Goal: Task Accomplishment & Management: Use online tool/utility

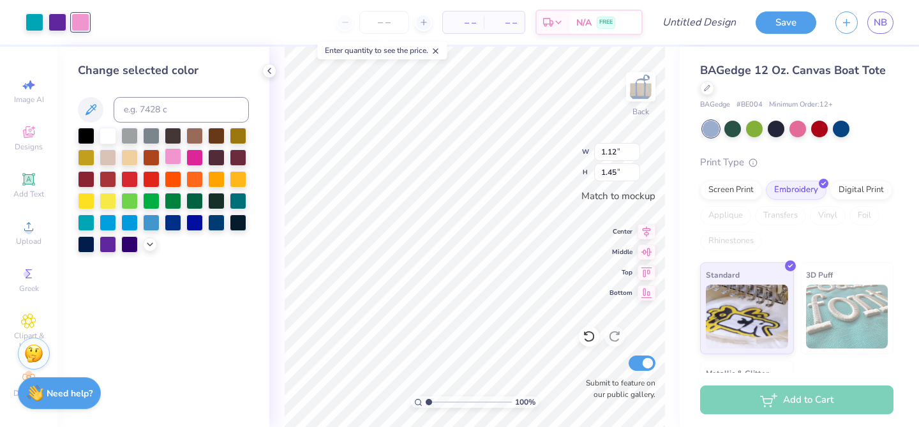
scroll to position [2, 0]
click at [193, 158] on div at bounding box center [194, 156] width 17 height 17
click at [105, 216] on div at bounding box center [108, 221] width 17 height 17
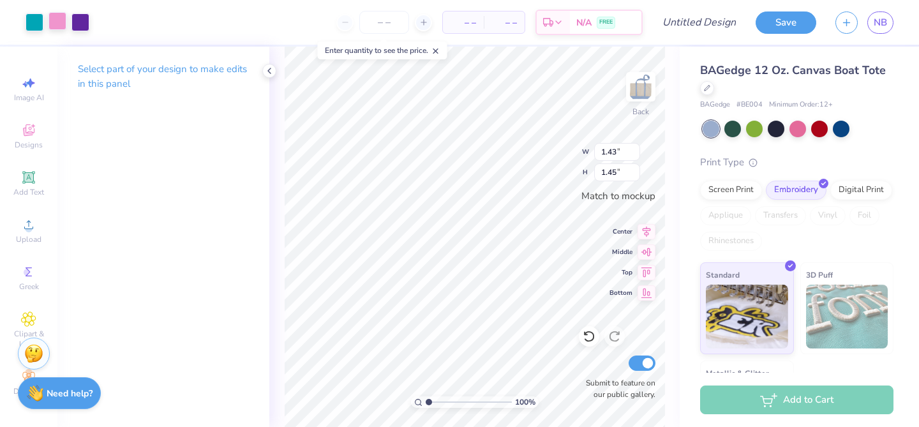
click at [57, 22] on div at bounding box center [58, 21] width 18 height 18
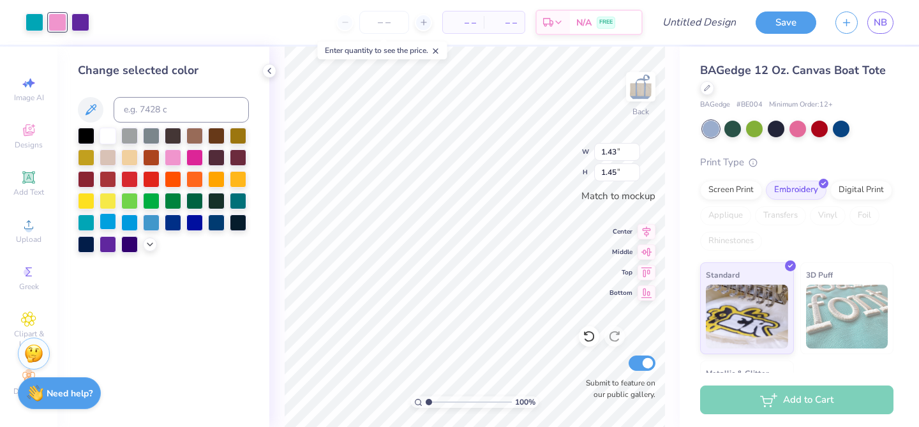
click at [112, 215] on div at bounding box center [108, 221] width 17 height 17
type input "1.24"
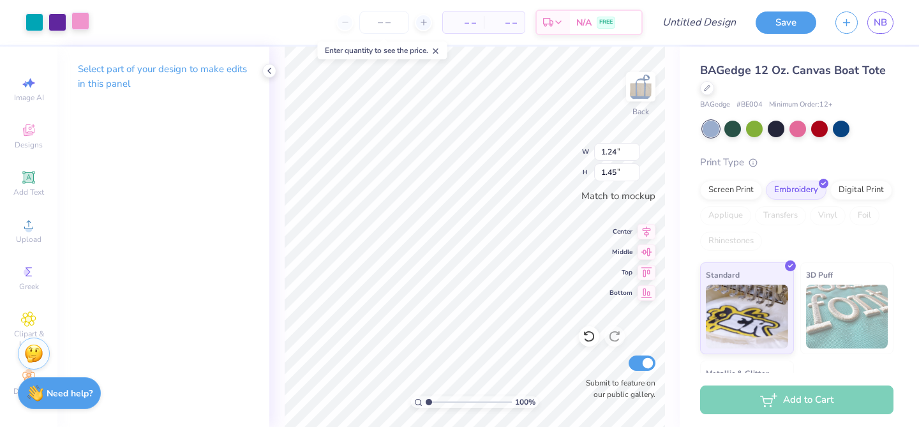
click at [86, 21] on div at bounding box center [80, 21] width 18 height 18
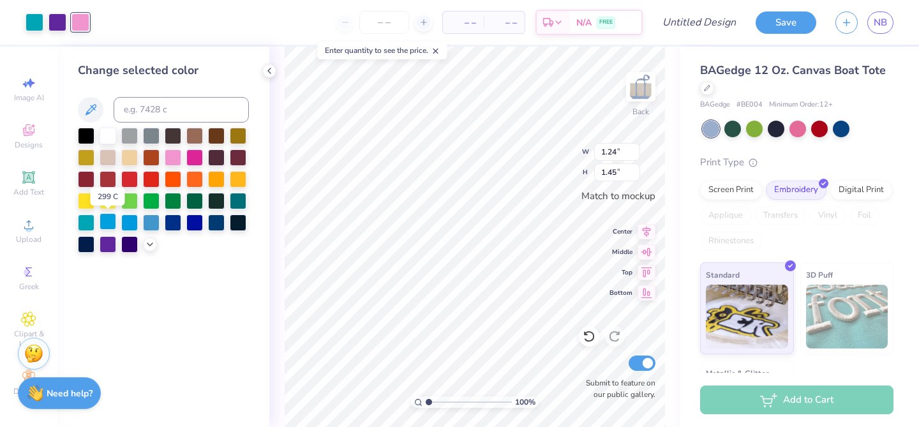
click at [105, 221] on div at bounding box center [108, 221] width 17 height 17
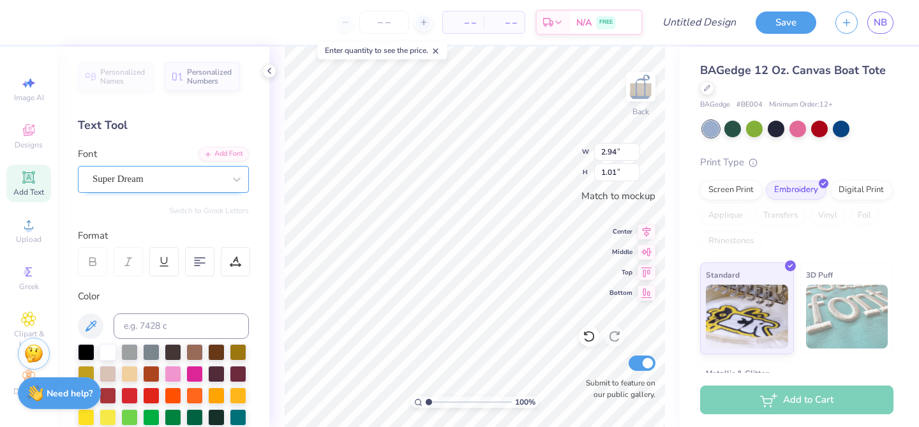
click at [194, 183] on div "Super Dream" at bounding box center [158, 179] width 134 height 20
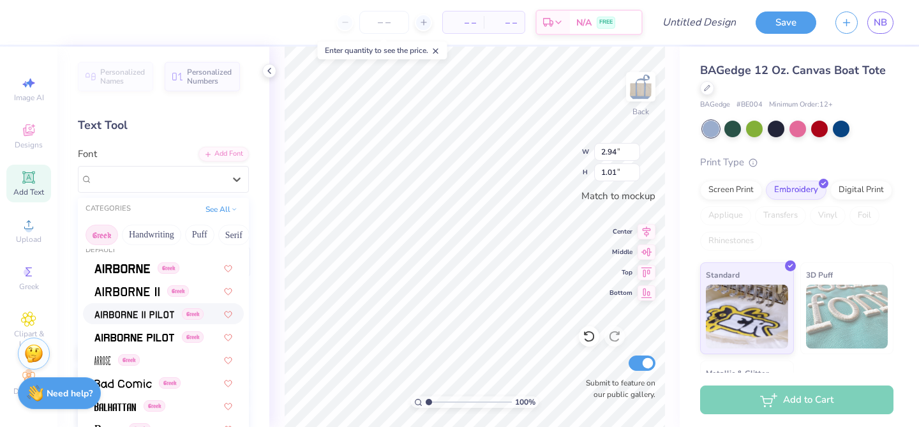
scroll to position [0, 0]
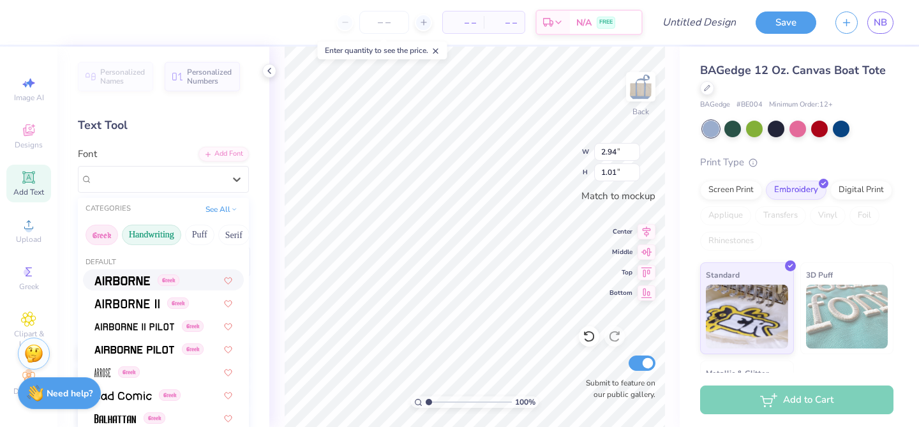
click at [155, 237] on button "Handwriting" at bounding box center [151, 235] width 59 height 20
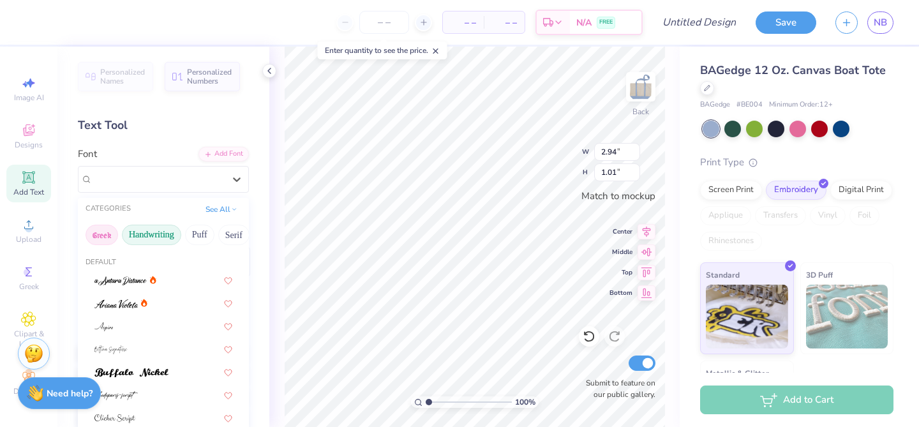
click at [108, 234] on button "Greek" at bounding box center [102, 235] width 33 height 20
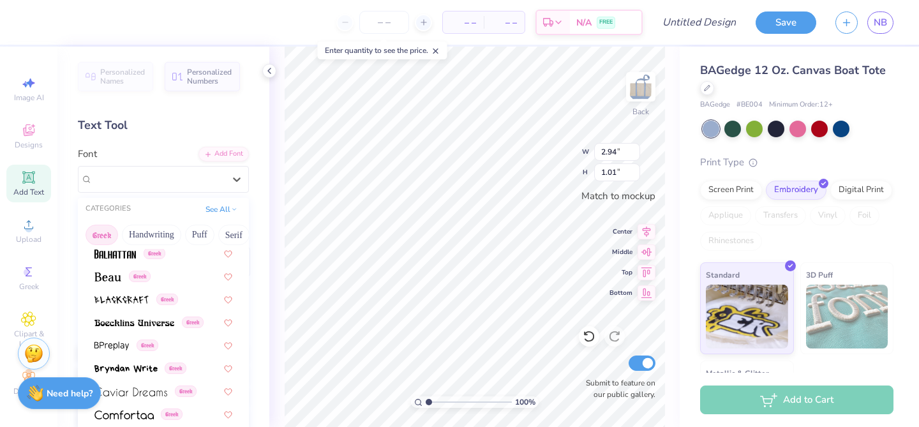
scroll to position [168, 0]
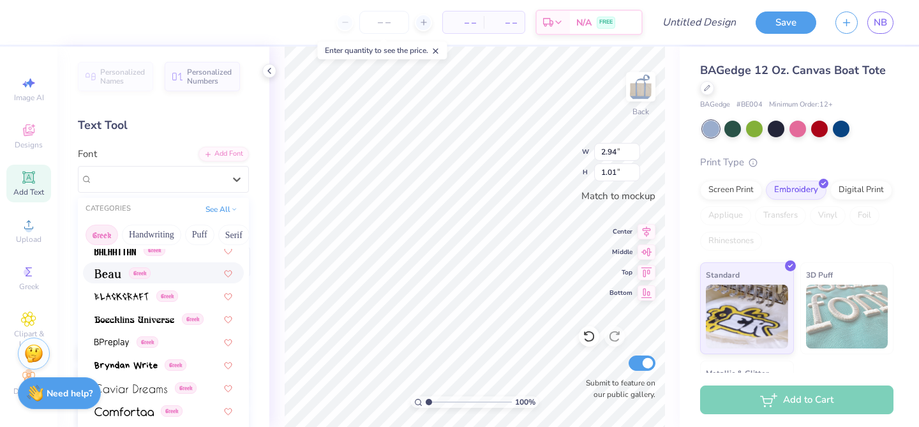
click at [117, 273] on img at bounding box center [107, 273] width 27 height 9
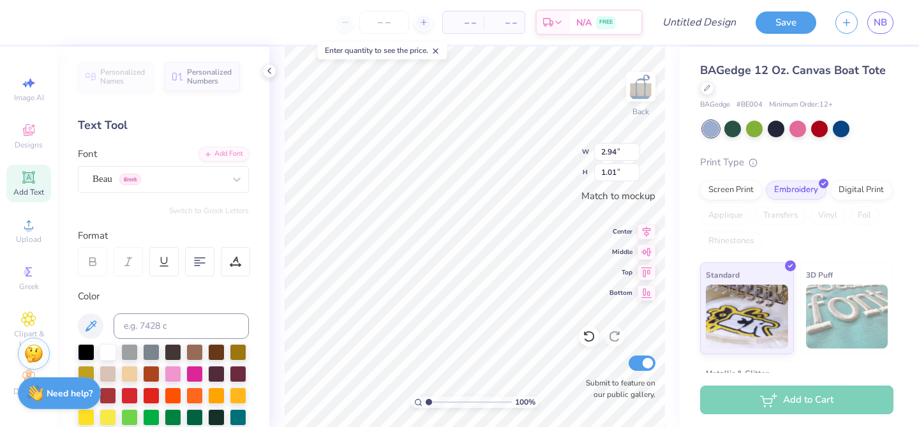
type input "3.38"
type input "1.02"
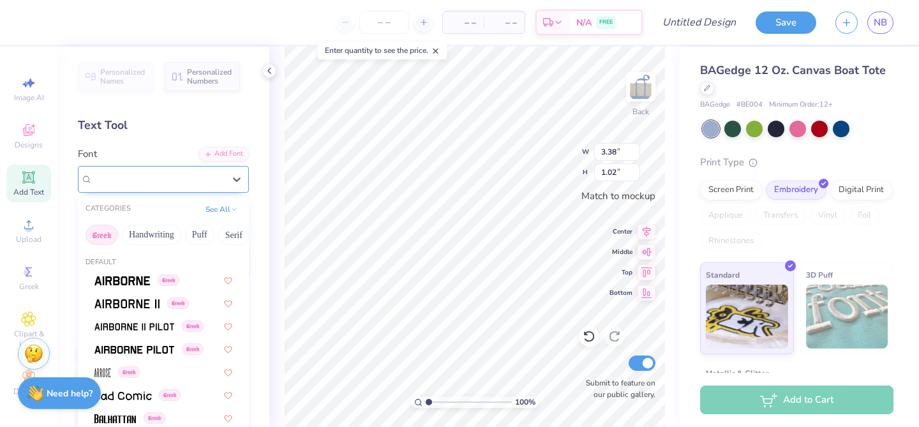
click at [154, 187] on div at bounding box center [159, 178] width 132 height 17
click at [215, 234] on button "Minimal" at bounding box center [215, 235] width 45 height 20
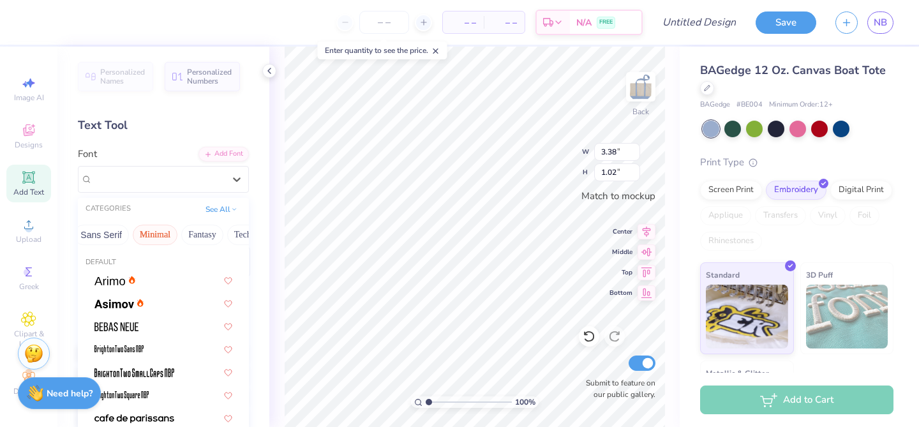
scroll to position [0, 313]
click at [195, 235] on button "Fantasy" at bounding box center [202, 235] width 42 height 20
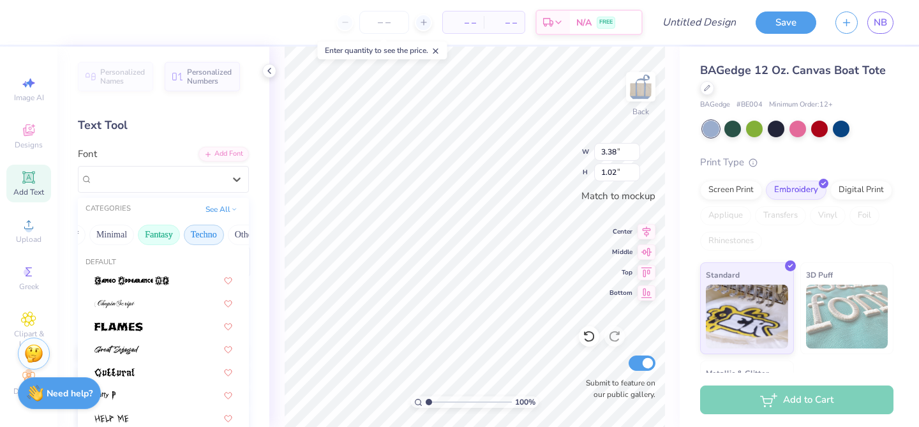
click at [200, 234] on button "Techno" at bounding box center [204, 235] width 40 height 20
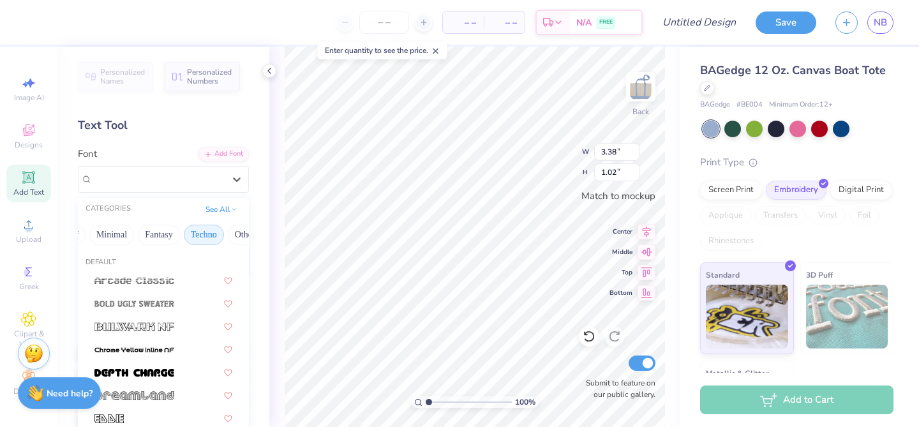
scroll to position [0, 375]
click at [215, 231] on button "Others" at bounding box center [228, 235] width 38 height 20
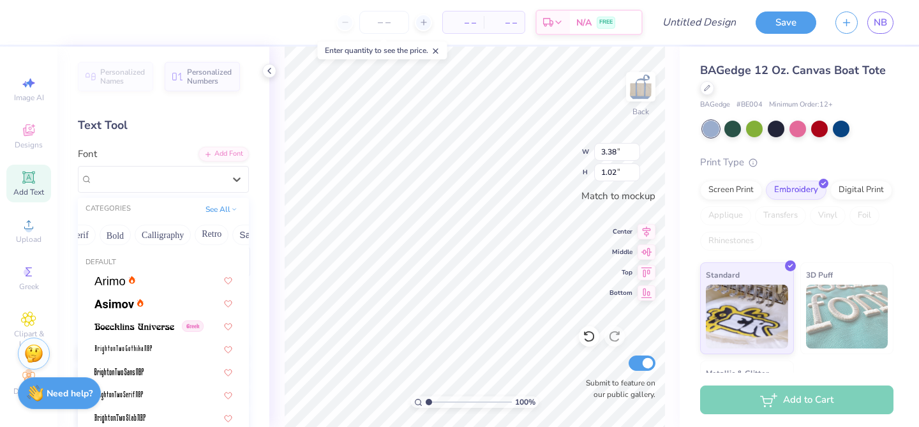
scroll to position [0, 127]
click at [188, 234] on button "Calligraphy" at bounding box center [190, 235] width 56 height 20
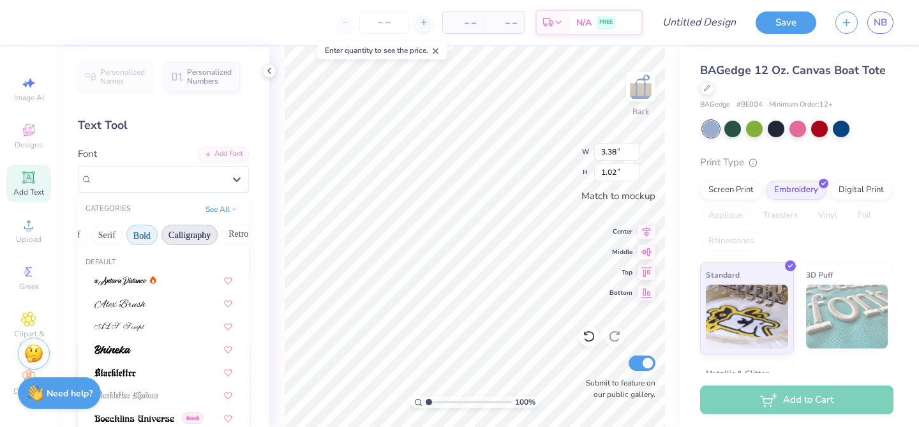
click at [138, 239] on button "Bold" at bounding box center [141, 235] width 31 height 20
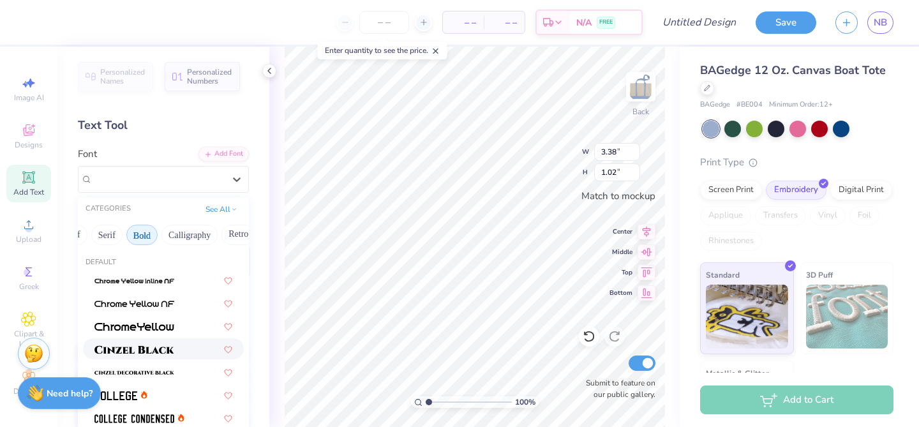
click at [150, 350] on img at bounding box center [134, 349] width 80 height 9
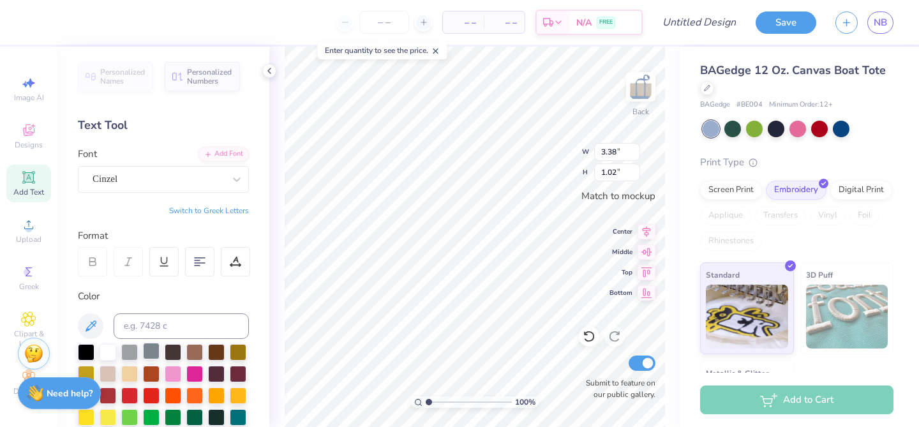
type input "3.46"
type input "0.89"
click at [175, 178] on div "Cinzel" at bounding box center [158, 179] width 134 height 20
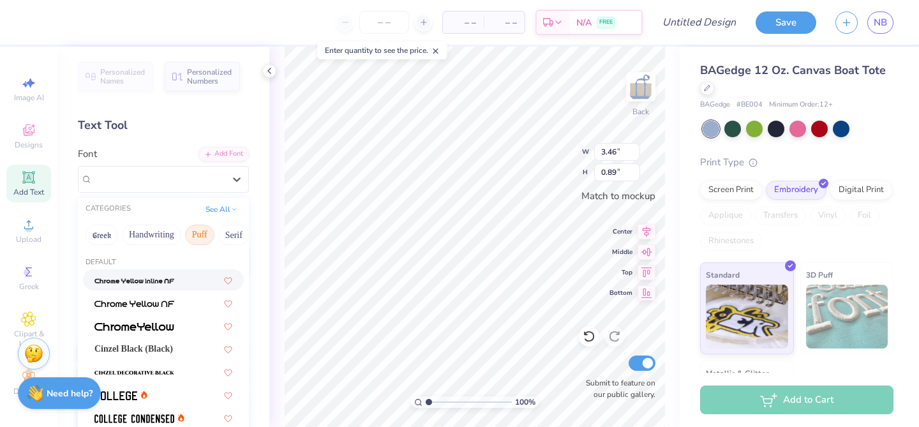
click at [200, 232] on button "Puff" at bounding box center [199, 235] width 29 height 20
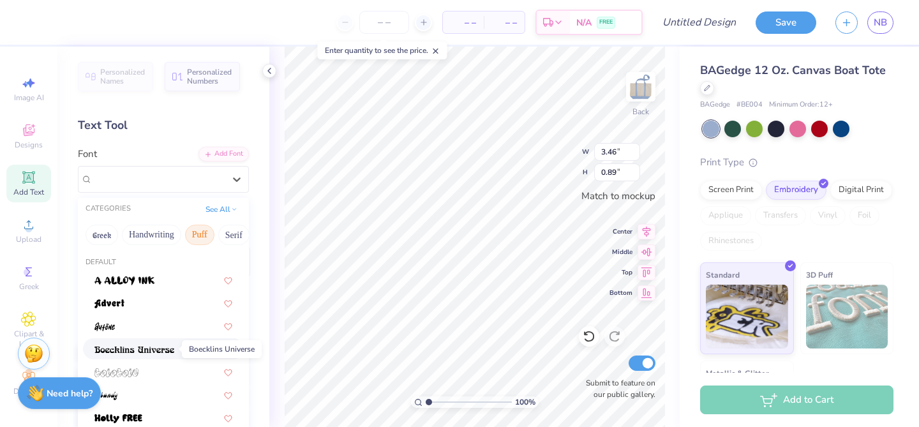
click at [156, 349] on img at bounding box center [134, 349] width 80 height 9
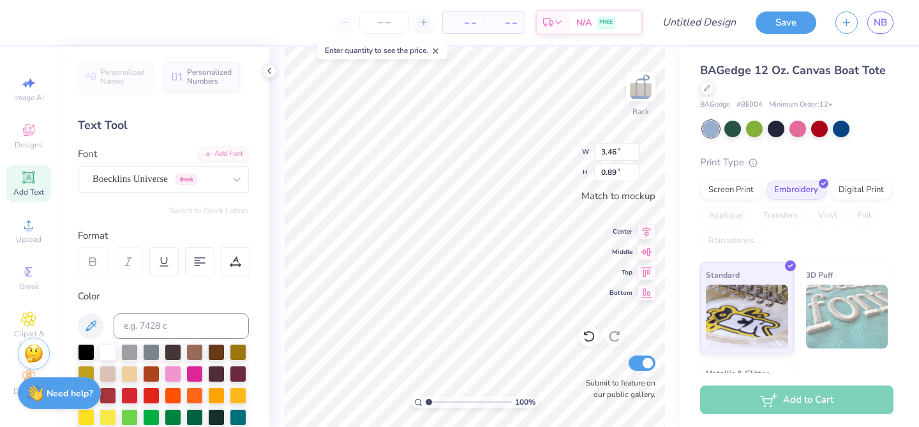
type input "3.09"
type input "0.88"
click at [201, 194] on div "Personalized Names Personalized Numbers Text Tool Add Font Font Boecklins Unive…" at bounding box center [163, 237] width 212 height 380
click at [223, 184] on div "Boecklins Universe Greek" at bounding box center [158, 179] width 134 height 20
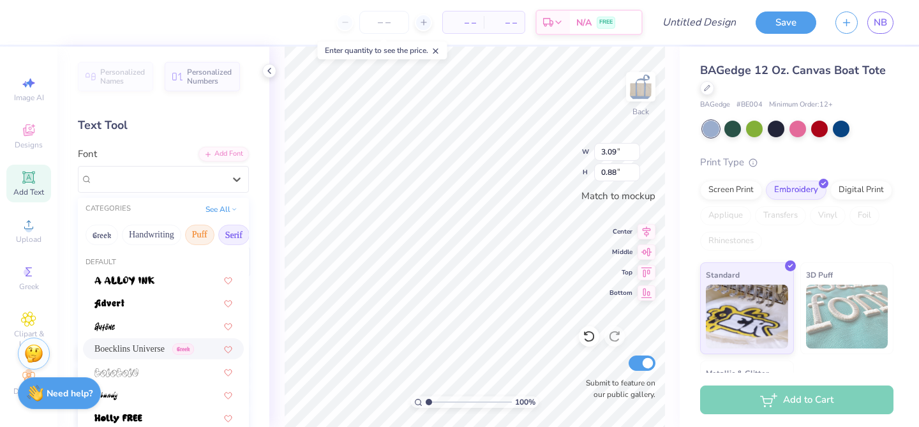
click at [233, 226] on button "Serif" at bounding box center [233, 235] width 31 height 20
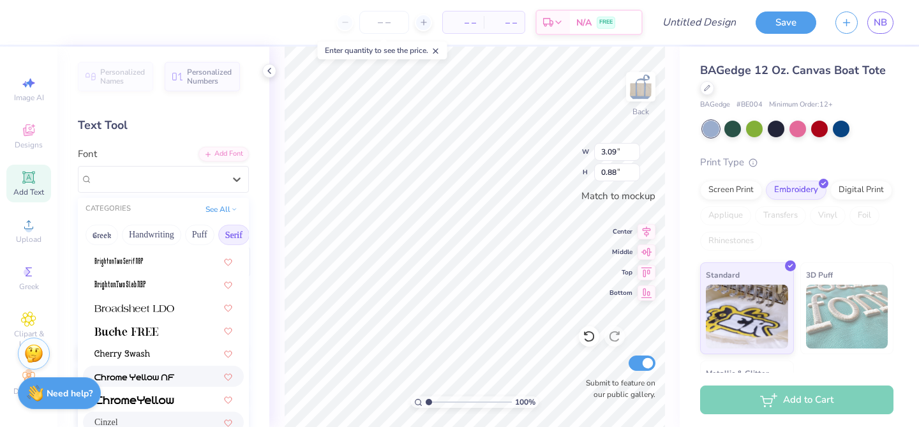
scroll to position [139, 0]
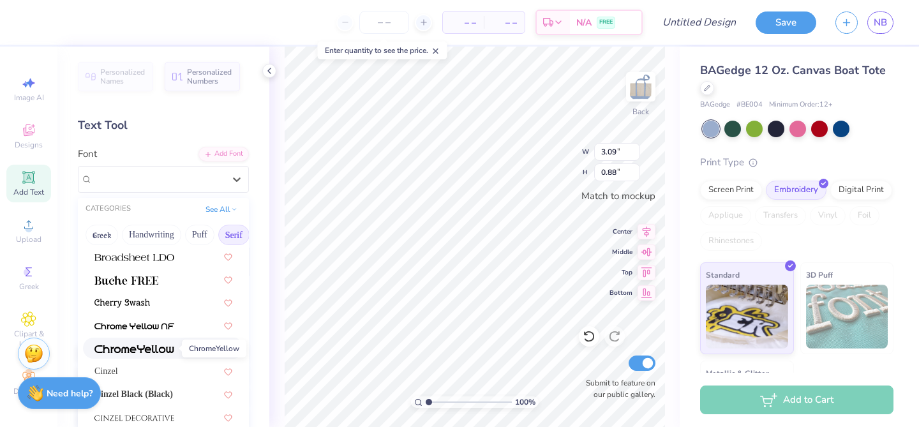
click at [156, 349] on img at bounding box center [134, 349] width 80 height 9
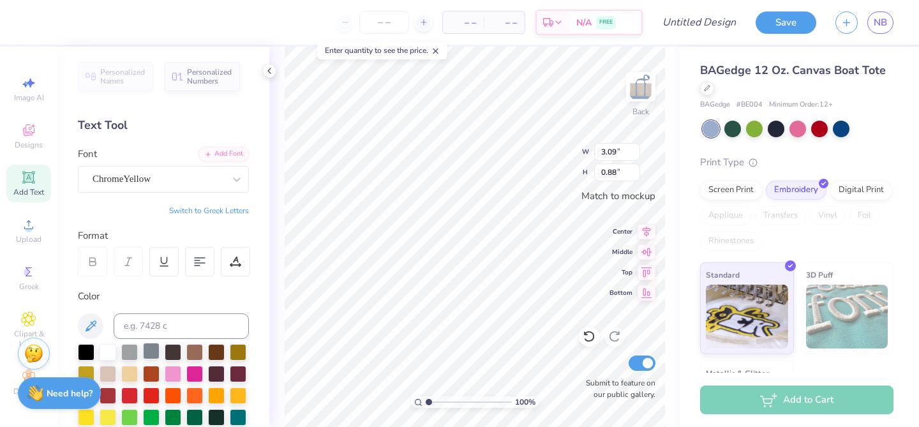
type input "2.71"
type input "0.80"
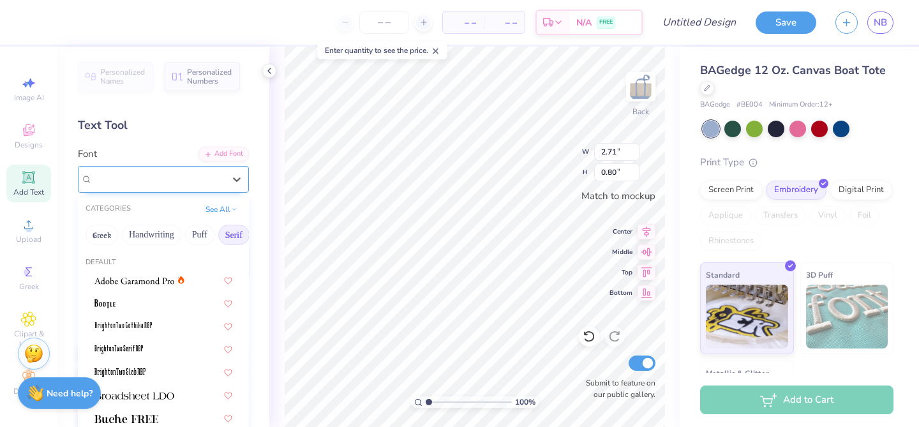
click at [192, 186] on div at bounding box center [159, 178] width 132 height 17
click at [146, 239] on button "Handwriting" at bounding box center [151, 235] width 59 height 20
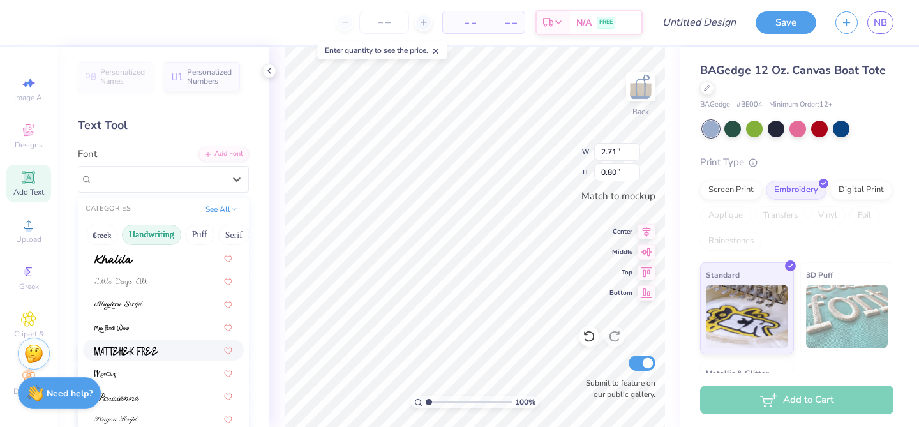
scroll to position [290, 0]
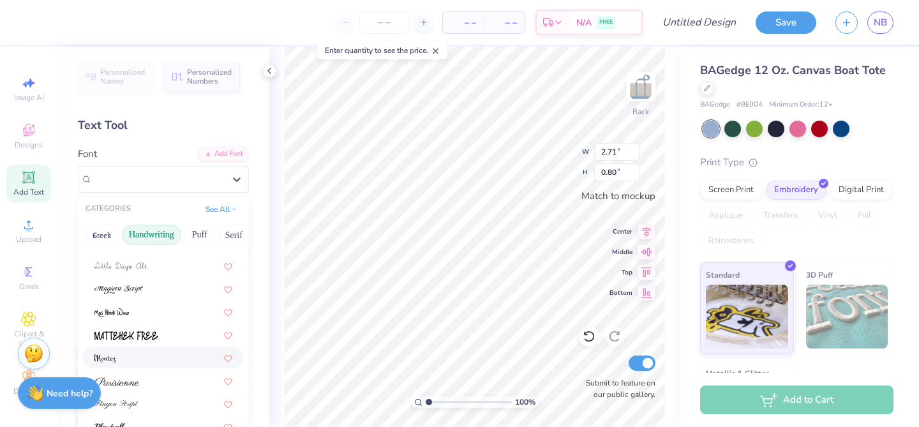
click at [122, 357] on div at bounding box center [163, 357] width 138 height 13
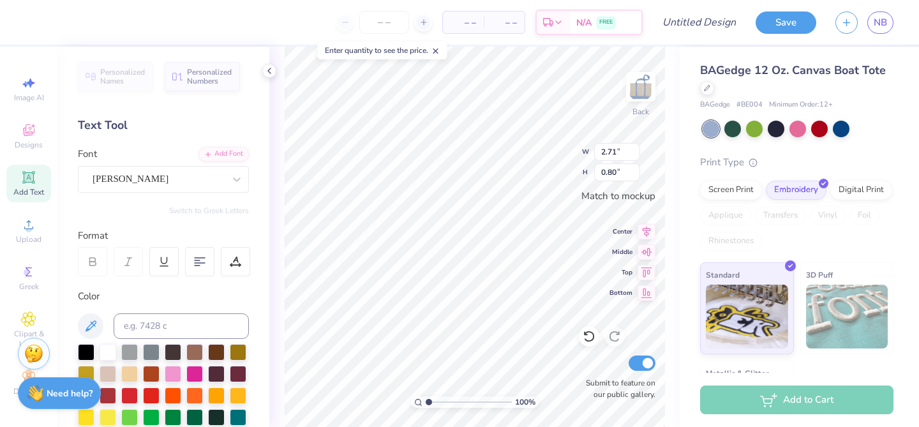
type input "2.91"
type input "1.10"
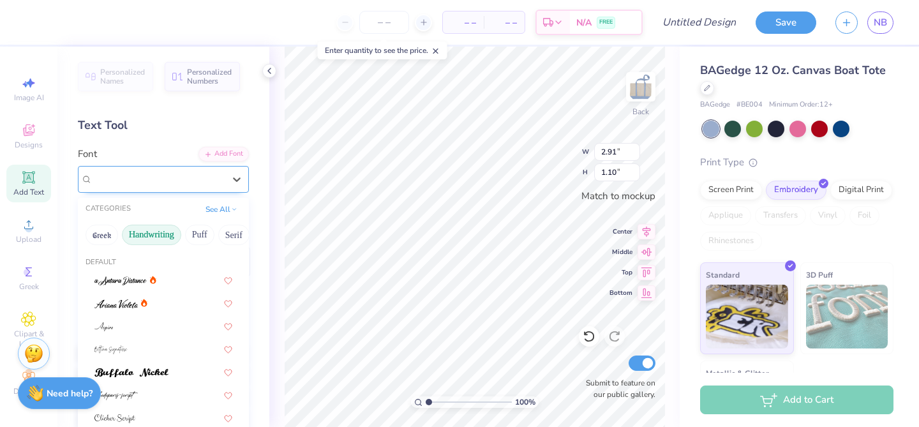
click at [126, 182] on div "Montez" at bounding box center [158, 179] width 134 height 20
click at [100, 232] on button "Greek" at bounding box center [102, 235] width 33 height 20
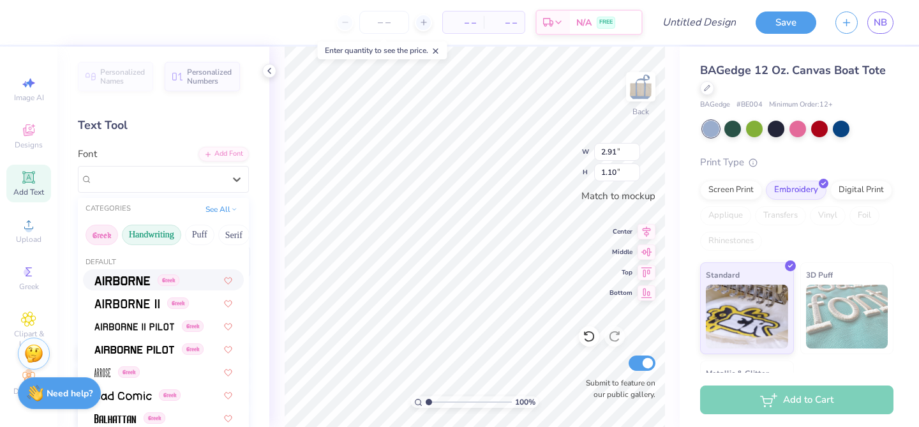
click at [153, 233] on button "Handwriting" at bounding box center [151, 235] width 59 height 20
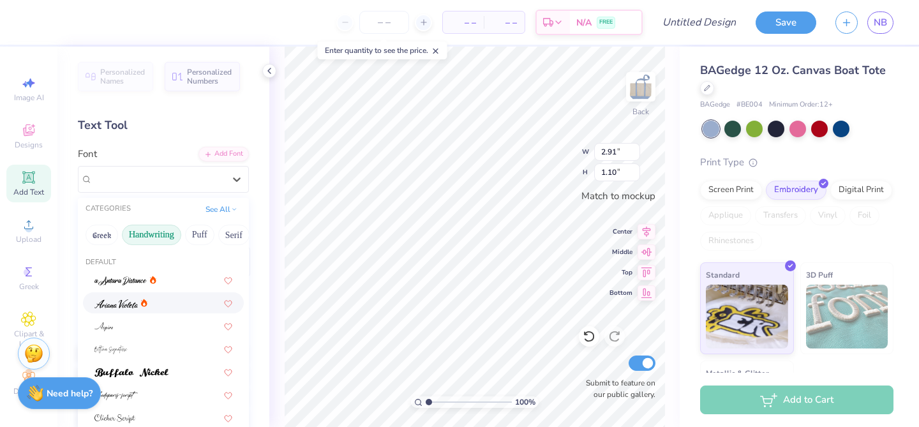
click at [119, 302] on img at bounding box center [115, 303] width 43 height 9
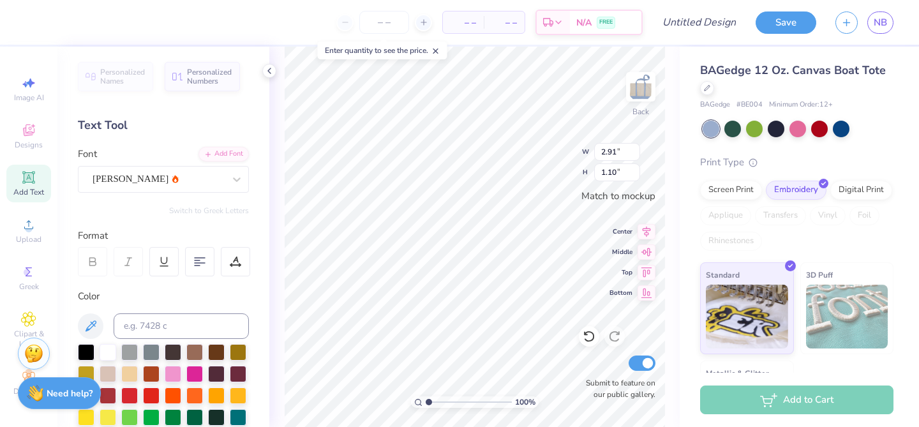
type input "2.37"
type input "1.00"
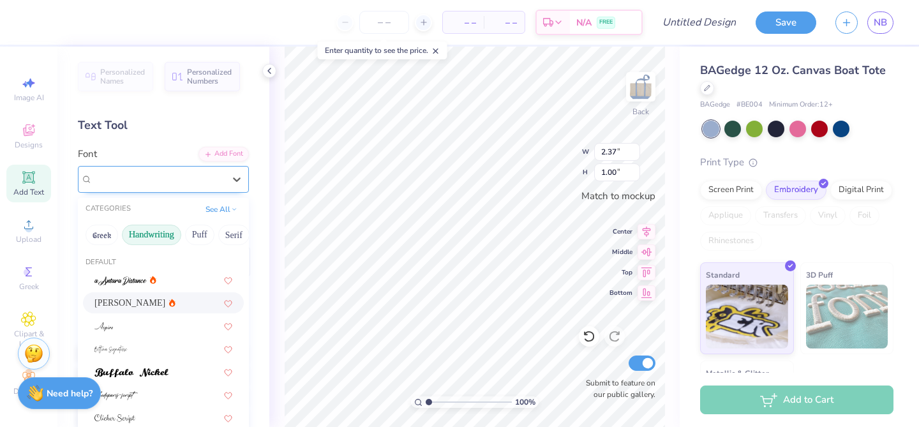
click at [179, 175] on div "Ariana Violeta" at bounding box center [158, 179] width 134 height 20
click at [203, 228] on button "Puff" at bounding box center [199, 235] width 29 height 20
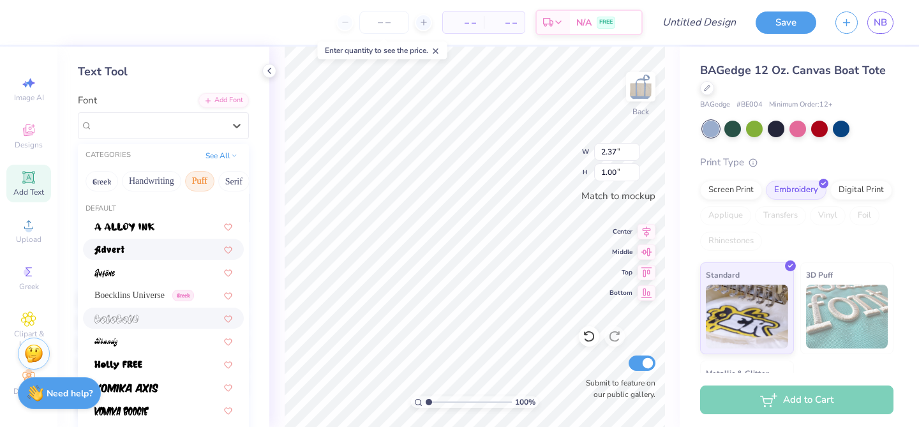
scroll to position [156, 0]
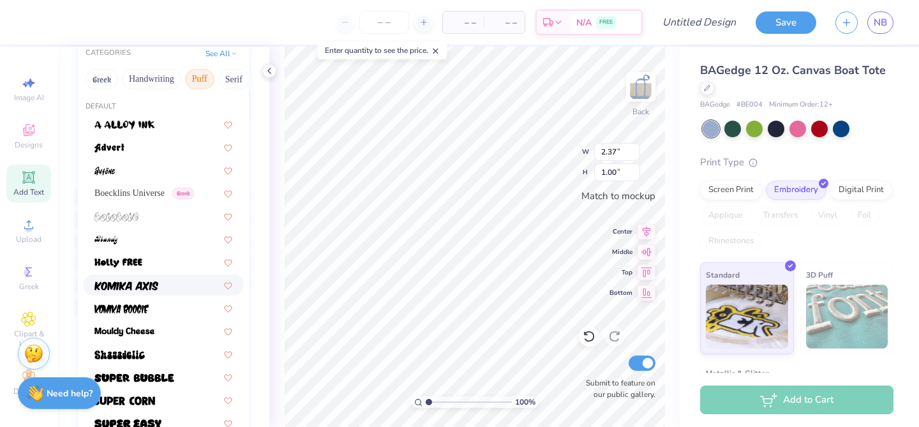
click at [163, 283] on div at bounding box center [163, 284] width 138 height 13
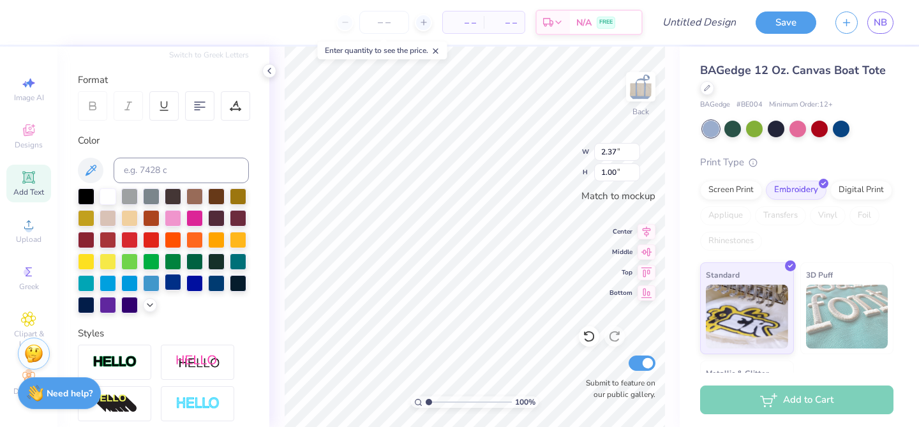
type input "3.16"
type input "1.07"
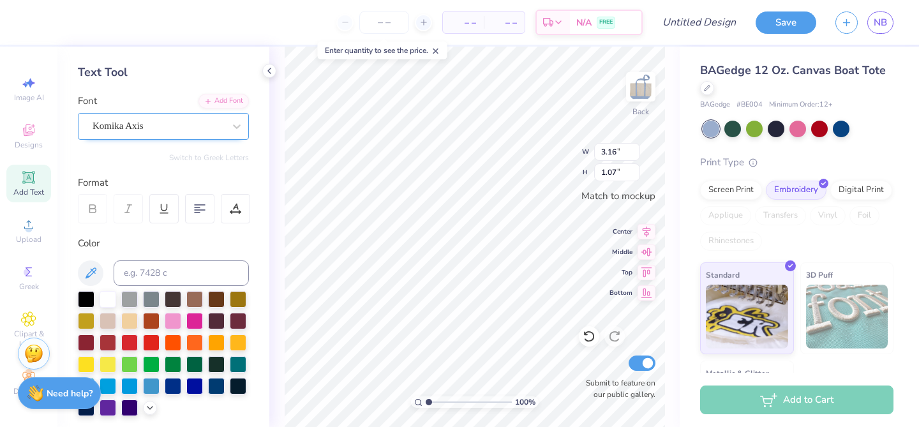
scroll to position [55, 0]
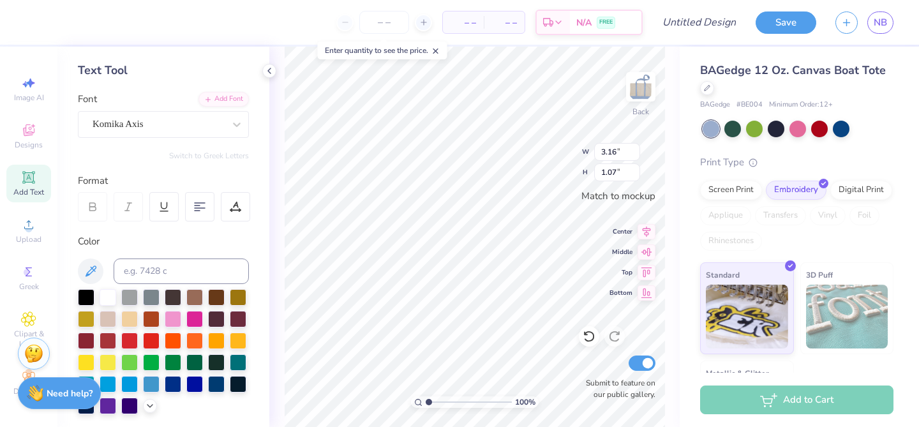
click at [193, 108] on div "Font Komika Axis" at bounding box center [163, 115] width 171 height 46
click at [193, 120] on div "Komika Axis" at bounding box center [158, 124] width 134 height 20
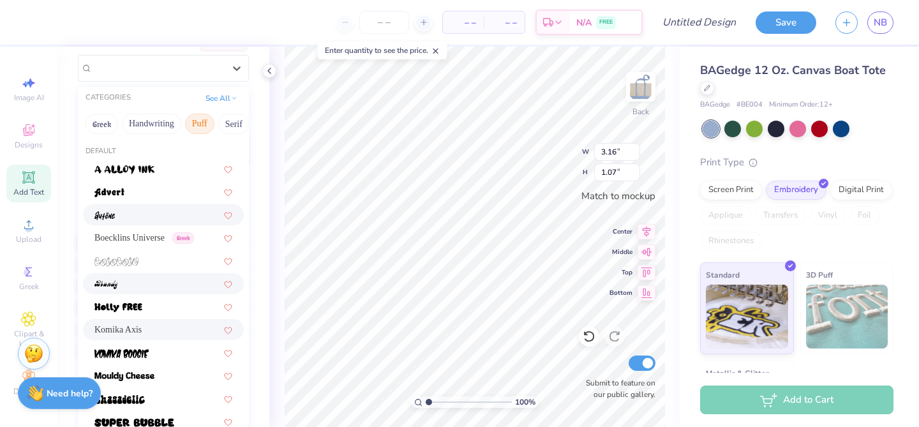
scroll to position [112, 0]
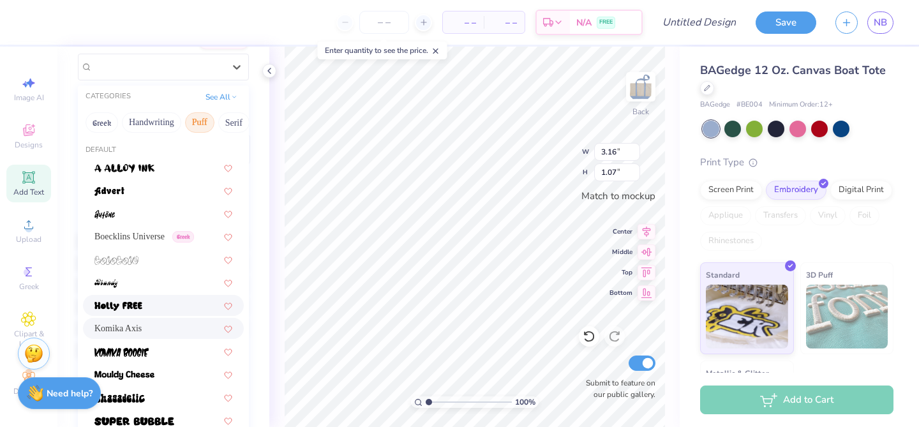
click at [167, 305] on div at bounding box center [163, 305] width 138 height 13
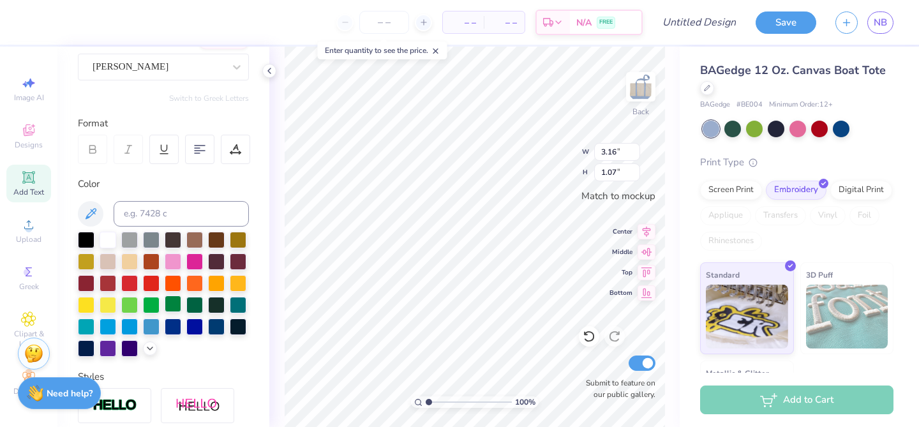
type input "2.63"
type input "0.84"
click at [188, 64] on div "Holly FREE" at bounding box center [158, 67] width 134 height 20
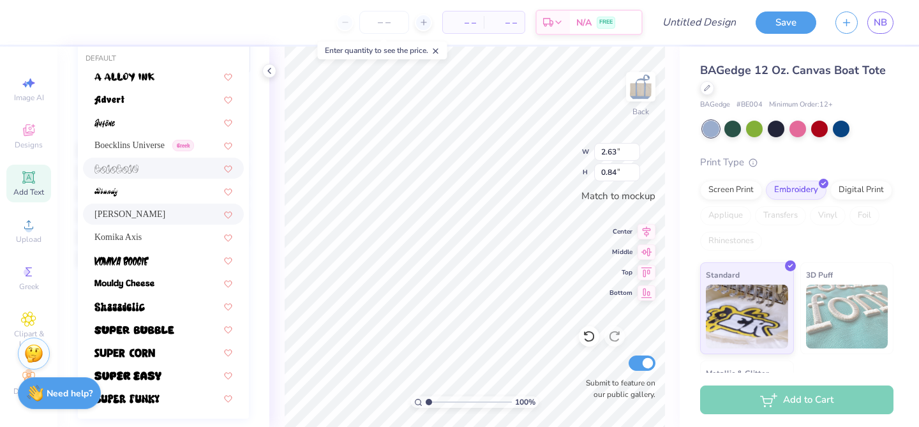
scroll to position [208, 0]
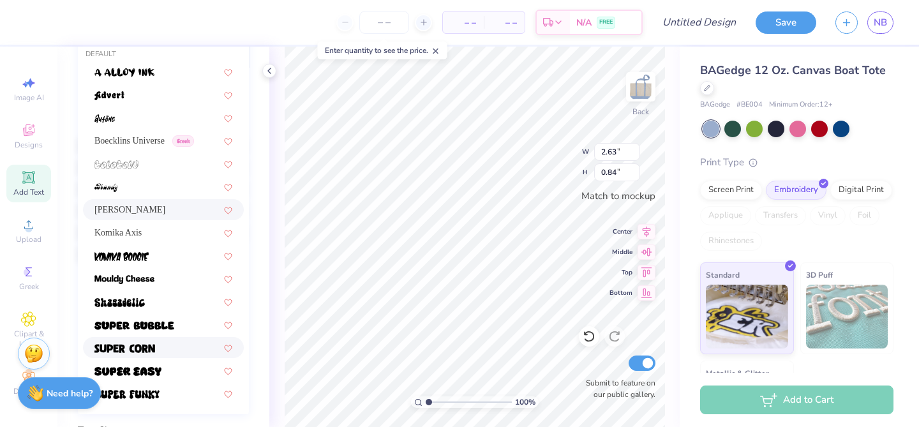
click at [176, 347] on div at bounding box center [163, 347] width 138 height 13
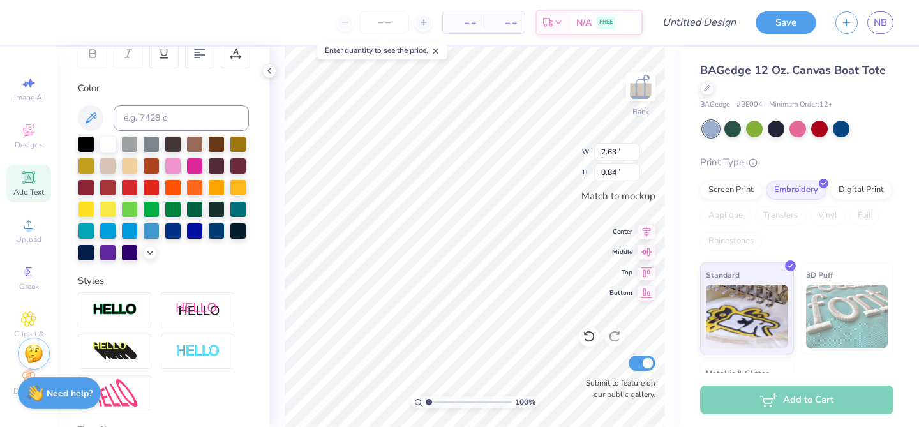
type input "2.15"
type input "0.80"
click at [170, 168] on div at bounding box center [173, 164] width 17 height 17
click at [132, 230] on div at bounding box center [129, 230] width 17 height 17
click at [112, 229] on div at bounding box center [108, 230] width 17 height 17
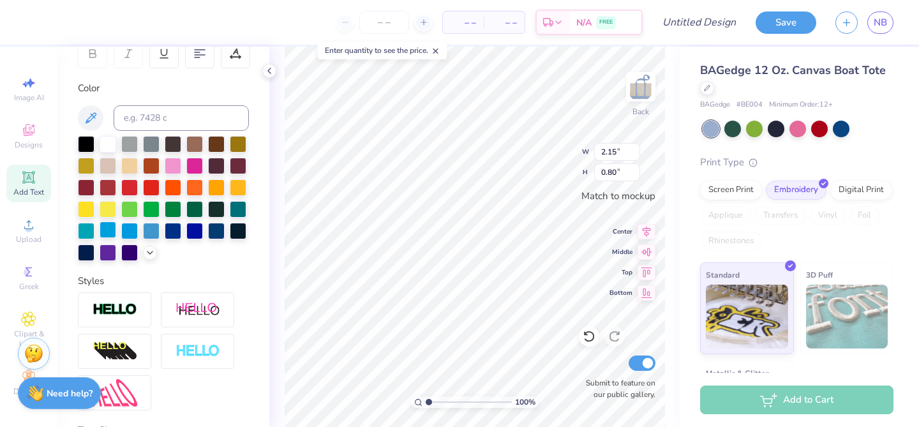
click at [102, 230] on div at bounding box center [108, 230] width 17 height 17
type input "1.43"
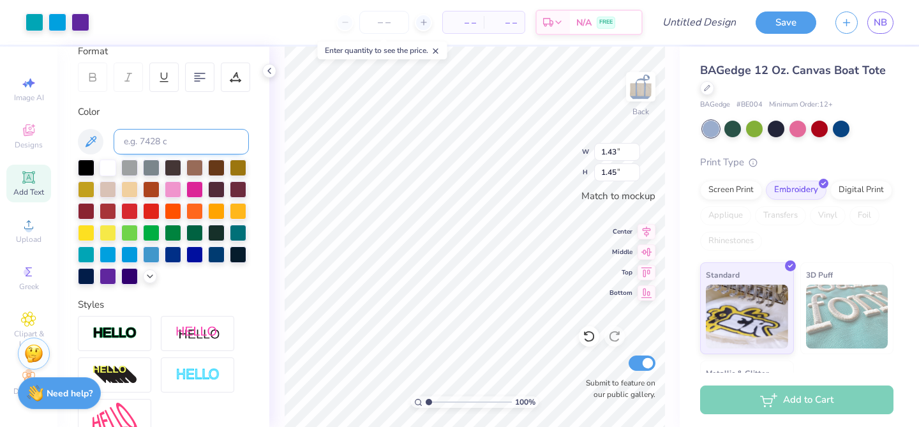
scroll to position [185, 0]
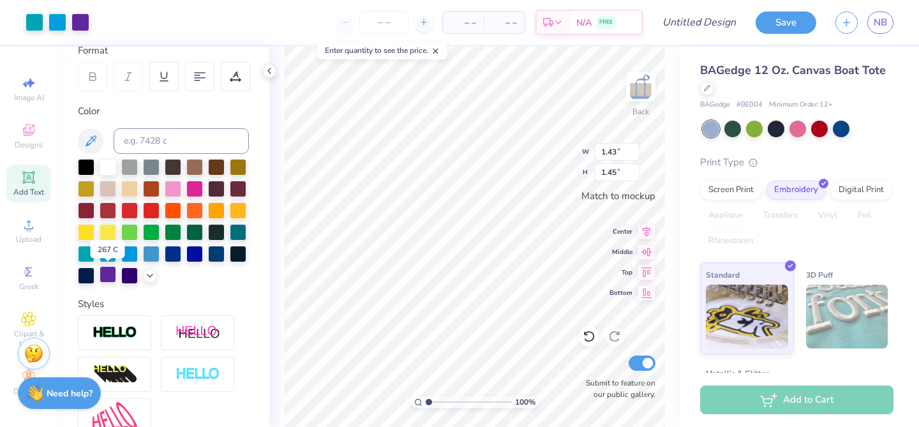
click at [109, 276] on div at bounding box center [108, 274] width 17 height 17
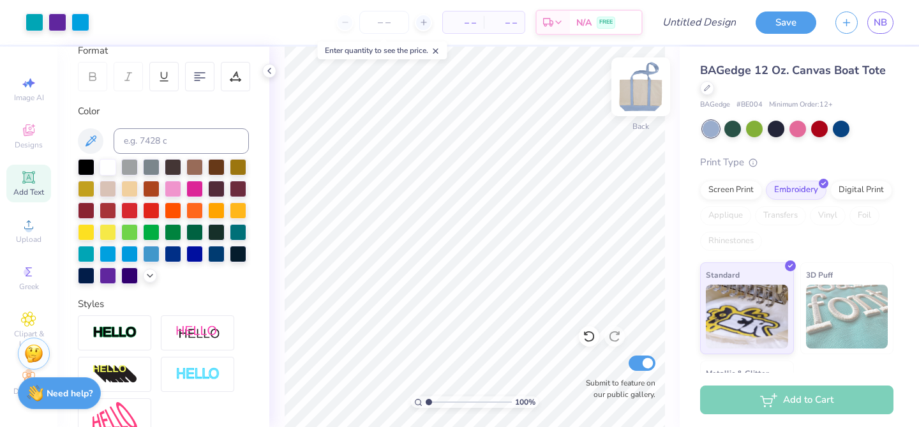
click at [652, 87] on img at bounding box center [640, 86] width 51 height 51
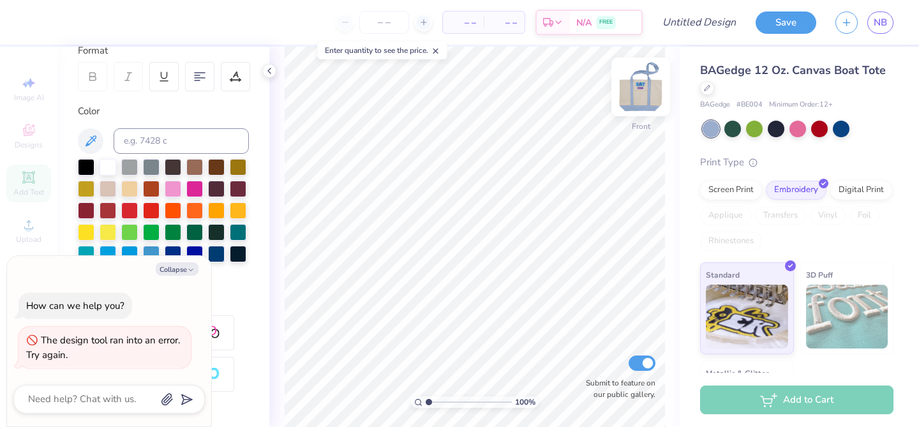
click at [645, 98] on img at bounding box center [640, 86] width 51 height 51
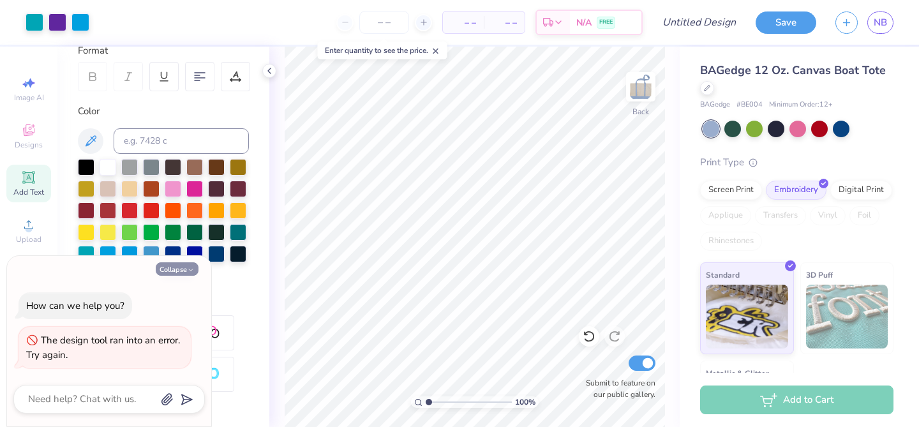
click at [179, 271] on button "Collapse" at bounding box center [177, 268] width 43 height 13
type textarea "x"
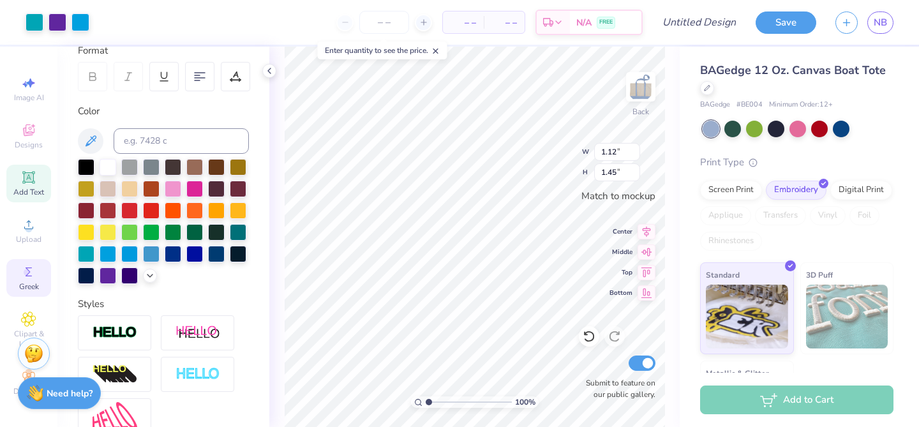
click at [29, 264] on icon at bounding box center [28, 271] width 15 height 15
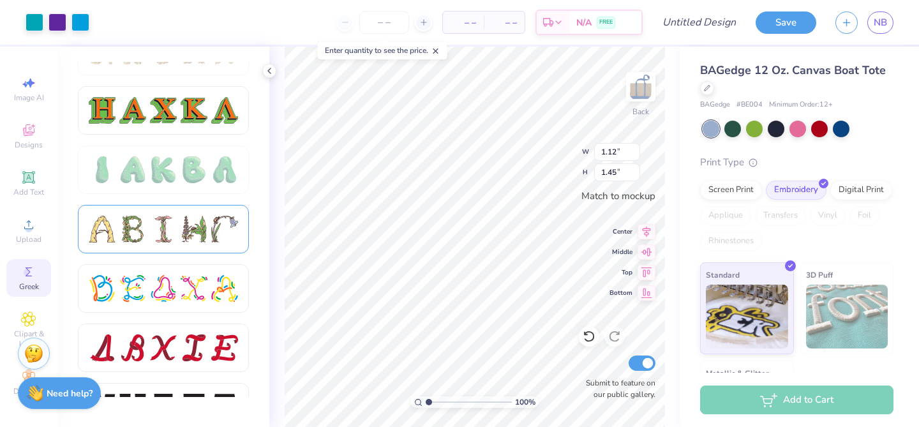
scroll to position [1427, 0]
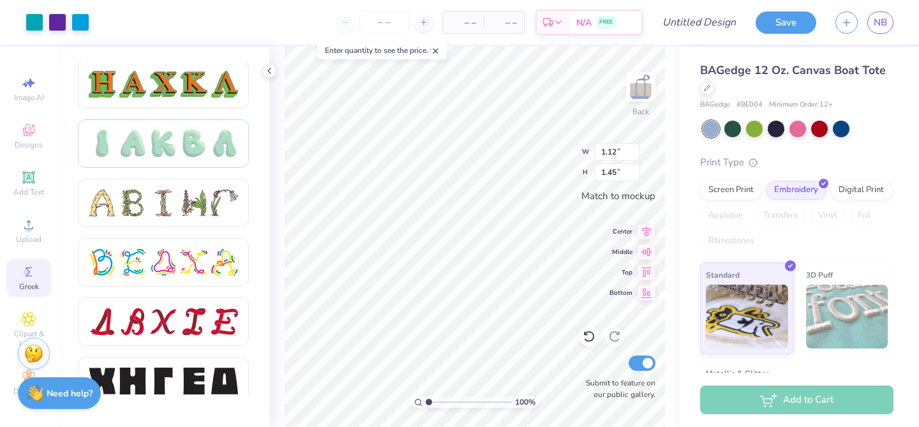
click at [176, 140] on div at bounding box center [163, 143] width 27 height 27
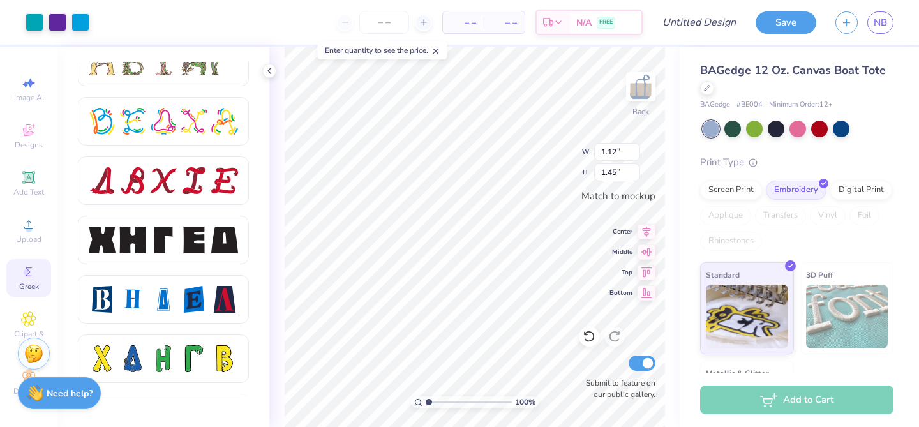
scroll to position [1600, 0]
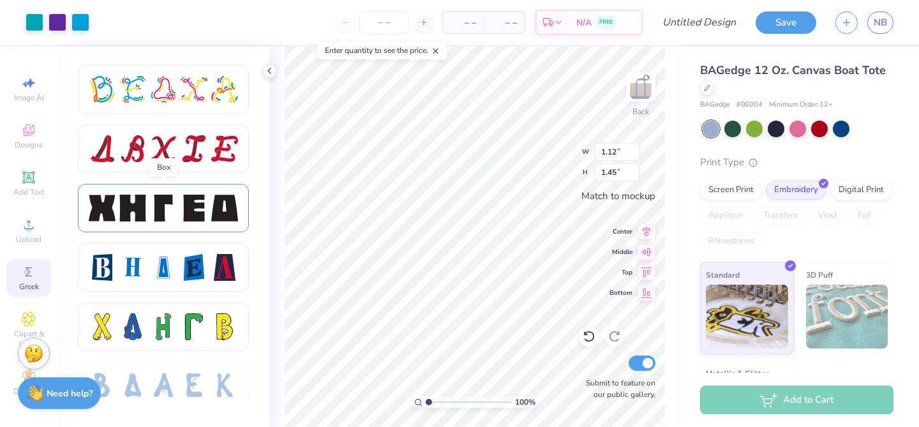
click at [172, 206] on div at bounding box center [163, 208] width 27 height 27
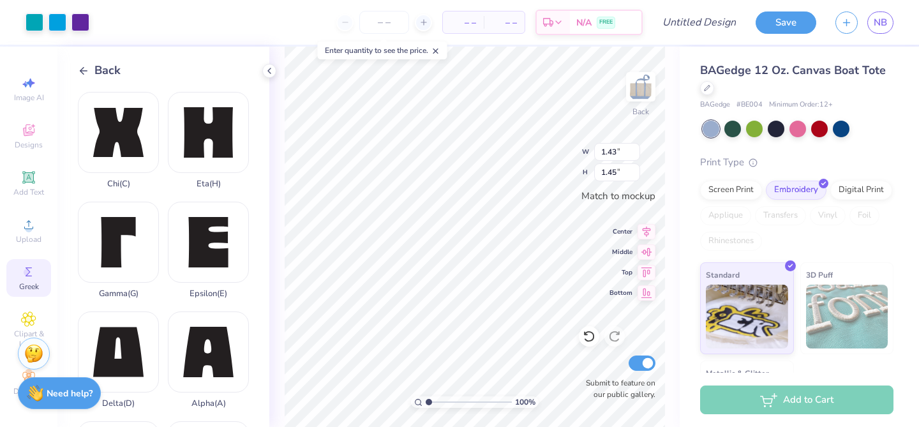
click at [84, 66] on icon at bounding box center [83, 70] width 11 height 11
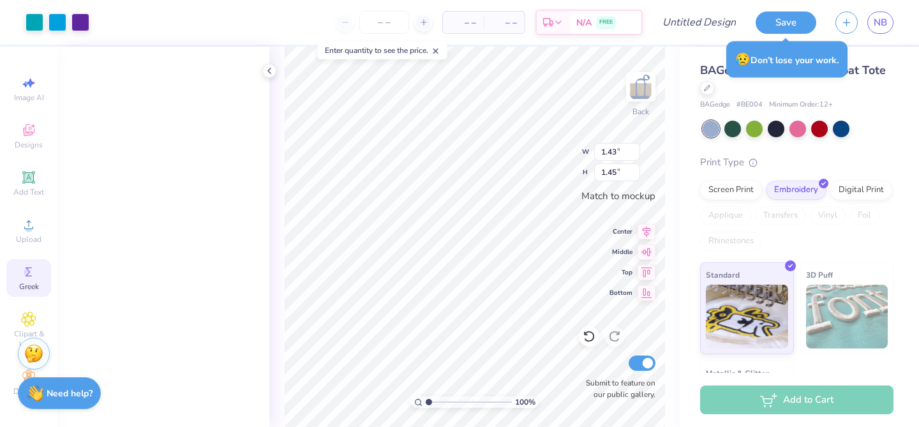
scroll to position [0, 0]
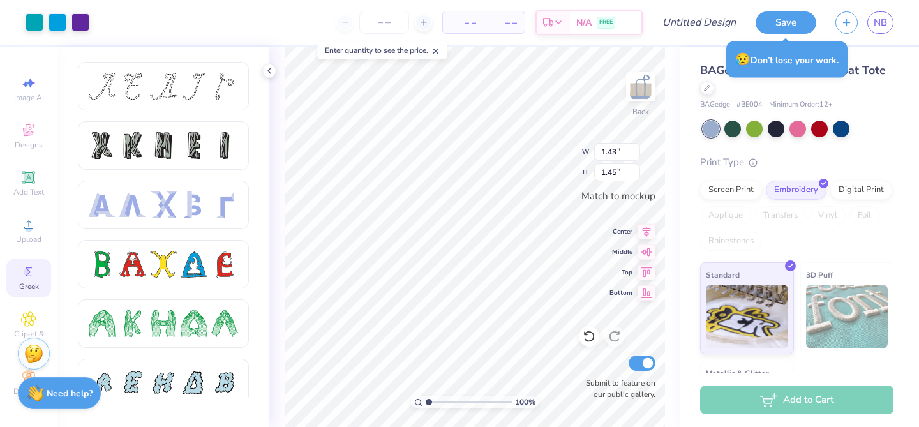
click at [29, 273] on icon at bounding box center [29, 271] width 6 height 9
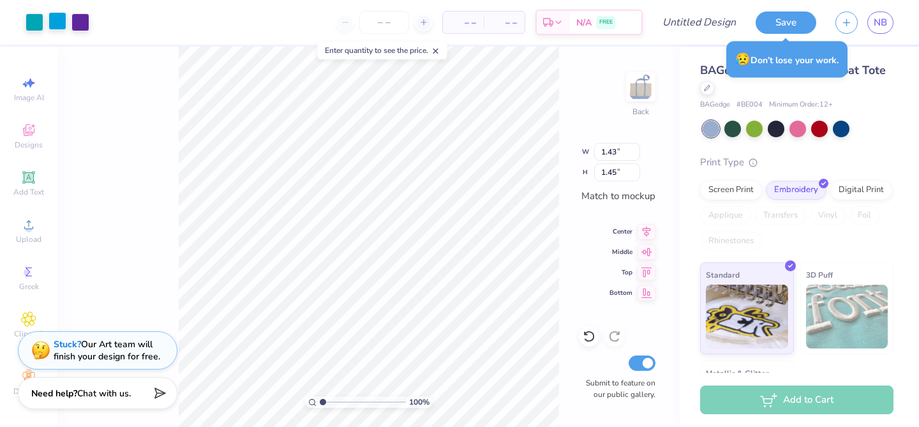
click at [60, 27] on div at bounding box center [58, 21] width 18 height 18
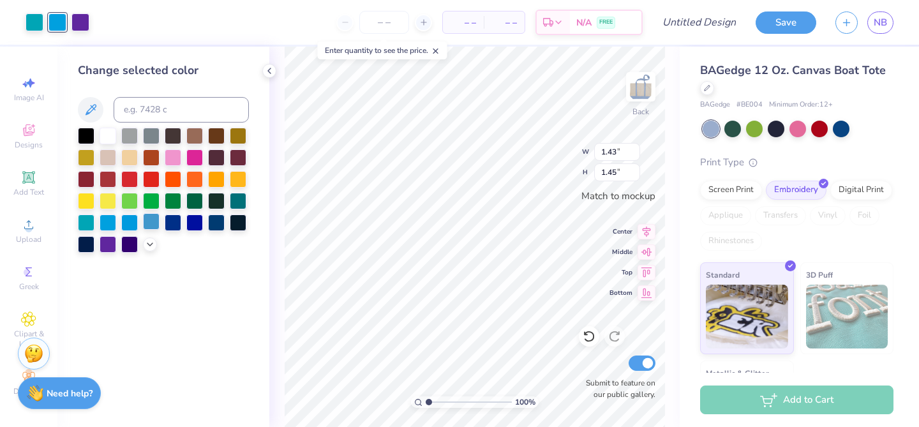
click at [145, 225] on div at bounding box center [151, 221] width 17 height 17
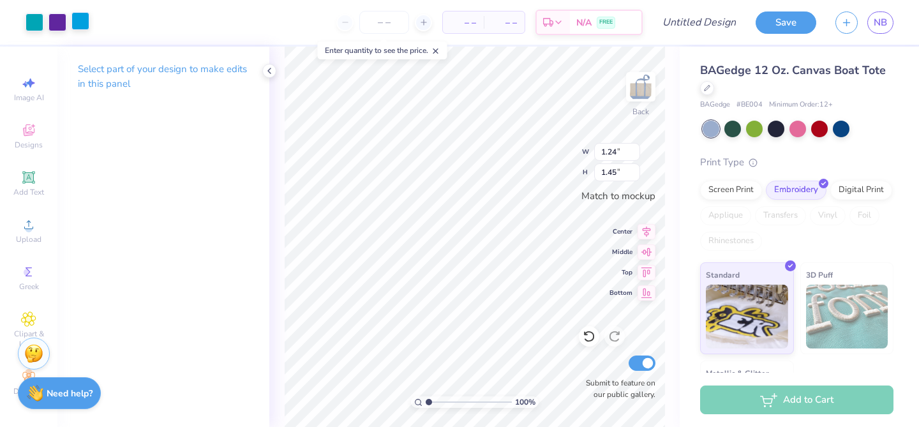
click at [81, 22] on div at bounding box center [80, 21] width 18 height 18
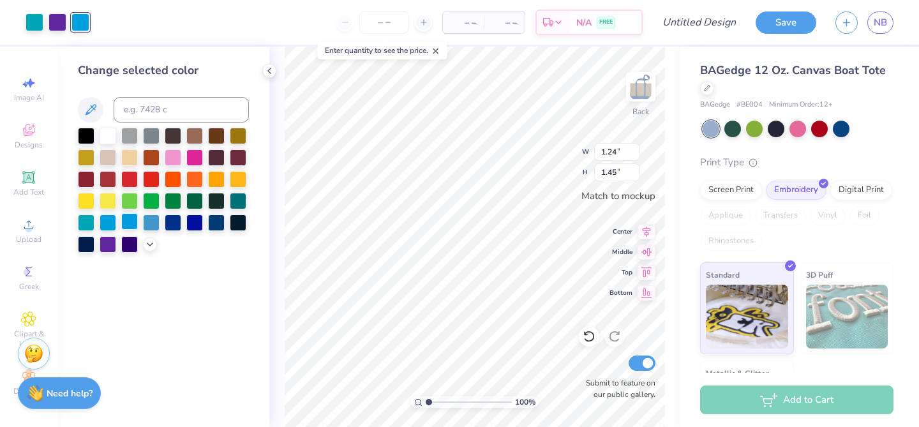
click at [128, 229] on div at bounding box center [129, 221] width 17 height 17
click at [152, 225] on div at bounding box center [151, 221] width 17 height 17
type input "1.12"
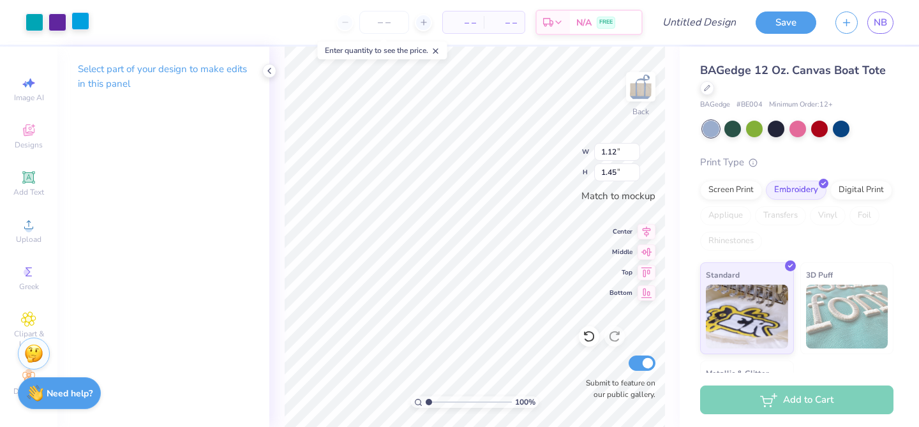
click at [78, 29] on div at bounding box center [80, 21] width 18 height 18
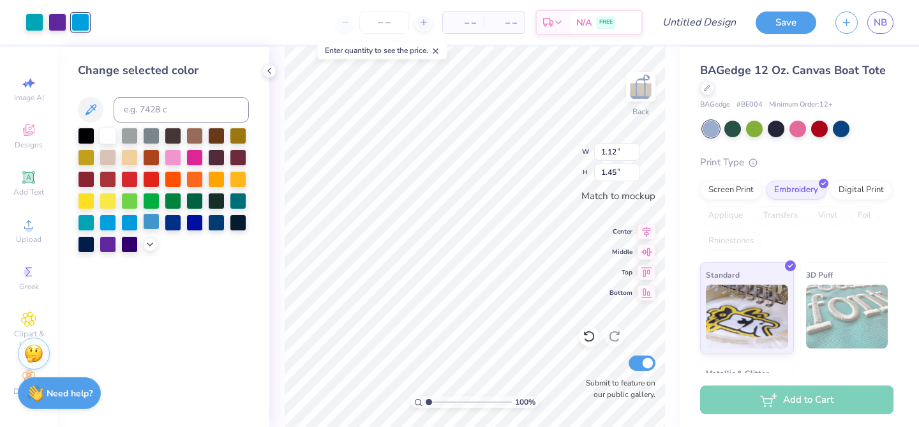
click at [153, 220] on div at bounding box center [151, 221] width 17 height 17
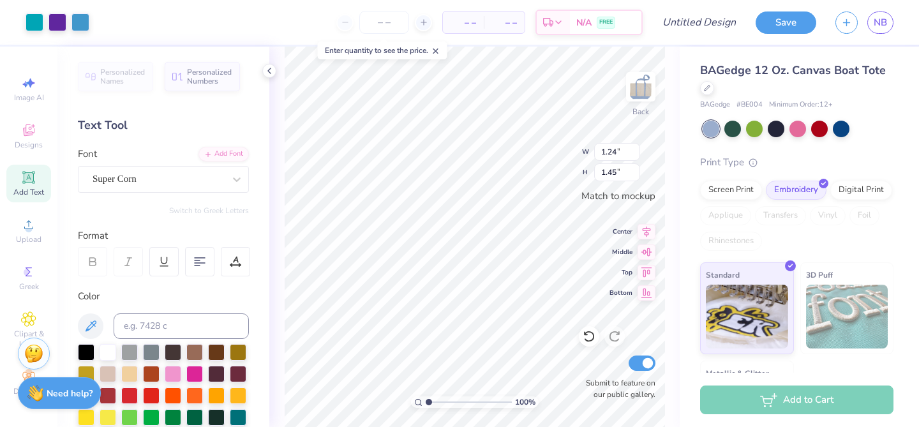
type input "2.15"
type input "0.80"
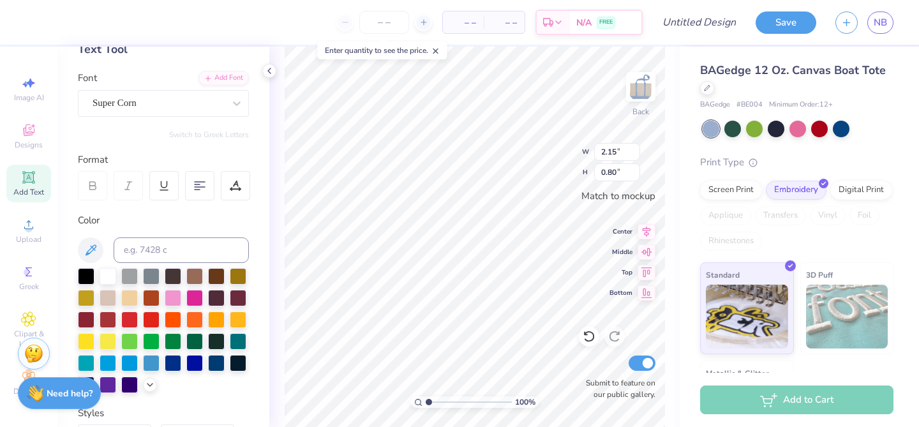
scroll to position [79, 0]
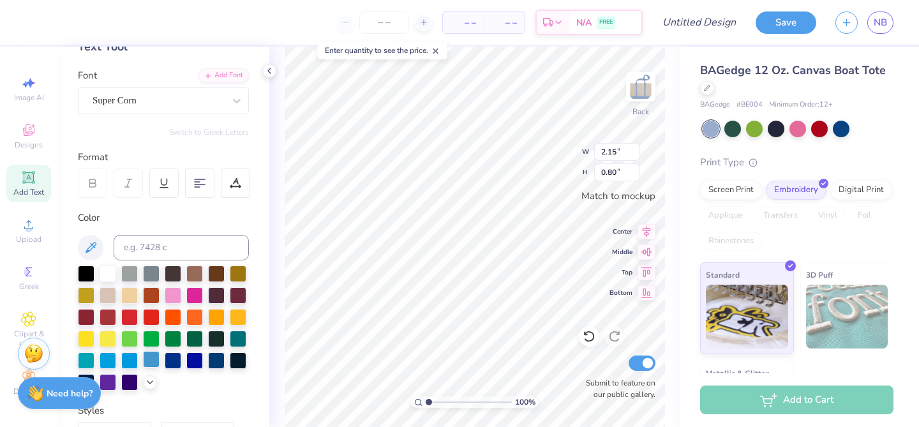
click at [158, 361] on div at bounding box center [151, 359] width 17 height 17
click at [113, 377] on div at bounding box center [108, 381] width 17 height 17
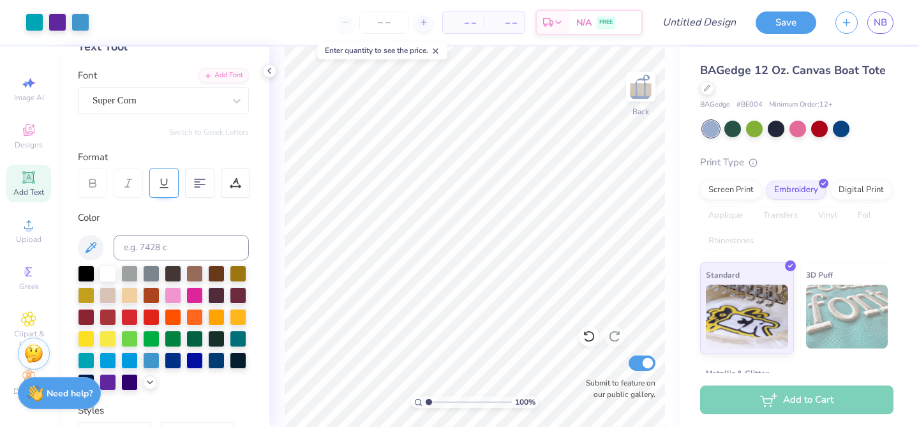
scroll to position [0, 0]
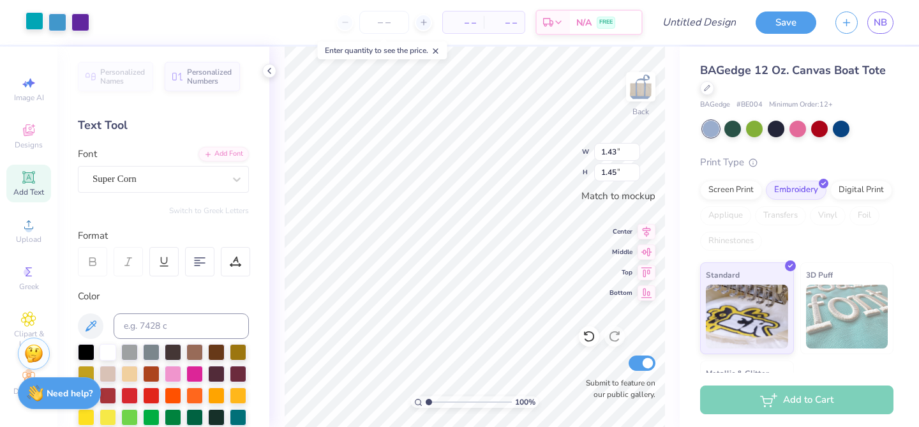
click at [29, 17] on div at bounding box center [35, 21] width 18 height 18
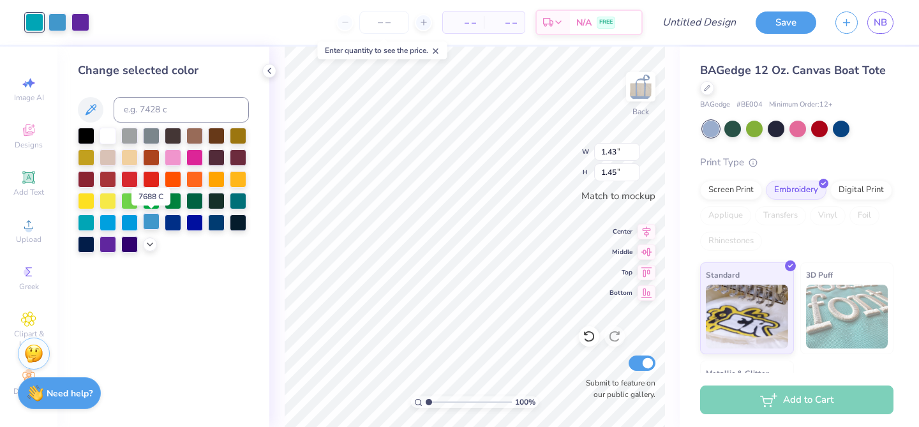
click at [149, 222] on div at bounding box center [151, 221] width 17 height 17
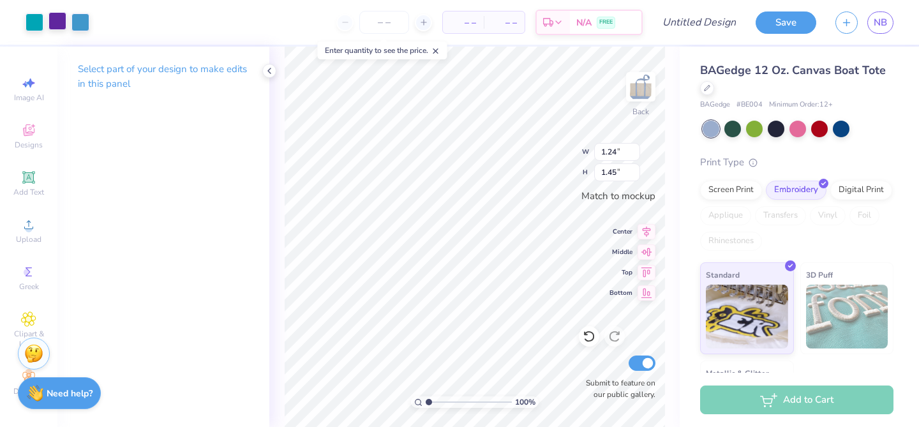
click at [66, 20] on div at bounding box center [58, 21] width 18 height 18
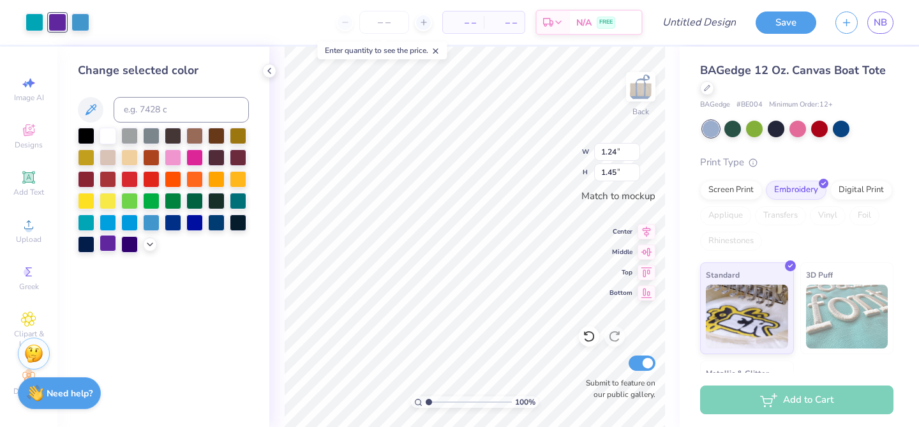
click at [105, 244] on div at bounding box center [108, 243] width 17 height 17
click at [147, 227] on div at bounding box center [151, 221] width 17 height 17
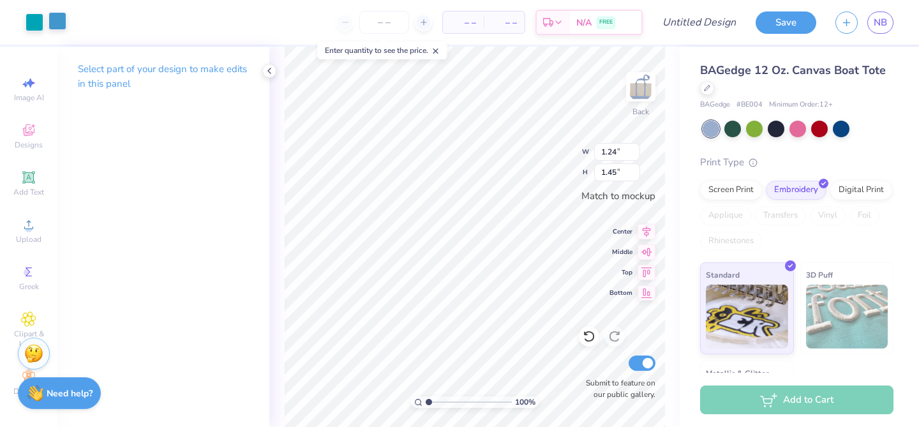
click at [55, 27] on div at bounding box center [58, 21] width 18 height 18
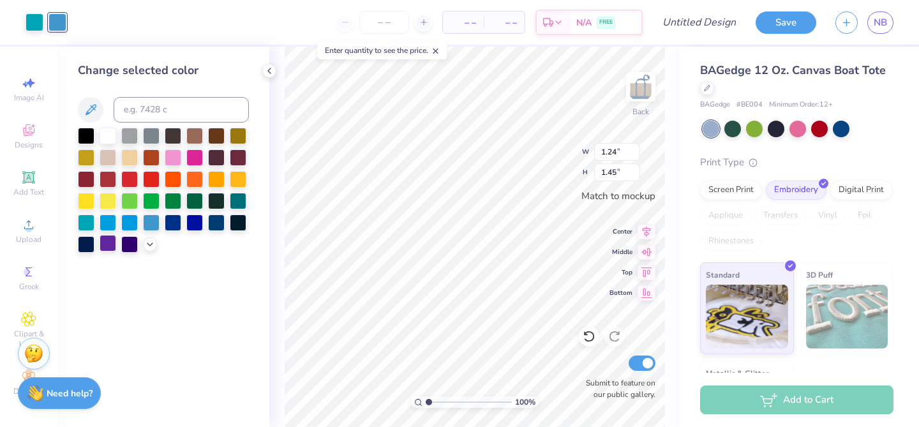
click at [101, 235] on div at bounding box center [108, 243] width 17 height 17
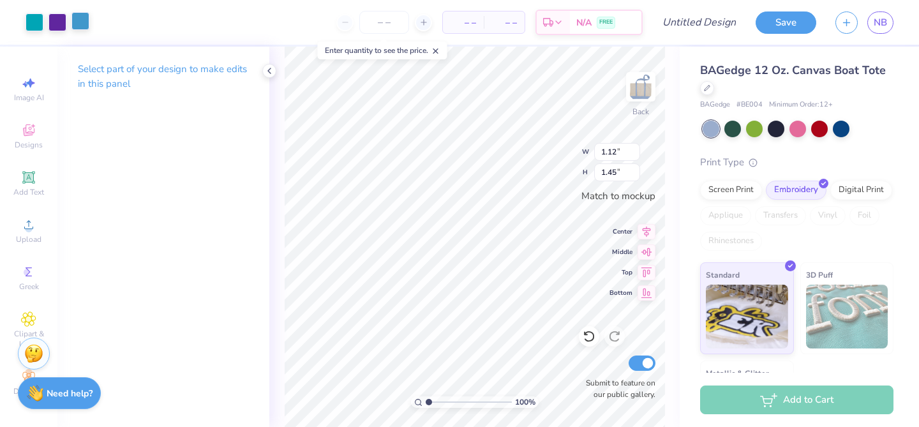
click at [80, 24] on div at bounding box center [80, 21] width 18 height 18
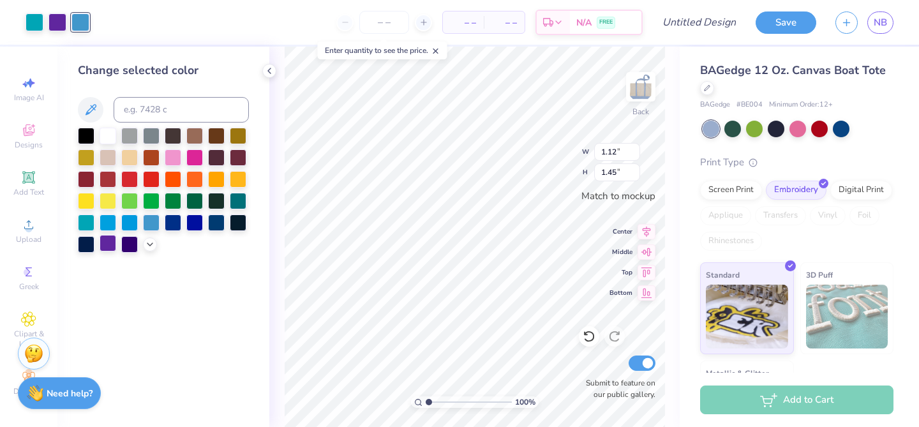
click at [105, 235] on div at bounding box center [108, 243] width 17 height 17
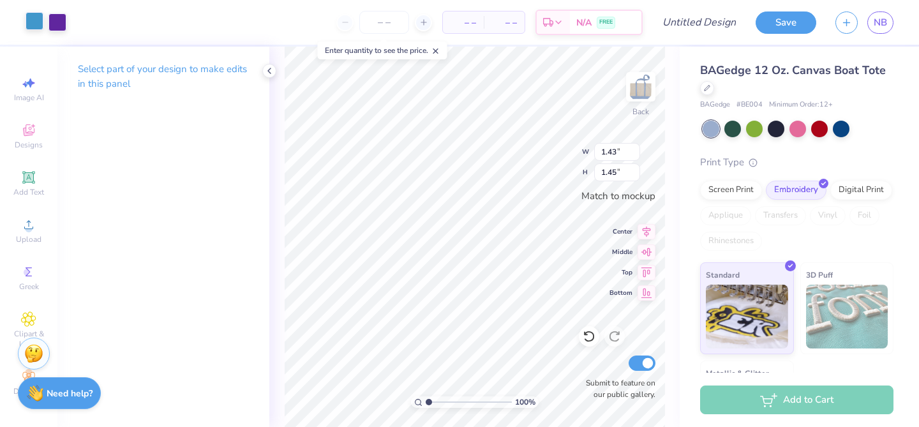
click at [35, 24] on div at bounding box center [35, 21] width 18 height 18
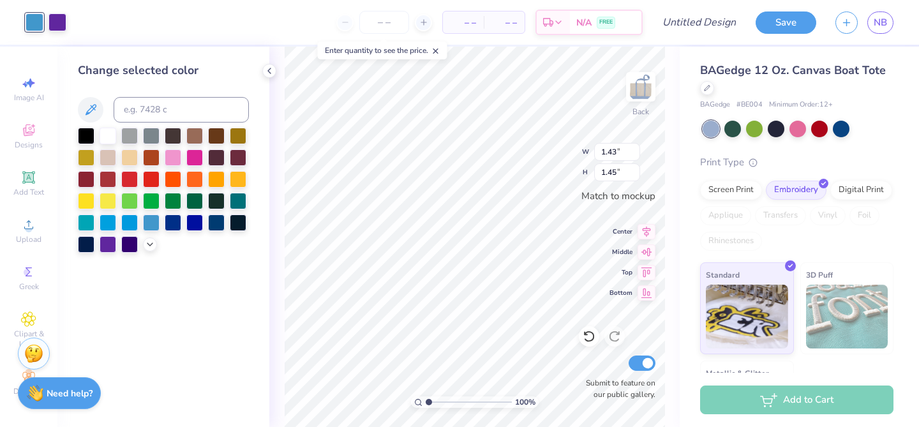
click at [107, 254] on div "Change selected color" at bounding box center [163, 237] width 212 height 380
click at [107, 251] on div at bounding box center [108, 243] width 17 height 17
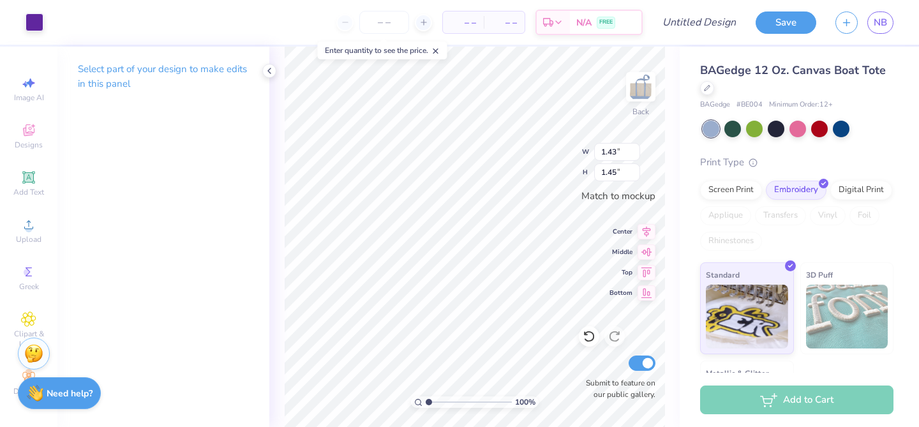
type input "1.12"
click at [37, 27] on div at bounding box center [35, 21] width 18 height 18
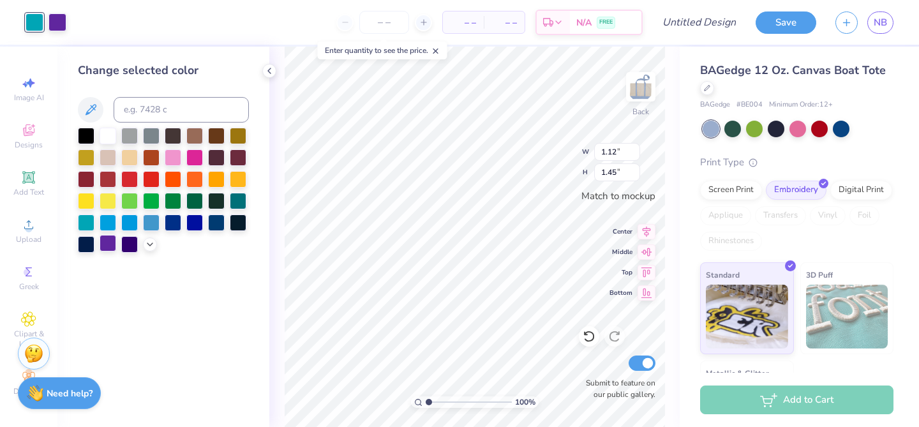
click at [103, 240] on div at bounding box center [108, 243] width 17 height 17
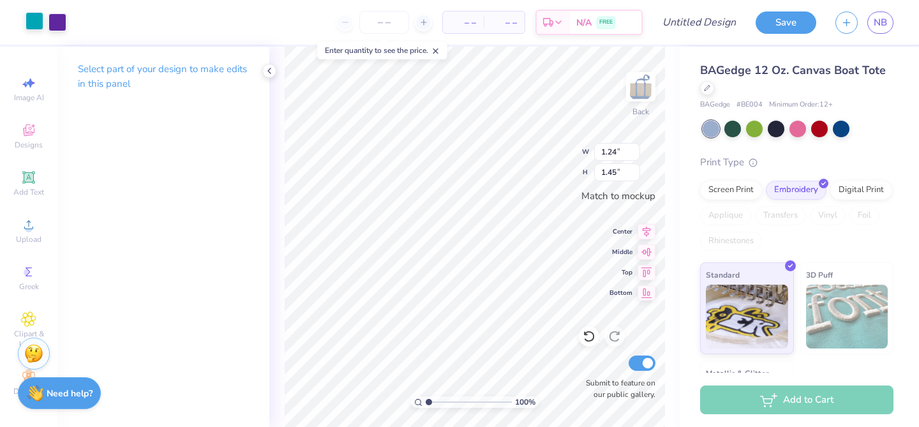
click at [33, 27] on div at bounding box center [35, 21] width 18 height 18
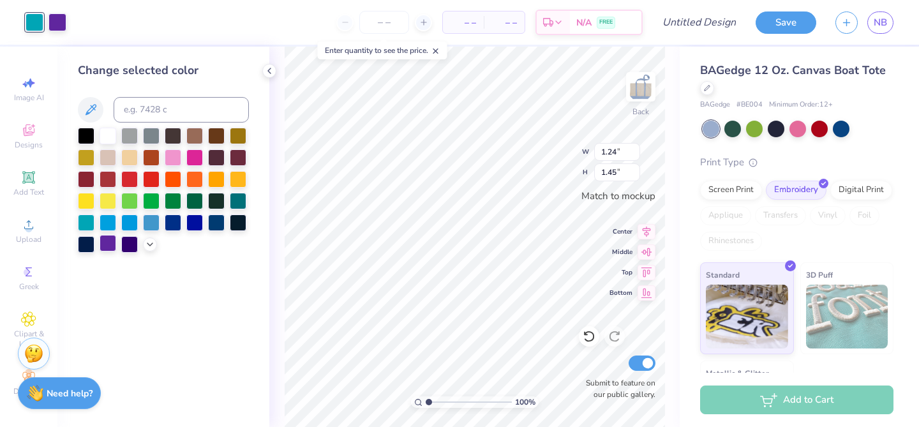
click at [110, 247] on div at bounding box center [108, 243] width 17 height 17
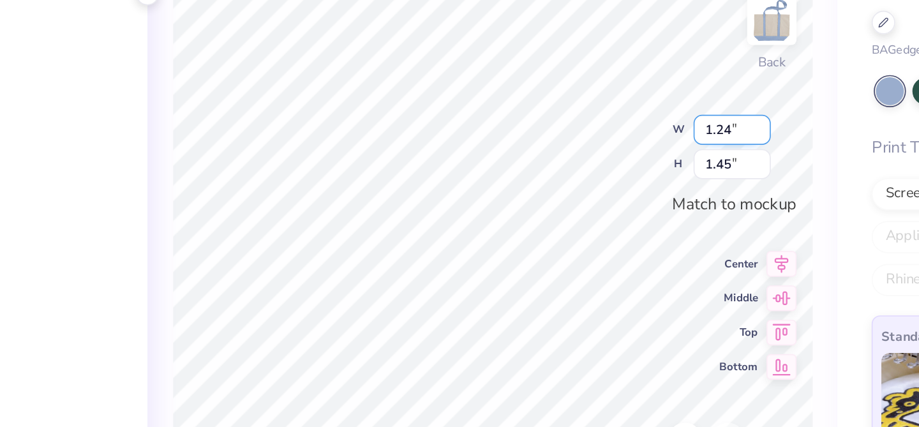
click at [616, 151] on input "1.24" at bounding box center [617, 152] width 46 height 18
type input "1.12"
type input "1.31"
type input "1.12"
type input "1.31"
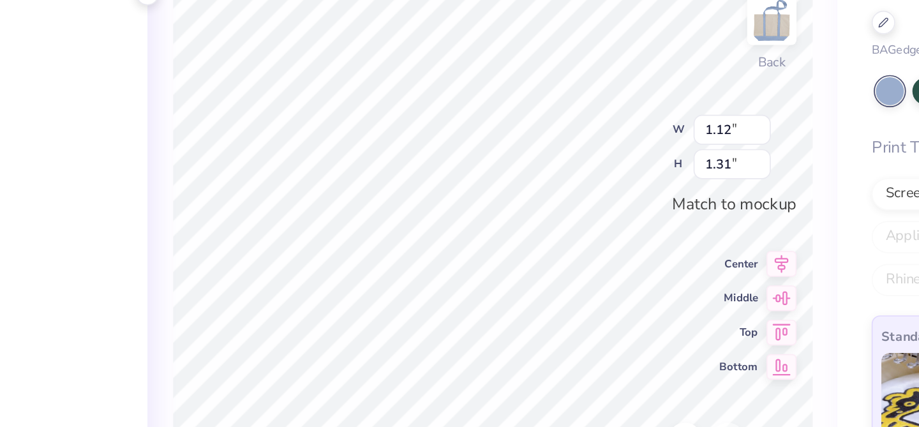
type input "1.43"
type input "1.45"
type input "1.12"
click at [624, 172] on input "1.31" at bounding box center [617, 172] width 46 height 18
type input "1.45"
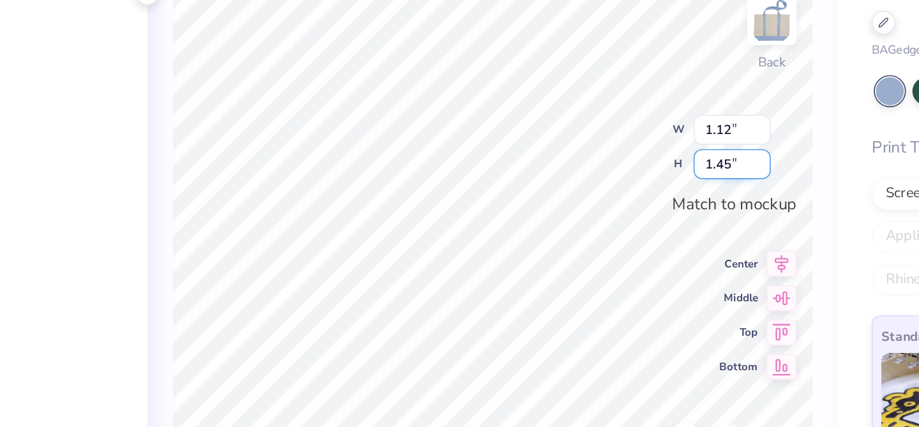
type input "1.24"
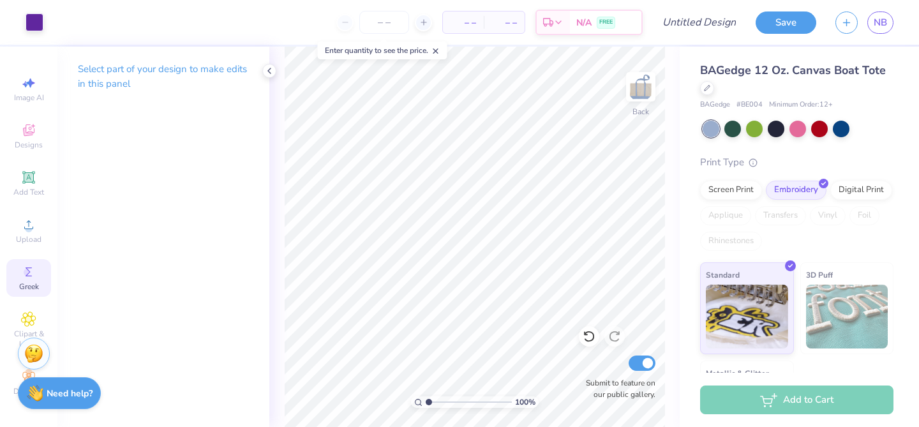
click at [29, 271] on circle at bounding box center [27, 272] width 7 height 7
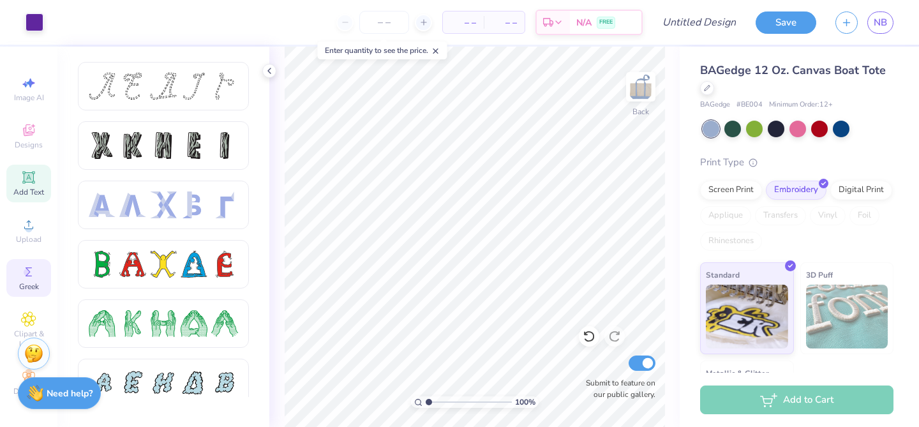
click at [36, 184] on div "Add Text" at bounding box center [28, 184] width 45 height 38
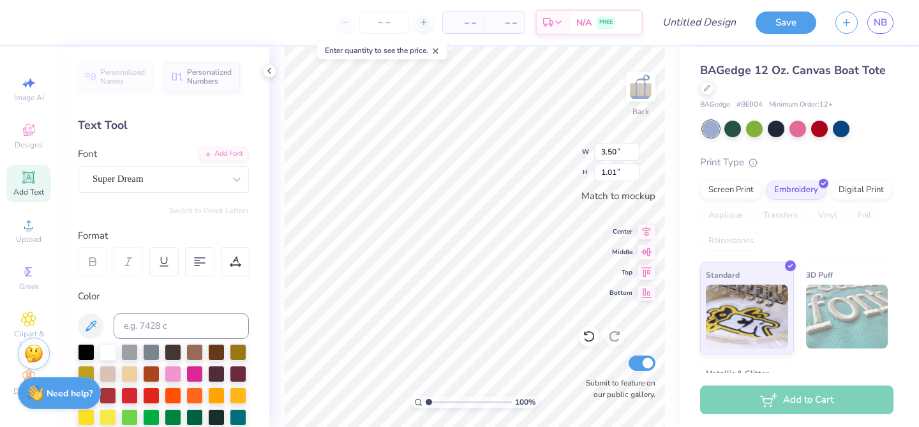
type textarea "TXT"
click at [36, 266] on div "Greek" at bounding box center [28, 278] width 45 height 38
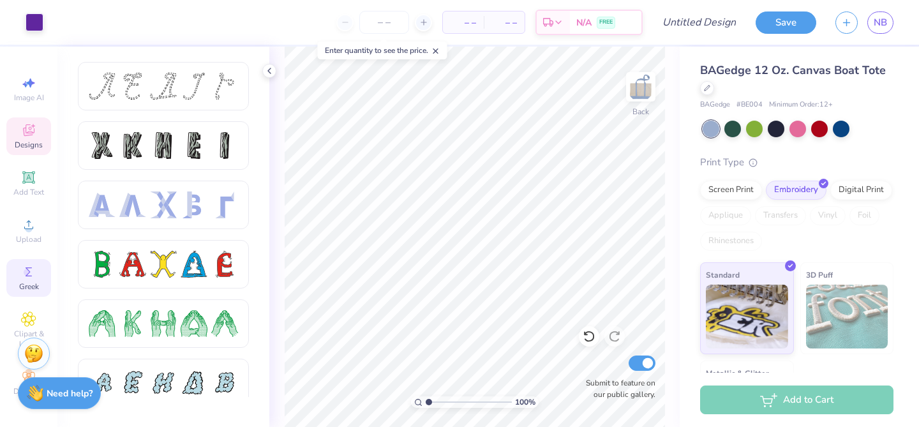
click at [40, 133] on div "Designs" at bounding box center [28, 136] width 45 height 38
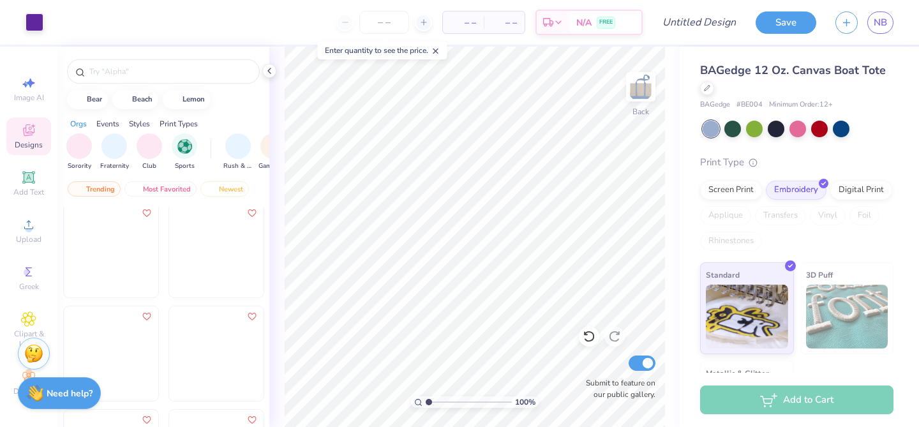
scroll to position [3820, 0]
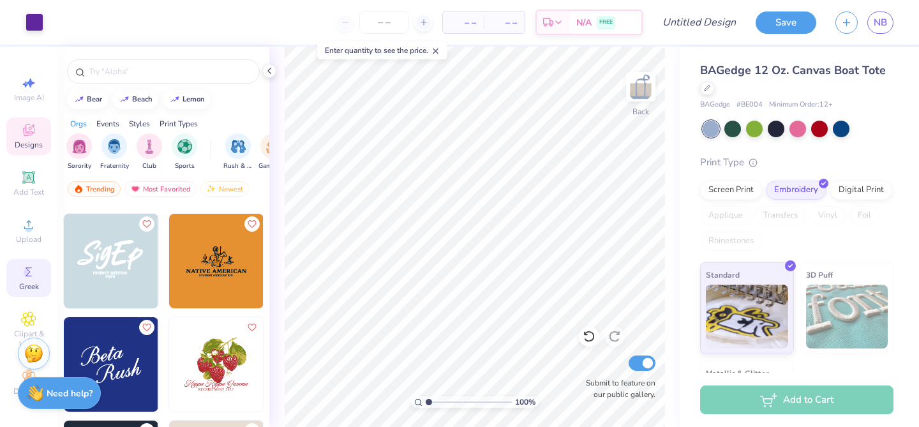
click at [36, 273] on icon at bounding box center [28, 271] width 15 height 15
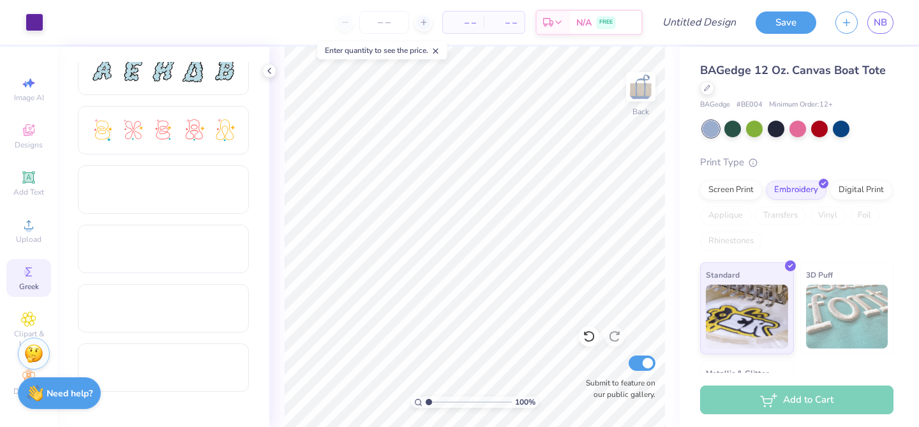
scroll to position [329, 0]
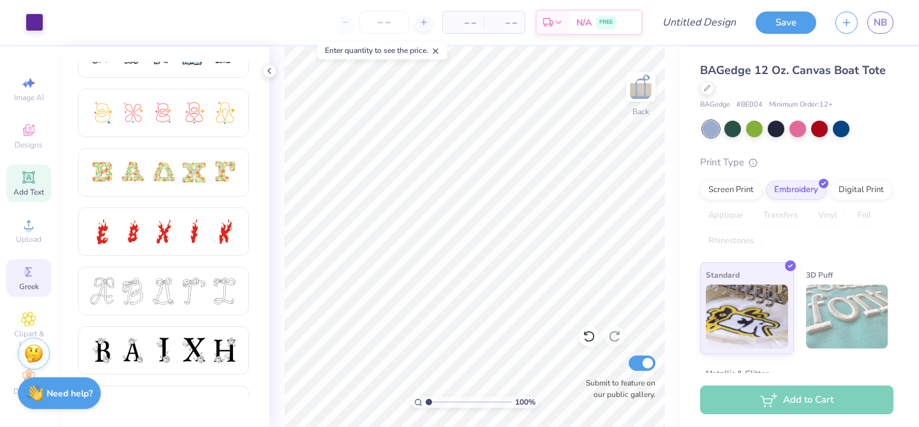
click at [24, 177] on icon at bounding box center [29, 177] width 10 height 10
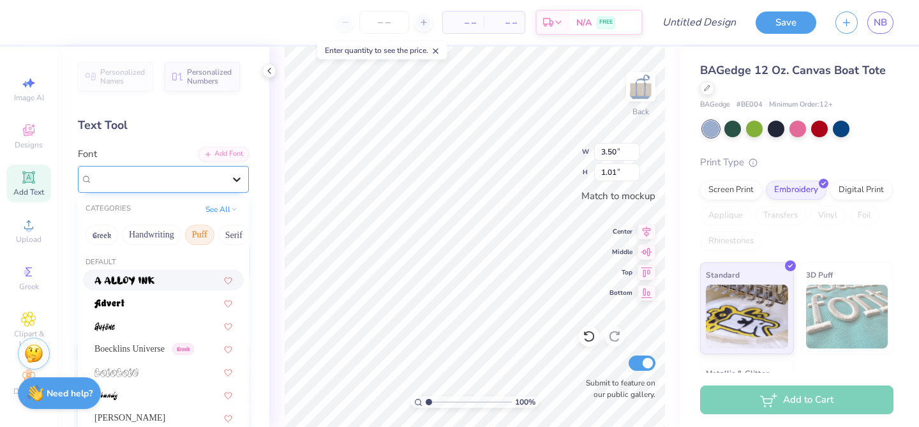
click at [239, 176] on icon at bounding box center [236, 179] width 13 height 13
click at [169, 158] on div "Font option a Alloy Ink focused, 1 of 15. 15 results available. Use Up and Down…" at bounding box center [163, 170] width 171 height 46
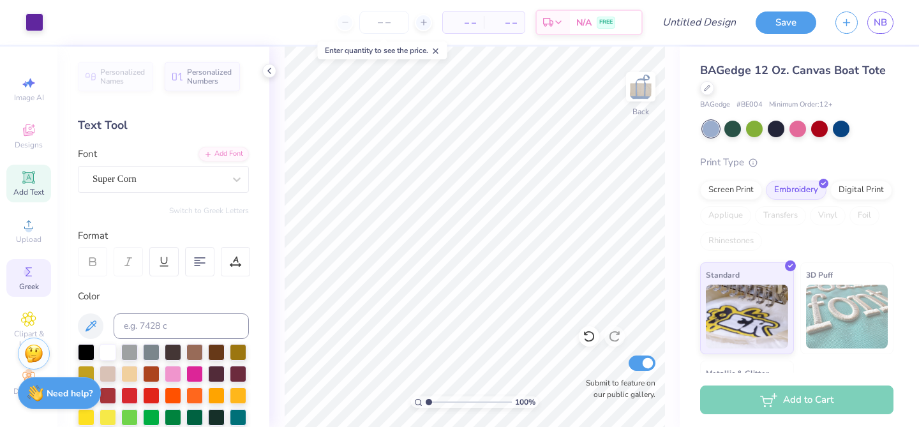
click at [35, 274] on icon at bounding box center [28, 271] width 15 height 15
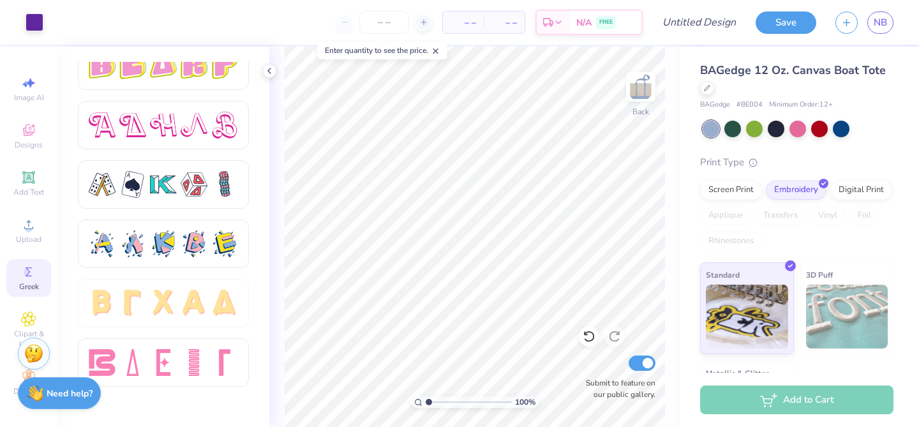
scroll to position [2210, 0]
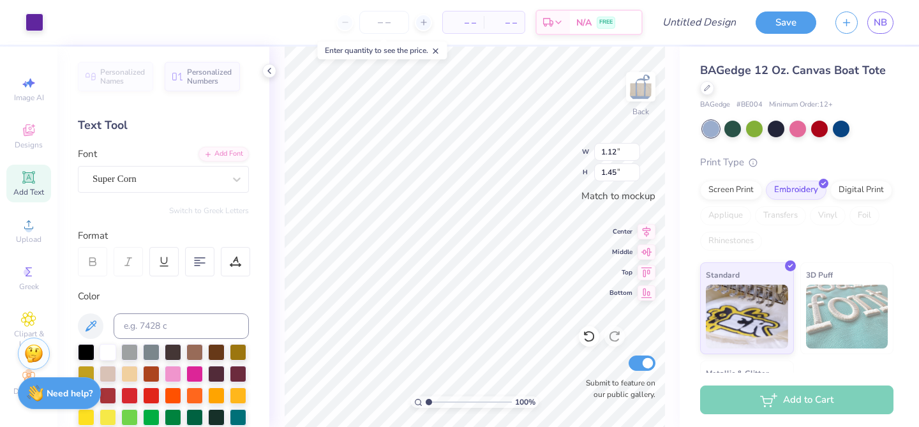
type input "1.43"
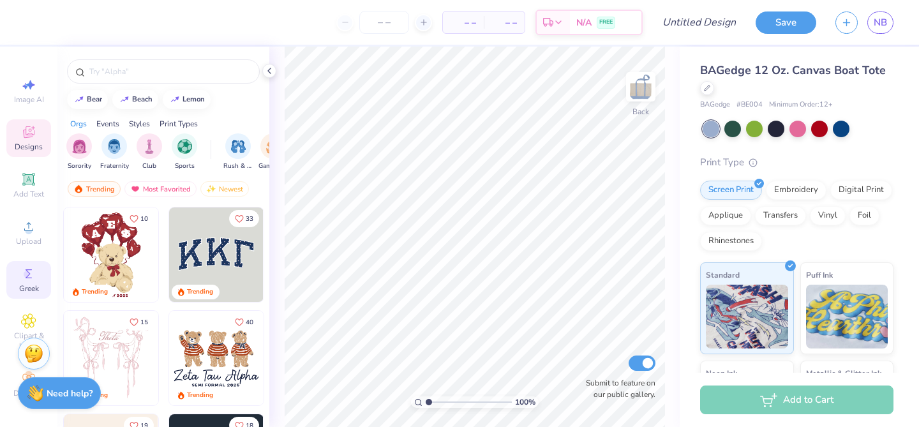
click at [36, 283] on span "Greek" at bounding box center [29, 288] width 20 height 10
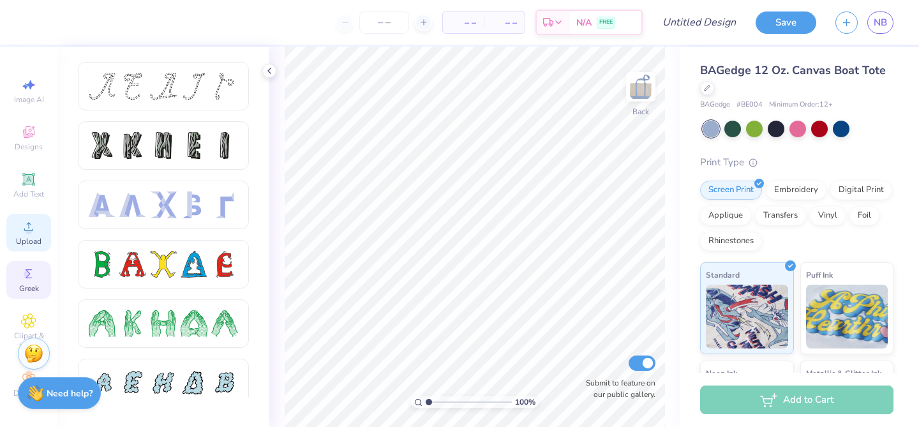
click at [32, 227] on icon at bounding box center [28, 226] width 15 height 15
click at [15, 206] on div "Image AI Designs Add Text Upload Greek Clipart & logos Decorate" at bounding box center [28, 237] width 45 height 331
click at [22, 195] on span "Add Text" at bounding box center [28, 194] width 31 height 10
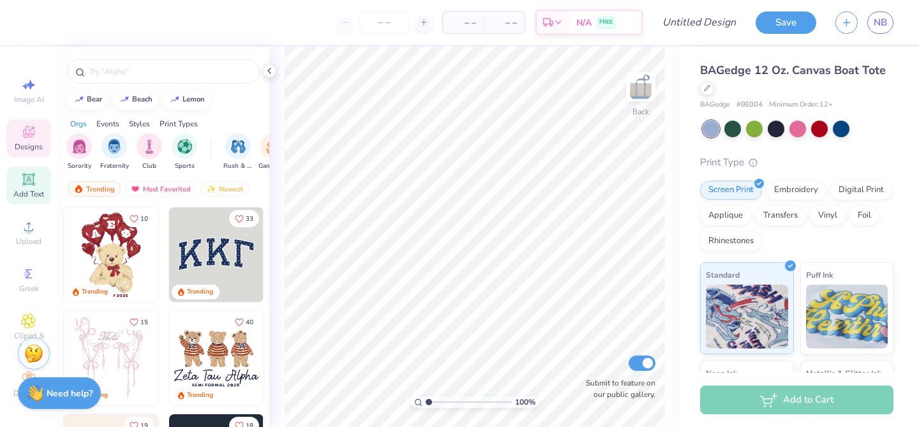
click at [34, 180] on icon at bounding box center [28, 179] width 15 height 15
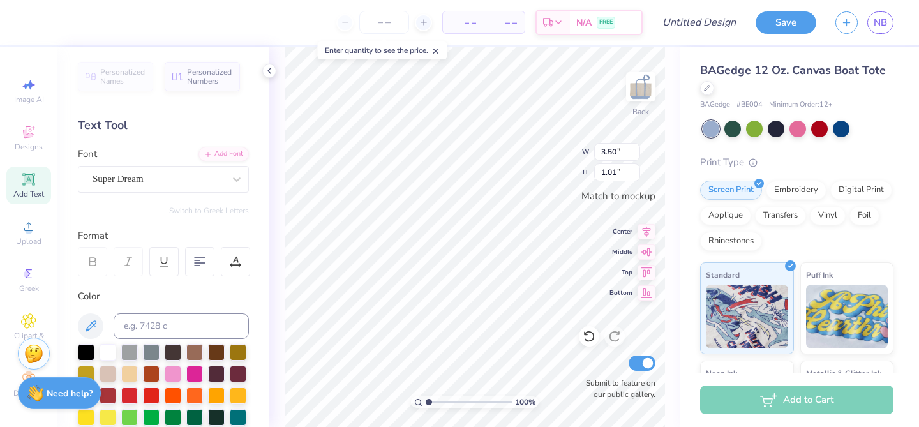
type textarea "T"
type textarea "SDT MOM"
type input "2.78"
type input "2.77"
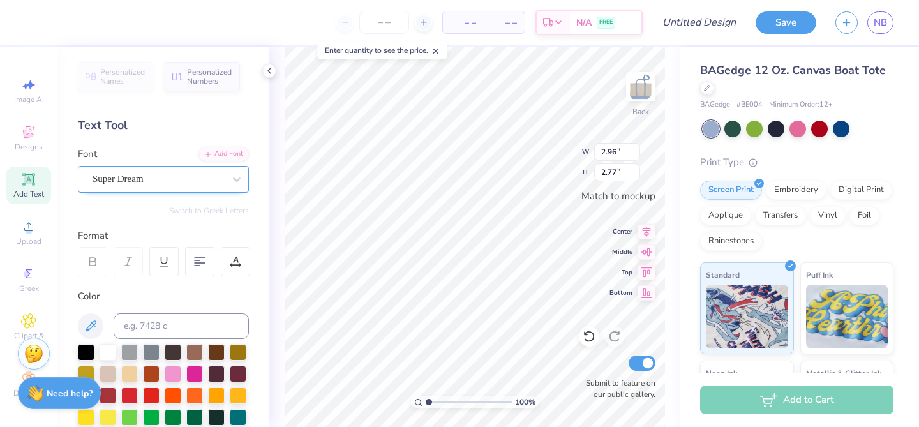
click at [156, 190] on div "Super Dream" at bounding box center [163, 179] width 171 height 27
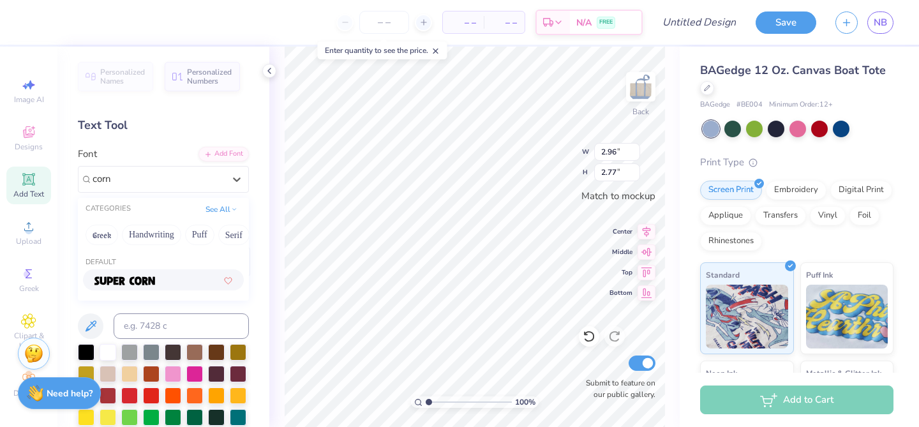
click at [178, 280] on div at bounding box center [163, 279] width 138 height 13
type input "corn"
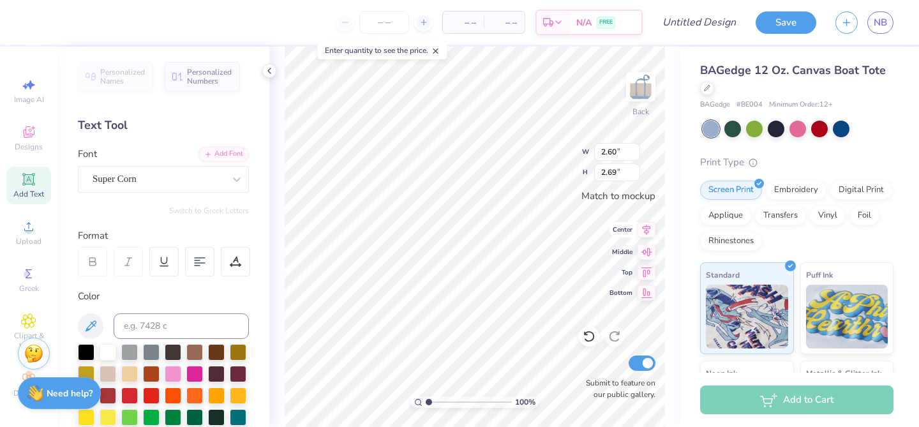
click at [646, 232] on icon at bounding box center [647, 229] width 18 height 15
type textarea "SDT MOM"
click at [233, 204] on div "Personalized Names Personalized Numbers Text Tool Add Font Font Super Corn Swit…" at bounding box center [163, 237] width 212 height 380
click at [237, 184] on icon at bounding box center [236, 179] width 13 height 13
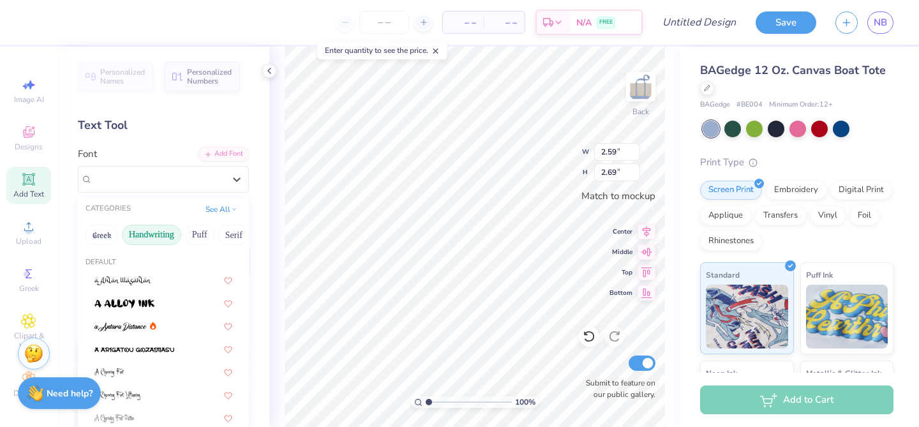
drag, startPoint x: 98, startPoint y: 234, endPoint x: 124, endPoint y: 241, distance: 27.3
click at [98, 234] on button "Greek" at bounding box center [102, 235] width 33 height 20
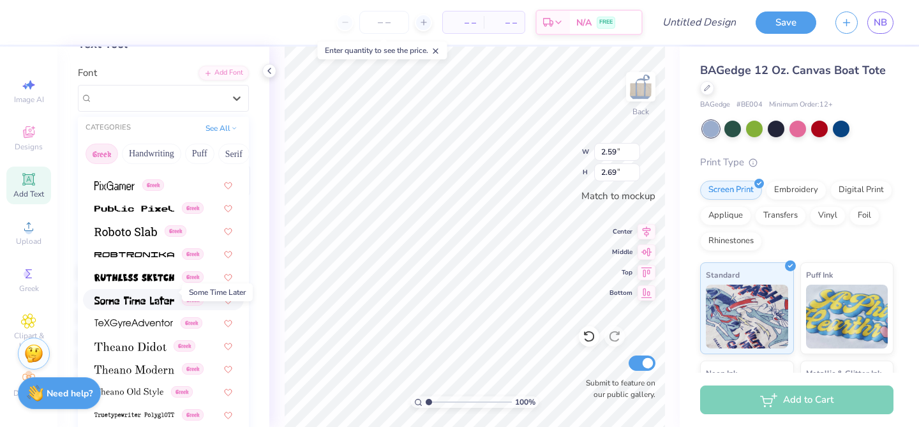
scroll to position [91, 0]
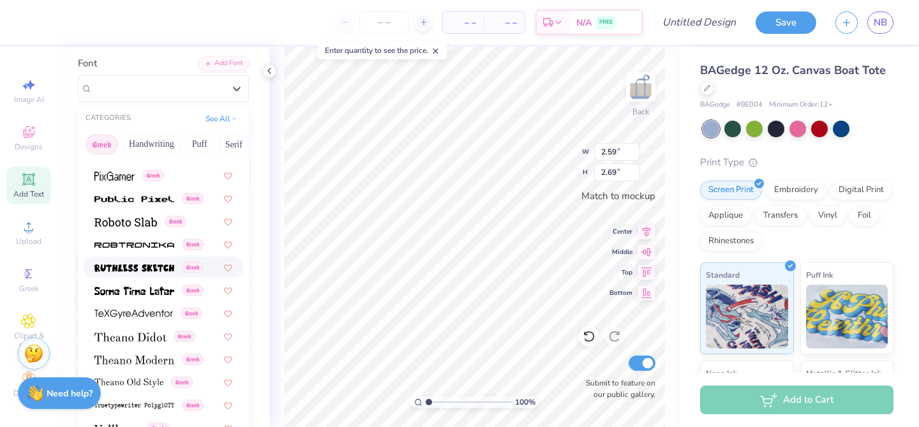
click at [136, 276] on div "Greek" at bounding box center [163, 267] width 161 height 21
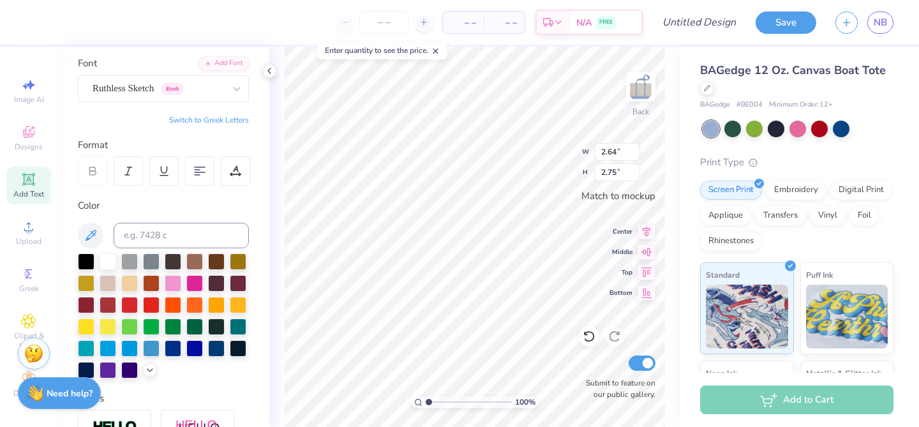
scroll to position [1, 0]
click at [133, 102] on div "Personalized Names Personalized Numbers Text Tool Add Font Font Ruthless Sketch…" at bounding box center [163, 237] width 212 height 380
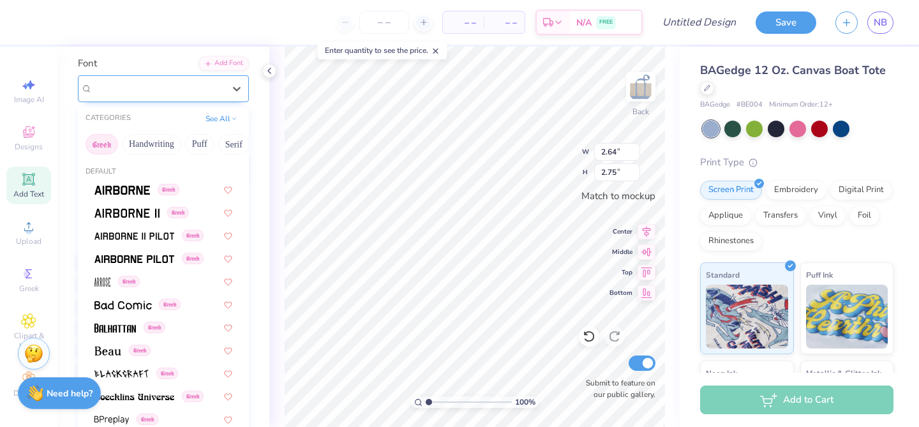
click at [137, 91] on div "Ruthless Sketch Greek" at bounding box center [158, 89] width 134 height 20
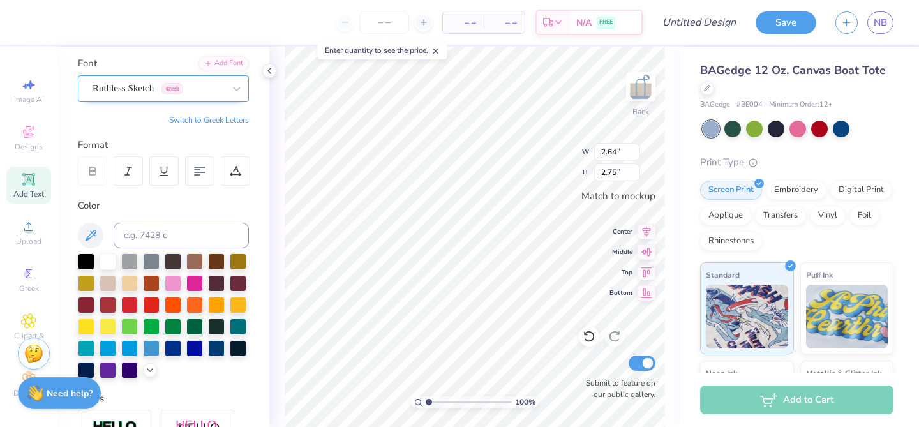
click at [139, 91] on div "Ruthless Sketch Greek" at bounding box center [158, 89] width 134 height 20
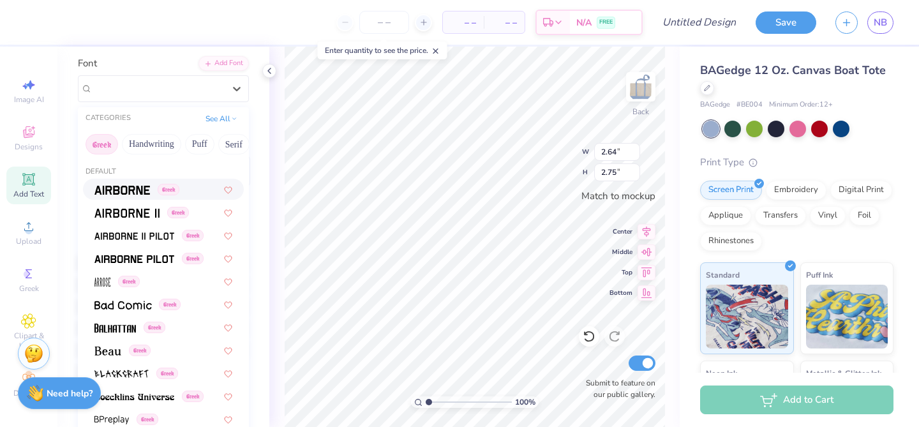
click at [139, 199] on div "Greek" at bounding box center [163, 189] width 161 height 21
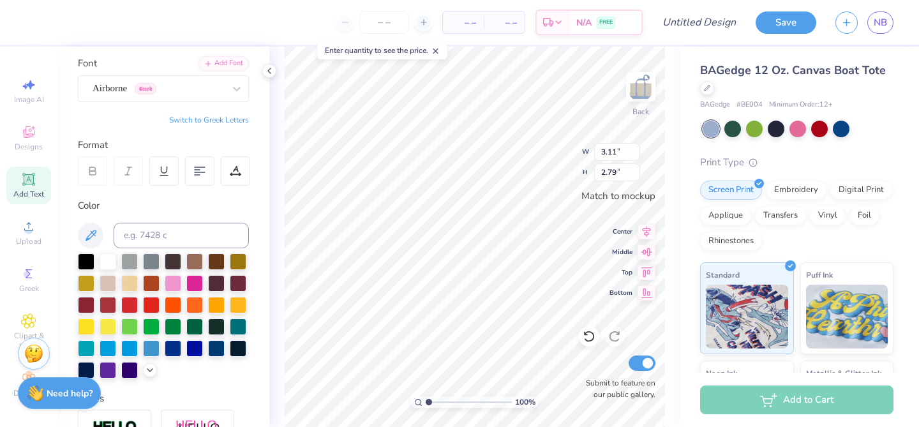
type textarea "SDT MOM"
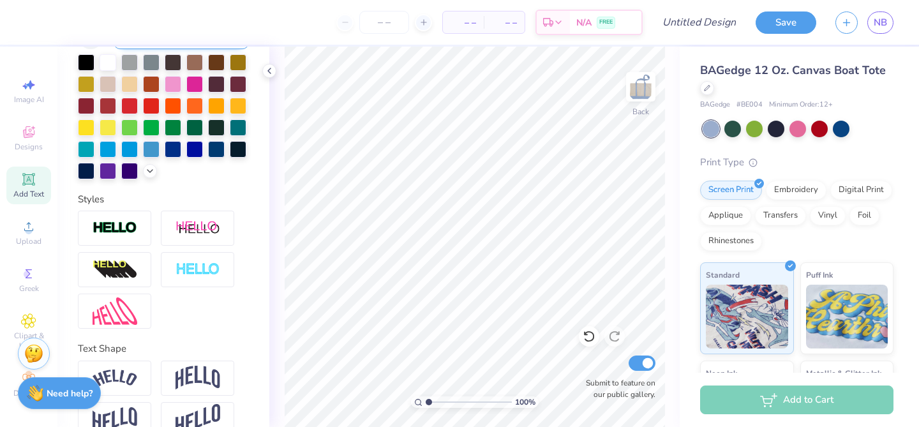
scroll to position [315, 0]
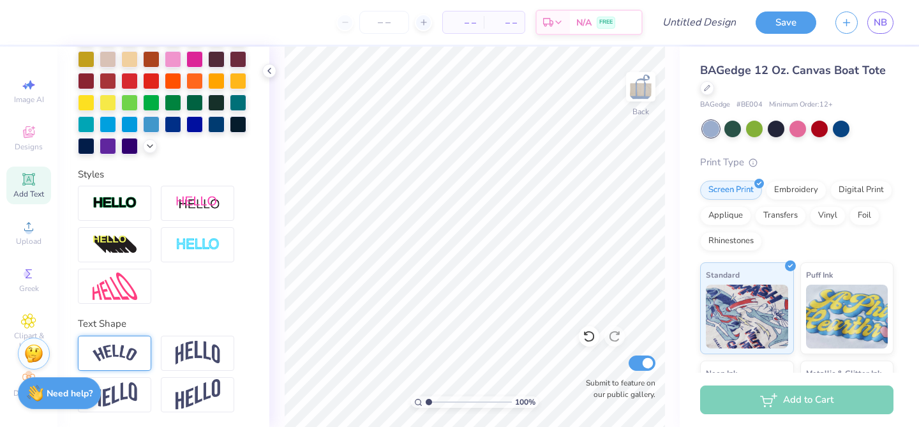
click at [116, 345] on img at bounding box center [115, 353] width 45 height 17
click at [148, 336] on line at bounding box center [149, 338] width 4 height 4
click at [188, 300] on div at bounding box center [163, 245] width 171 height 118
click at [199, 341] on img at bounding box center [198, 353] width 45 height 24
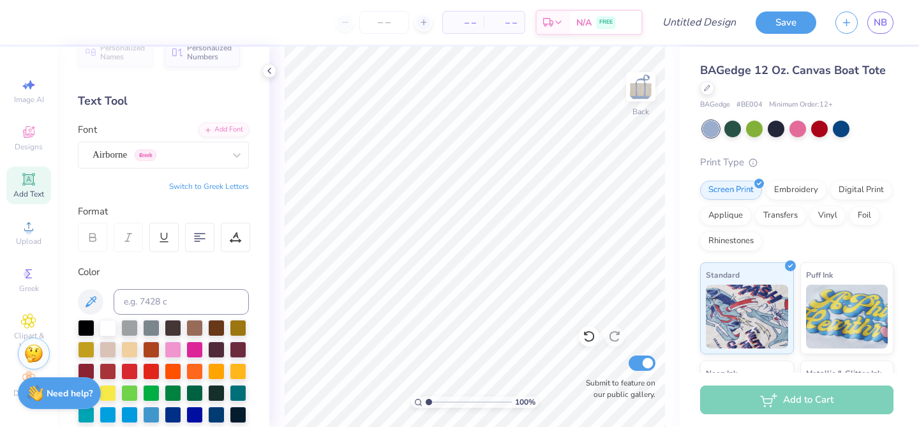
scroll to position [0, 0]
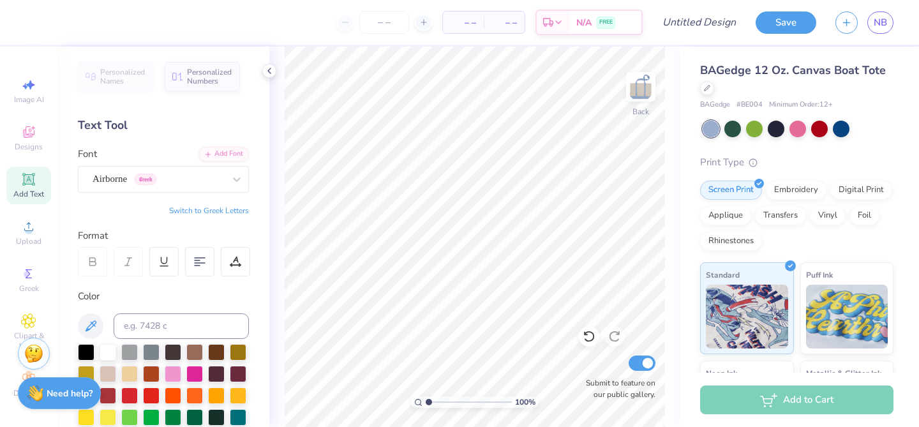
click at [193, 209] on button "Switch to Greek Letters" at bounding box center [209, 211] width 80 height 10
click at [186, 207] on button "Switch to Greek Letters" at bounding box center [209, 211] width 80 height 10
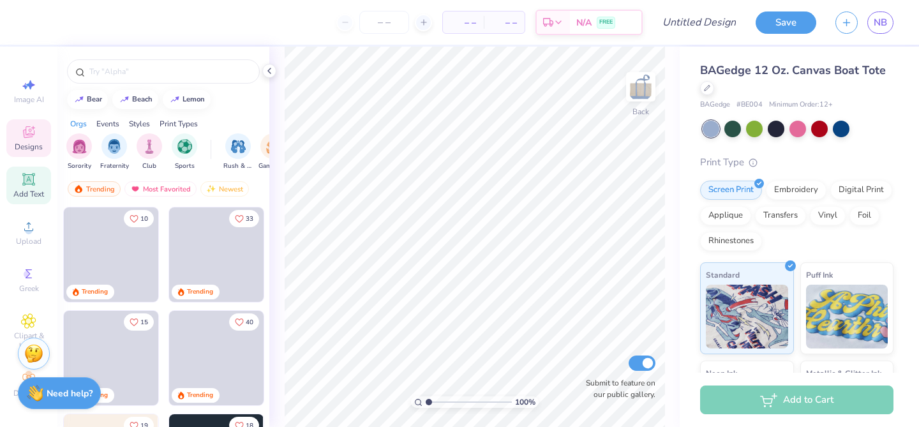
click at [38, 198] on span "Add Text" at bounding box center [28, 194] width 31 height 10
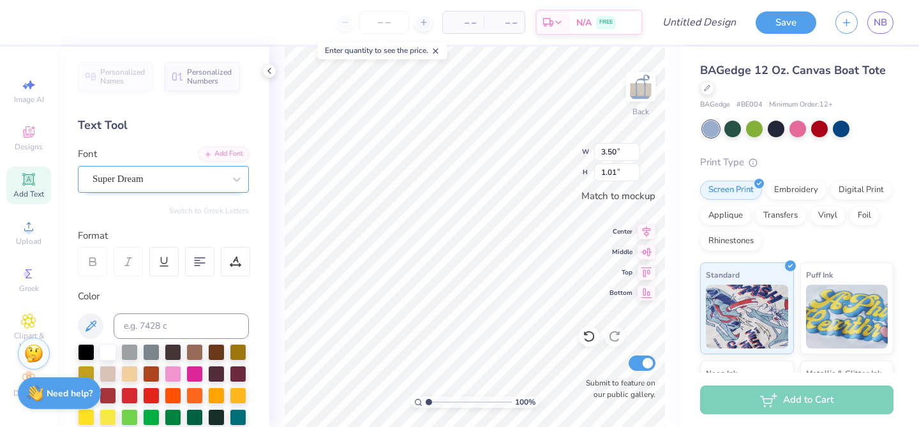
click at [204, 167] on div "Super Dream" at bounding box center [163, 179] width 171 height 27
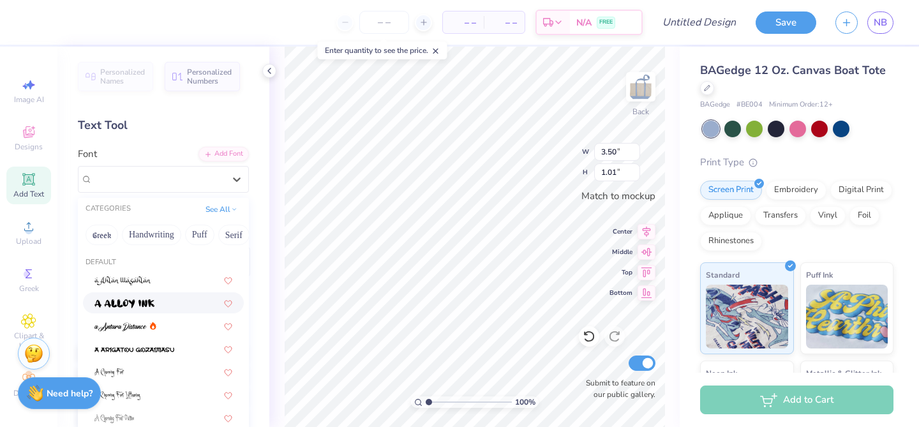
click at [158, 303] on div at bounding box center [163, 302] width 138 height 13
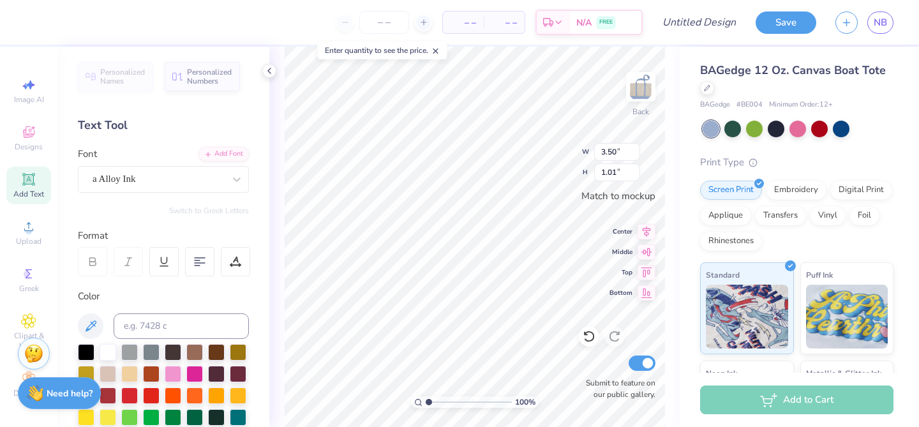
type input "3.46"
type input "1.13"
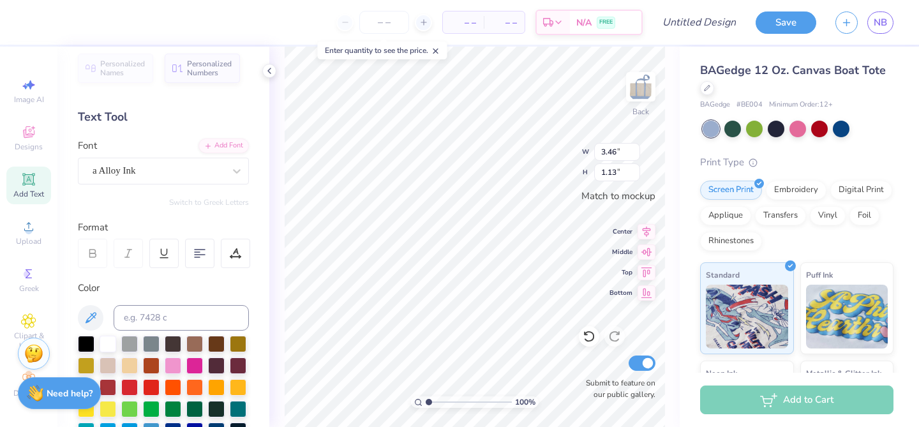
scroll to position [4, 0]
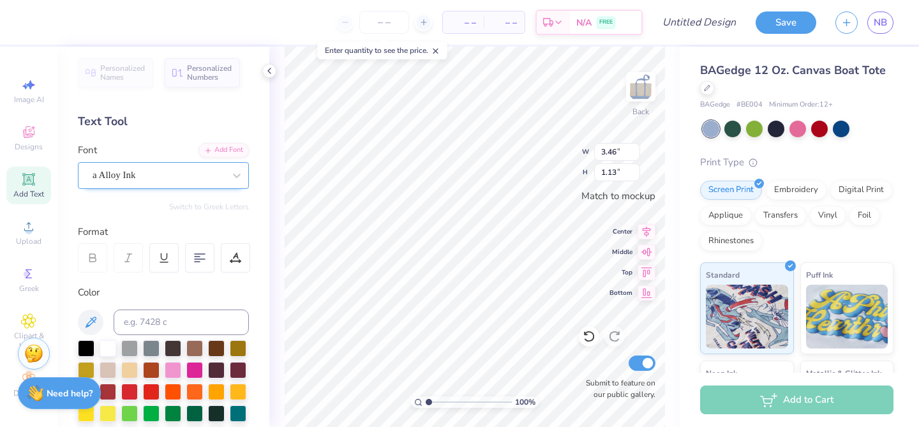
click at [192, 172] on div "a Alloy Ink" at bounding box center [158, 175] width 134 height 20
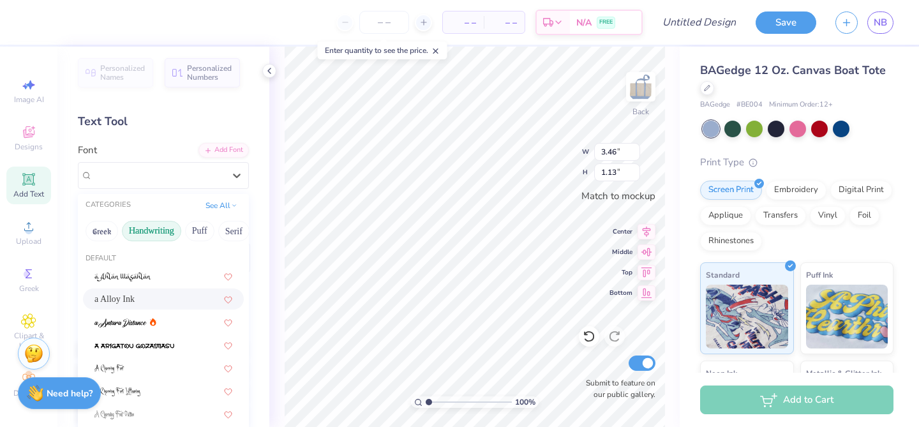
click at [169, 234] on button "Handwriting" at bounding box center [151, 231] width 59 height 20
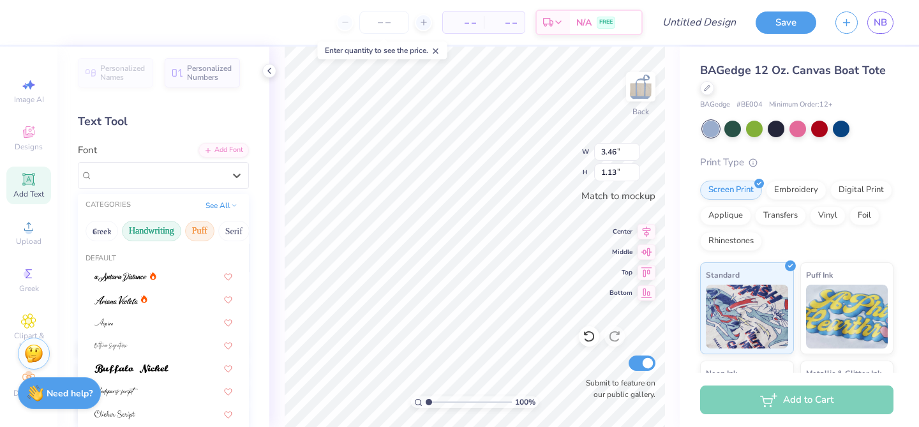
click at [197, 232] on button "Puff" at bounding box center [199, 231] width 29 height 20
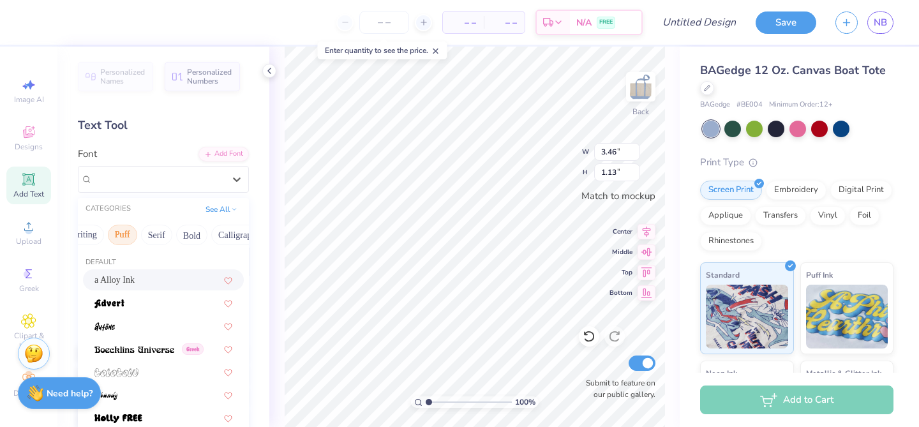
scroll to position [0, 126]
click at [183, 237] on button "Calligraphy" at bounding box center [190, 235] width 56 height 20
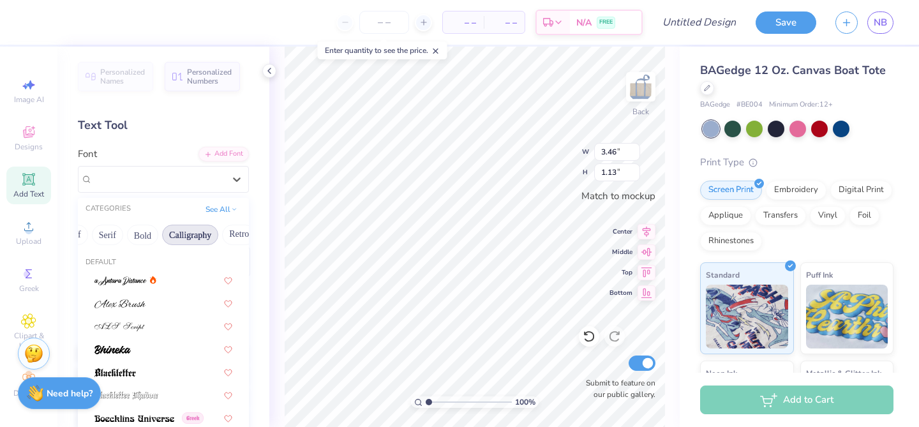
scroll to position [0, 206]
click at [183, 237] on button "Sans Serif" at bounding box center [208, 235] width 56 height 20
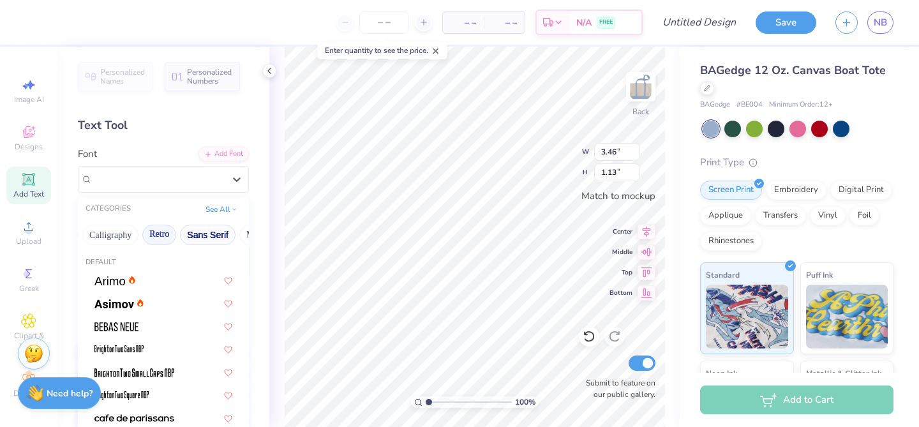
click at [155, 235] on button "Retro" at bounding box center [159, 235] width 34 height 20
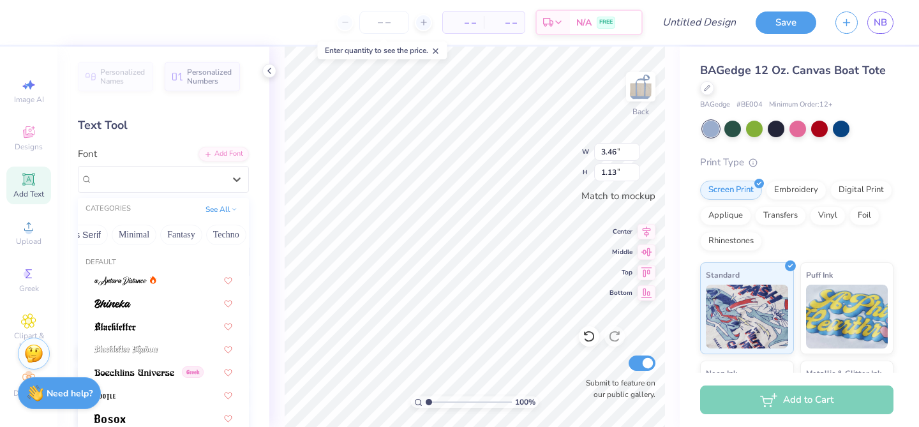
scroll to position [0, 347]
click at [159, 234] on button "Fantasy" at bounding box center [168, 235] width 42 height 20
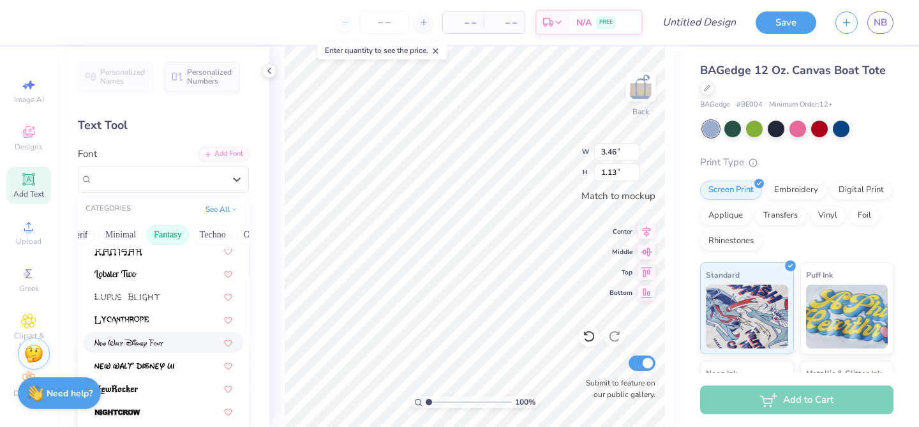
scroll to position [267, 0]
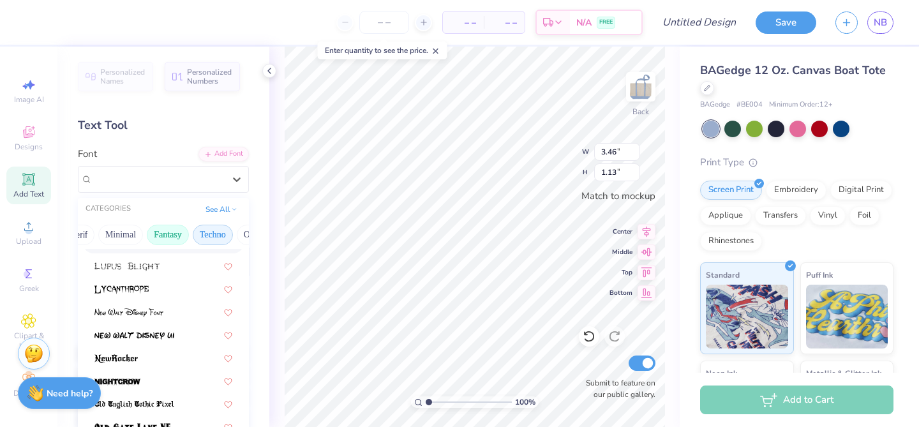
click at [205, 241] on button "Techno" at bounding box center [213, 235] width 40 height 20
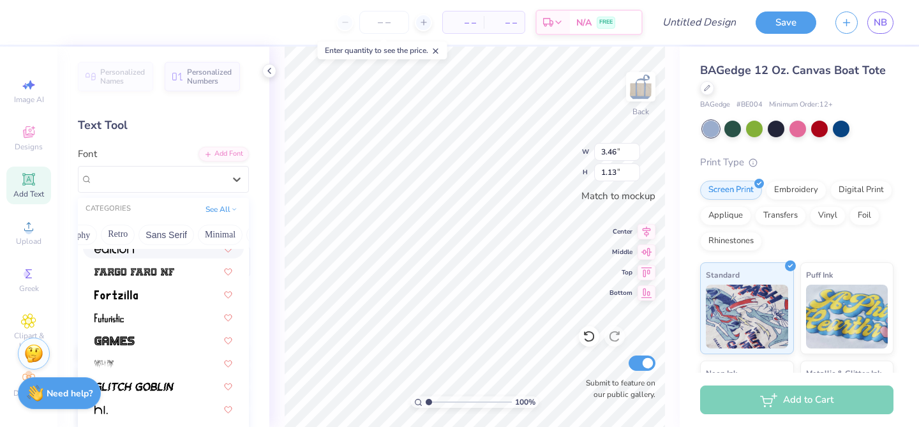
scroll to position [0, 0]
click at [199, 236] on button "Puff" at bounding box center [199, 235] width 29 height 20
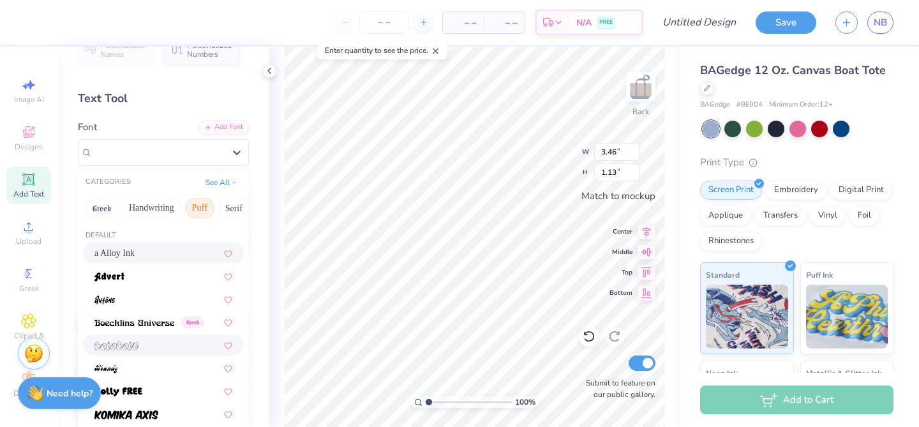
scroll to position [27, 0]
click at [109, 211] on button "Greek" at bounding box center [102, 208] width 33 height 20
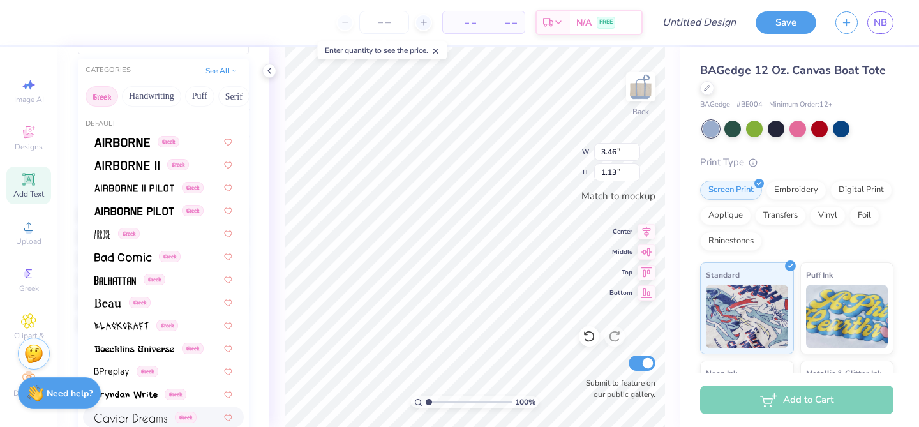
scroll to position [63, 0]
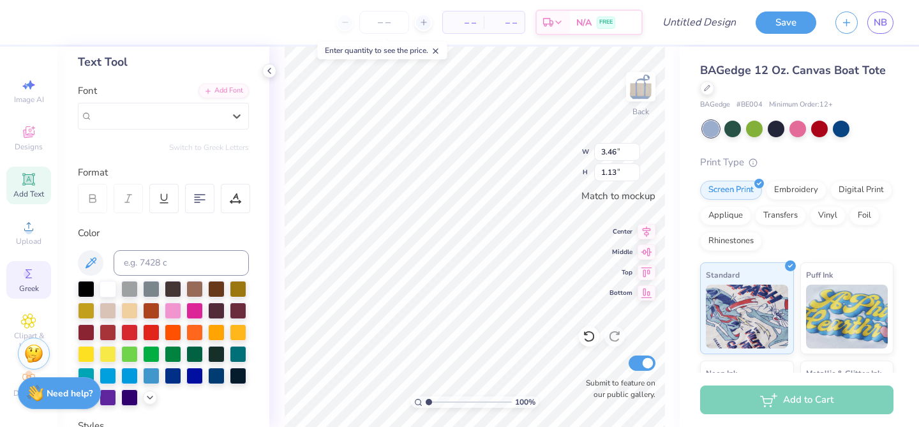
click at [29, 278] on icon at bounding box center [29, 273] width 6 height 9
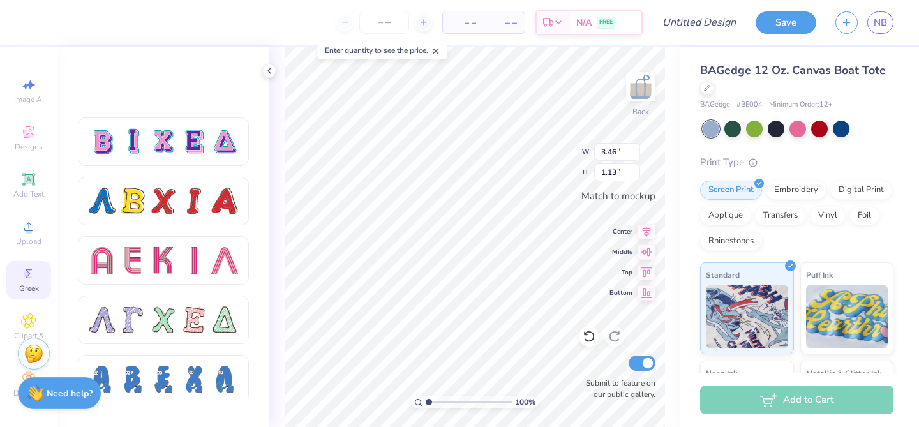
scroll to position [1121, 0]
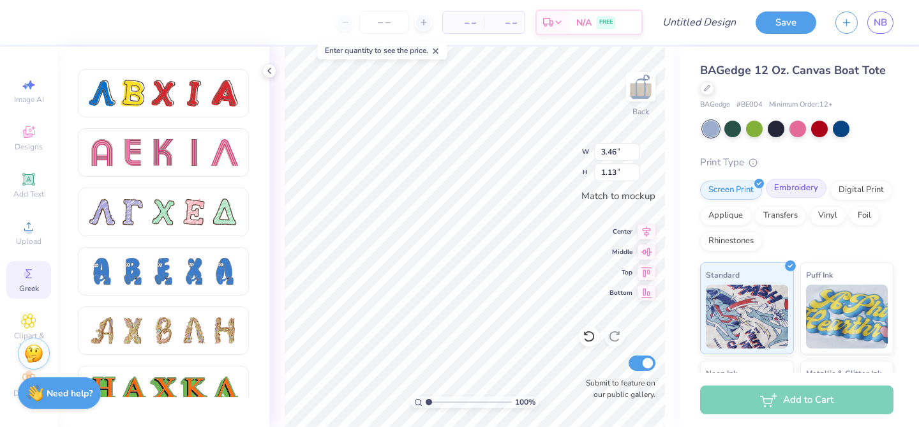
click at [795, 185] on div "Embroidery" at bounding box center [796, 188] width 61 height 19
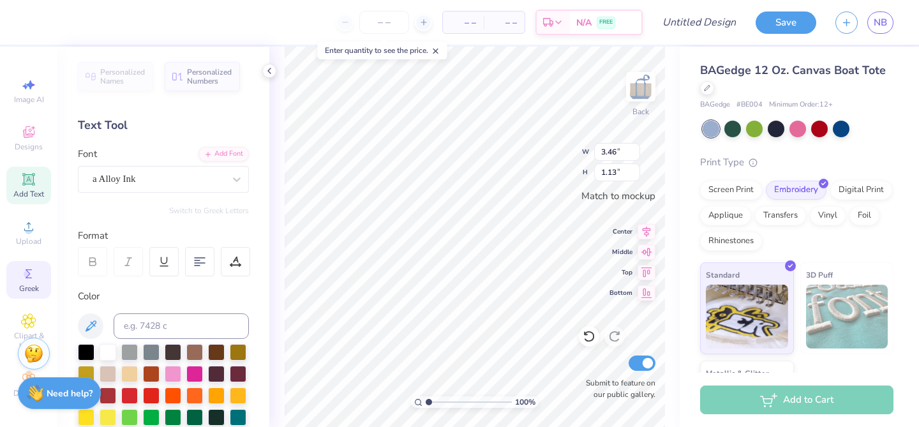
click at [24, 280] on icon at bounding box center [28, 273] width 15 height 15
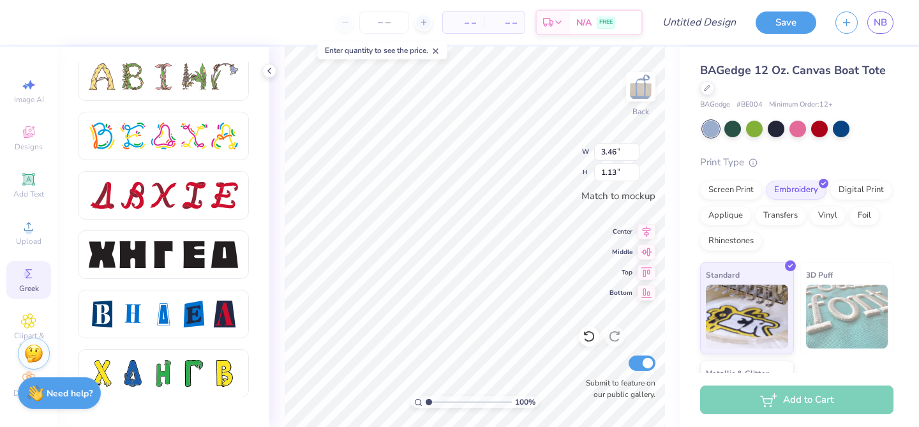
scroll to position [1554, 0]
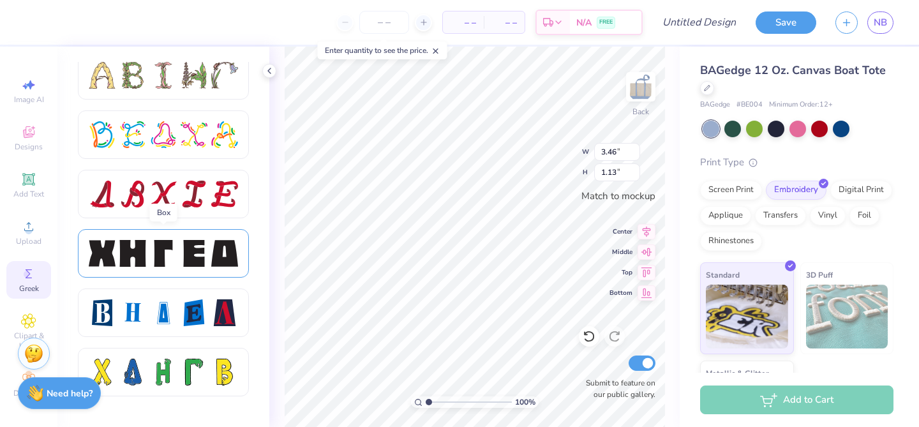
click at [190, 256] on div at bounding box center [194, 253] width 27 height 27
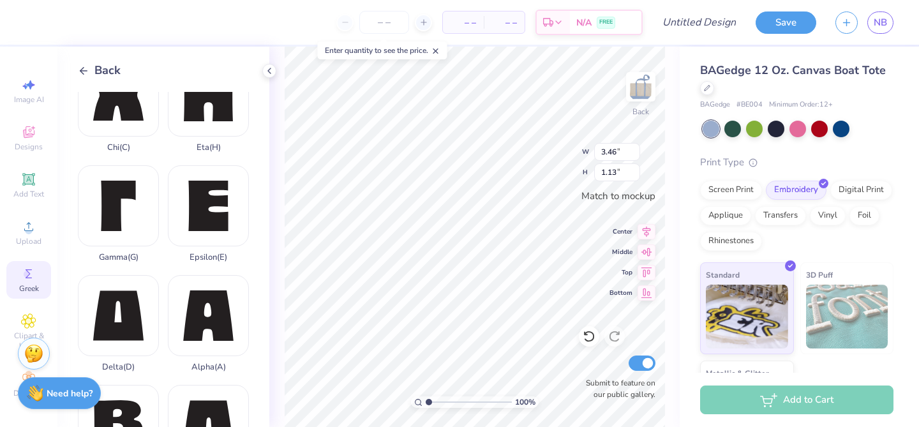
scroll to position [27, 0]
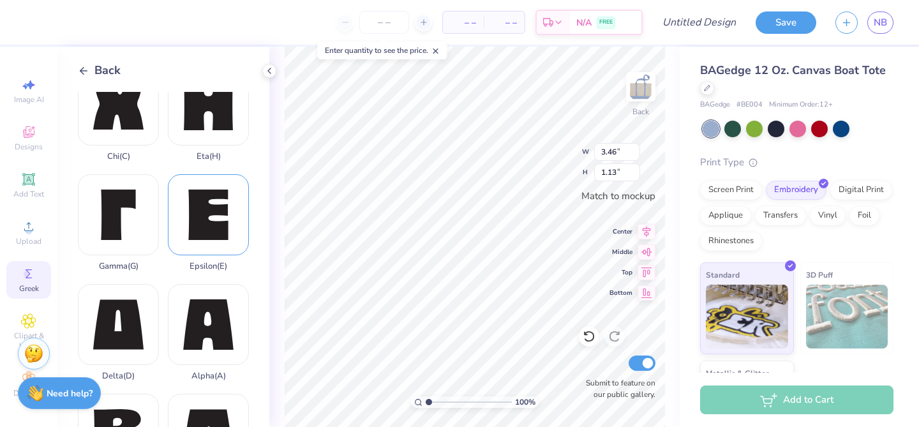
click at [192, 210] on div "Epsilon ( E )" at bounding box center [208, 222] width 81 height 97
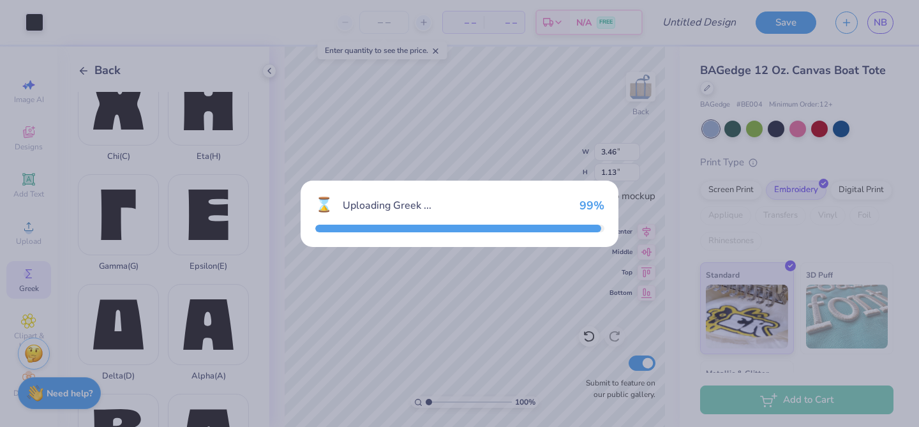
type input "1.60"
type input "2.03"
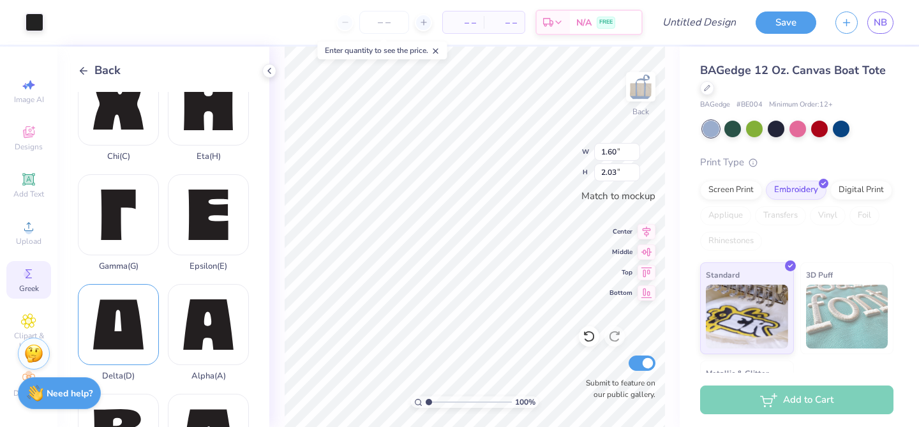
click at [140, 319] on div "Delta ( D )" at bounding box center [118, 332] width 81 height 97
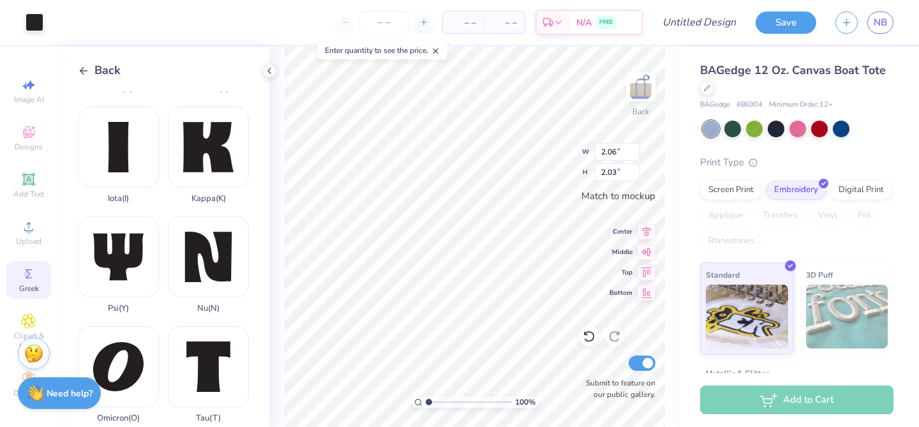
scroll to position [552, 0]
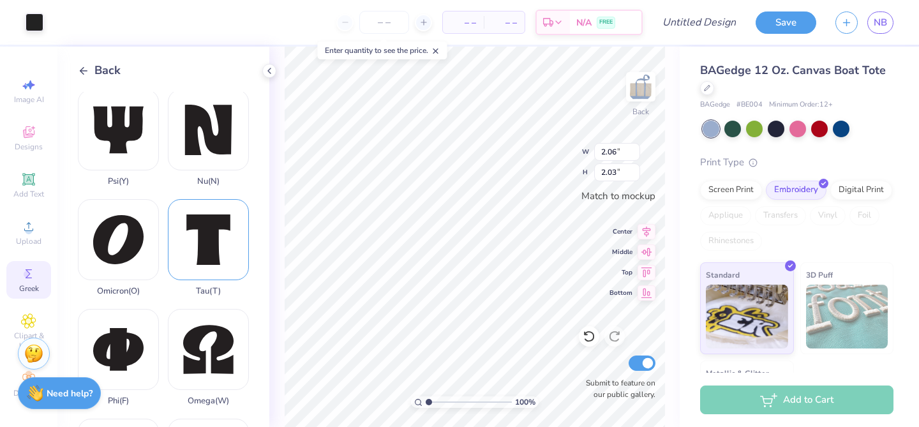
click at [214, 255] on div "Tau ( T )" at bounding box center [208, 247] width 81 height 97
type input "0.60"
type input "0.69"
type input "2.06"
type input "2.03"
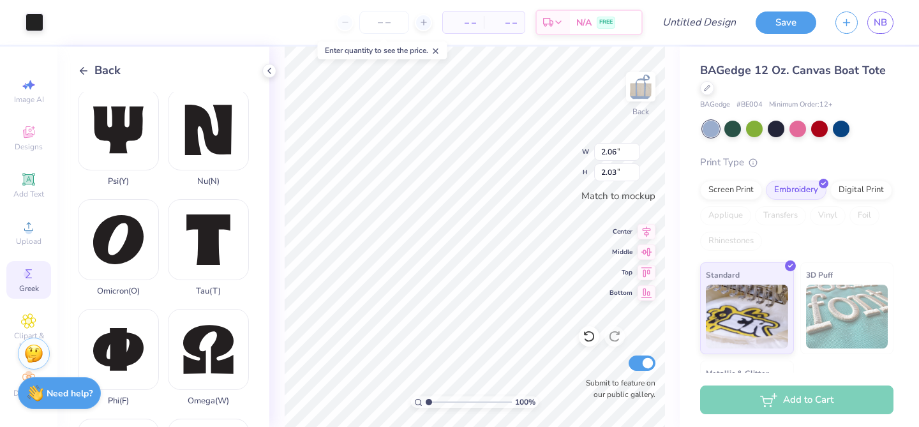
type input "1.37"
type input "1.36"
type input "1.60"
type input "2.03"
type input "0.90"
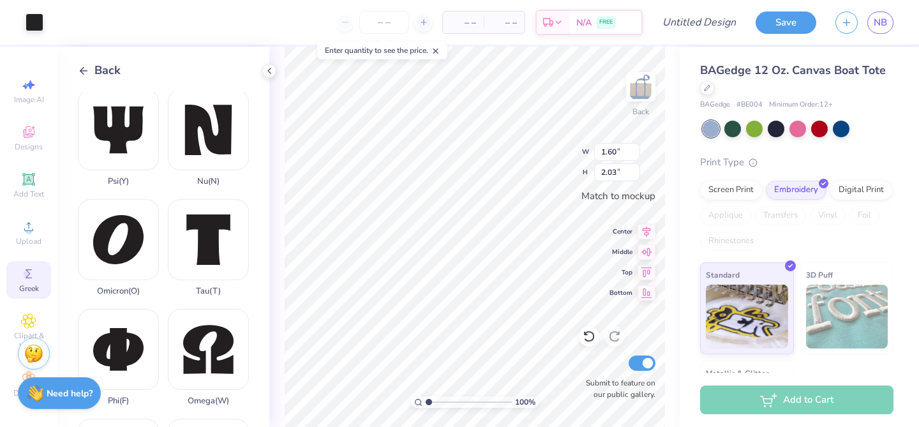
type input "1.14"
type input "3.46"
type input "1.13"
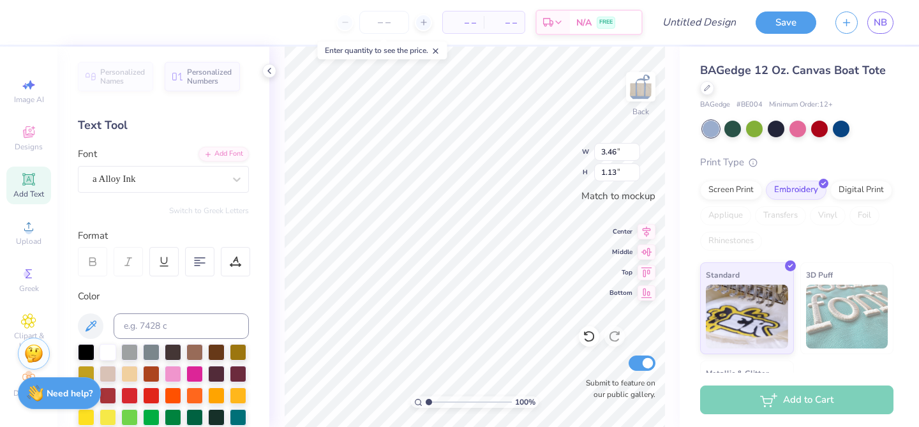
type input "1.37"
type input "1.36"
type input "1.09"
type input "1.08"
type input "0.90"
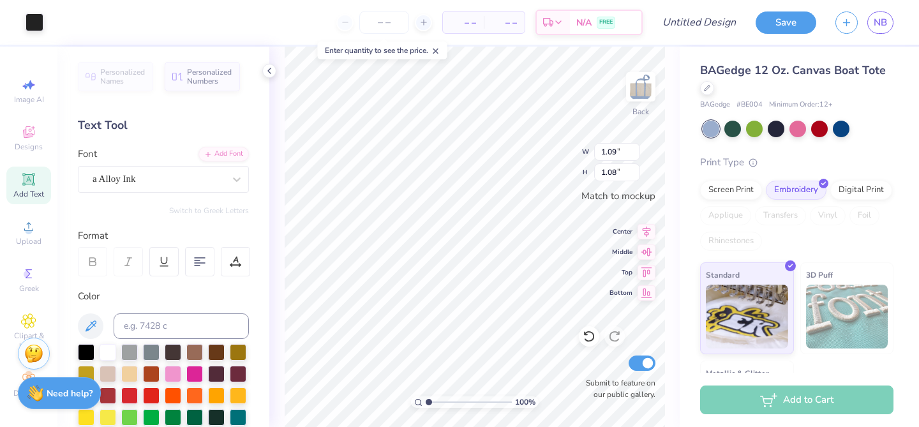
type input "1.14"
type input "0.91"
type input "1.04"
type input "1.09"
type input "1.08"
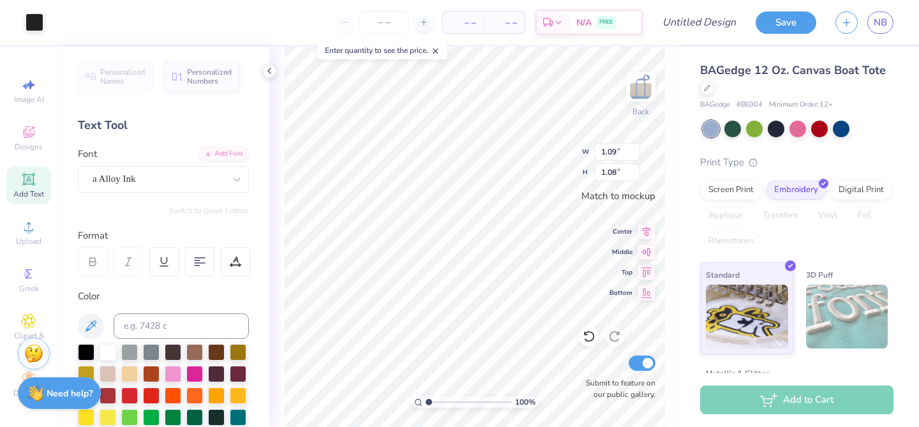
type input "3.46"
type input "1.13"
click at [205, 170] on div "a Alloy Ink" at bounding box center [158, 179] width 134 height 20
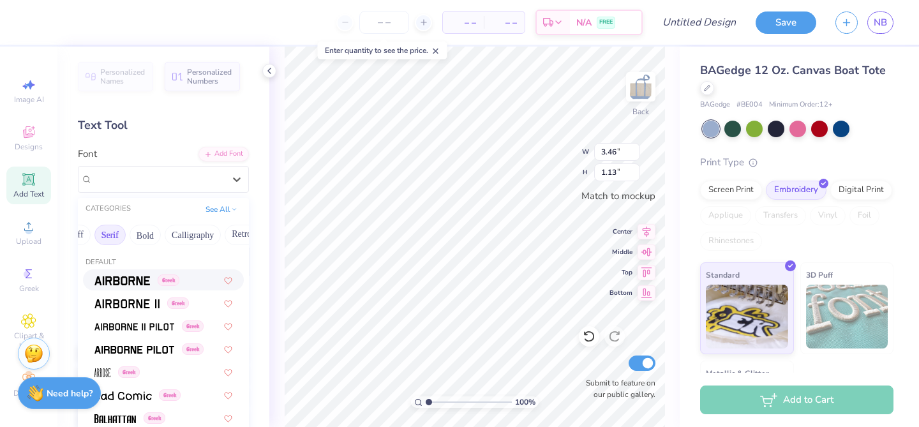
scroll to position [0, 123]
click at [169, 236] on button "Calligraphy" at bounding box center [194, 235] width 56 height 20
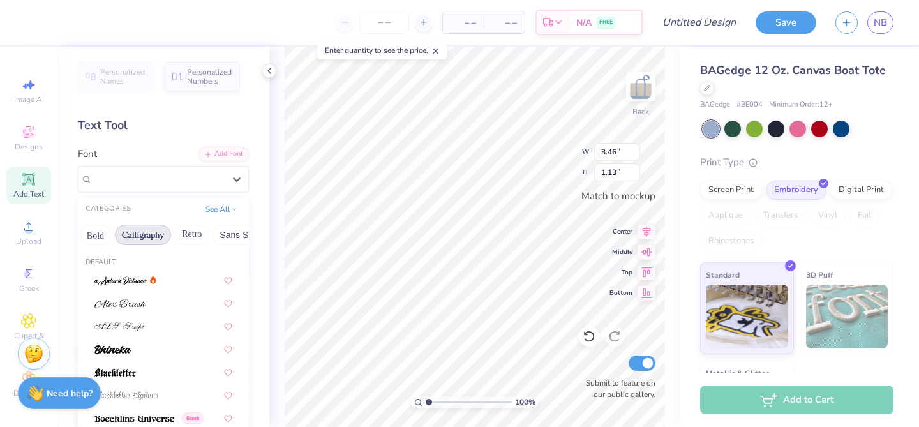
scroll to position [0, 187]
click at [172, 232] on button "Retro" at bounding box center [179, 235] width 34 height 20
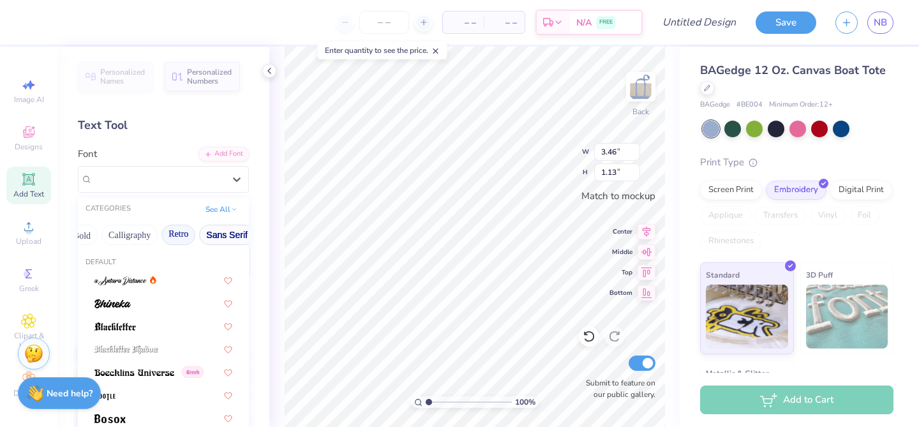
click at [230, 225] on button "Sans Serif" at bounding box center [227, 235] width 56 height 20
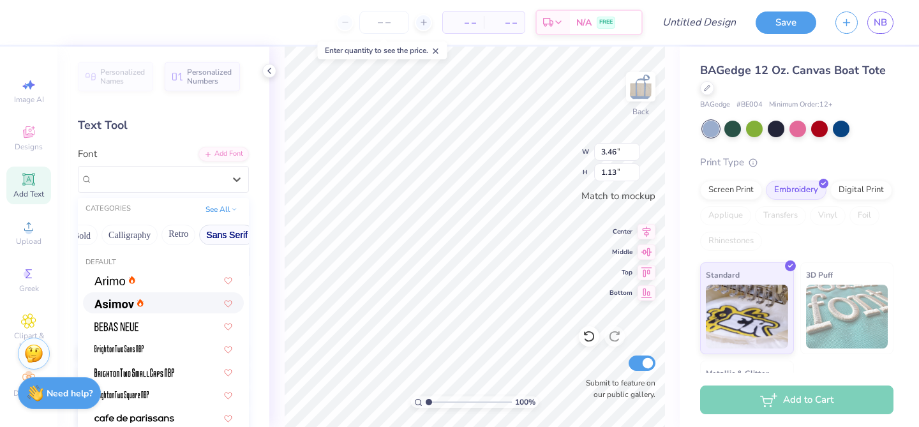
click at [156, 301] on div at bounding box center [163, 302] width 138 height 13
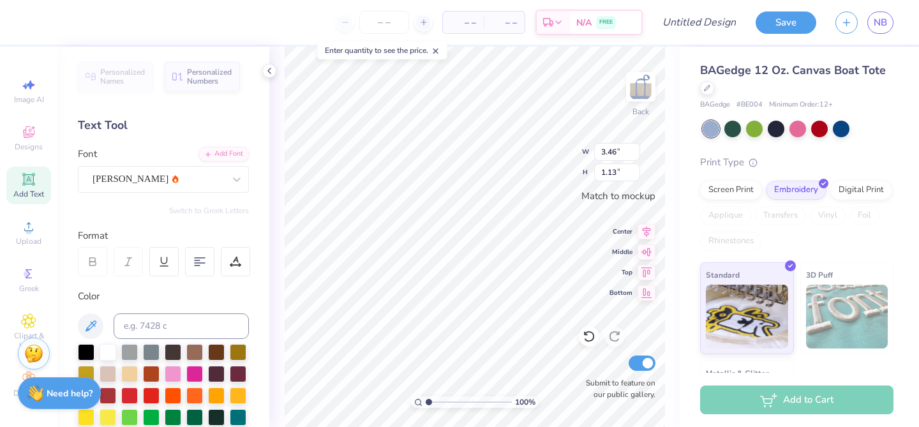
type input "3.04"
type input "0.90"
click at [202, 209] on button "Switch to Greek Letters" at bounding box center [209, 211] width 80 height 10
click at [202, 209] on button "Switch to Normal Letters" at bounding box center [206, 211] width 86 height 10
click at [202, 209] on button "Switch to Greek Letters" at bounding box center [209, 211] width 80 height 10
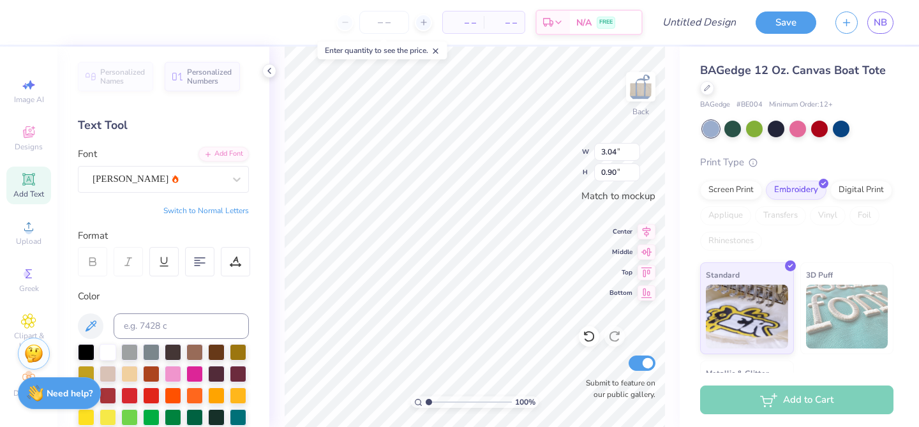
type input "2.95"
click at [202, 209] on button "Switch to Normal Letters" at bounding box center [206, 211] width 86 height 10
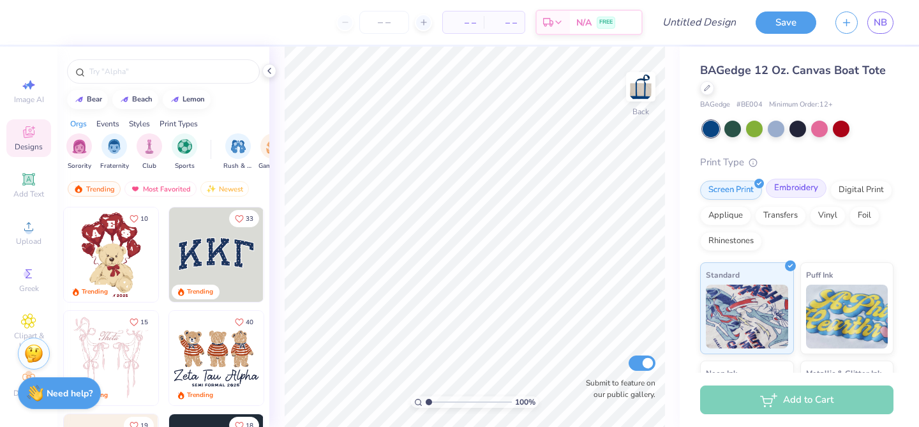
click at [785, 184] on div "Embroidery" at bounding box center [796, 188] width 61 height 19
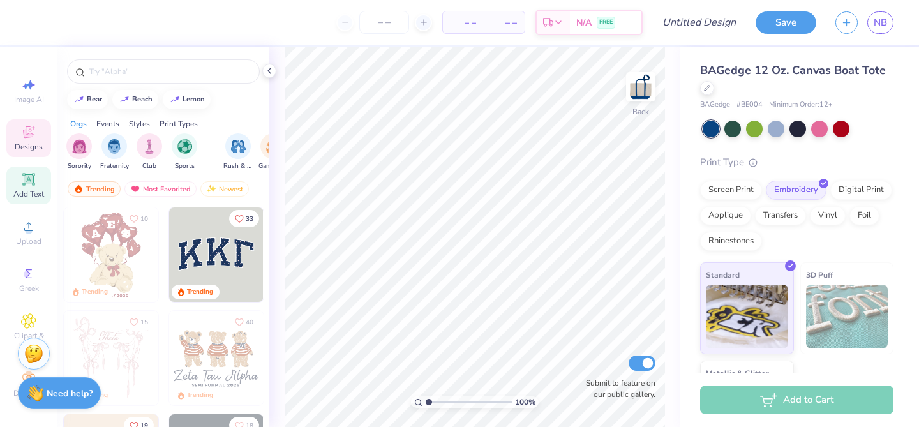
click at [21, 189] on span "Add Text" at bounding box center [28, 194] width 31 height 10
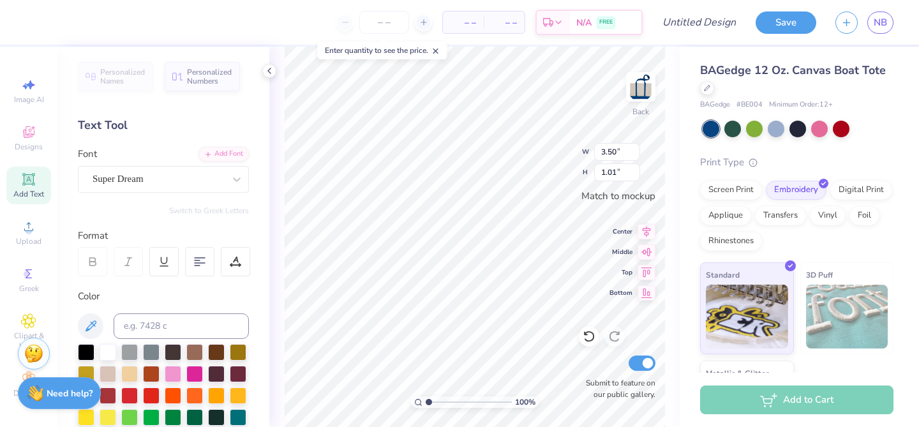
scroll to position [1, 0]
type textarea "SDT mom"
type textarea "SDT"
click at [36, 196] on span "Add Text" at bounding box center [28, 194] width 31 height 10
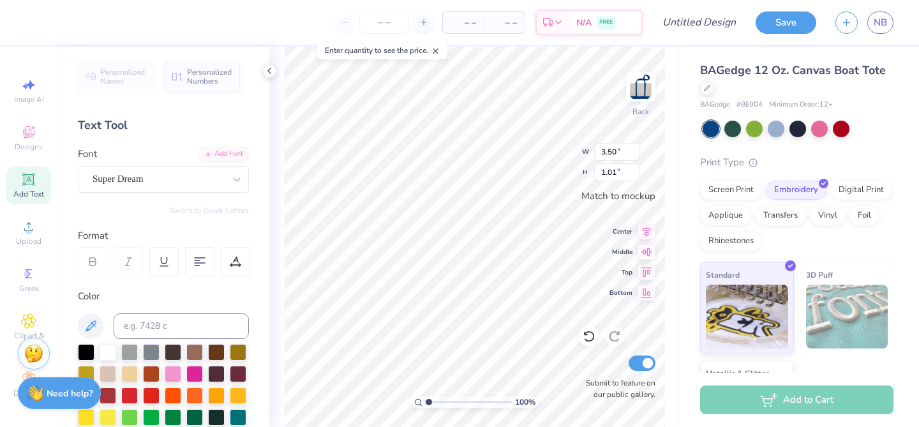
type textarea "T"
type textarea "m"
type textarea "MOM"
type input "2.64"
type input "1.05"
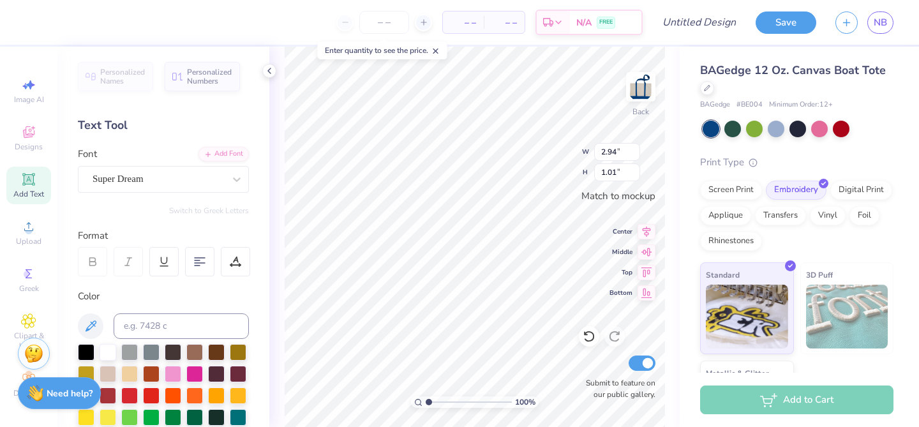
type input "2.64"
type input "1.05"
type input "2.94"
type input "1.01"
type input "2.64"
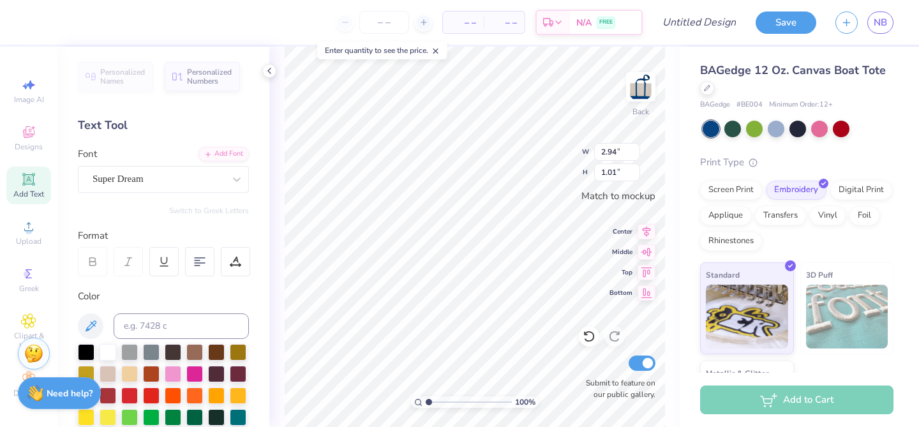
type input "1.05"
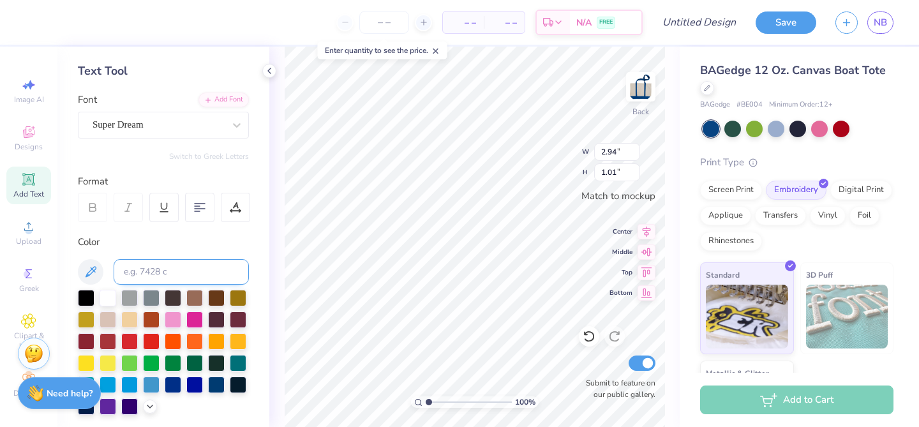
scroll to position [56, 0]
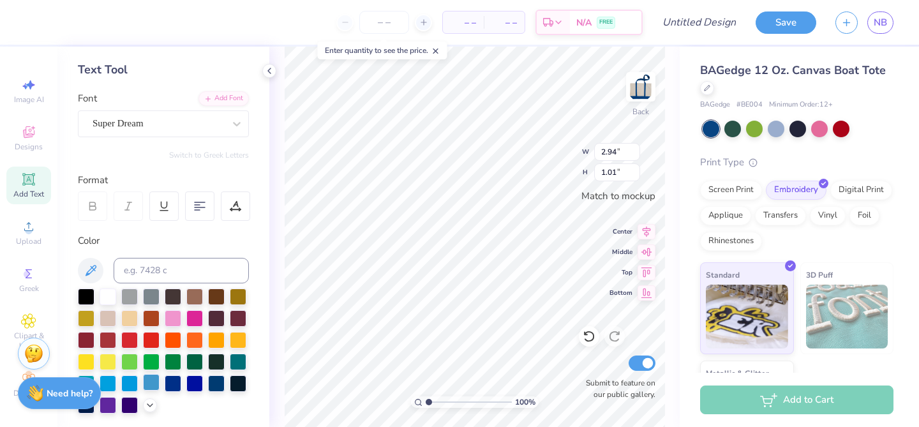
click at [149, 384] on div at bounding box center [151, 382] width 17 height 17
type input "2.64"
type input "1.05"
click at [156, 389] on div at bounding box center [151, 382] width 17 height 17
click at [156, 125] on div "Super Dream" at bounding box center [158, 124] width 134 height 20
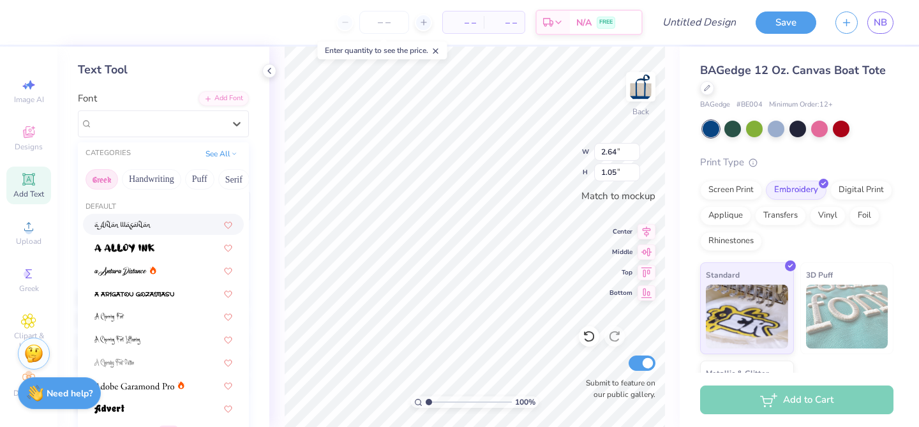
click at [103, 184] on button "Greek" at bounding box center [102, 179] width 33 height 20
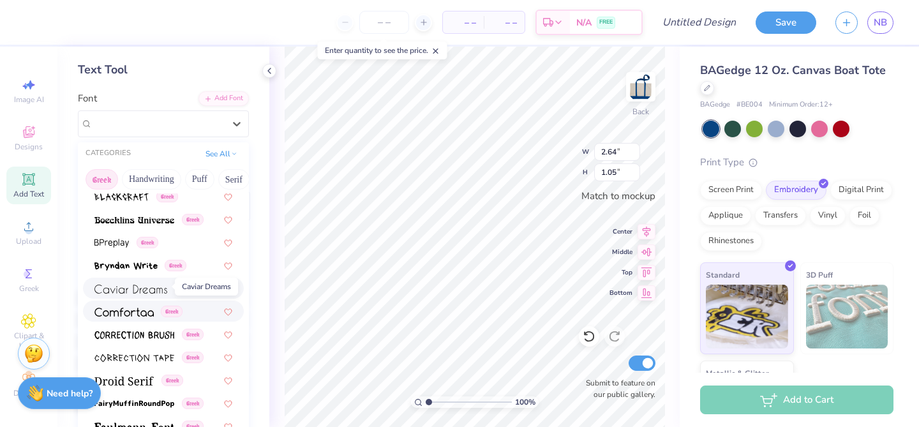
scroll to position [214, 0]
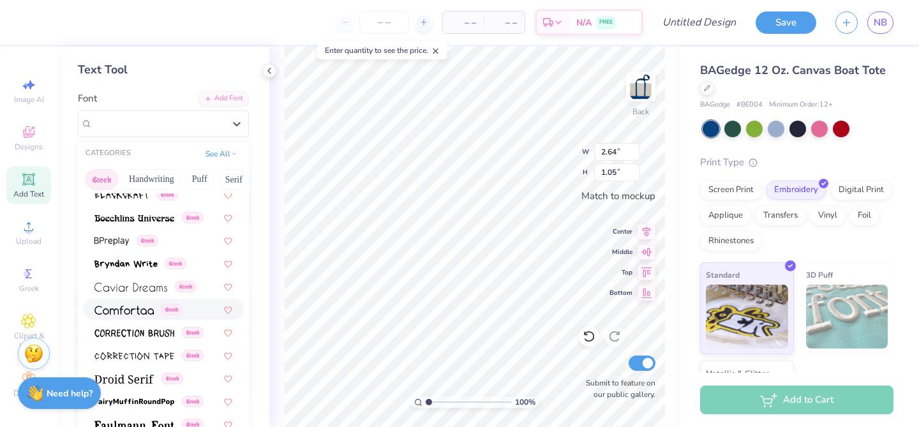
click at [132, 315] on span at bounding box center [123, 309] width 59 height 13
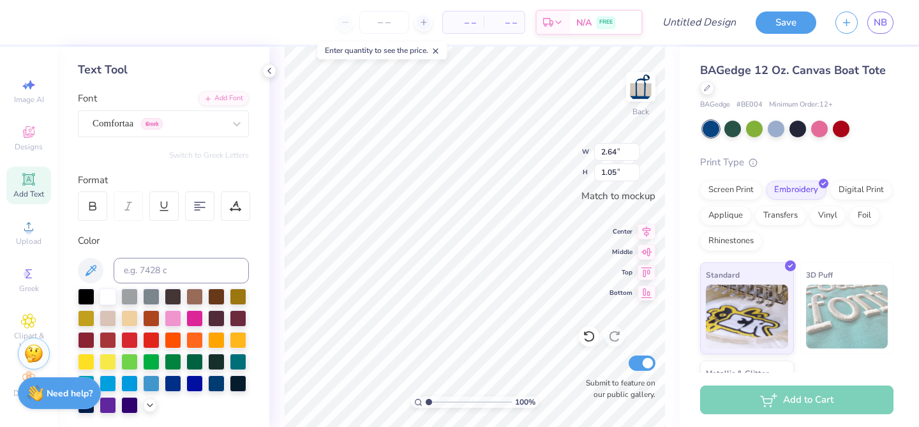
type input "2.46"
type input "1.13"
type input "2.94"
type input "1.01"
click at [147, 127] on div "Super Dream" at bounding box center [158, 124] width 134 height 20
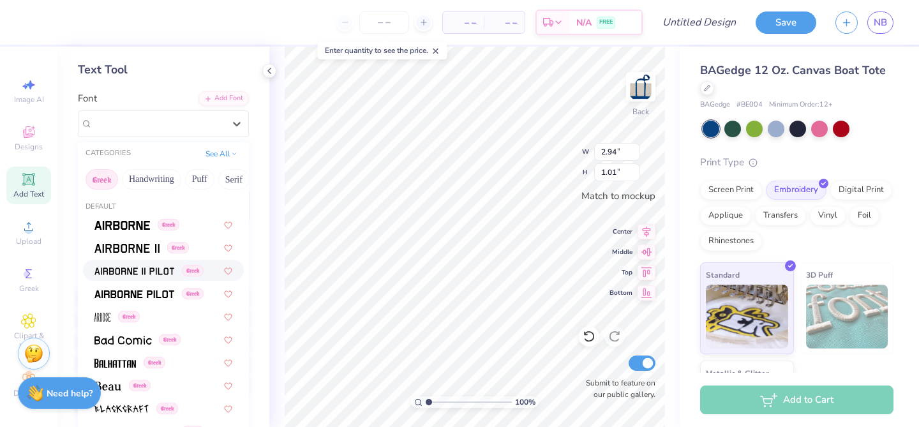
type input "2.46"
type input "1.13"
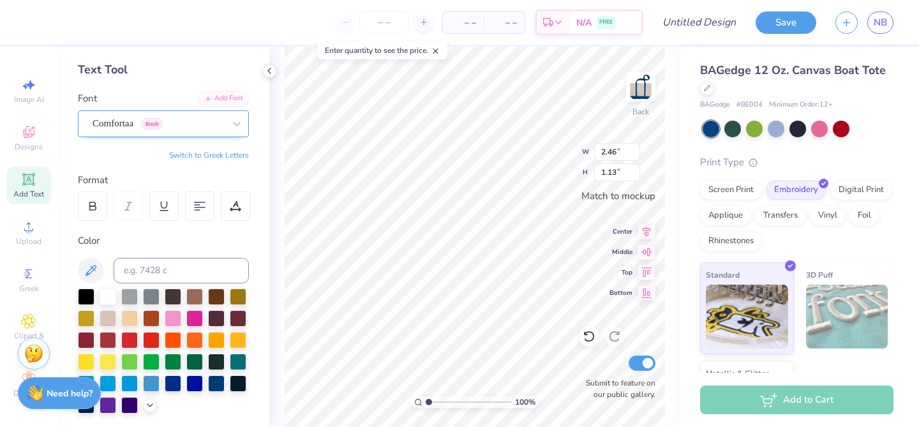
click at [160, 121] on div "Comfortaa Greek" at bounding box center [158, 124] width 134 height 20
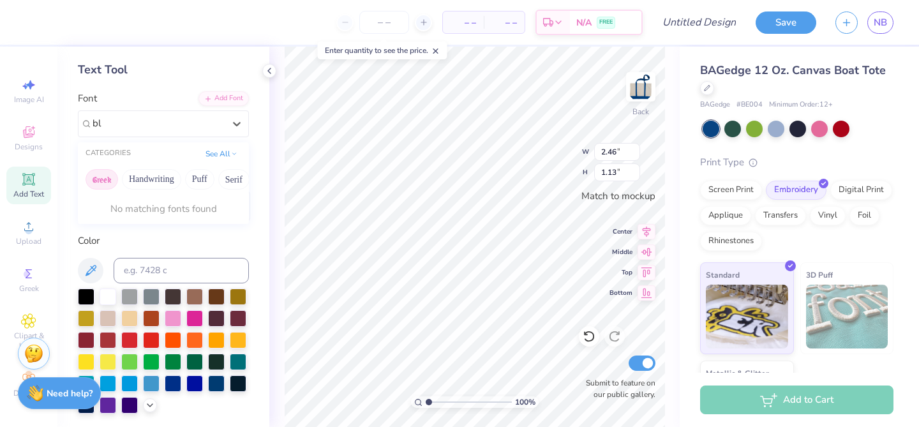
type input "b"
type input "s"
click at [130, 221] on img at bounding box center [123, 225] width 59 height 9
type input "seri"
type input "2.60"
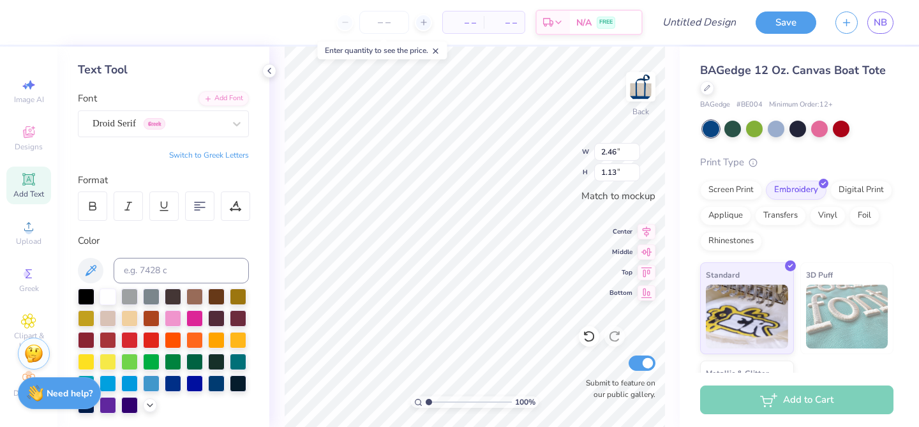
type input "1.06"
type input "2.60"
type input "1.06"
type input "2.94"
type input "1.01"
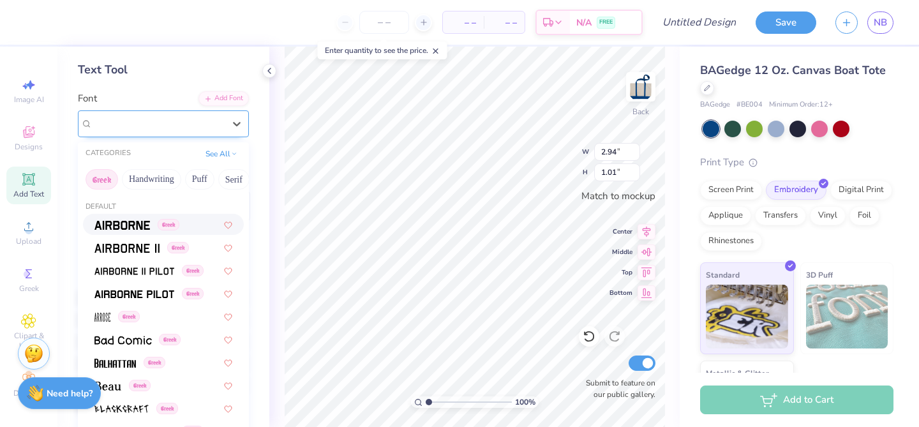
click at [124, 116] on div "Super Dream" at bounding box center [158, 124] width 134 height 20
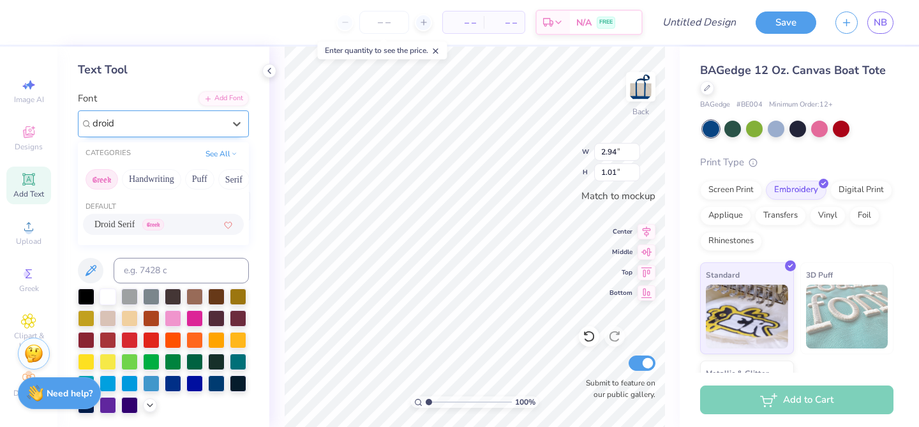
click at [112, 224] on span "Droid Serif" at bounding box center [114, 224] width 40 height 13
type input "droid"
type input "3.46"
type input "1.00"
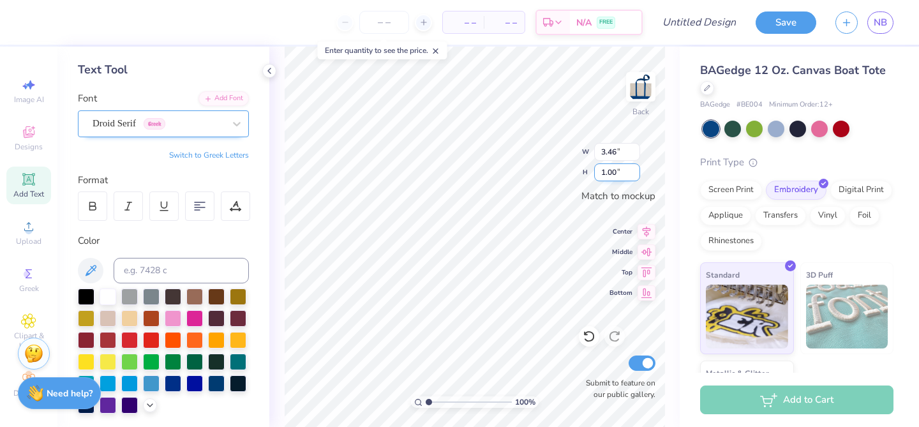
type input "3.46"
type input "1.00"
type input "2.60"
type input "1.06"
type input "3.46"
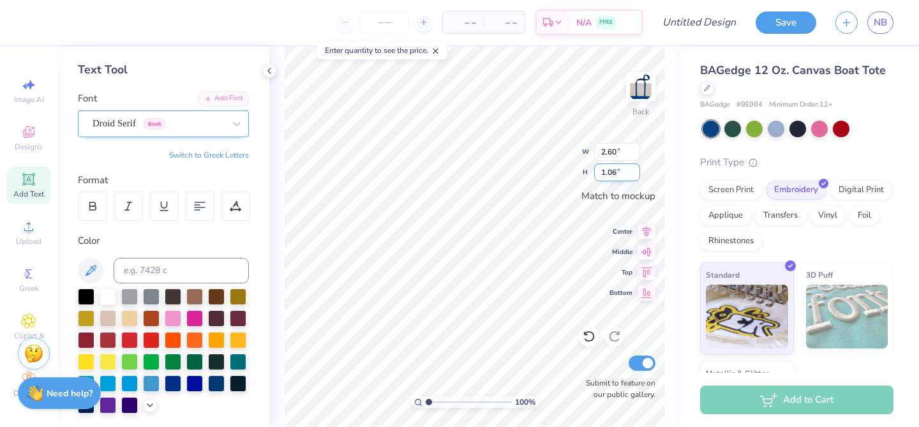
type input "1.00"
type input "2.60"
click at [619, 173] on input "1.06" at bounding box center [617, 172] width 46 height 18
click at [635, 176] on input "1.05" at bounding box center [617, 172] width 46 height 18
click at [635, 176] on input "1.04" at bounding box center [617, 172] width 46 height 18
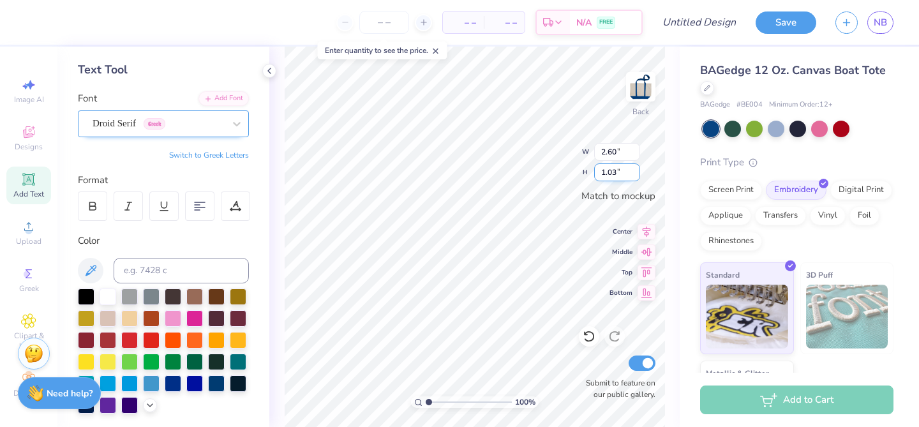
click at [635, 176] on input "1.03" at bounding box center [617, 172] width 46 height 18
click at [635, 176] on input "1.02" at bounding box center [617, 172] width 46 height 18
click at [635, 176] on input "1.01" at bounding box center [617, 172] width 46 height 18
type input "1"
click at [635, 176] on input "1" at bounding box center [617, 172] width 46 height 18
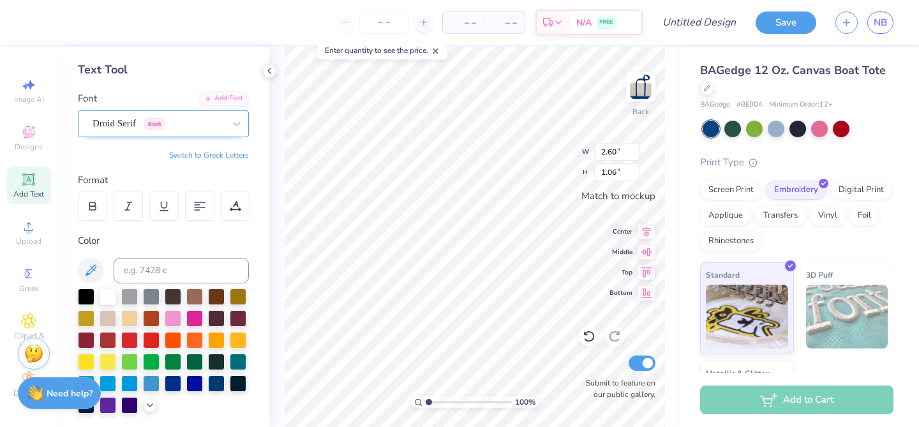
type input "2.60"
click at [617, 169] on input "1.06" at bounding box center [617, 172] width 46 height 18
type input "1.00"
type input "2.45"
type input "3.46"
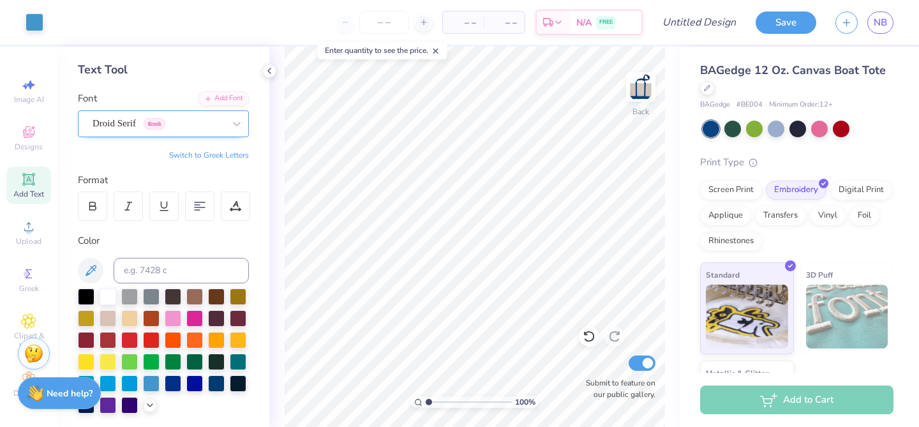
click at [222, 119] on div "Droid Serif Greek" at bounding box center [158, 124] width 134 height 20
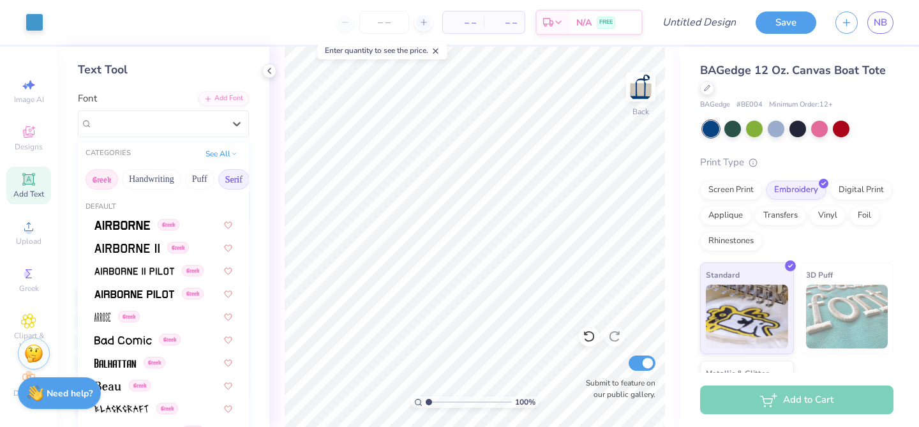
click at [238, 188] on button "Serif" at bounding box center [233, 179] width 31 height 20
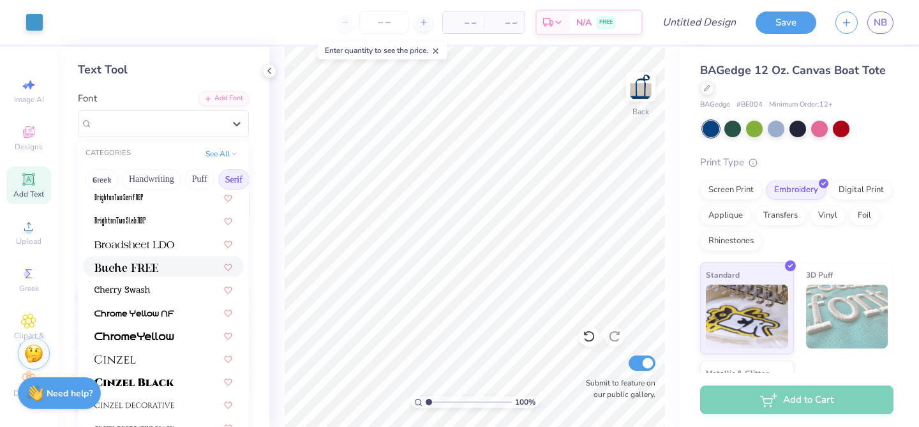
scroll to position [118, 0]
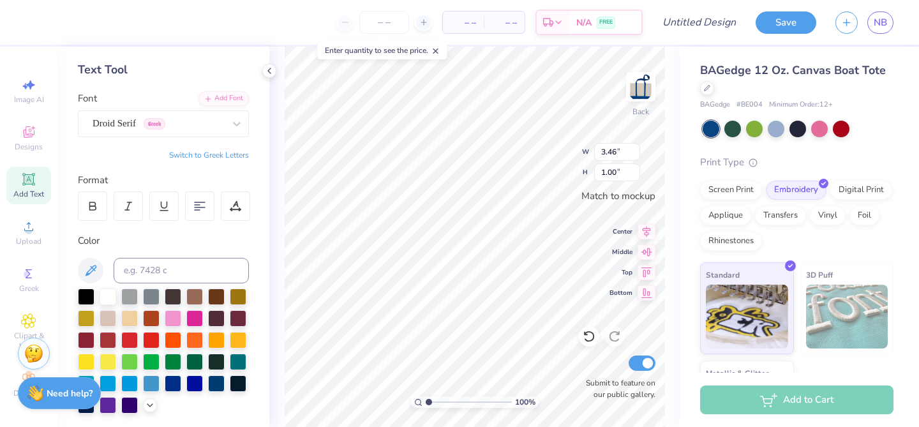
click at [212, 150] on button "Switch to Greek Letters" at bounding box center [209, 155] width 80 height 10
click at [212, 150] on button "Switch to Normal Letters" at bounding box center [206, 155] width 86 height 10
click at [236, 156] on button "Switch to Greek Letters" at bounding box center [209, 155] width 80 height 10
type input "2.37"
type input "0.97"
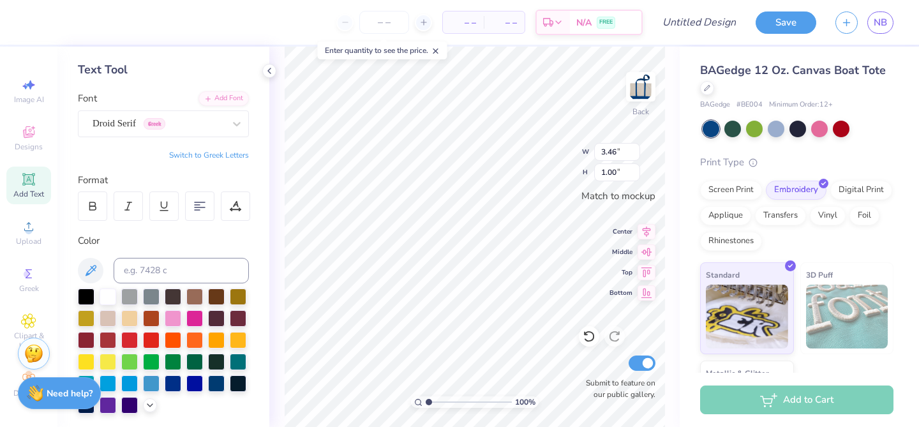
type input "3.46"
click at [83, 221] on div "Personalized Names Personalized Numbers Text Tool Add Font Font Droid Serif Gre…" at bounding box center [163, 237] width 212 height 380
click at [86, 212] on div at bounding box center [92, 206] width 29 height 29
type input "0.96"
type input "2.37"
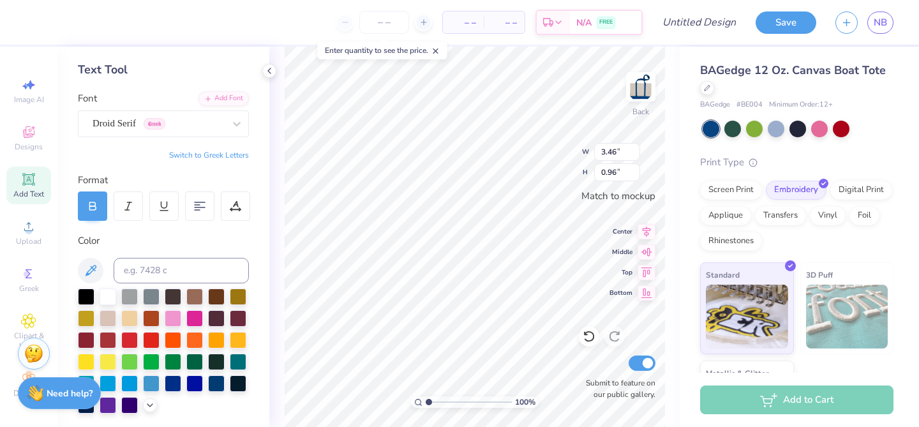
type input "0.97"
drag, startPoint x: 102, startPoint y: 206, endPoint x: 279, endPoint y: 151, distance: 185.2
click at [102, 206] on div at bounding box center [92, 206] width 29 height 29
type input "2.61"
click at [840, 312] on img at bounding box center [847, 317] width 82 height 64
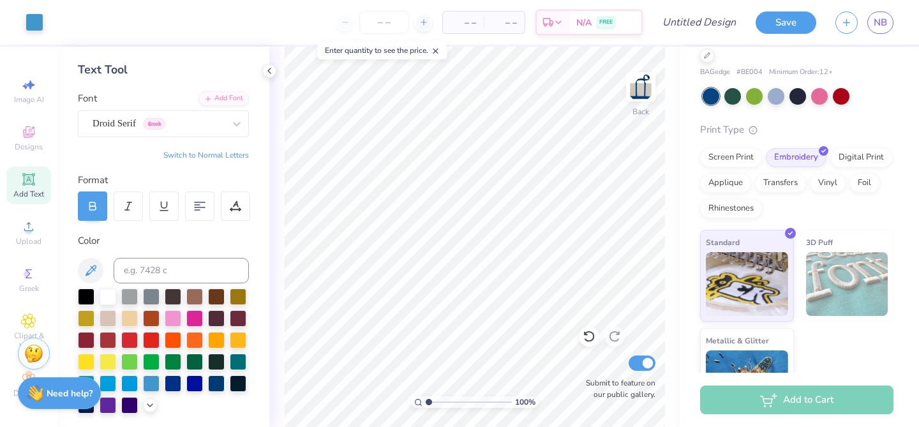
scroll to position [0, 0]
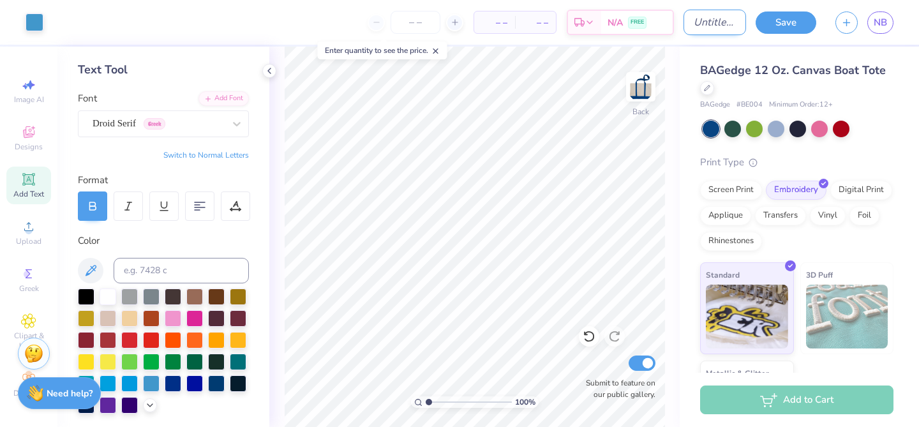
click at [691, 28] on input "Design Title" at bounding box center [715, 23] width 63 height 26
click at [778, 85] on div "BAGedge 12 Oz. Canvas Boat Tote" at bounding box center [796, 79] width 193 height 34
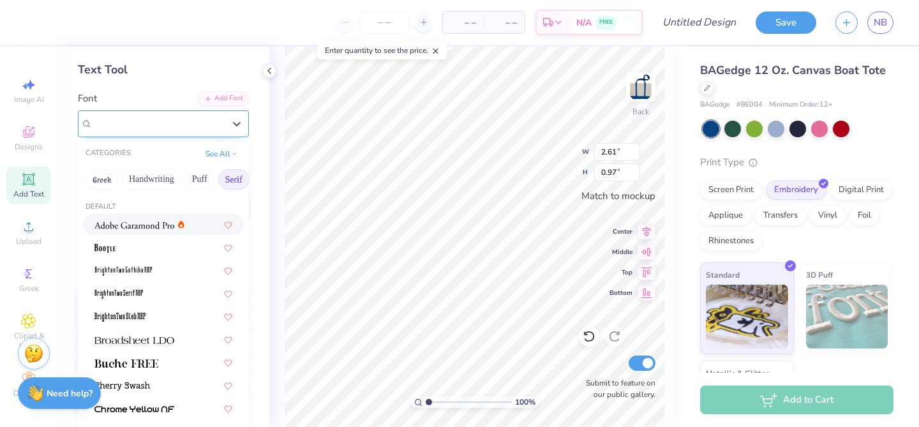
click at [192, 118] on div "Droid Serif Greek" at bounding box center [158, 124] width 134 height 20
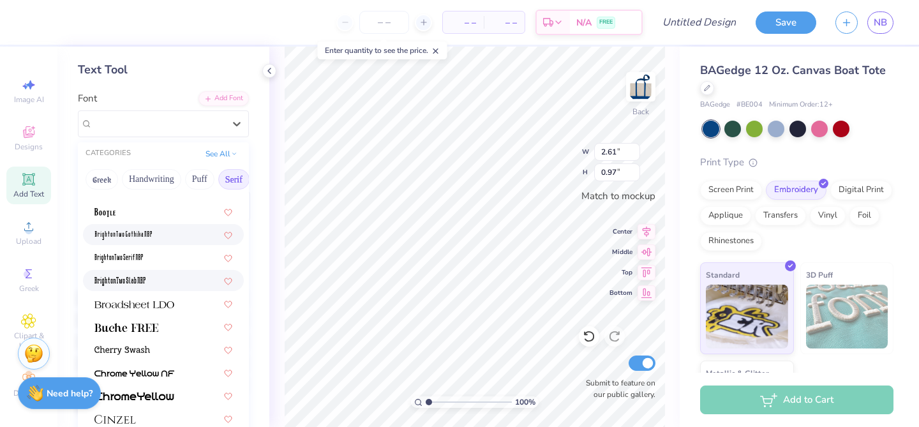
scroll to position [37, 0]
click at [171, 319] on div at bounding box center [163, 325] width 138 height 13
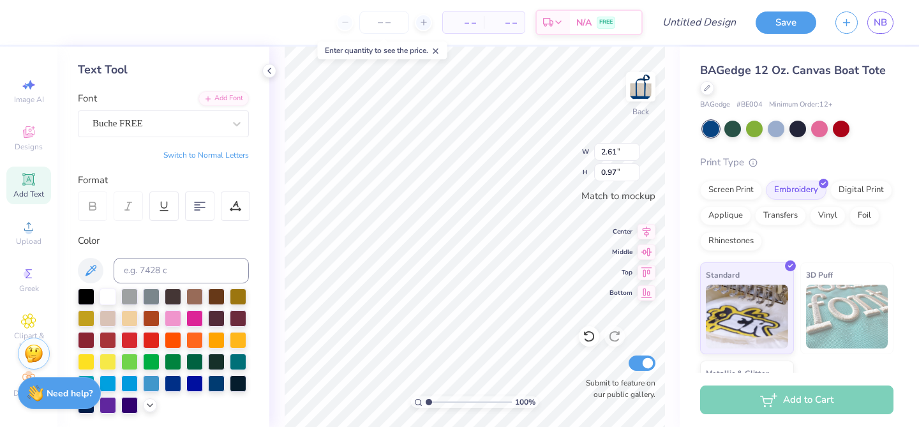
type input "2.40"
type input "0.93"
click at [215, 146] on div "Personalized Names Personalized Numbers Text Tool Add Font Font Buche FREE Swit…" at bounding box center [163, 237] width 212 height 380
click at [215, 133] on div "Buche FREE" at bounding box center [163, 123] width 171 height 27
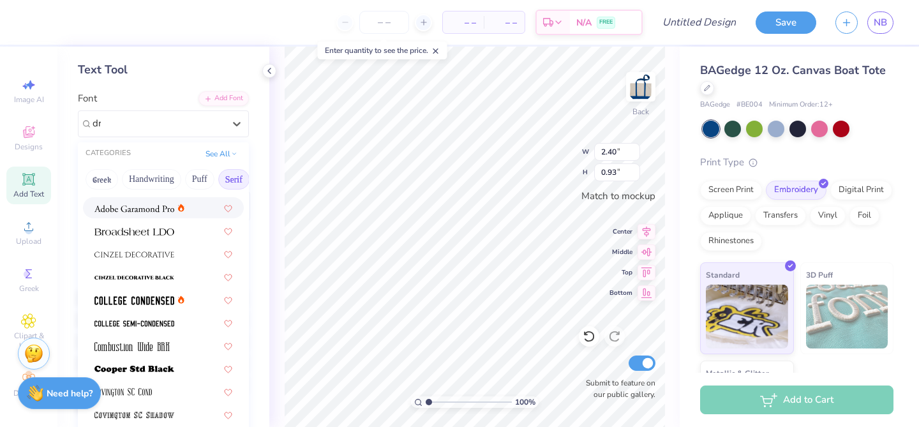
scroll to position [0, 0]
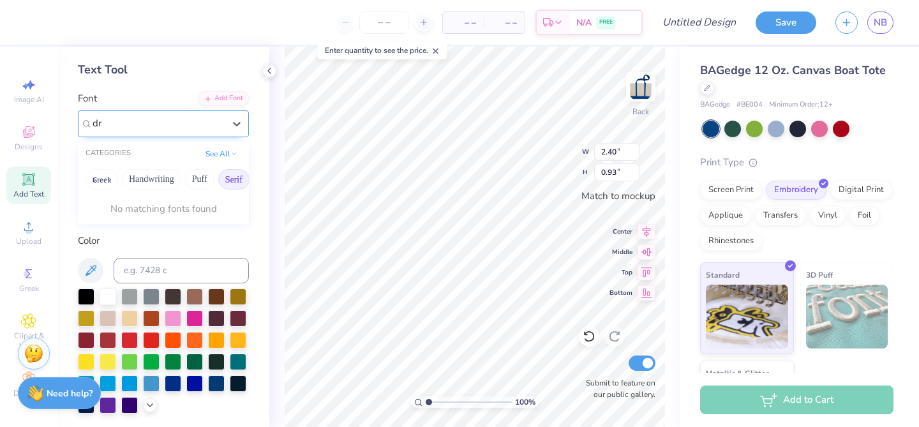
type input "d"
click at [154, 112] on div "Buche FREE" at bounding box center [163, 123] width 171 height 27
type input "d"
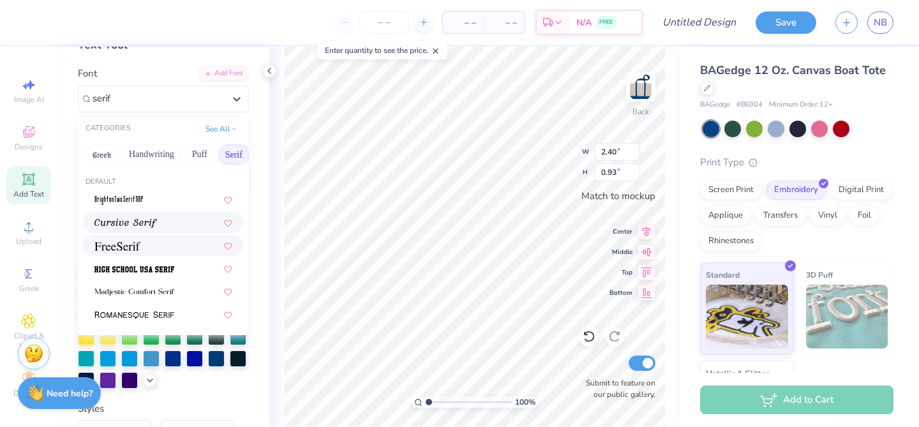
scroll to position [80, 0]
click at [171, 248] on div at bounding box center [163, 245] width 138 height 13
type input "serif"
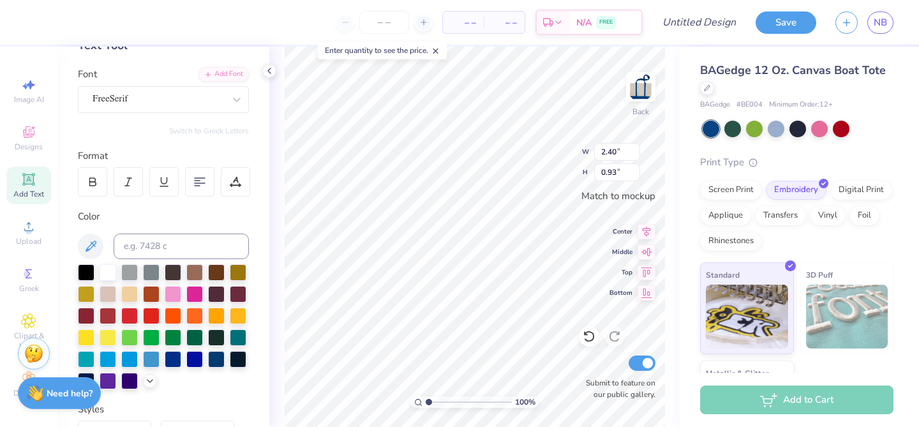
type input "2.54"
type input "0.92"
click at [125, 95] on div "FreeSerif" at bounding box center [158, 99] width 134 height 20
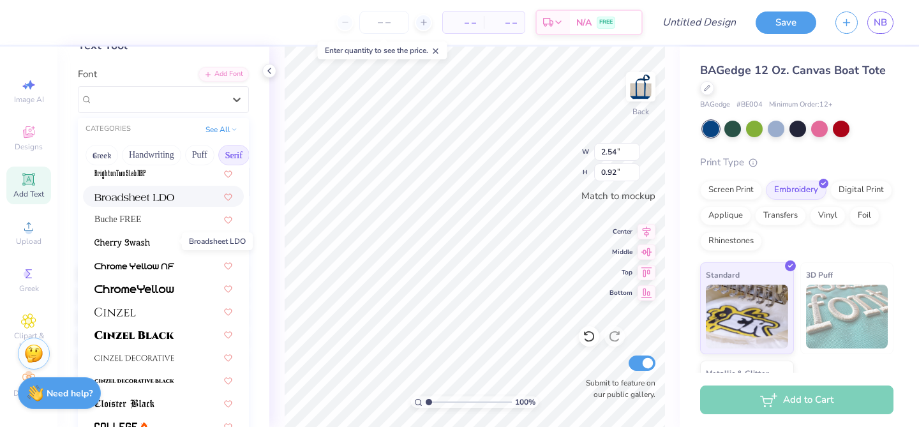
scroll to position [0, 0]
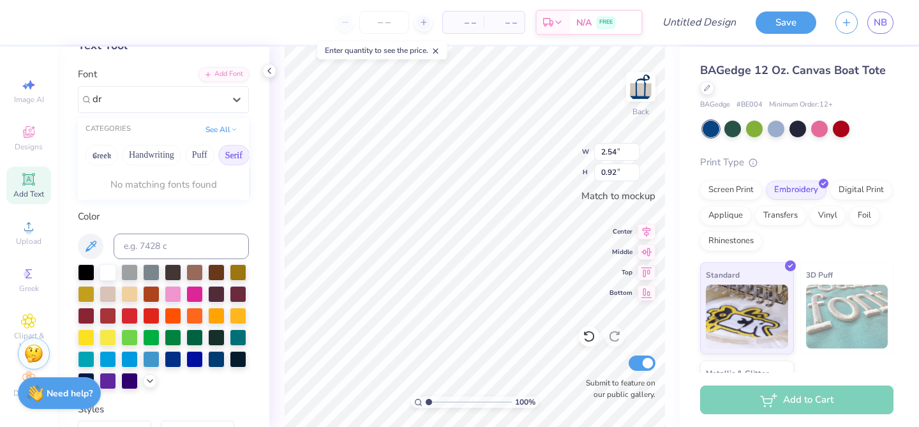
type input "d"
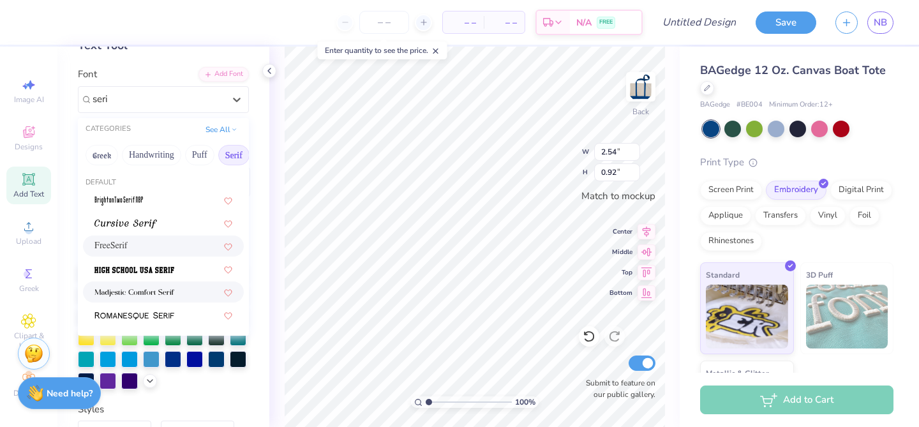
click at [170, 294] on img at bounding box center [134, 293] width 80 height 9
type input "seri"
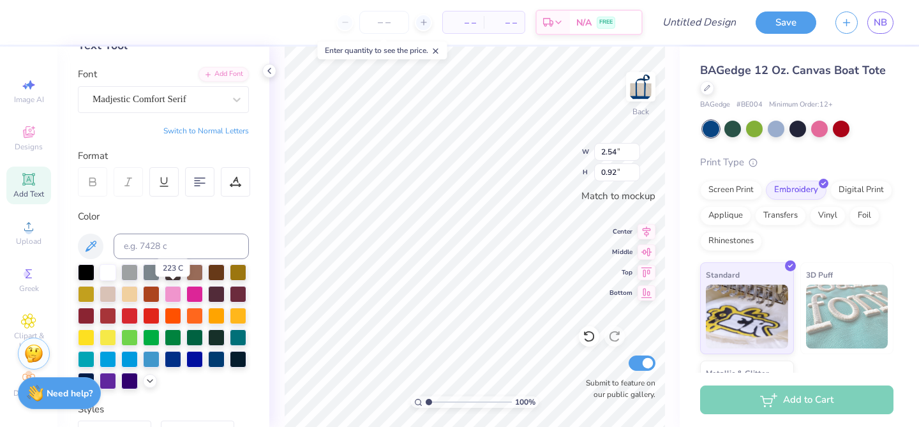
type input "3.46"
type input "1.30"
click at [237, 95] on icon at bounding box center [236, 99] width 13 height 13
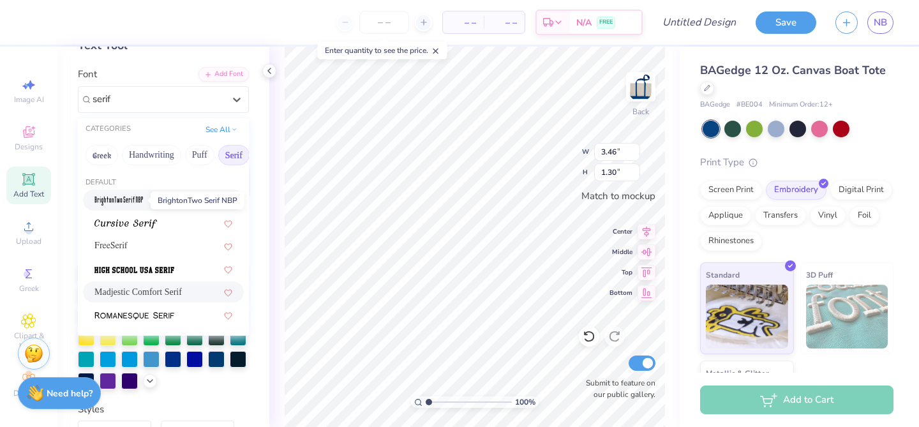
click at [137, 200] on img at bounding box center [118, 201] width 49 height 9
type input "serif"
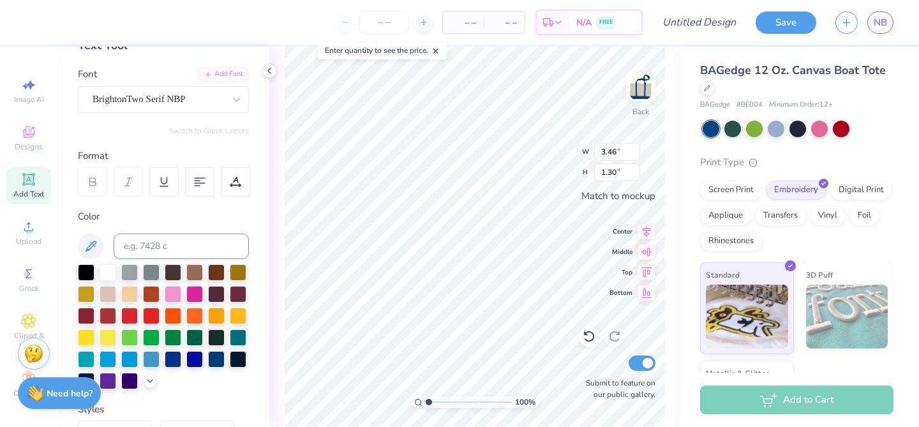
type input "1.04"
type input "0.81"
click at [171, 100] on div "BrightonTwo Serif NBP" at bounding box center [158, 99] width 134 height 20
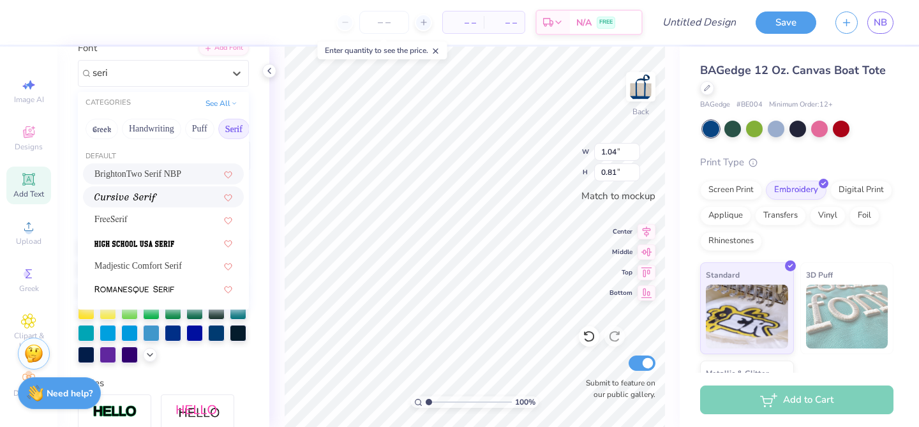
scroll to position [105, 0]
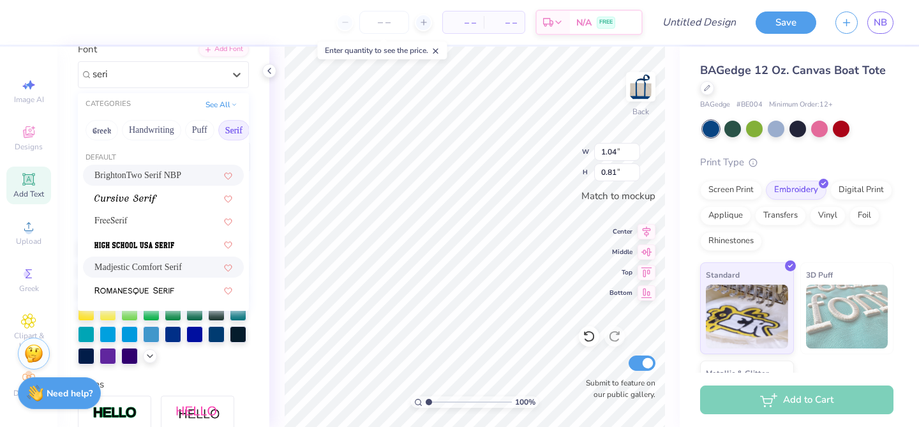
click at [165, 267] on span "Madjestic Comfort Serif" at bounding box center [137, 266] width 87 height 13
type input "seri"
type input "3.46"
type input "1.30"
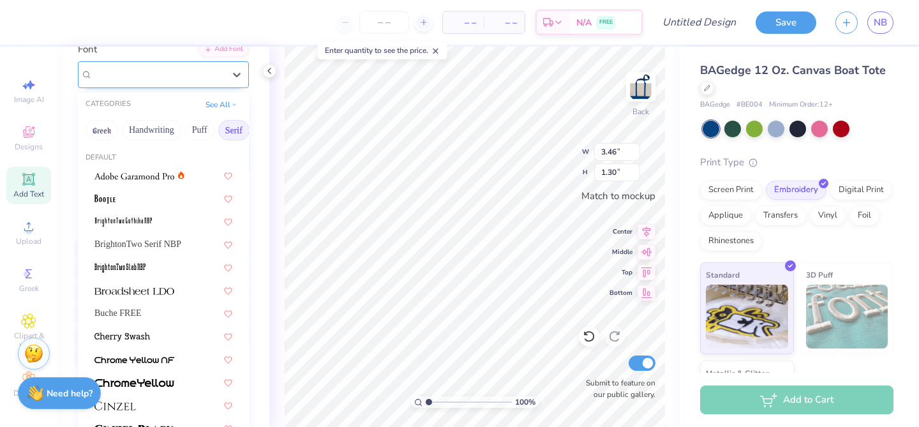
click at [190, 85] on div "Madjestic Comfort Serif" at bounding box center [163, 74] width 171 height 27
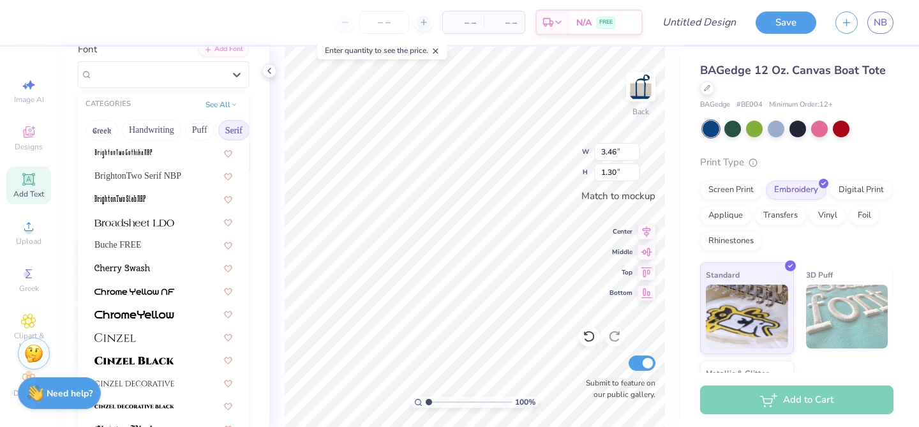
scroll to position [71, 0]
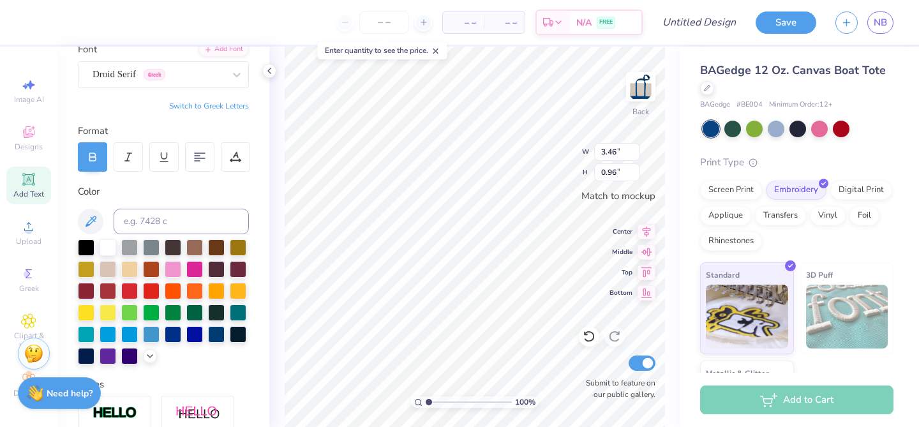
type input "1.30"
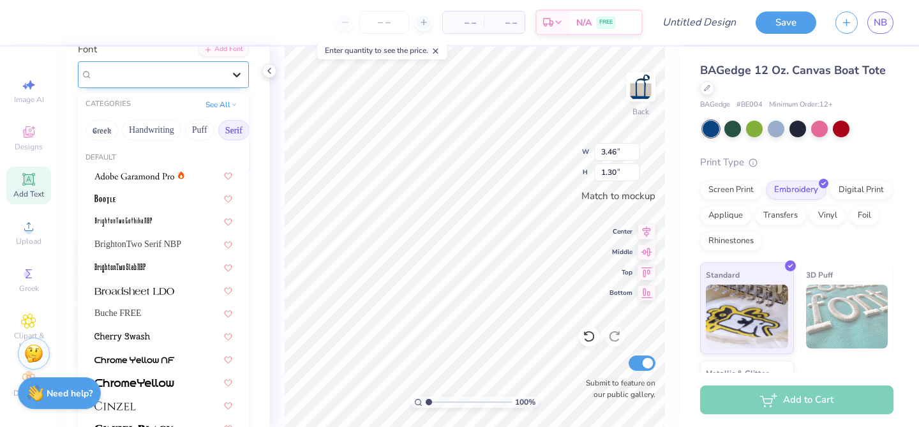
click at [225, 84] on div at bounding box center [236, 74] width 23 height 23
click at [222, 107] on button "See All" at bounding box center [222, 103] width 40 height 13
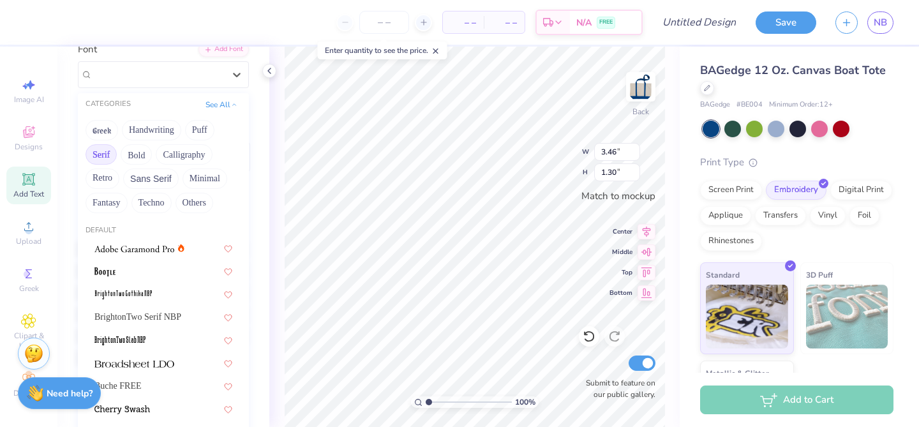
click at [105, 158] on button "Serif" at bounding box center [101, 154] width 31 height 20
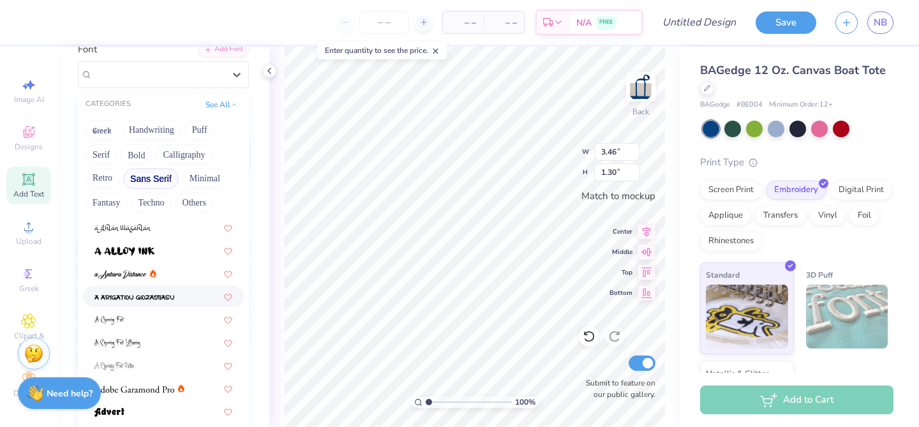
scroll to position [21, 0]
click at [107, 153] on button "Serif" at bounding box center [101, 154] width 31 height 20
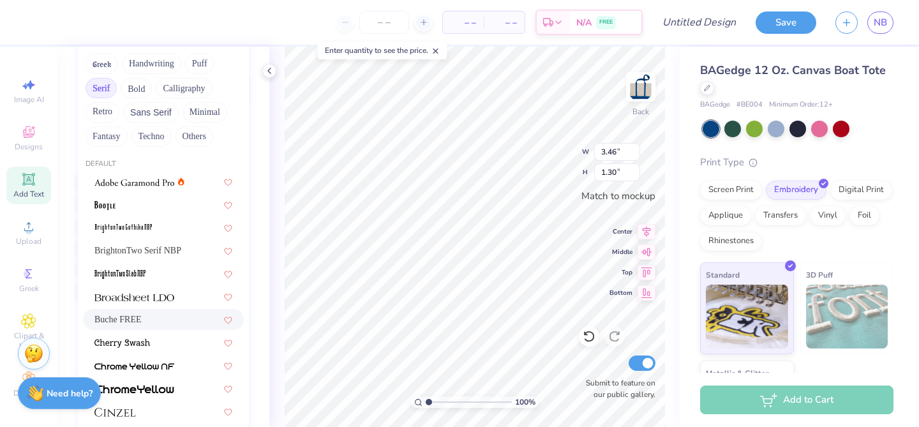
scroll to position [0, 0]
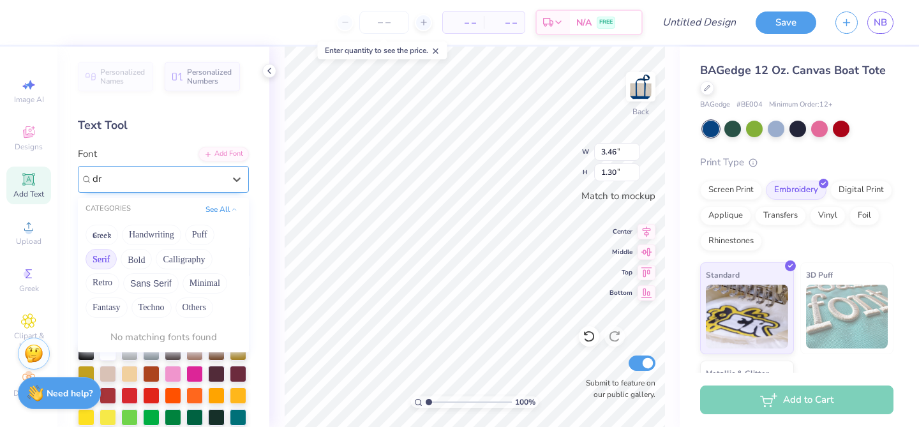
type input "d"
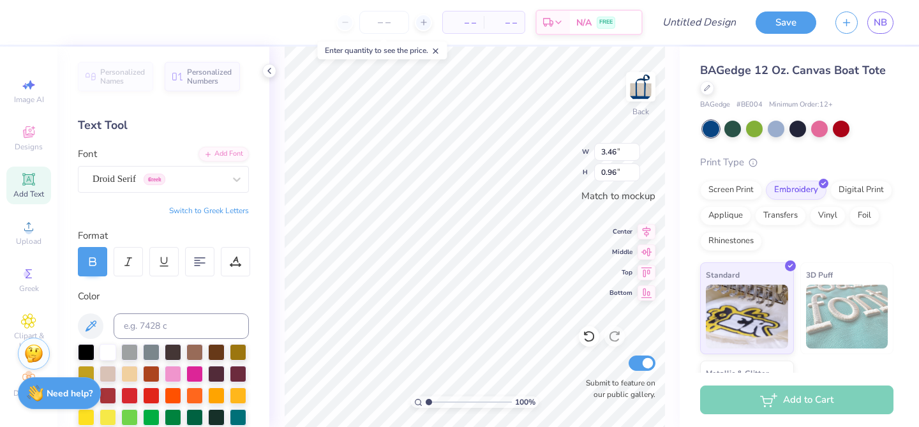
type input "1.30"
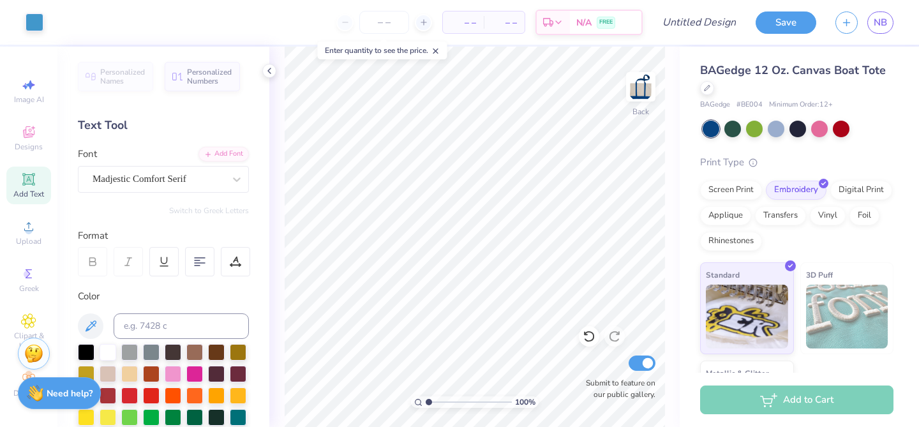
click at [27, 182] on icon at bounding box center [29, 179] width 10 height 10
type textarea "s"
type textarea "SDT"
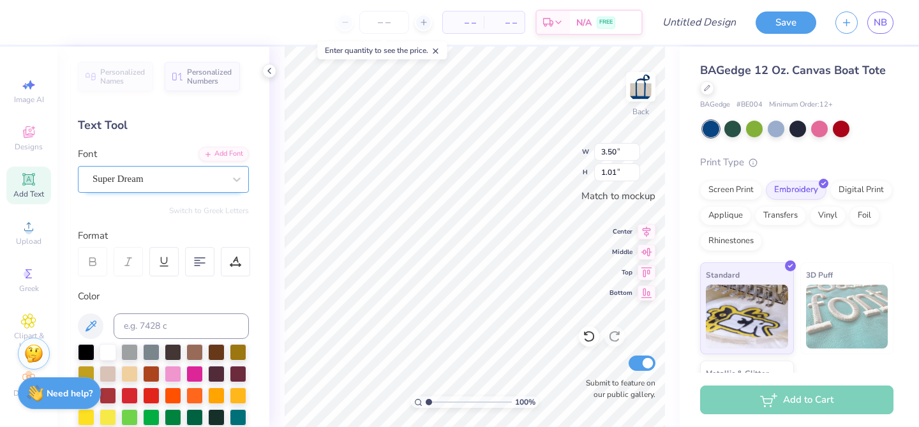
click at [205, 192] on div "Super Dream" at bounding box center [163, 179] width 171 height 27
type input "d"
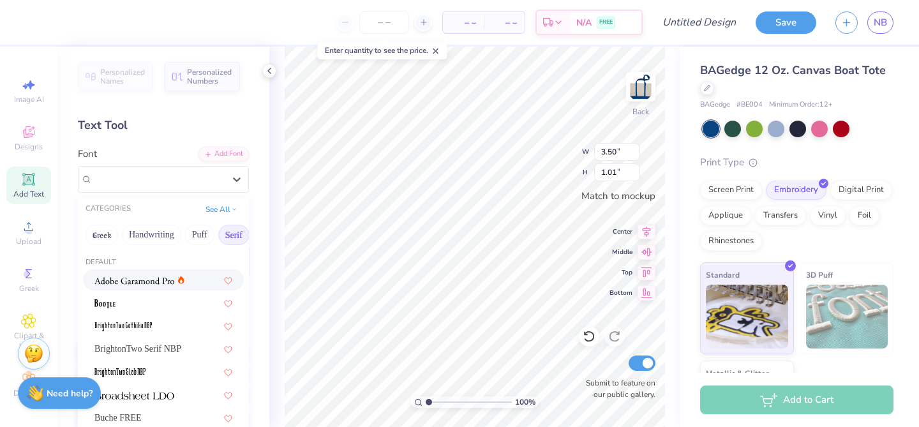
click at [229, 235] on button "Serif" at bounding box center [233, 235] width 31 height 20
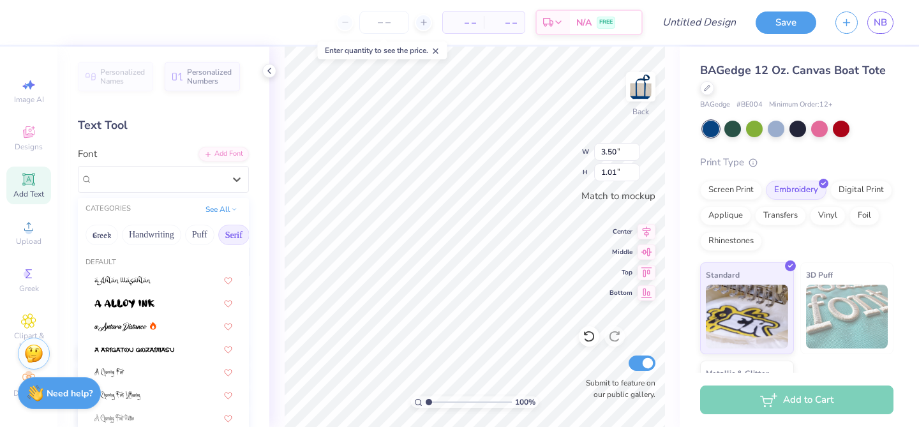
click at [229, 235] on button "Serif" at bounding box center [233, 235] width 31 height 20
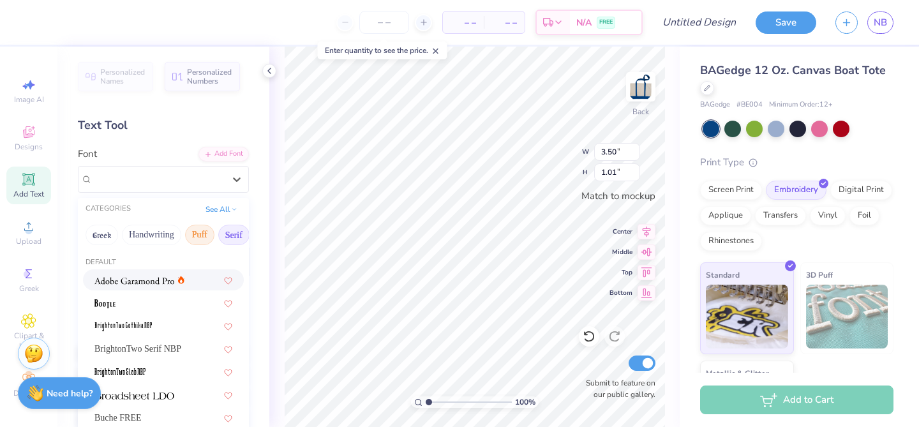
click at [200, 236] on button "Puff" at bounding box center [199, 235] width 29 height 20
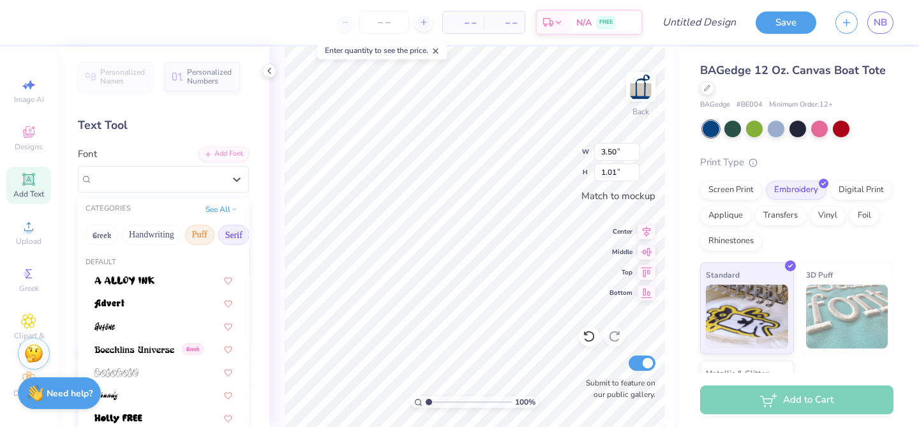
click at [237, 234] on button "Serif" at bounding box center [233, 235] width 31 height 20
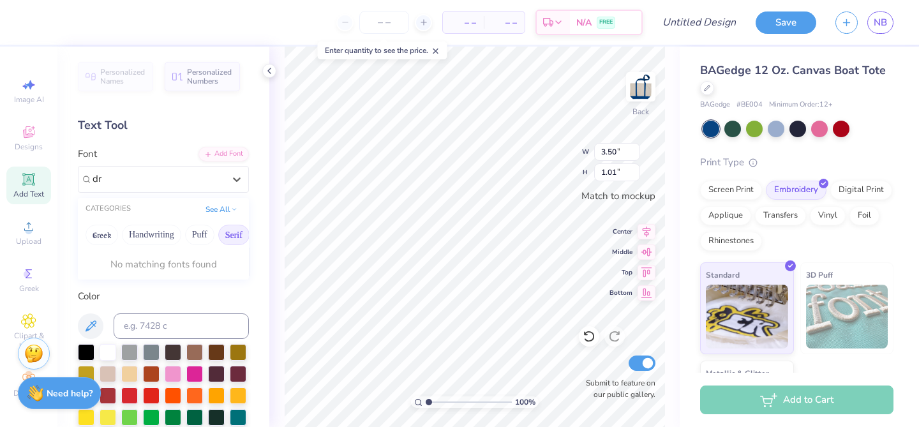
type input "d"
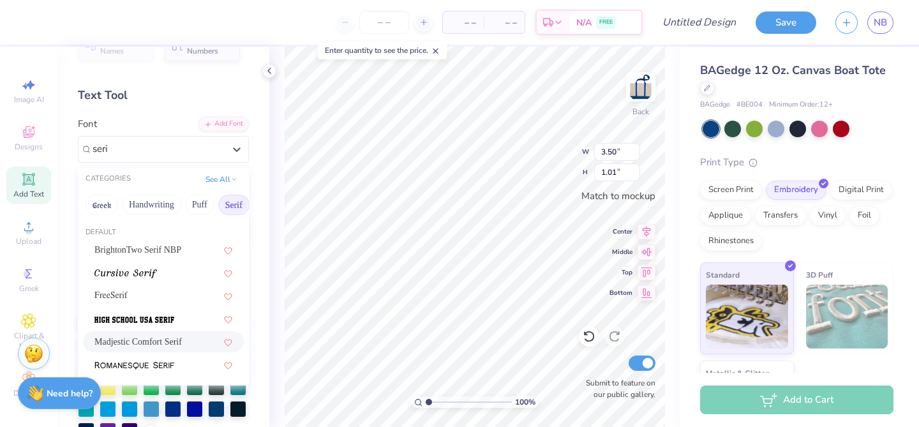
scroll to position [31, 0]
type input "seri"
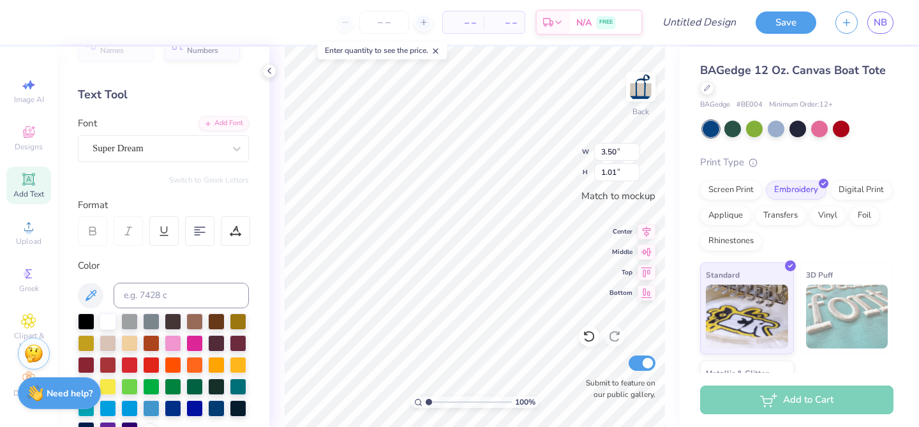
type textarea "S"
type input "3.46"
type input "0.96"
type textarea "SDT MOM"
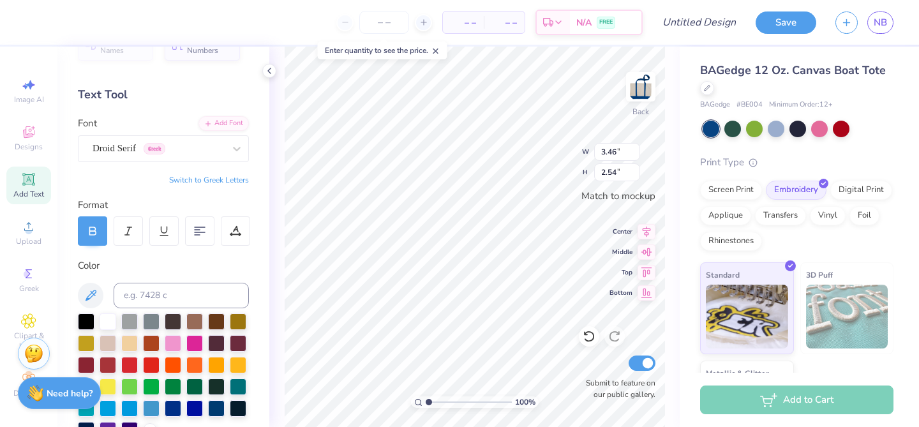
type textarea "SDT MOM"
type textarea "SDT"
type input "2.99"
type input "1.13"
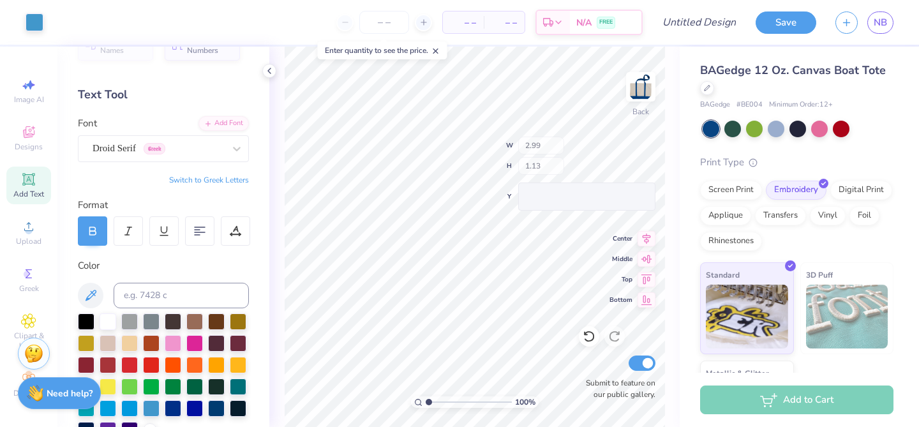
type input "3.44"
type input "1.30"
click at [238, 184] on button "Switch to Greek Letters" at bounding box center [209, 180] width 80 height 10
type input "3.38"
type input "1.26"
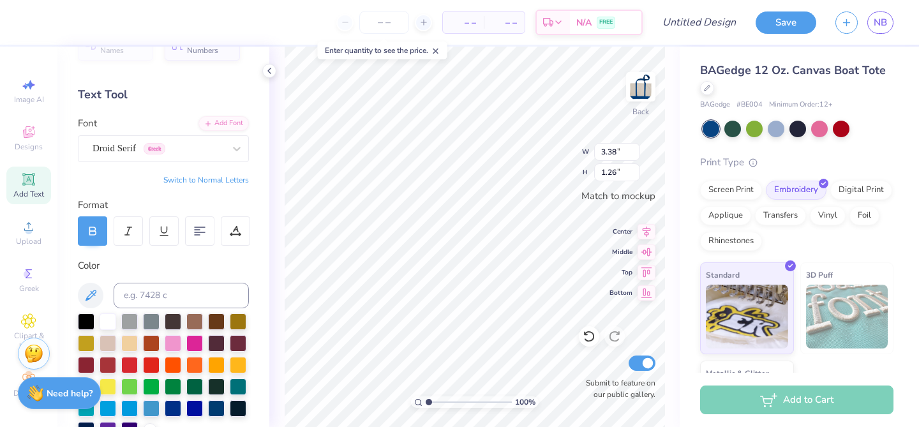
click at [22, 180] on icon at bounding box center [28, 179] width 15 height 15
type input "3.50"
type input "1.01"
type textarea "TXT"
type textarea "m"
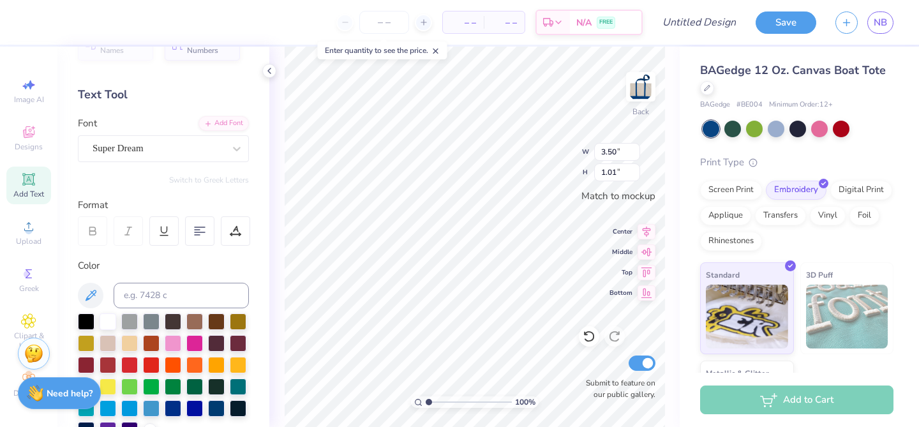
type textarea "M"
type textarea "m"
type textarea "MOM"
click at [158, 146] on div "Super Dream" at bounding box center [158, 149] width 134 height 20
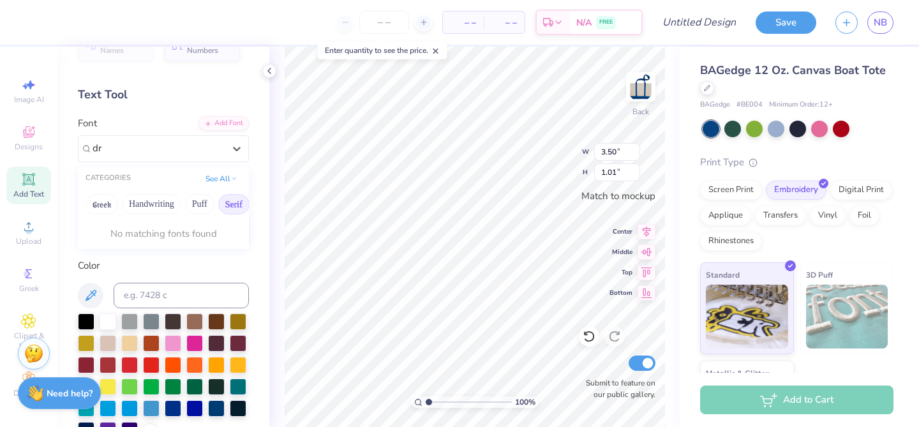
type input "d"
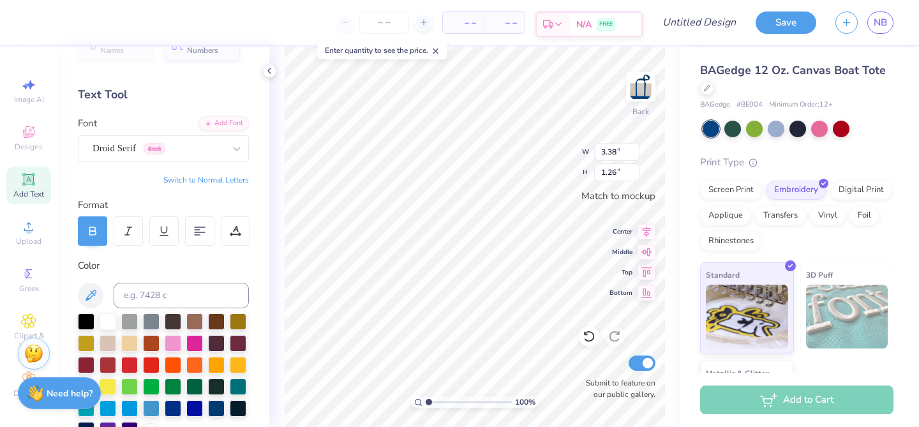
type input "2.94"
type input "1.01"
click at [154, 409] on div at bounding box center [151, 407] width 17 height 17
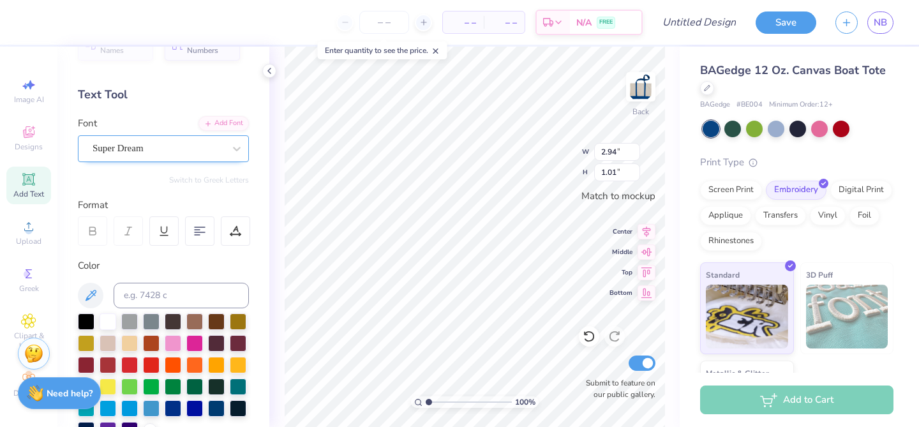
click at [190, 156] on div at bounding box center [159, 148] width 132 height 17
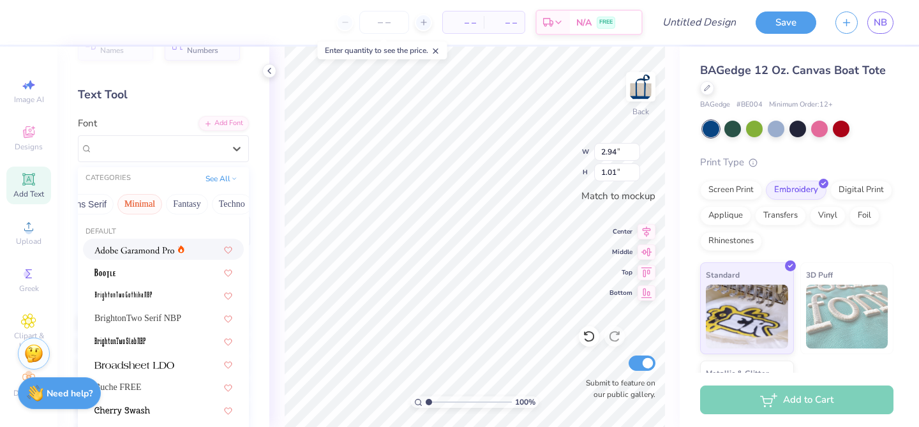
scroll to position [0, 331]
click at [94, 204] on button "Sans Serif" at bounding box center [83, 204] width 56 height 20
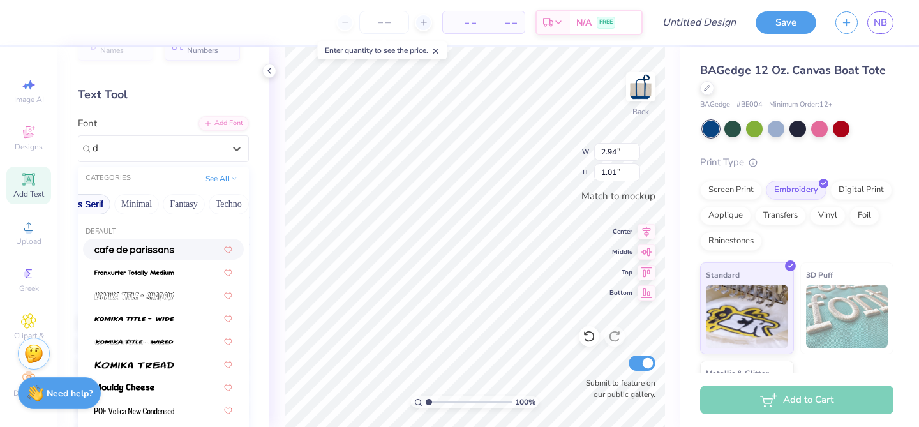
scroll to position [0, 0]
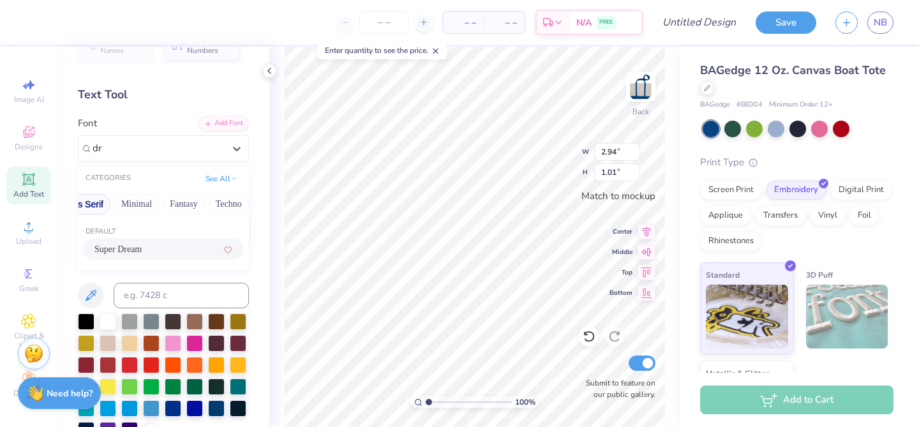
type input "d"
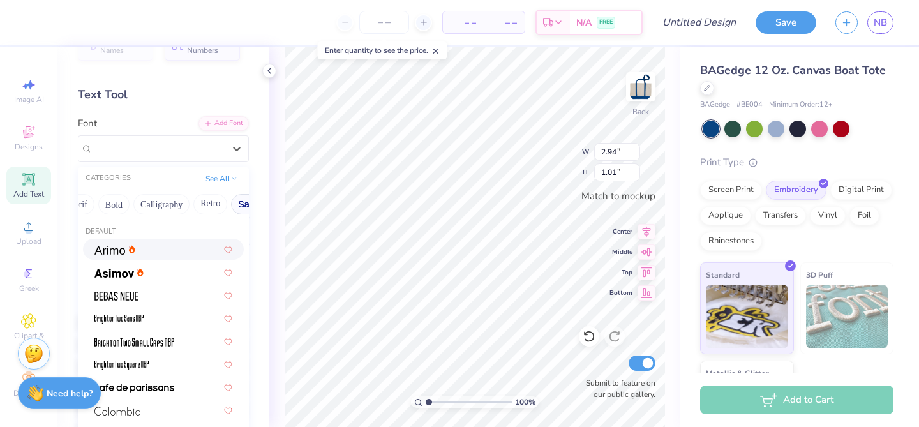
scroll to position [0, 153]
click at [148, 202] on button "Calligraphy" at bounding box center [164, 204] width 56 height 20
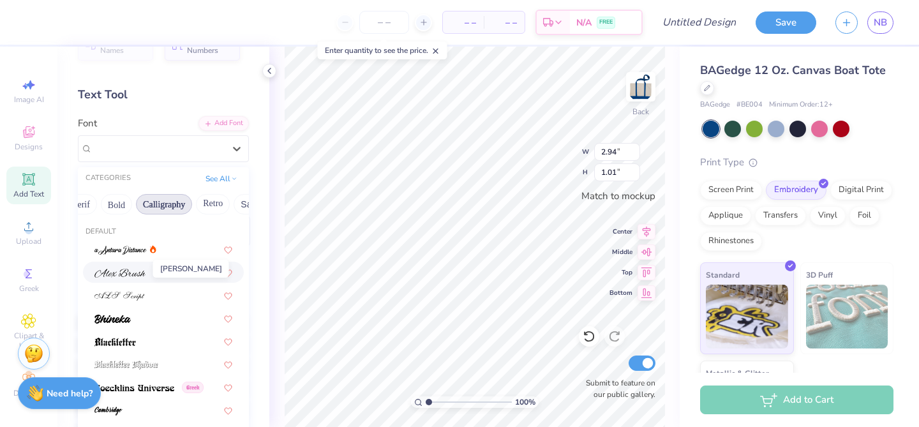
click at [135, 276] on img at bounding box center [119, 273] width 51 height 9
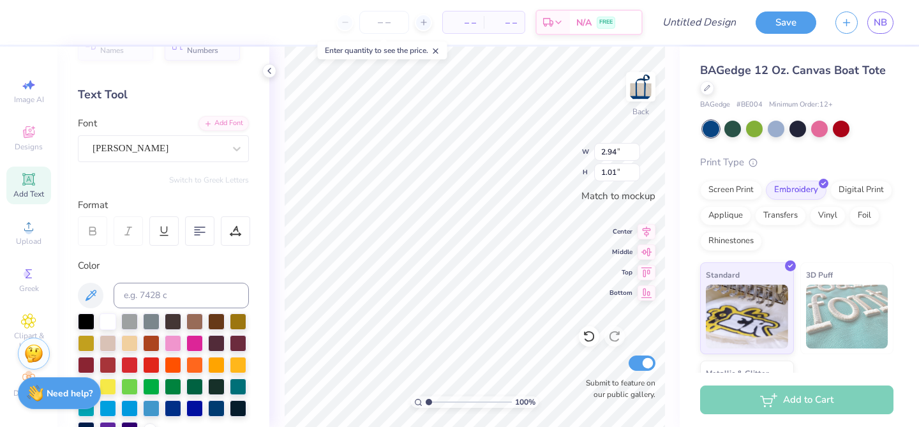
type input "3.46"
type input "0.78"
click at [147, 151] on div "Alex Brush" at bounding box center [158, 149] width 134 height 20
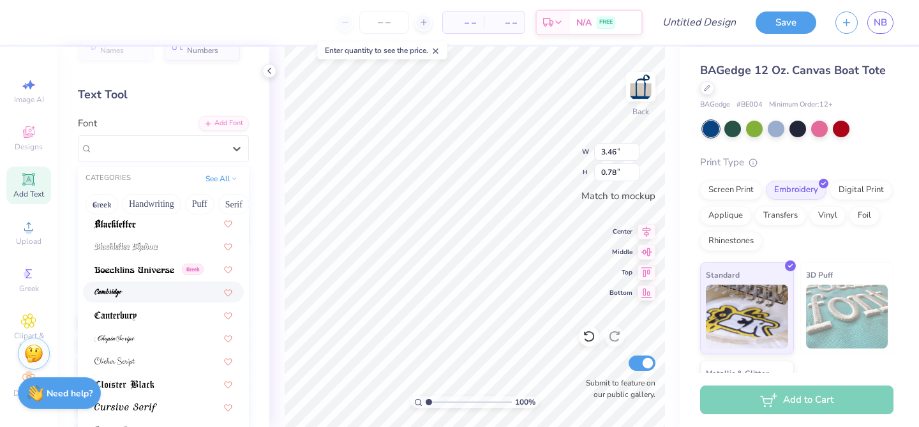
scroll to position [121, 0]
click at [140, 286] on div at bounding box center [163, 288] width 138 height 13
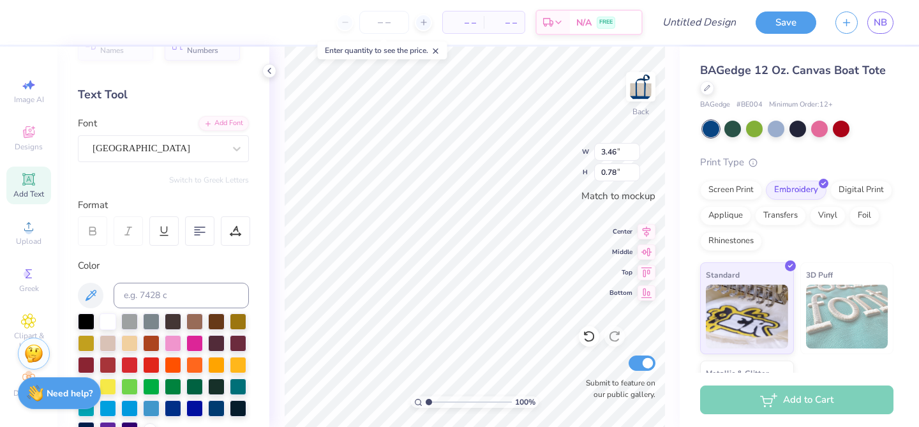
type input "2.39"
type input "0.88"
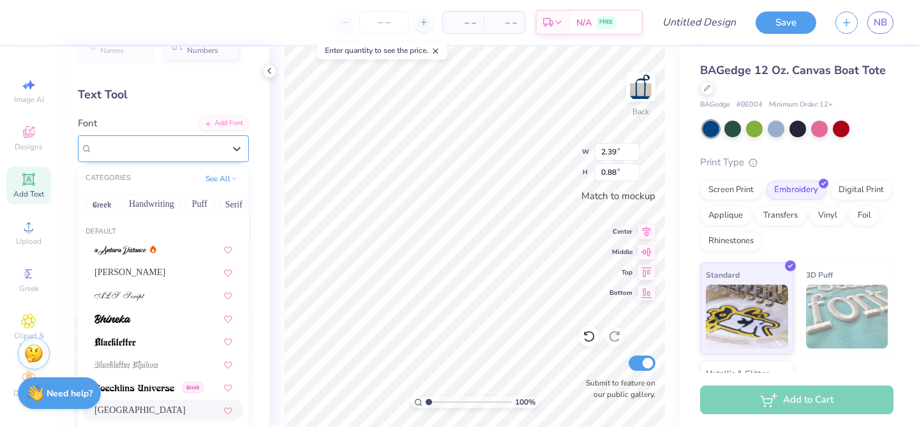
click at [154, 158] on div "Cambridge" at bounding box center [163, 148] width 171 height 27
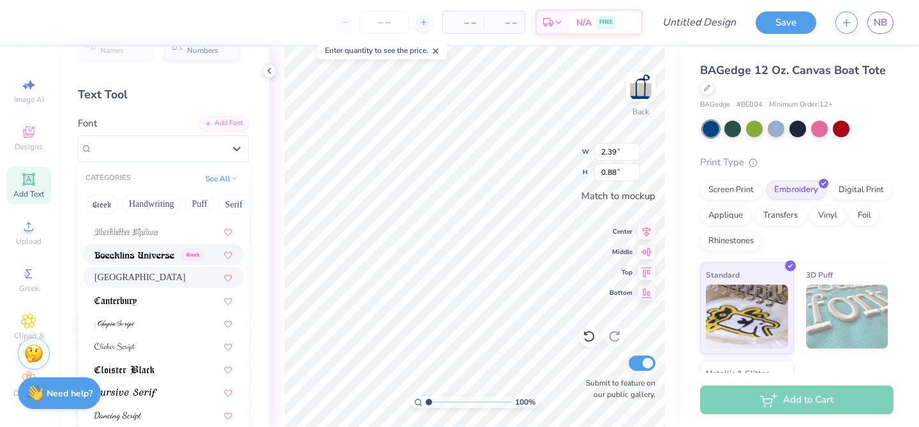
scroll to position [144, 0]
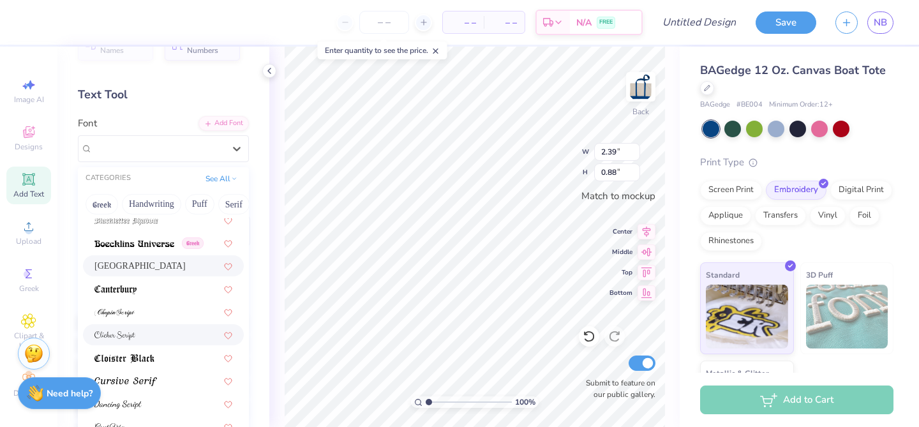
click at [149, 325] on div at bounding box center [163, 334] width 161 height 21
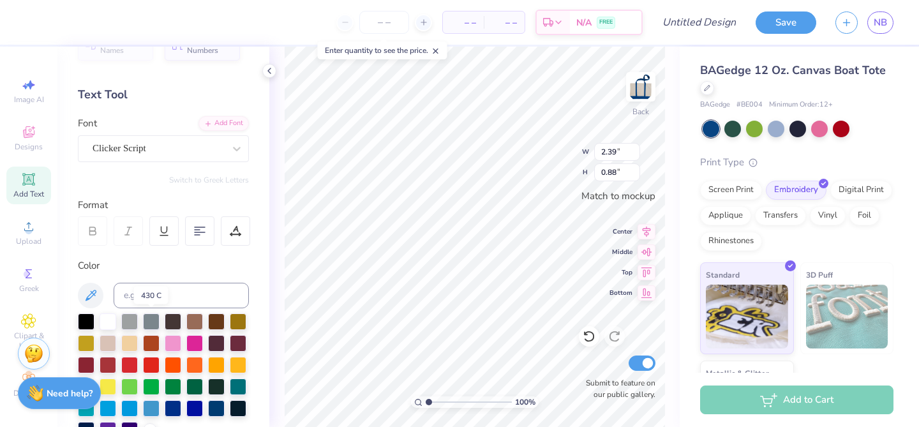
type input "2.26"
type input "0.94"
click at [168, 155] on div "Clicker Script" at bounding box center [158, 149] width 134 height 20
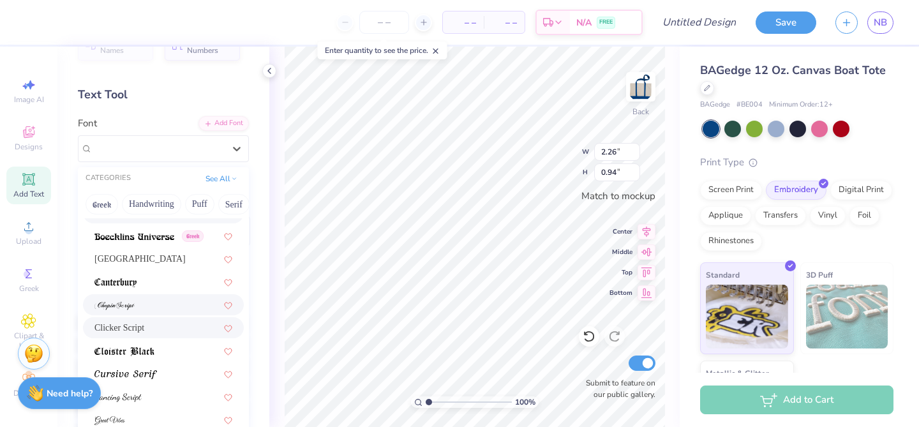
scroll to position [152, 0]
click at [147, 303] on div at bounding box center [163, 303] width 138 height 13
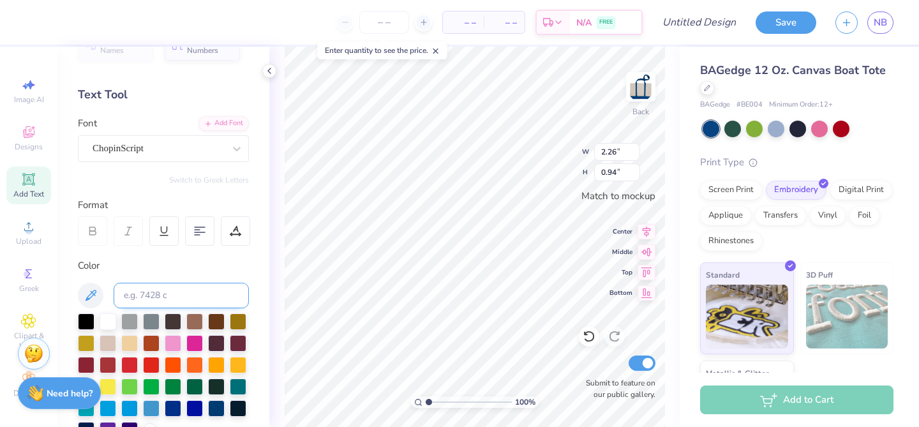
type input "3.45"
type input "0.74"
click at [156, 147] on div "ChopinScript" at bounding box center [158, 149] width 134 height 20
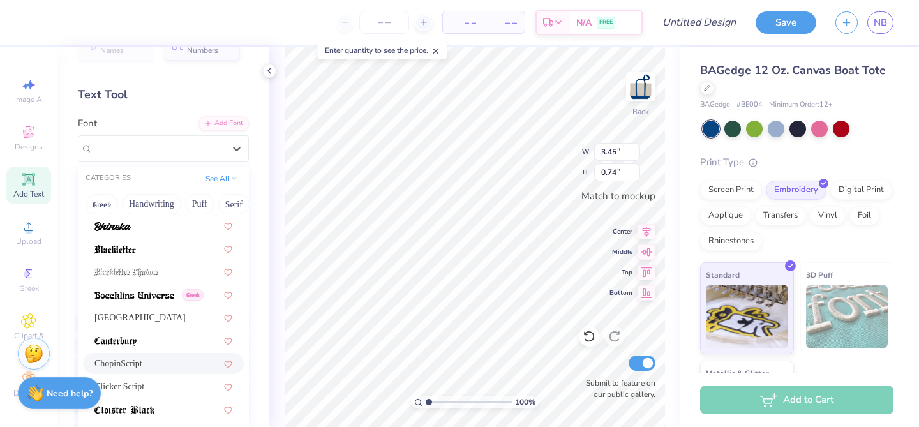
scroll to position [116, 0]
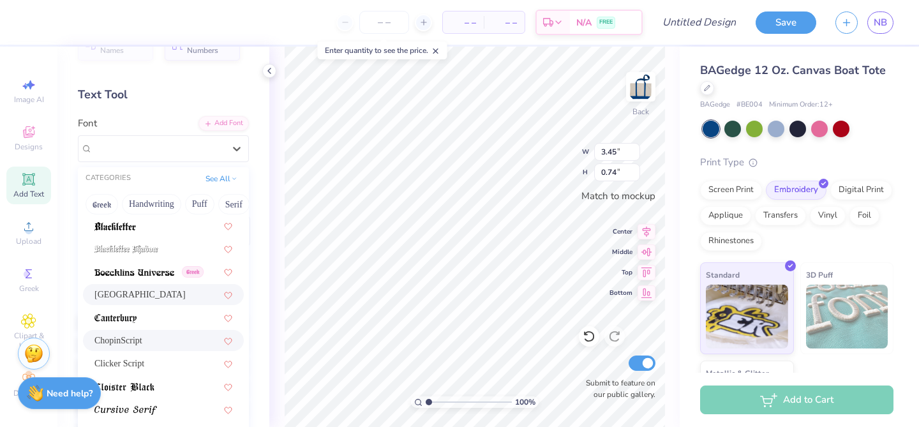
click at [142, 297] on div "Cambridge" at bounding box center [163, 294] width 138 height 13
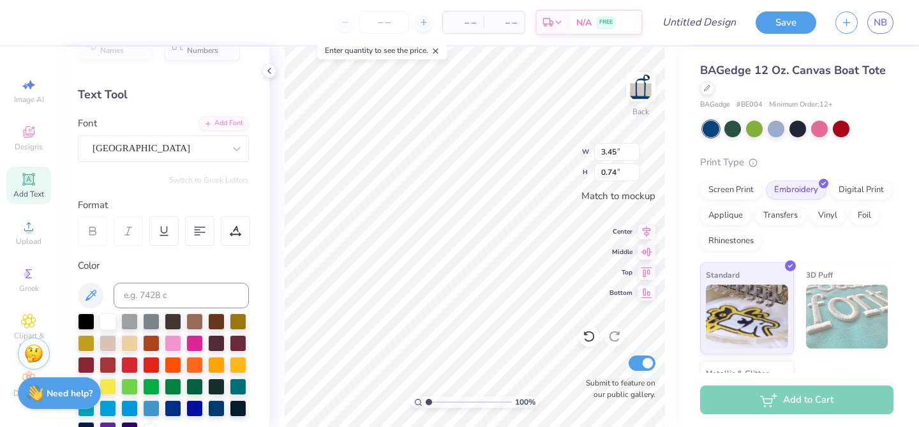
type input "2.39"
type input "0.88"
click at [146, 142] on div "Cambridge" at bounding box center [158, 149] width 134 height 20
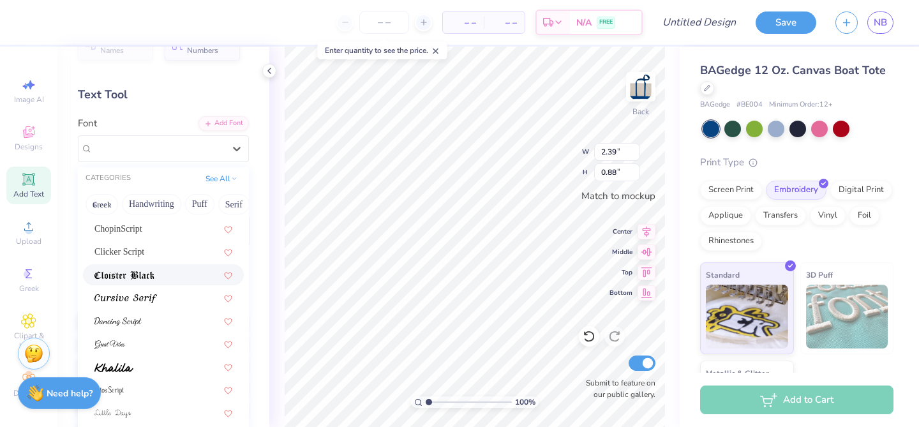
scroll to position [262, 0]
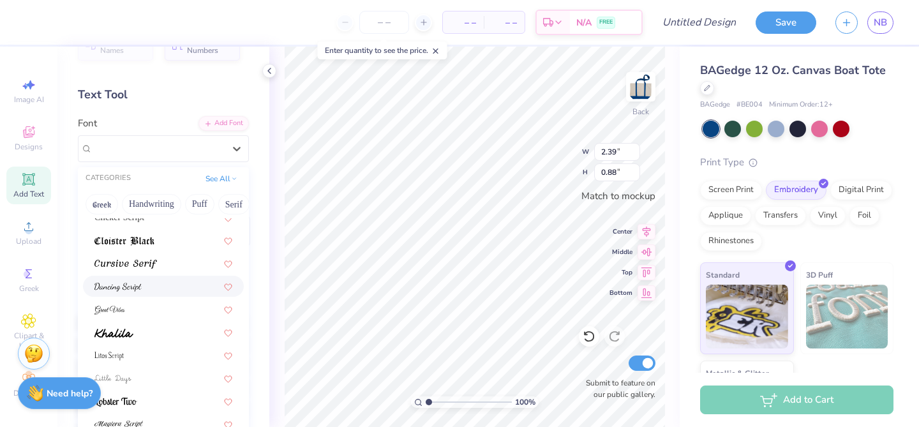
click at [157, 290] on div at bounding box center [163, 286] width 138 height 13
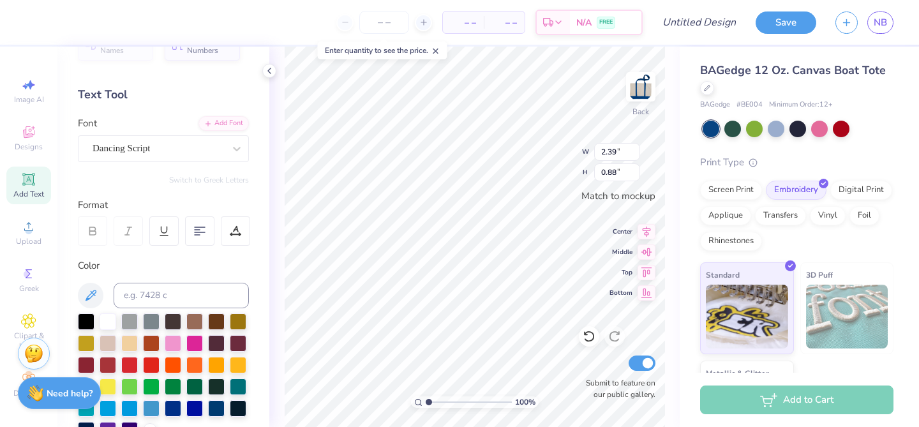
type input "2.30"
type input "0.87"
click at [168, 149] on div "Dancing Script" at bounding box center [158, 149] width 134 height 20
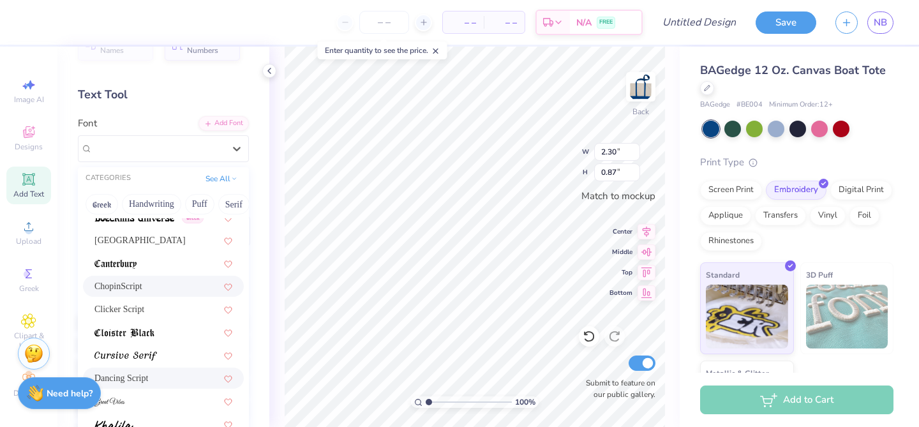
scroll to position [171, 0]
click at [153, 352] on img at bounding box center [125, 354] width 63 height 9
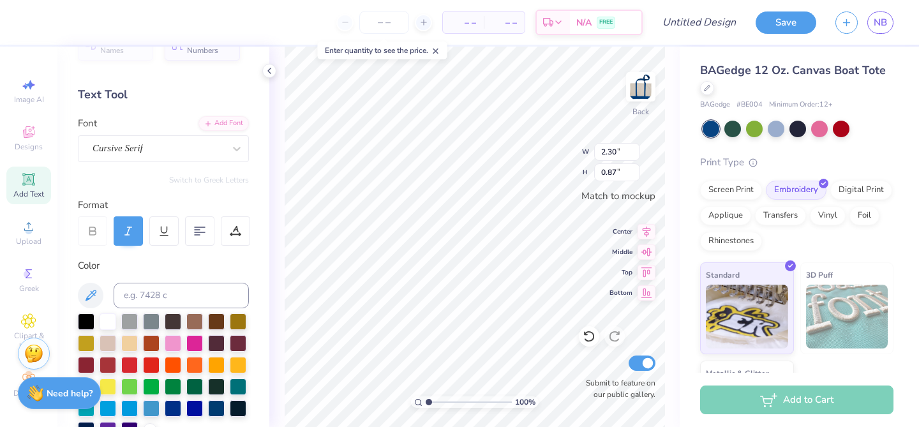
type input "2.91"
type input "0.83"
type input "2.39"
type input "0.68"
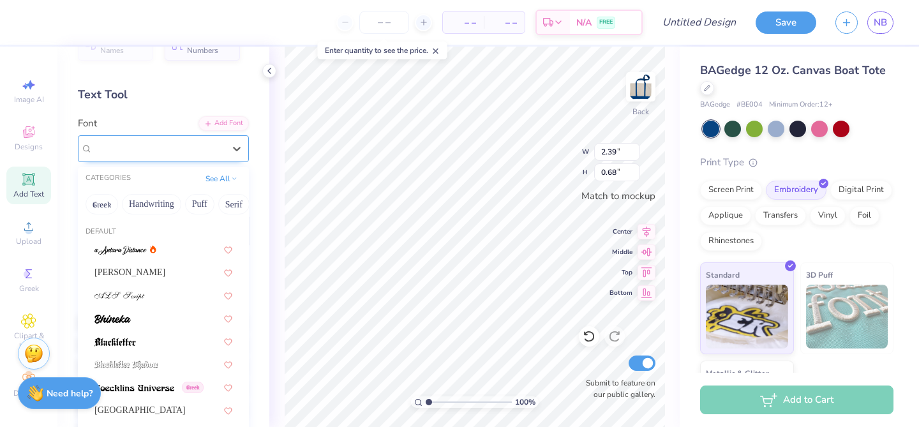
click at [205, 151] on div "Cursive Serif" at bounding box center [158, 149] width 134 height 20
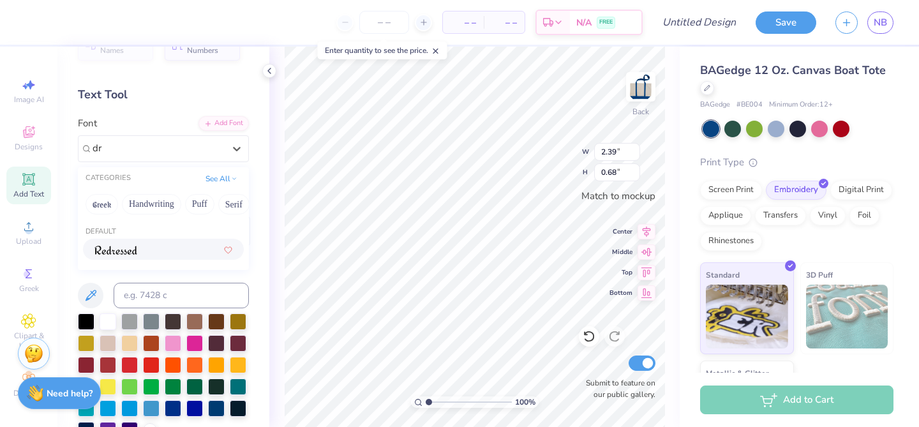
click at [162, 250] on div at bounding box center [163, 249] width 138 height 13
type input "dr"
type input "2.11"
type input "0.65"
type input "1.95"
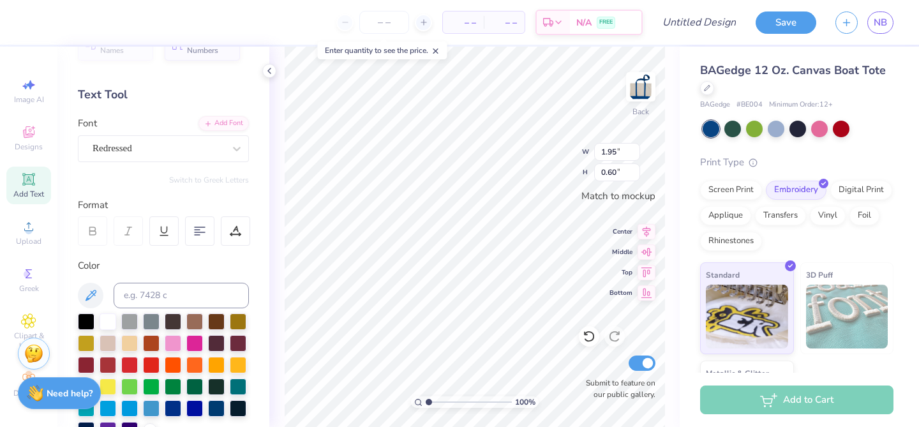
type input "0.60"
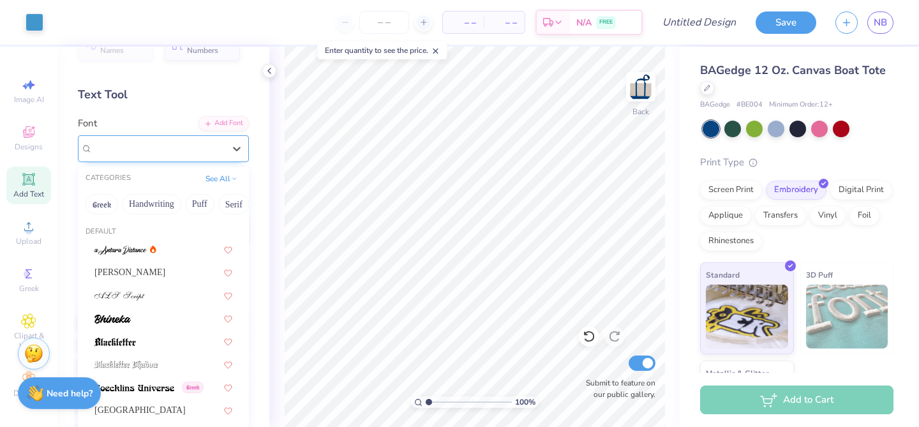
click at [199, 136] on div "Redressed" at bounding box center [163, 148] width 171 height 27
click at [238, 174] on button "See All" at bounding box center [222, 177] width 40 height 13
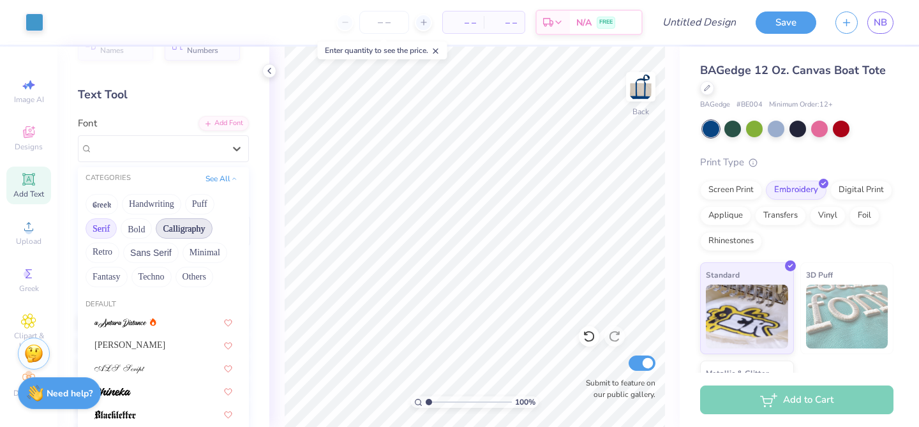
click at [106, 226] on button "Serif" at bounding box center [101, 228] width 31 height 20
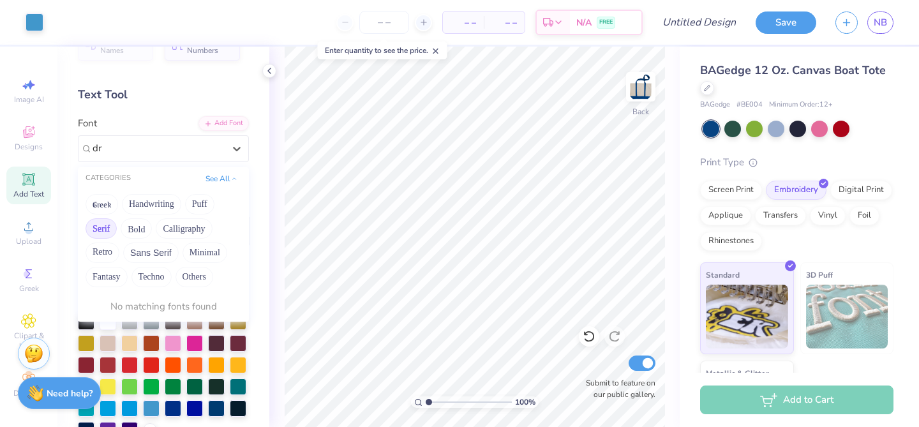
type input "d"
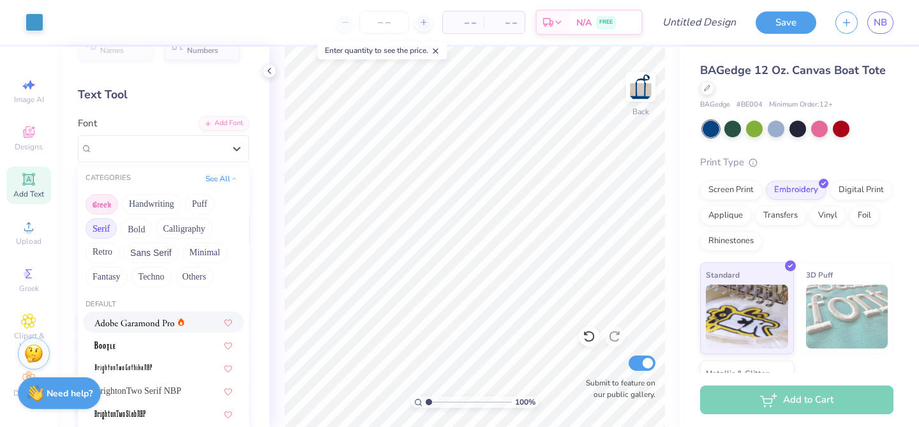
click at [109, 207] on button "Greek" at bounding box center [102, 204] width 33 height 20
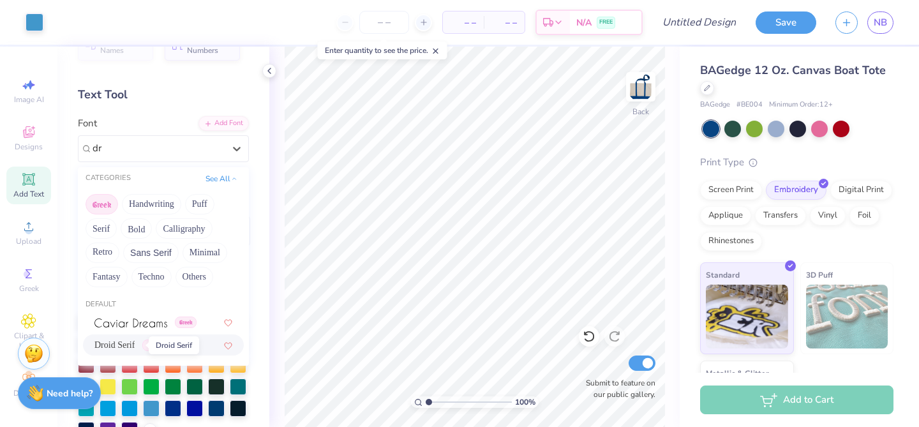
click at [130, 348] on span "Droid Serif" at bounding box center [114, 344] width 40 height 13
type input "dr"
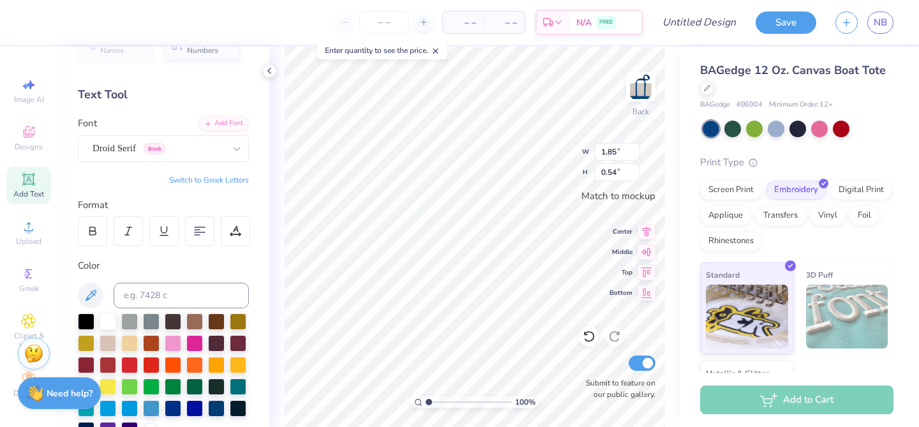
type input "1.85"
type input "0.54"
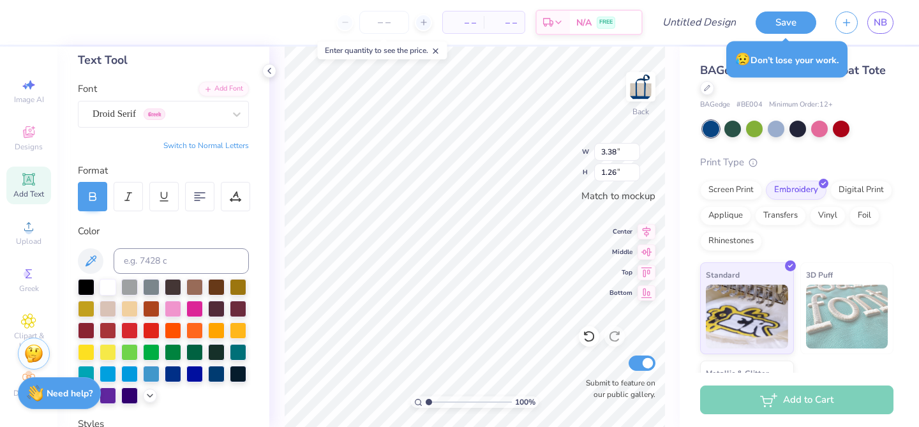
scroll to position [66, 0]
click at [177, 373] on div at bounding box center [173, 372] width 17 height 17
type input "1.85"
type input "0.54"
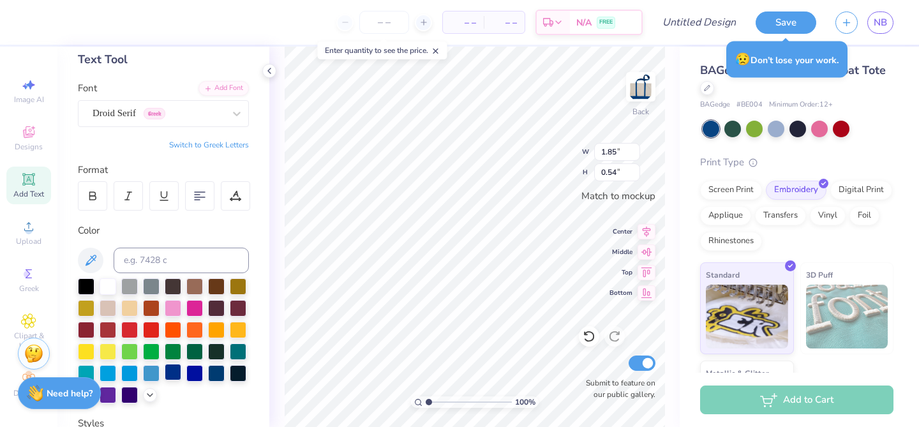
click at [169, 372] on div at bounding box center [173, 372] width 17 height 17
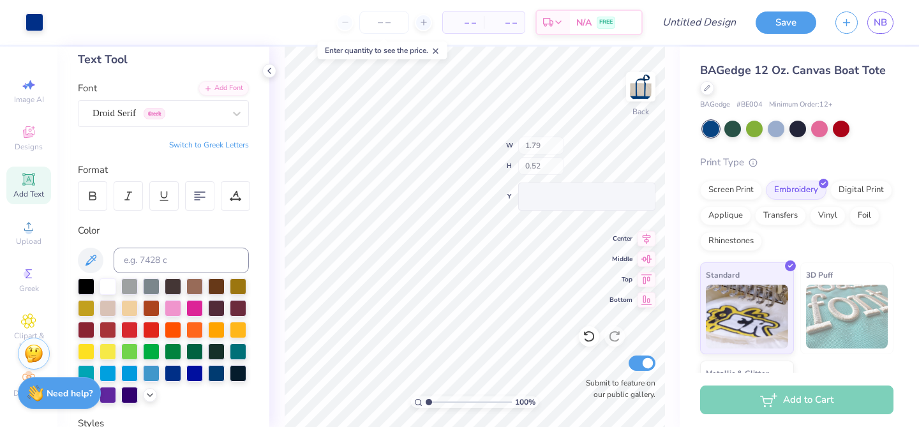
type input "1.79"
type input "0.52"
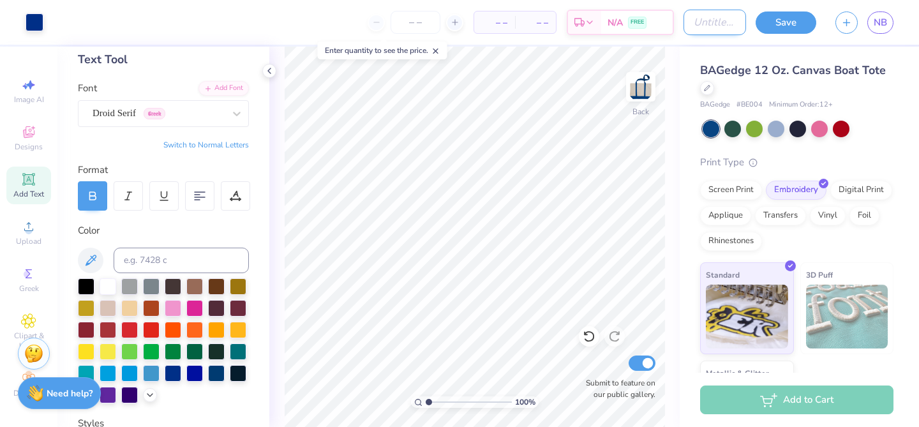
click at [694, 29] on input "Design Title" at bounding box center [715, 23] width 63 height 26
type input "moms"
click at [914, 174] on div "BAGedge 12 Oz. Canvas Boat Tote BAGedge # BE004 Minimum Order: 12 + Print Type …" at bounding box center [799, 250] width 239 height 406
click at [788, 20] on button "Save" at bounding box center [786, 21] width 61 height 22
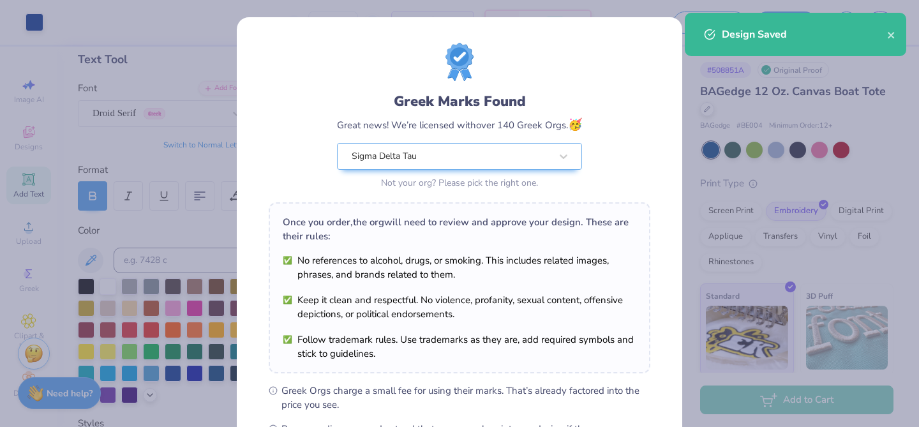
click at [640, 34] on div "Greek Marks Found Great news! We’re licensed with over 140 Greek Orgs. 🥳 Sigma …" at bounding box center [460, 291] width 446 height 549
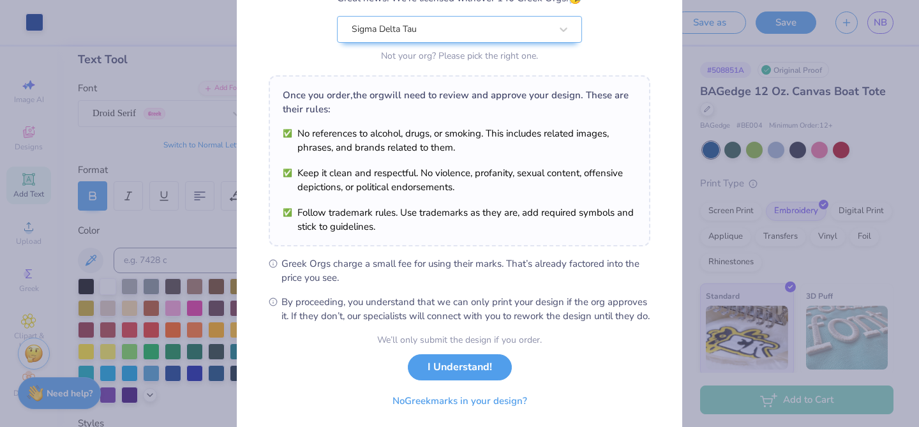
scroll to position [154, 0]
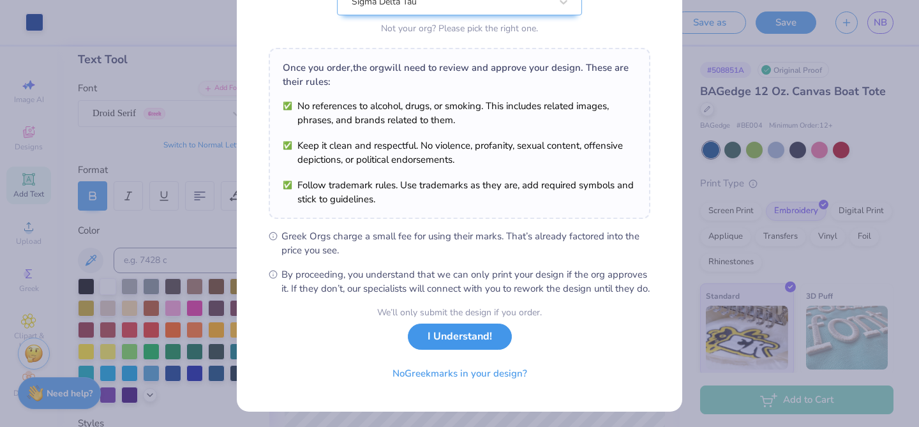
click at [437, 350] on button "I Understand!" at bounding box center [460, 337] width 104 height 26
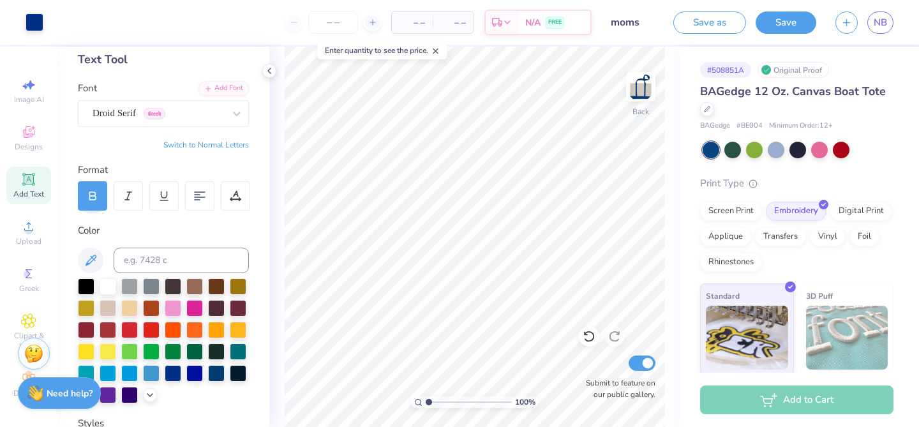
scroll to position [0, 0]
click at [241, 144] on button "Switch to Normal Letters" at bounding box center [206, 145] width 86 height 10
click at [237, 144] on button "Switch to Greek Letters" at bounding box center [209, 145] width 80 height 10
type input "3.38"
type input "1.26"
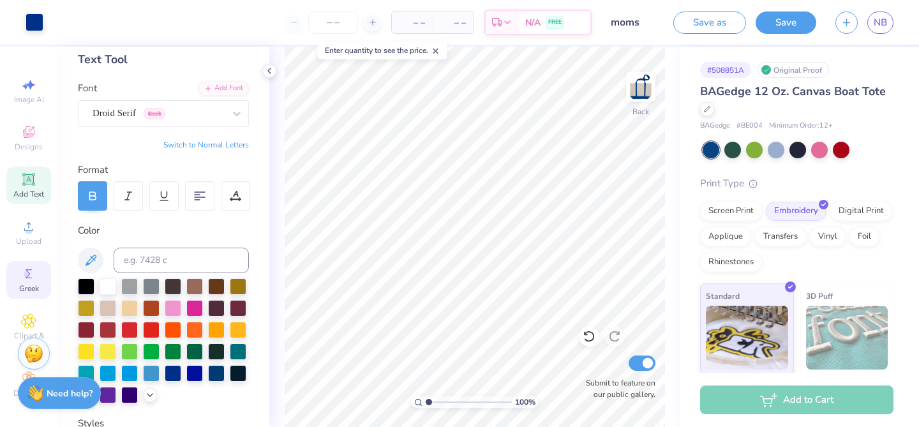
scroll to position [2, 0]
click at [25, 318] on icon at bounding box center [29, 319] width 14 height 14
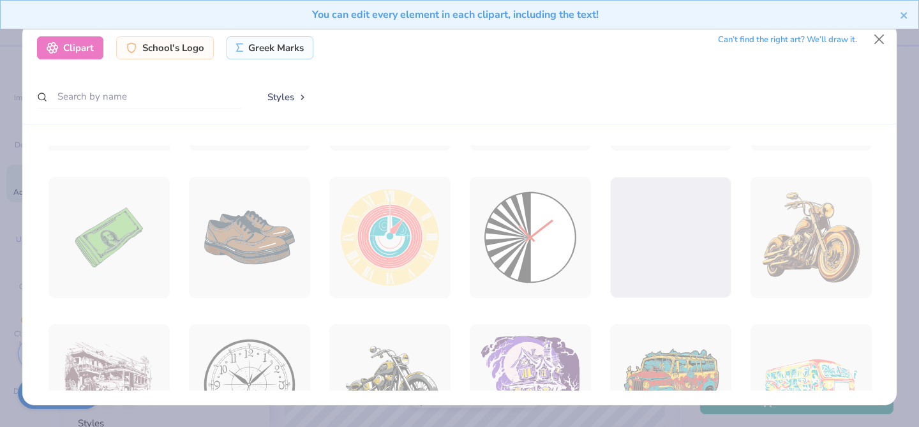
scroll to position [0, 0]
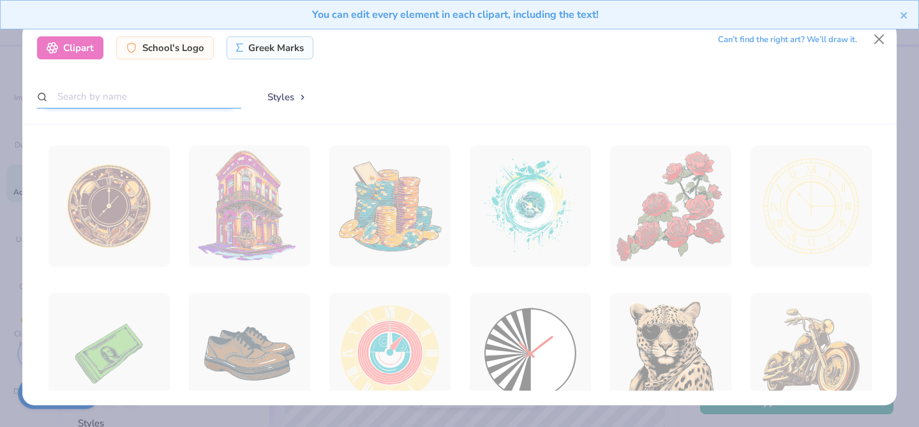
click at [136, 104] on input "text" at bounding box center [139, 97] width 204 height 24
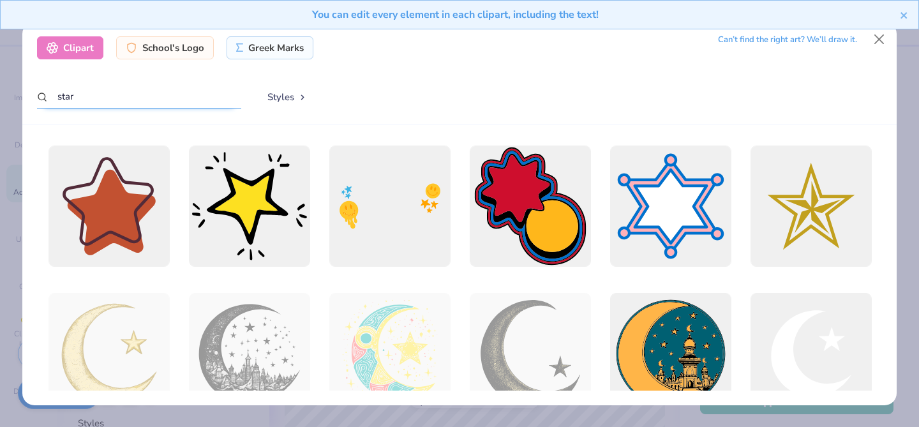
type input "star"
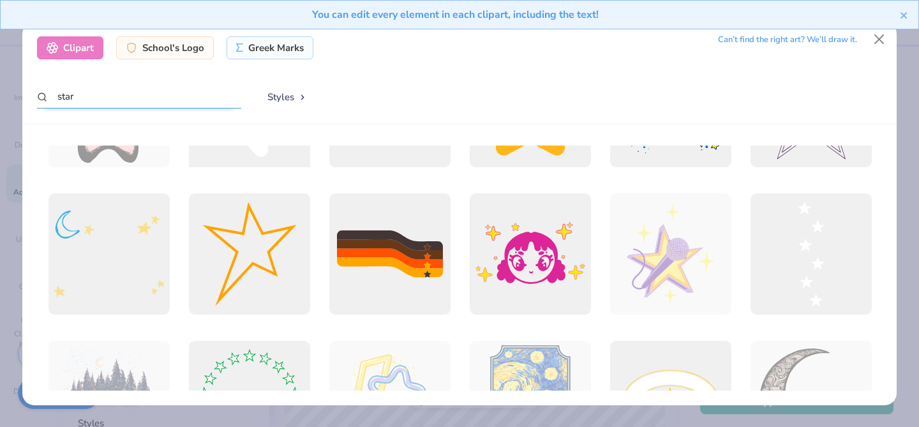
scroll to position [575, 0]
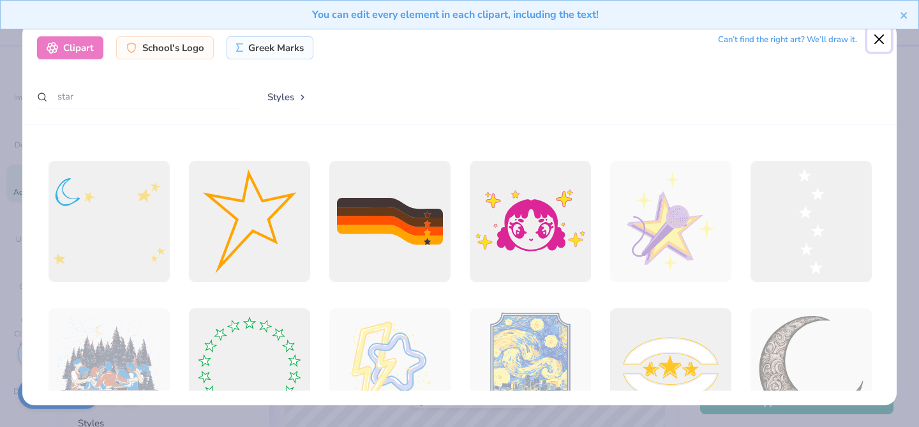
click at [884, 42] on button "Close" at bounding box center [880, 39] width 24 height 24
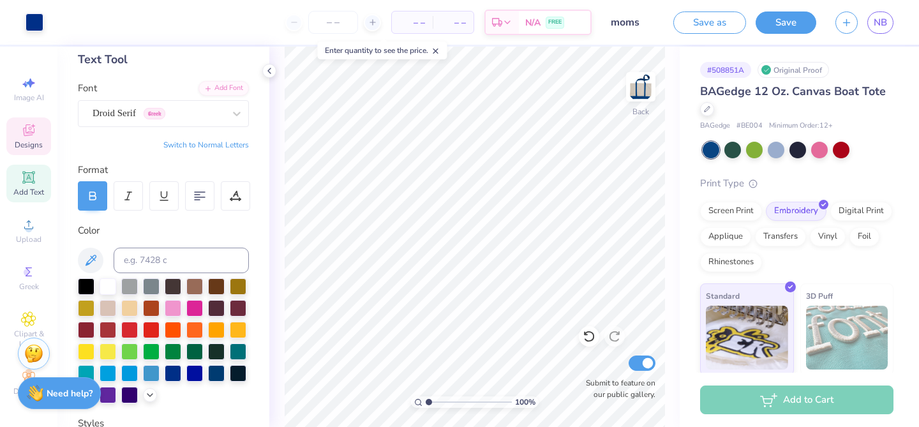
click at [27, 124] on icon at bounding box center [28, 129] width 11 height 11
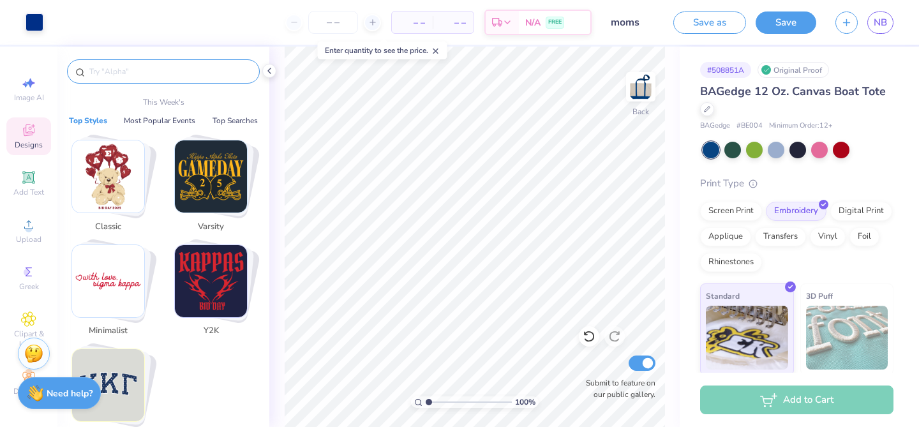
click at [135, 77] on input "text" at bounding box center [169, 71] width 163 height 13
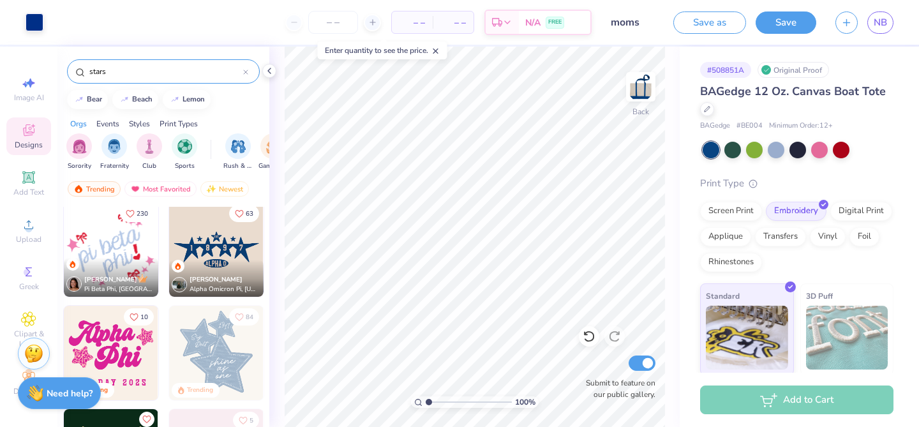
scroll to position [0, 0]
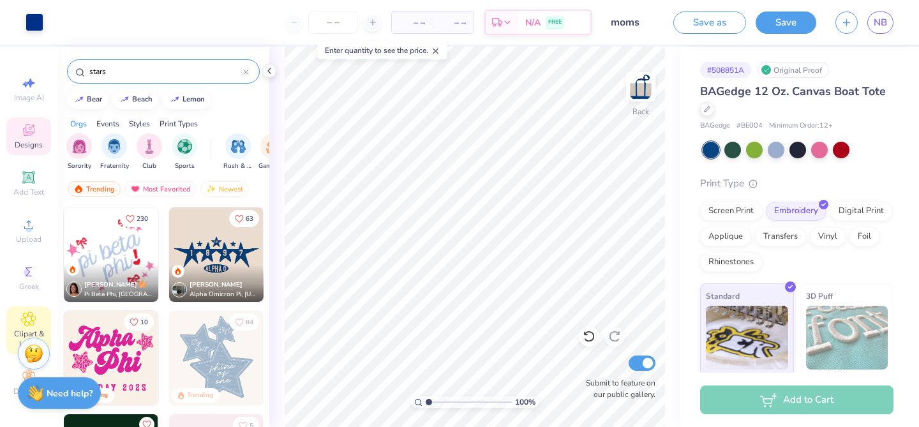
type input "stars"
click at [33, 319] on icon at bounding box center [28, 319] width 15 height 15
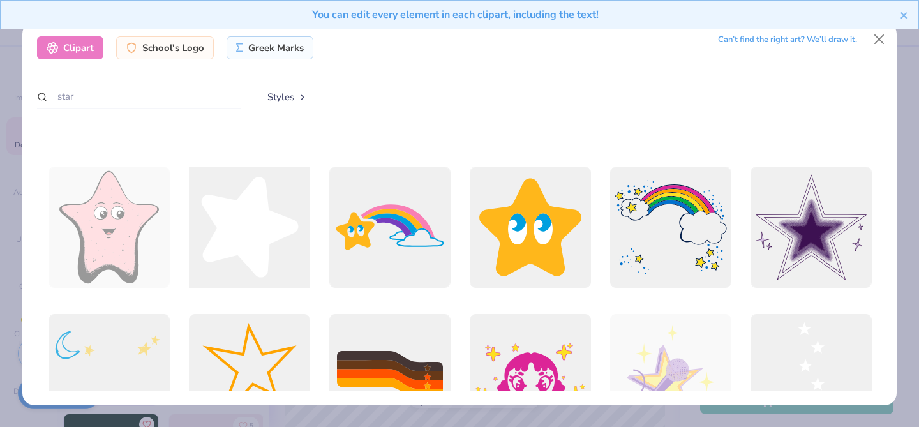
scroll to position [474, 0]
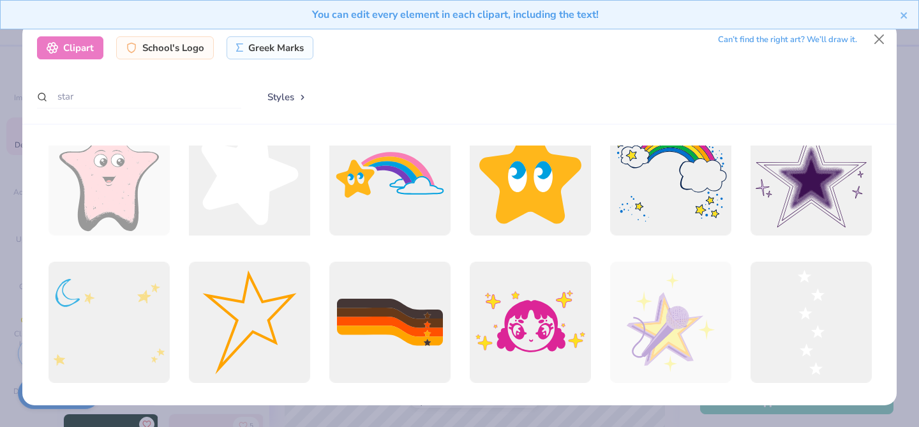
click at [269, 204] on div at bounding box center [249, 174] width 133 height 133
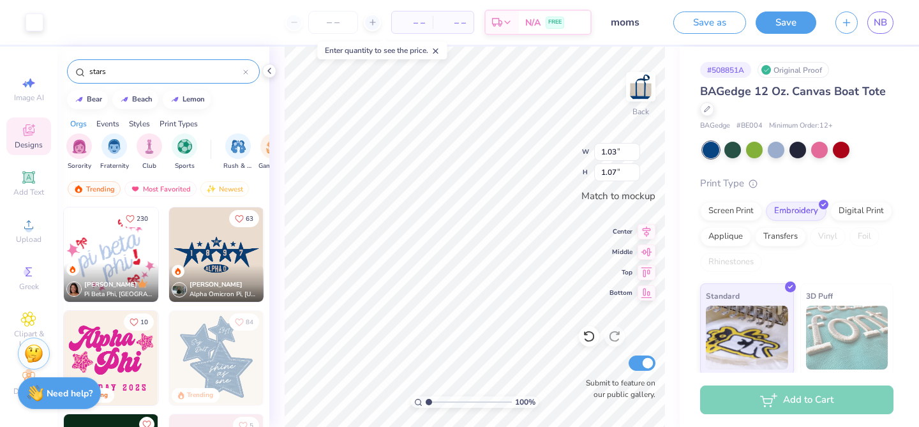
type input "1.03"
type input "1.07"
type input "0.62"
type input "0.65"
click at [26, 20] on div at bounding box center [35, 21] width 18 height 18
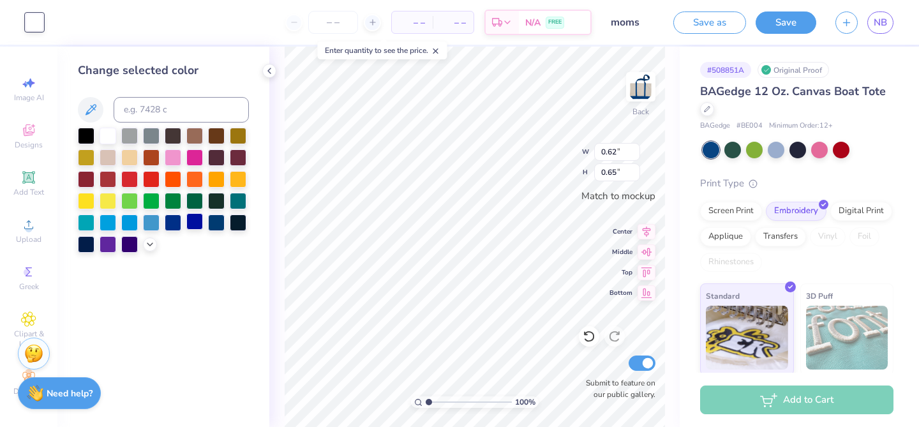
click at [190, 220] on div at bounding box center [194, 221] width 17 height 17
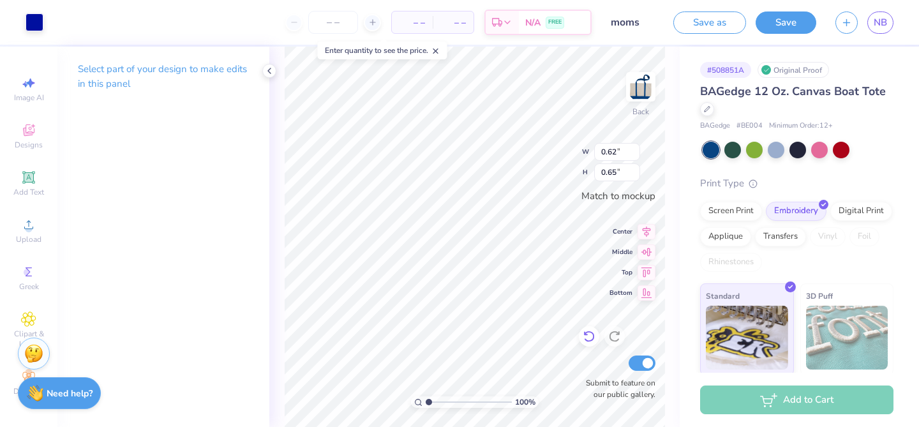
click at [591, 340] on icon at bounding box center [589, 336] width 13 height 13
click at [614, 336] on icon at bounding box center [614, 336] width 13 height 13
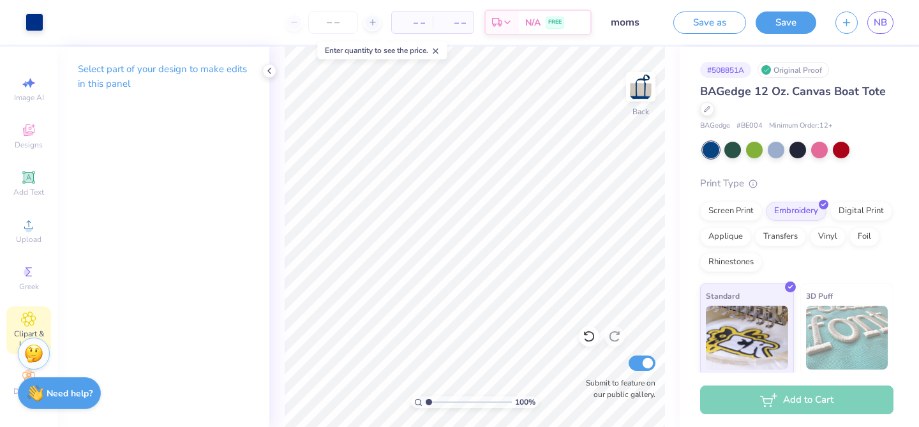
click at [23, 326] on icon at bounding box center [28, 319] width 15 height 15
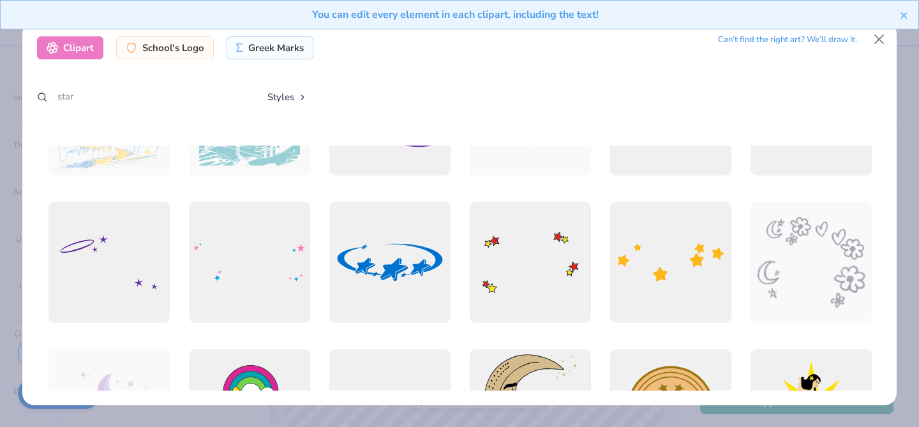
scroll to position [1272, 0]
click at [640, 273] on div at bounding box center [670, 261] width 133 height 133
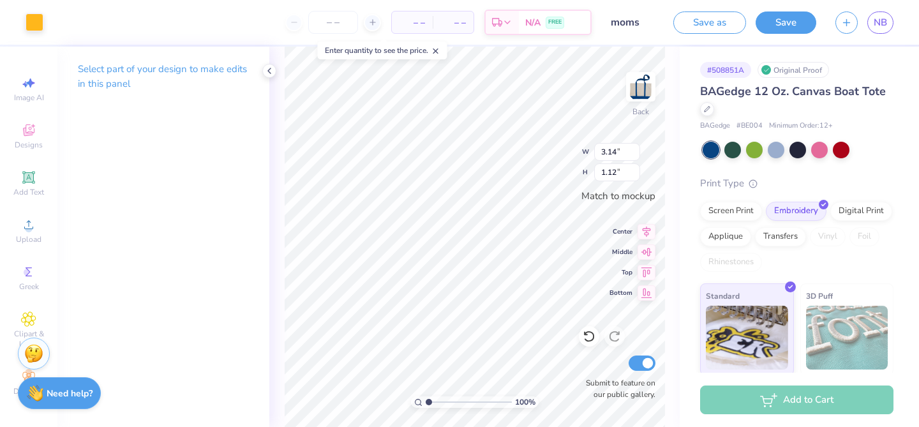
type input "3.14"
type input "1.12"
click at [17, 374] on div "Decorate" at bounding box center [28, 383] width 45 height 38
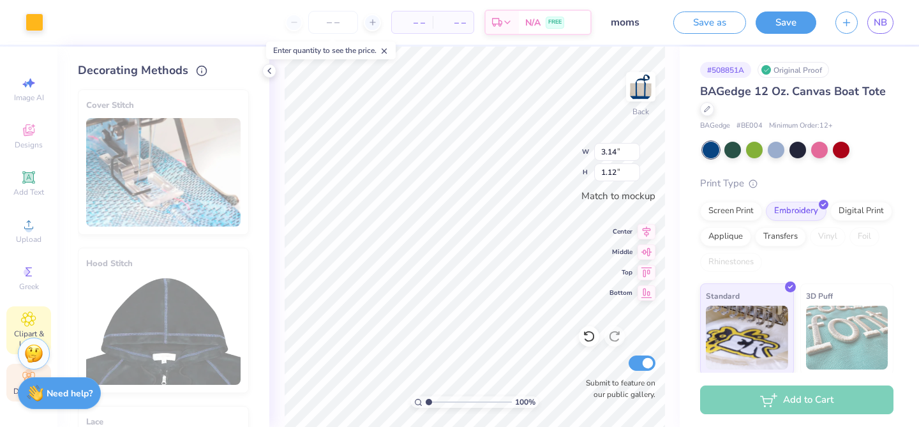
click at [31, 314] on icon at bounding box center [28, 319] width 15 height 15
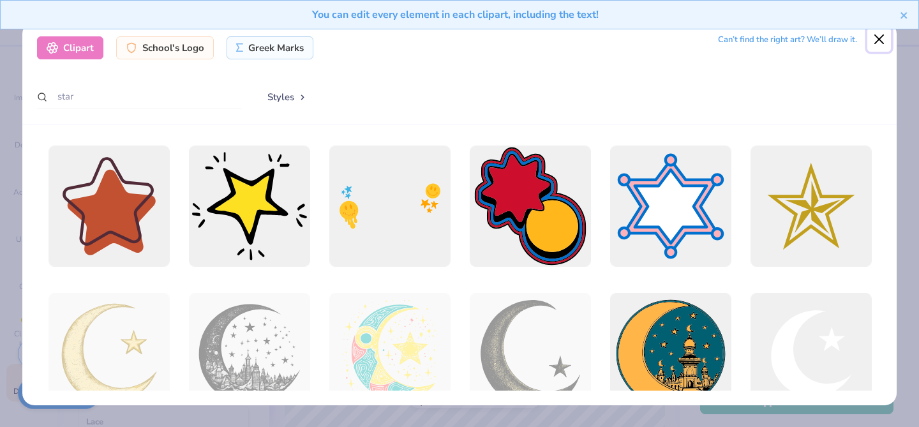
click at [881, 40] on button "Close" at bounding box center [880, 39] width 24 height 24
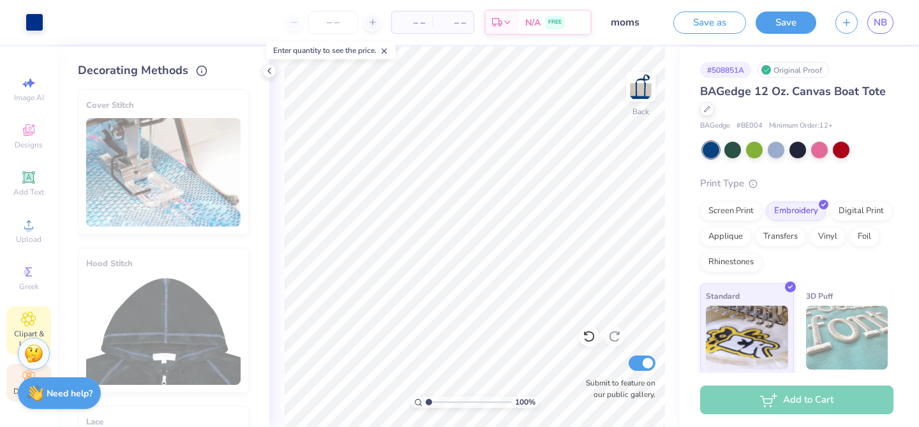
click at [33, 316] on icon at bounding box center [29, 319] width 14 height 14
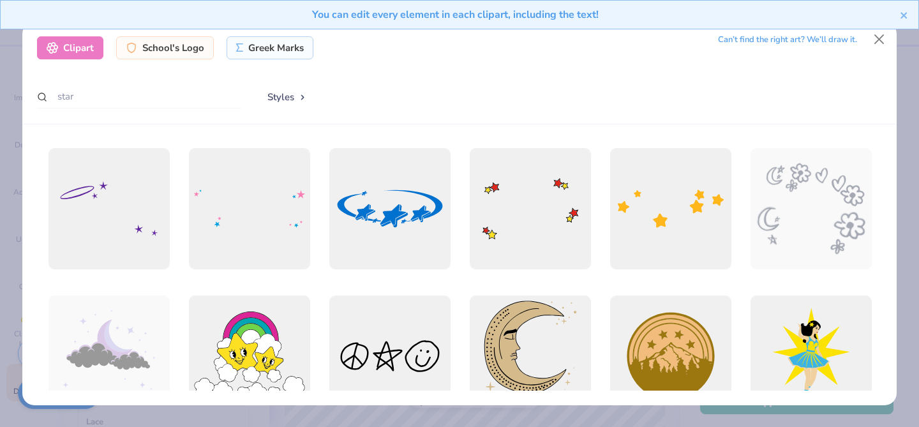
scroll to position [1324, 0]
click at [645, 209] on div at bounding box center [460, 268] width 846 height 245
click at [656, 224] on div at bounding box center [670, 208] width 133 height 133
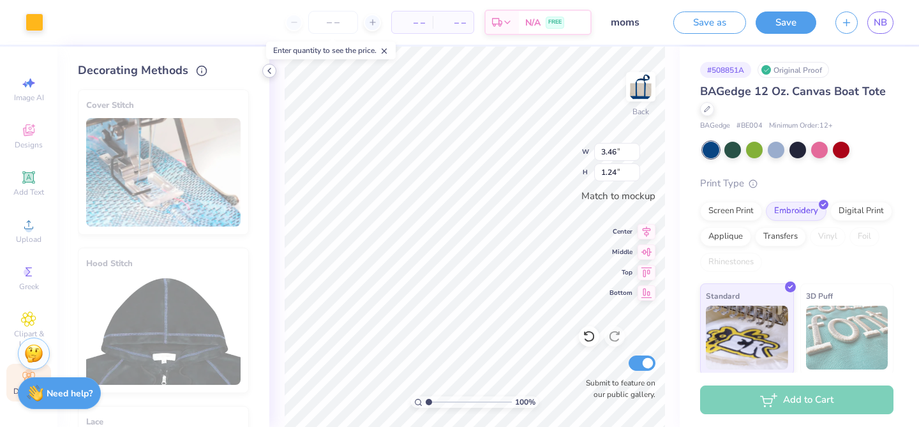
click at [269, 73] on icon at bounding box center [269, 71] width 10 height 10
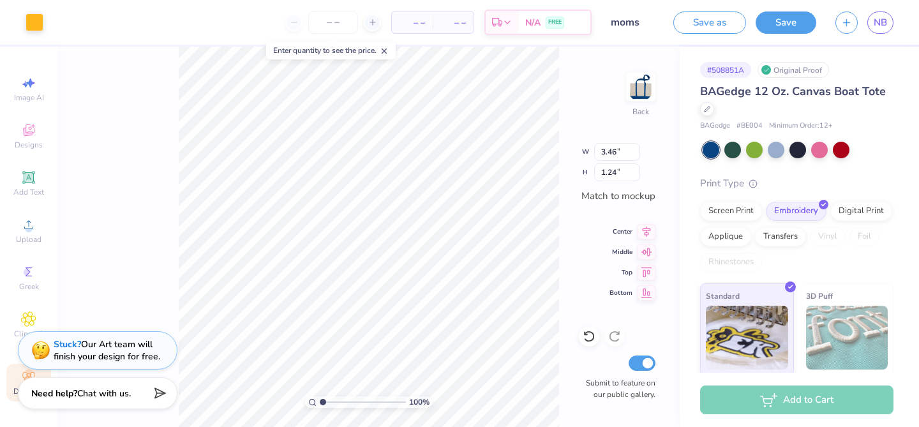
click at [9, 370] on div "Decorate" at bounding box center [28, 383] width 45 height 38
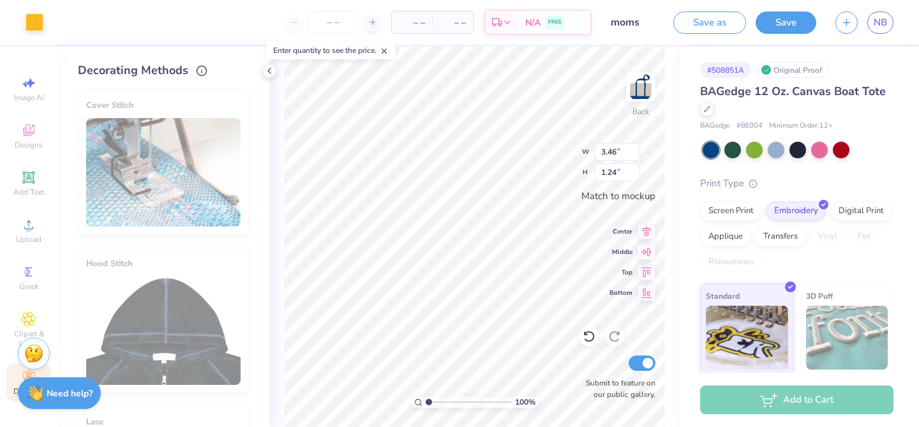
click at [10, 369] on div "Decorate" at bounding box center [28, 383] width 45 height 38
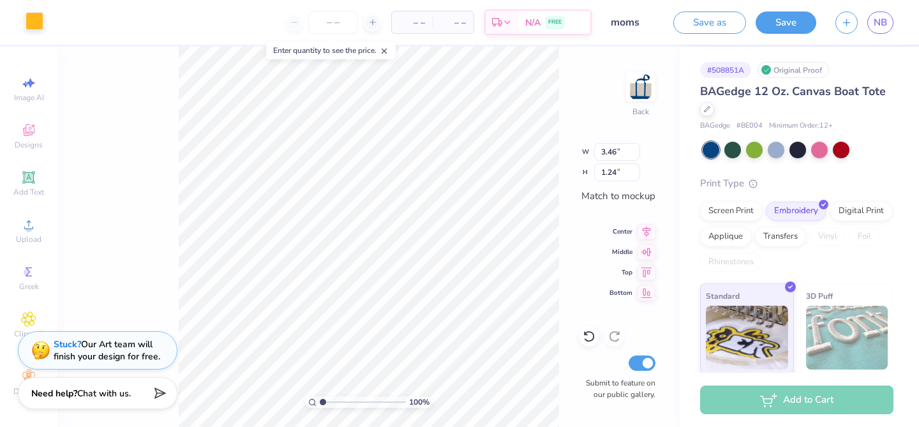
click at [32, 24] on div at bounding box center [35, 21] width 18 height 18
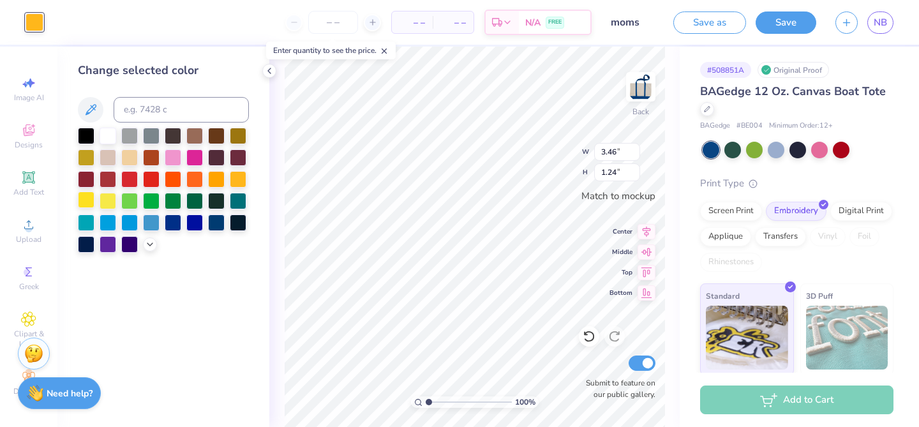
click at [90, 204] on div at bounding box center [86, 200] width 17 height 17
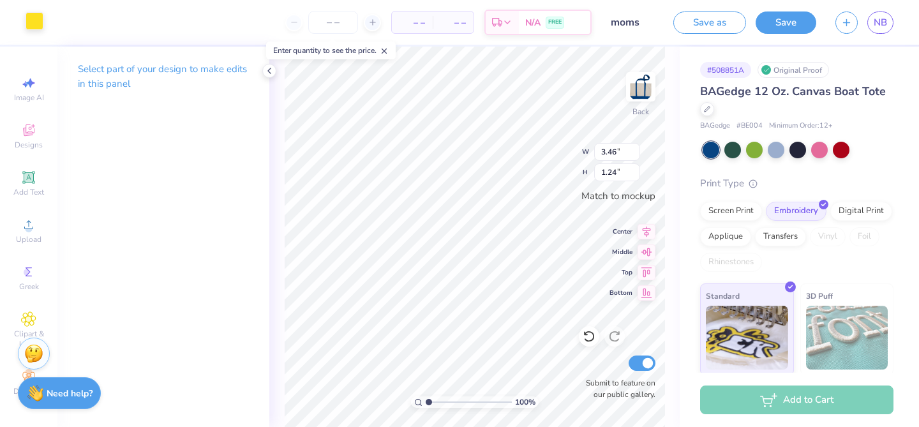
click at [27, 24] on div at bounding box center [35, 21] width 18 height 18
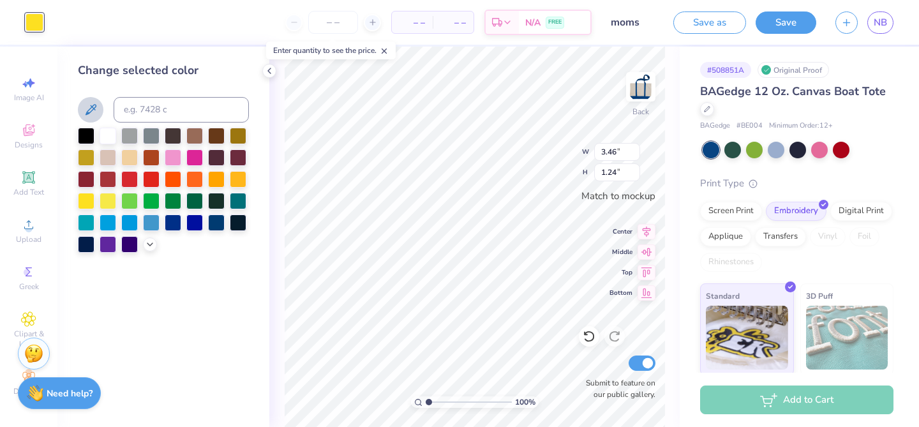
click at [97, 113] on icon at bounding box center [90, 109] width 15 height 15
click at [142, 110] on input at bounding box center [181, 110] width 135 height 26
click at [105, 200] on div at bounding box center [108, 200] width 17 height 17
type input "2.90"
type input "1.04"
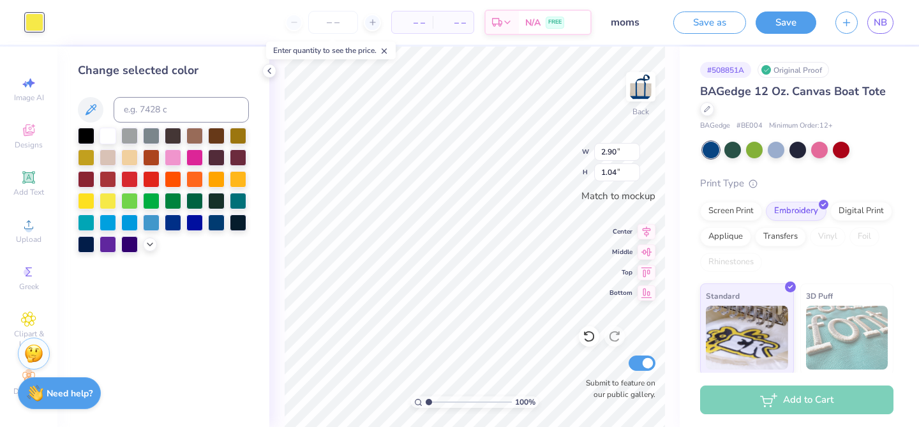
type input "3.50"
type input "1.25"
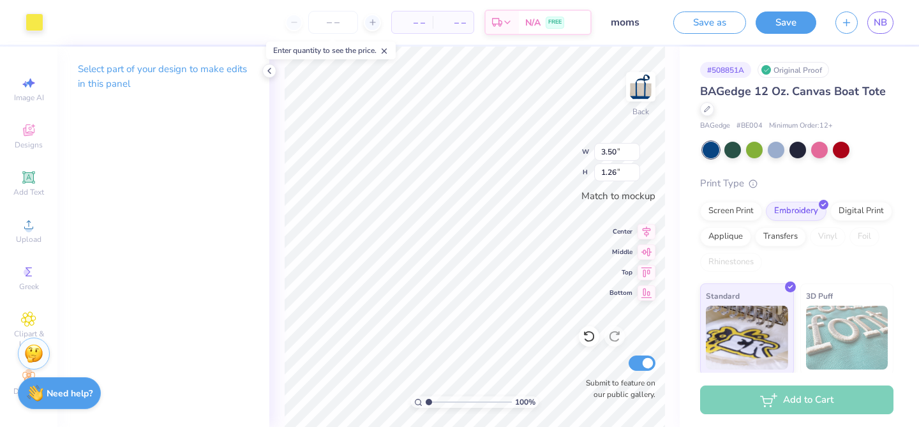
type input "1.26"
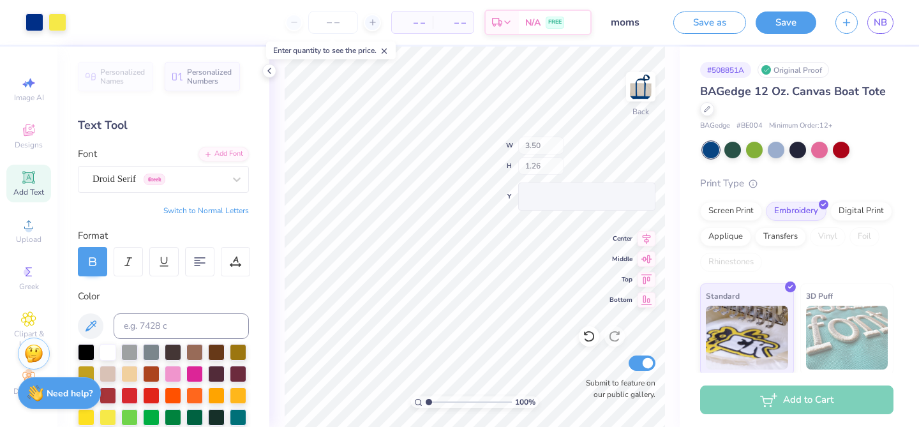
type input "3.01"
type input "1.08"
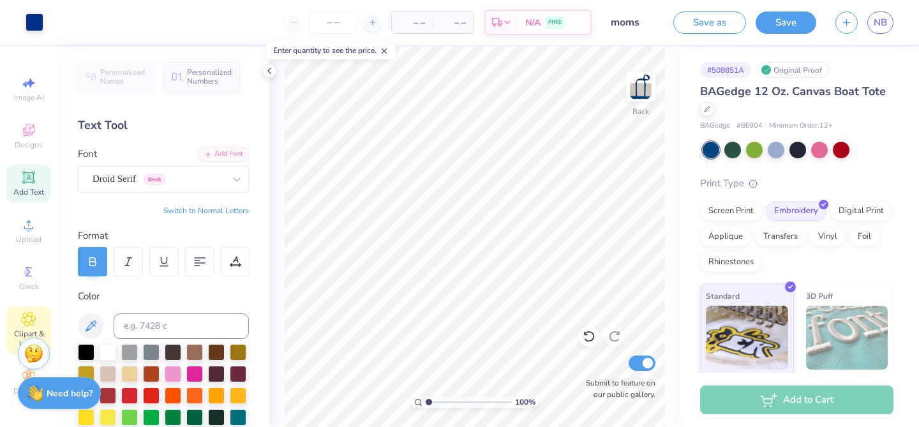
click at [19, 324] on div "Clipart & logos" at bounding box center [28, 330] width 45 height 48
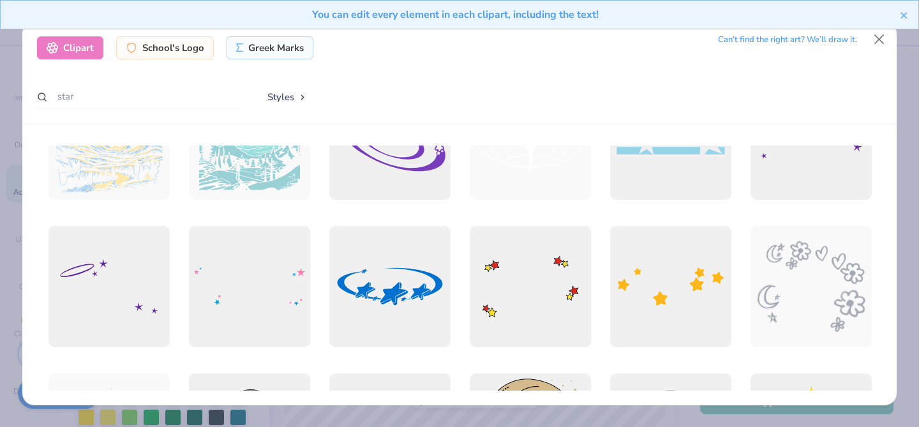
scroll to position [1300, 0]
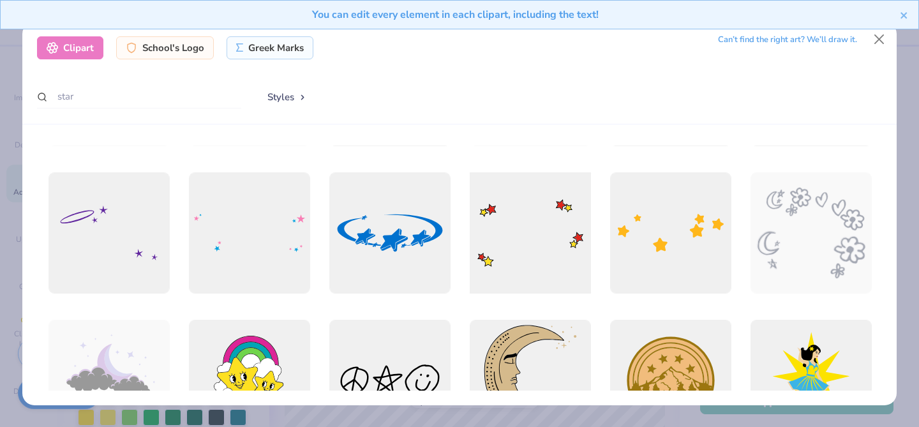
click at [539, 277] on div at bounding box center [529, 232] width 133 height 133
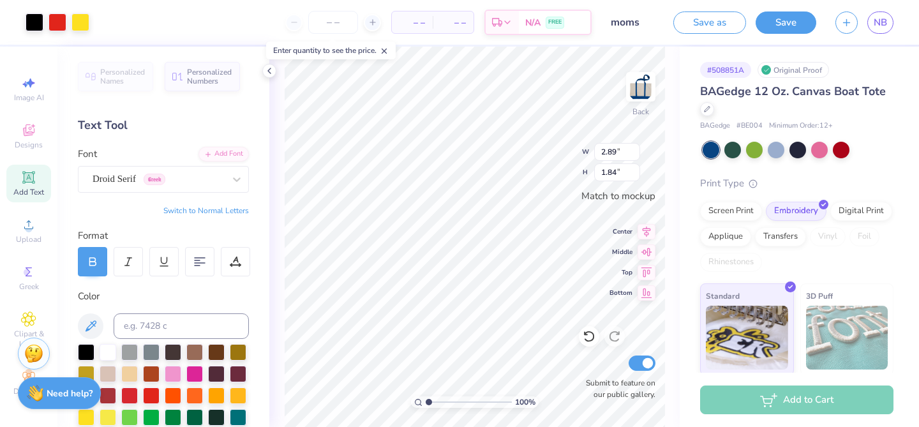
type input "2.89"
type input "1.84"
type input "2.69"
type input "1.71"
click at [58, 22] on div at bounding box center [58, 21] width 18 height 18
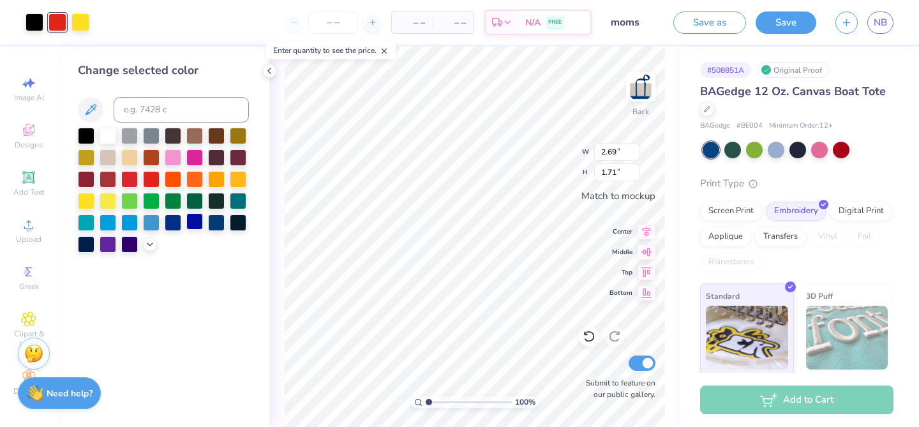
click at [192, 223] on div at bounding box center [194, 221] width 17 height 17
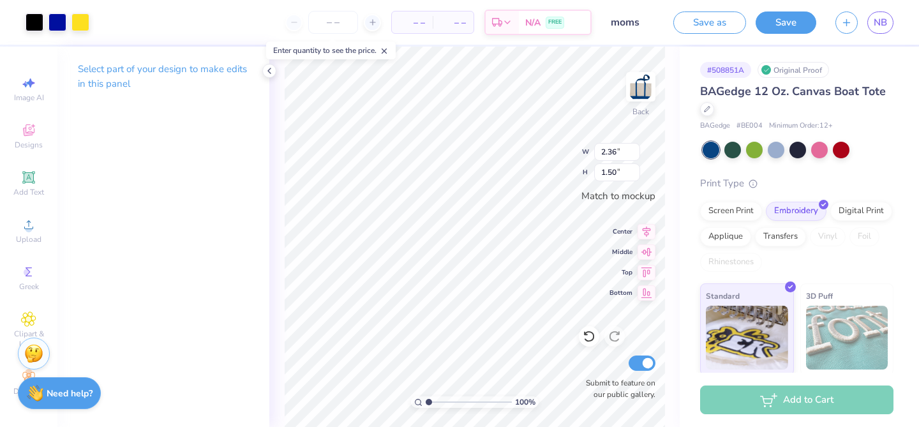
type input "2.36"
type input "1.50"
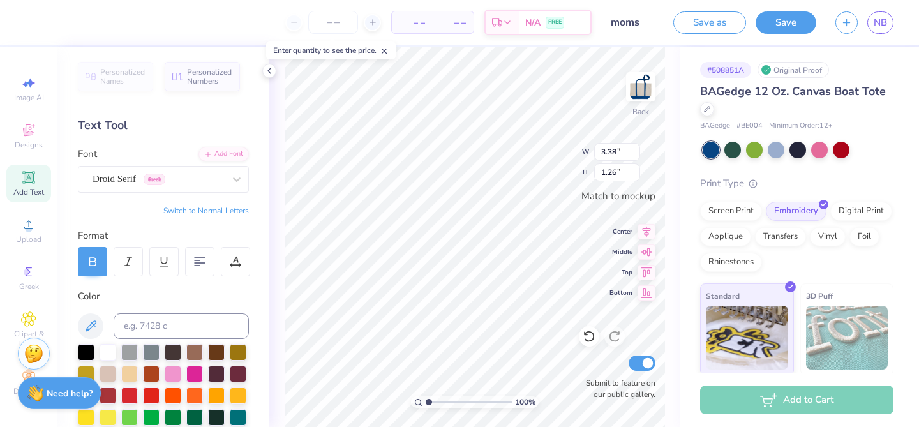
click at [209, 207] on button "Switch to Normal Letters" at bounding box center [206, 211] width 86 height 10
type input "3.44"
type input "1.30"
type input "1.79"
type input "0.52"
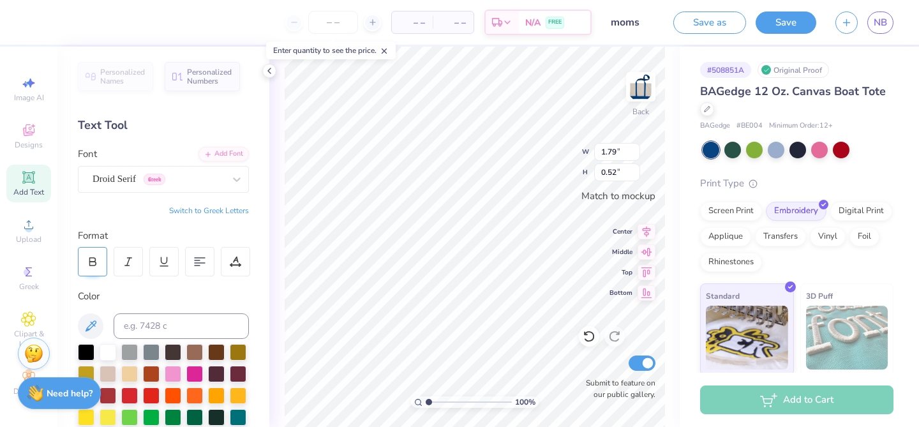
click at [92, 266] on icon at bounding box center [92, 261] width 11 height 11
type input "1.86"
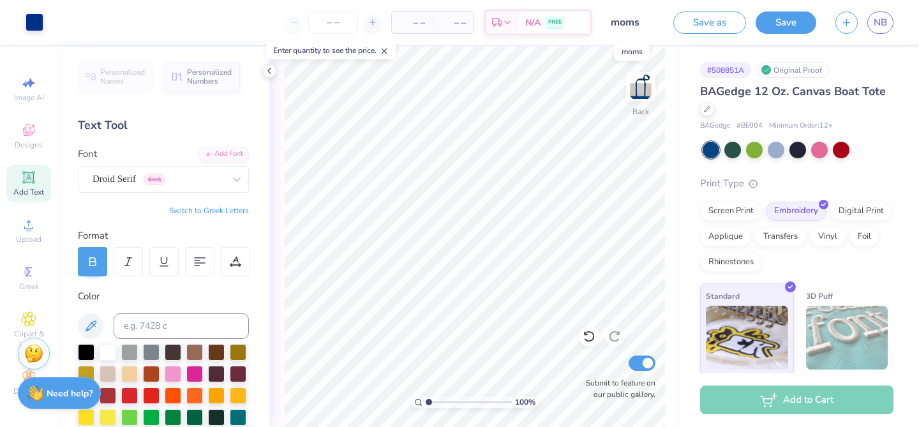
click at [639, 25] on input "moms" at bounding box center [632, 23] width 63 height 26
click at [640, 17] on input "moms" at bounding box center [632, 23] width 63 height 26
click at [773, 29] on button "Save" at bounding box center [786, 22] width 61 height 22
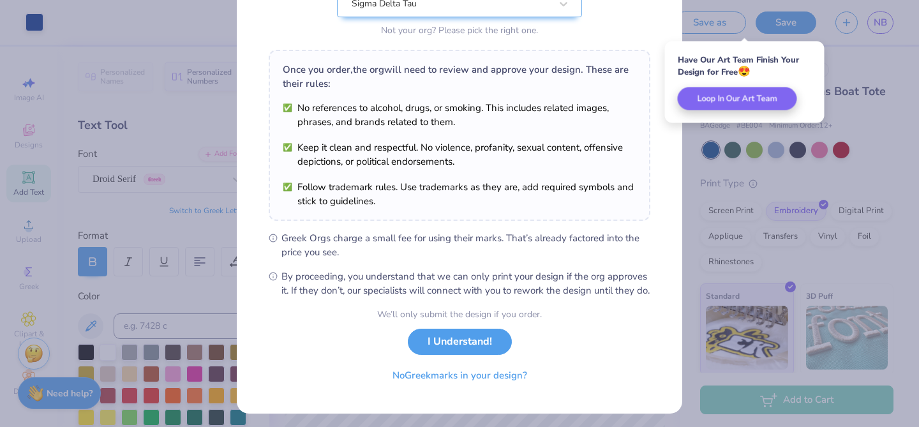
scroll to position [170, 0]
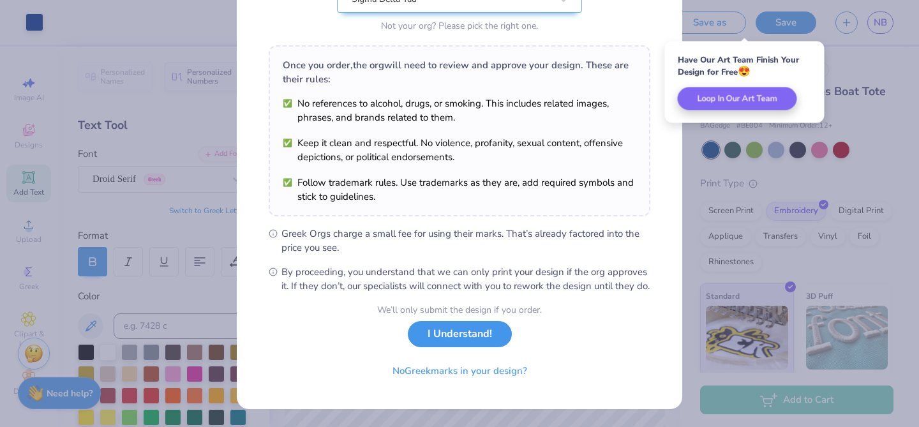
click at [455, 349] on div "We’ll only submit the design if you order. I Understand! No Greek marks in your…" at bounding box center [459, 343] width 165 height 80
click at [463, 341] on button "I Understand!" at bounding box center [460, 334] width 104 height 26
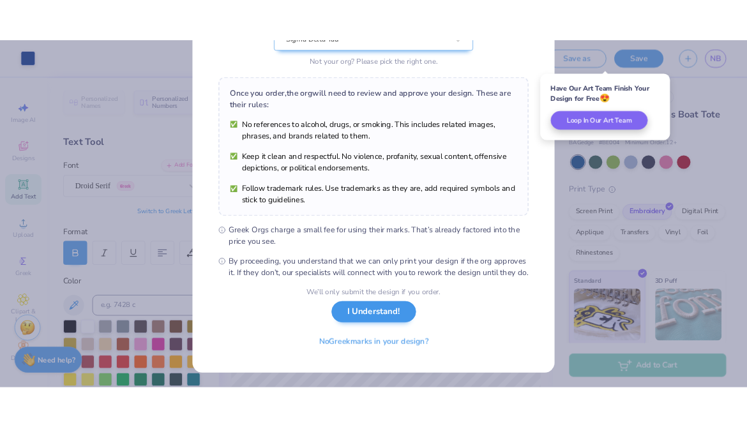
scroll to position [0, 0]
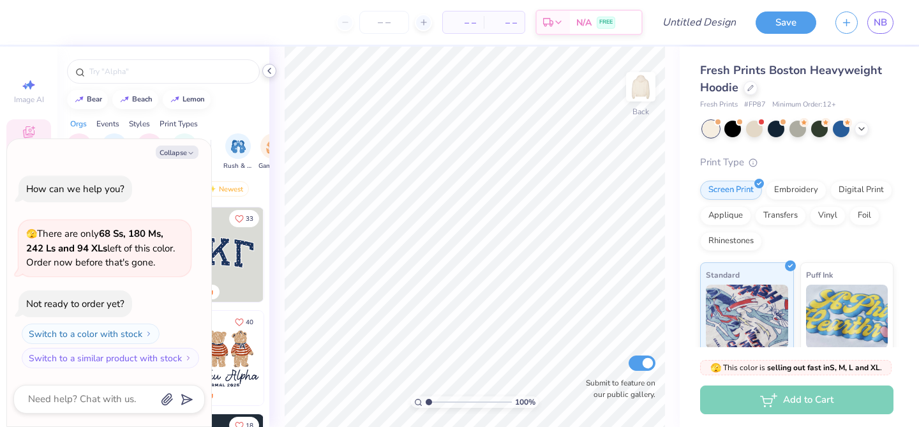
click at [271, 64] on div at bounding box center [269, 71] width 14 height 14
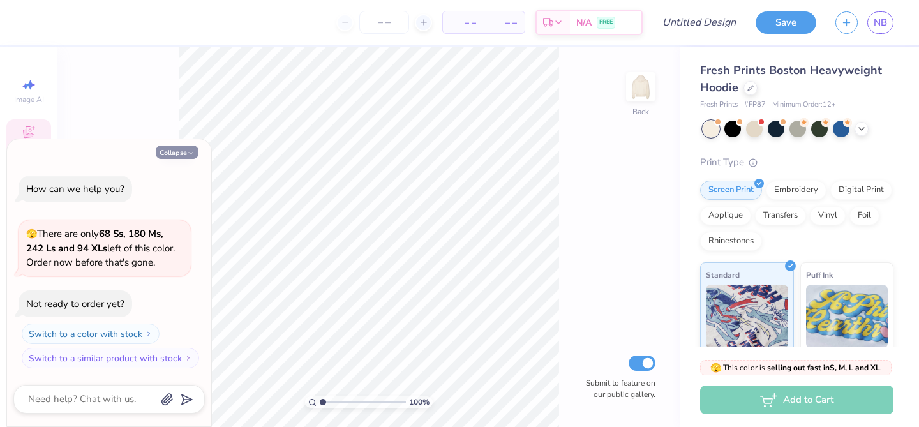
click at [176, 152] on button "Collapse" at bounding box center [177, 152] width 43 height 13
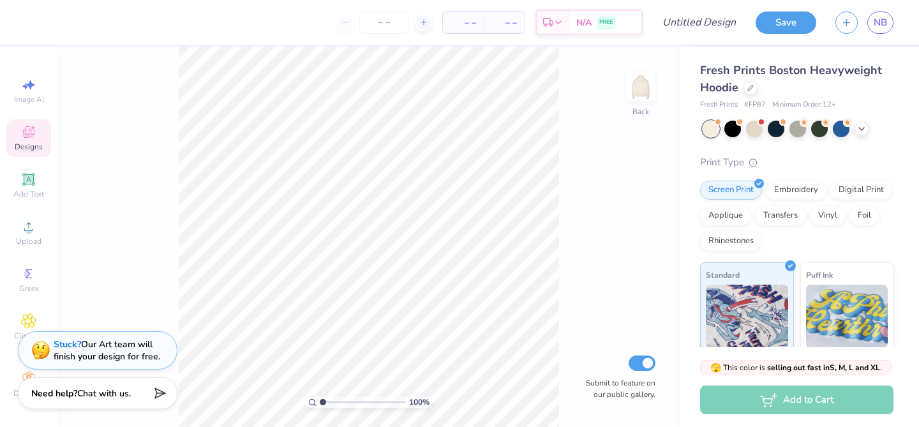
click at [38, 135] on div "Designs" at bounding box center [28, 138] width 45 height 38
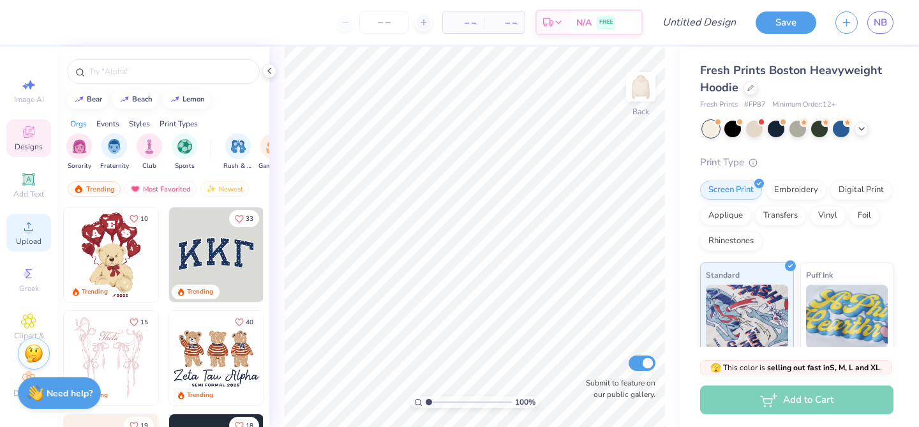
click at [34, 223] on icon at bounding box center [28, 226] width 15 height 15
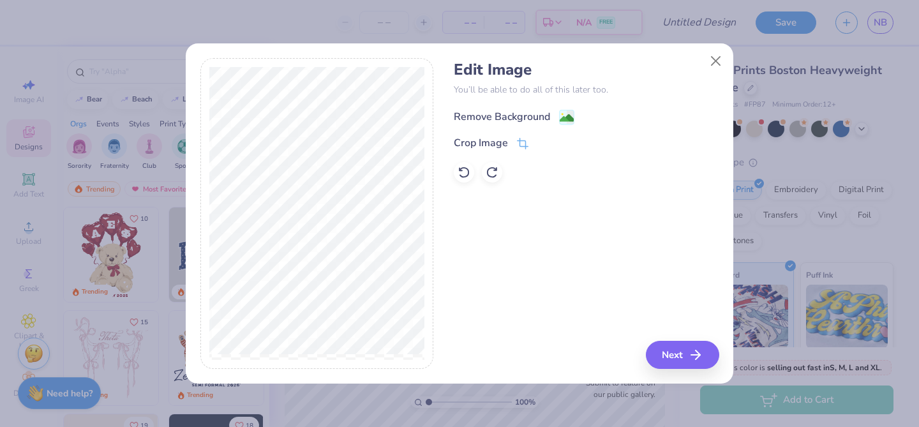
click at [519, 118] on div "Remove Background" at bounding box center [502, 116] width 96 height 15
click at [567, 121] on div "Remove Background Crop Image" at bounding box center [586, 145] width 265 height 75
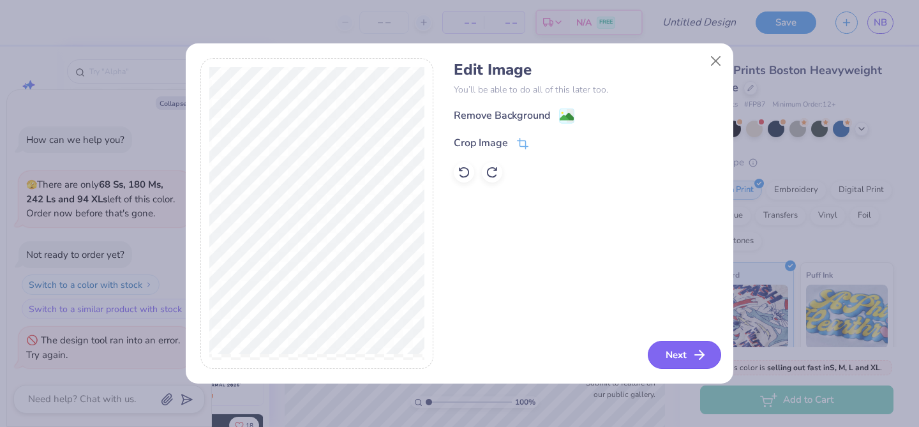
click at [666, 345] on button "Next" at bounding box center [684, 355] width 73 height 28
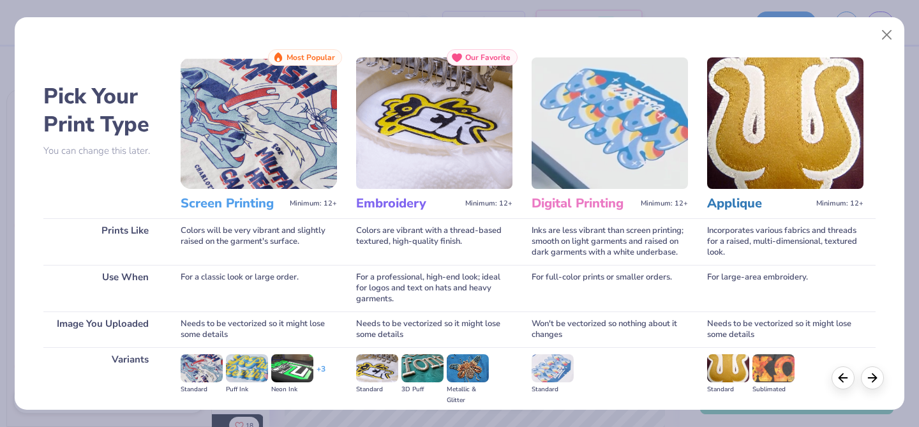
scroll to position [146, 0]
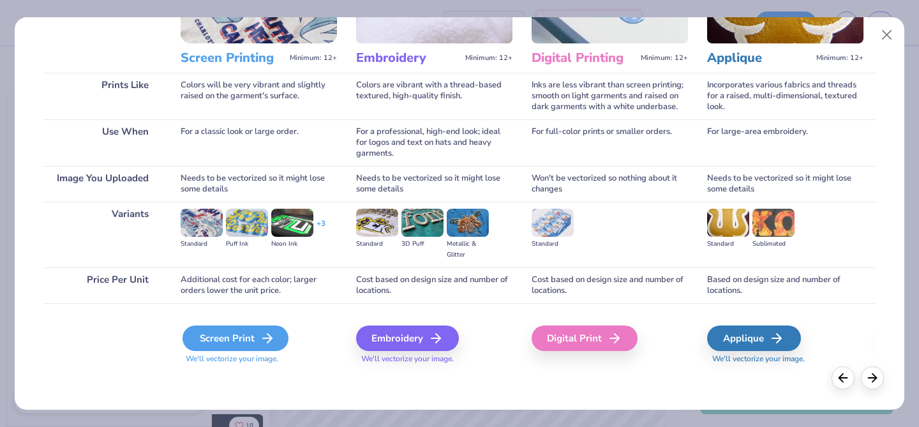
click at [223, 334] on div "Screen Print" at bounding box center [236, 339] width 106 height 26
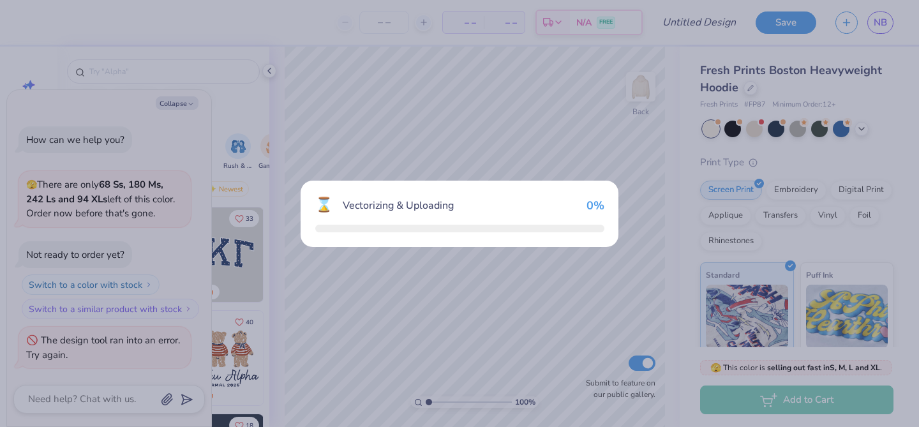
click at [250, 345] on div "⌛ Vectorizing & Uploading 0 %" at bounding box center [459, 213] width 919 height 427
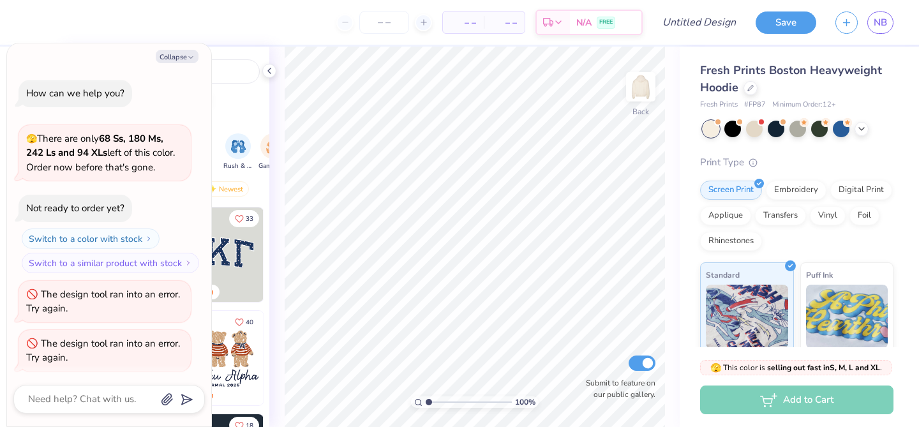
scroll to position [3, 0]
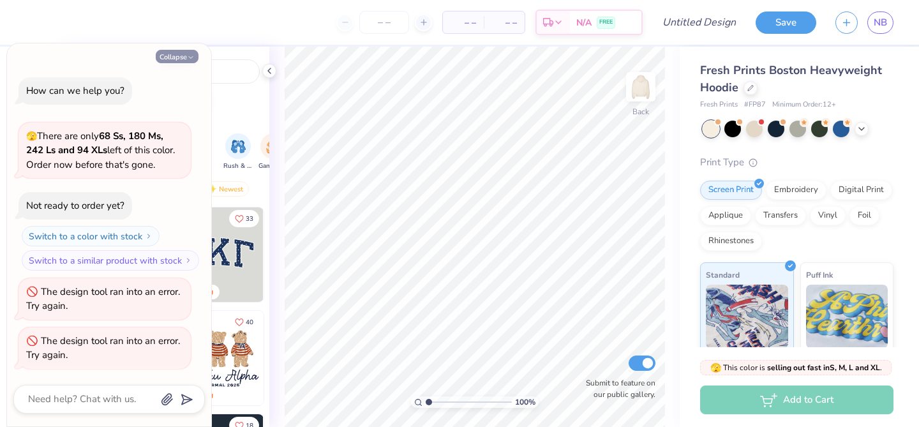
click at [181, 61] on button "Collapse" at bounding box center [177, 56] width 43 height 13
type textarea "x"
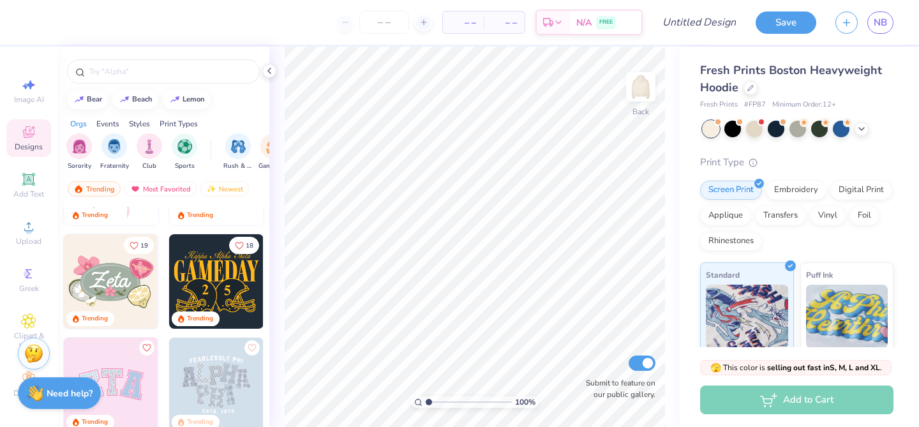
scroll to position [188, 0]
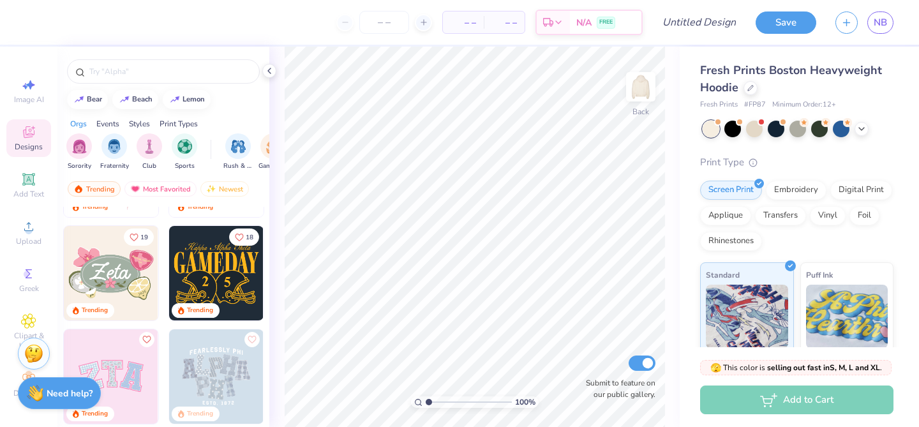
click at [280, 72] on div "100 % Back Submit to feature on our public gallery." at bounding box center [474, 237] width 410 height 380
click at [273, 72] on icon at bounding box center [269, 71] width 10 height 10
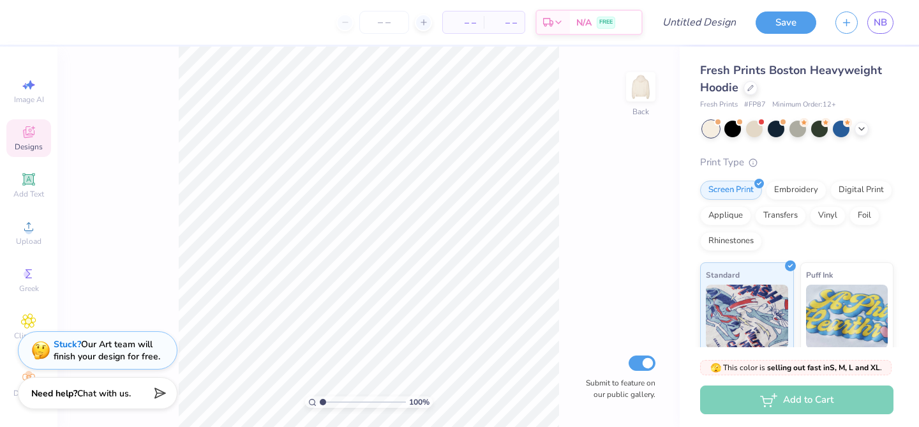
click at [41, 150] on span "Designs" at bounding box center [29, 147] width 28 height 10
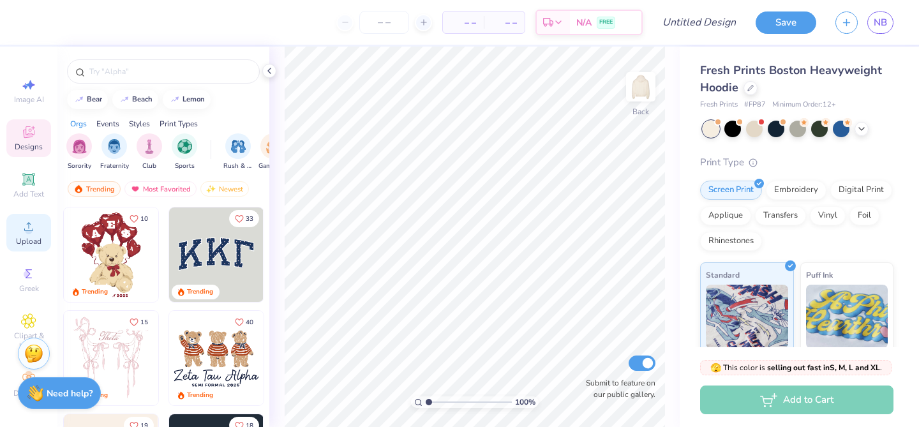
click at [32, 223] on icon at bounding box center [28, 226] width 15 height 15
click at [644, 100] on img at bounding box center [640, 86] width 51 height 51
click at [31, 231] on circle at bounding box center [28, 230] width 7 height 7
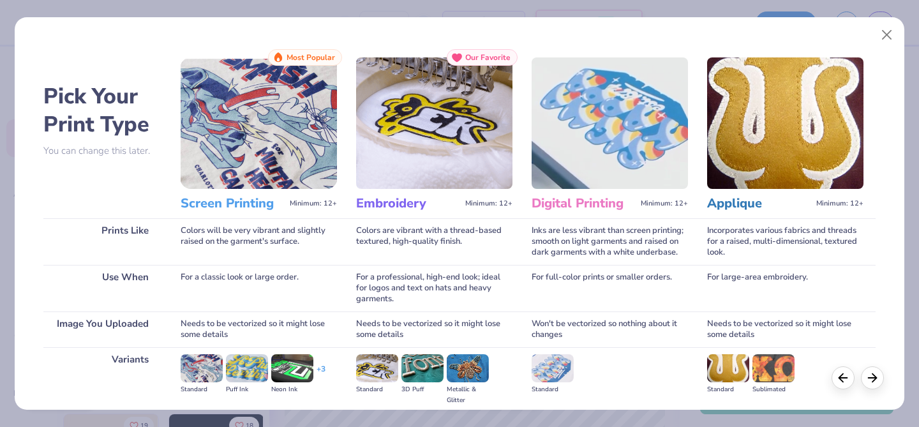
scroll to position [146, 0]
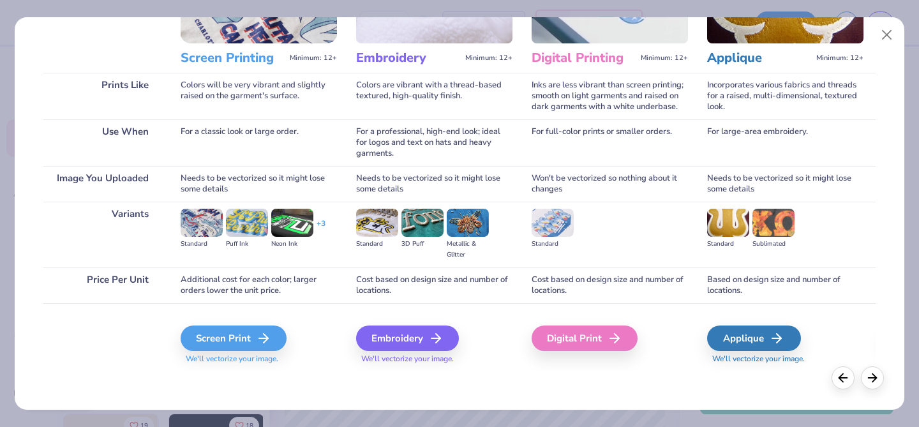
click at [237, 335] on div "Screen Print" at bounding box center [234, 339] width 106 height 26
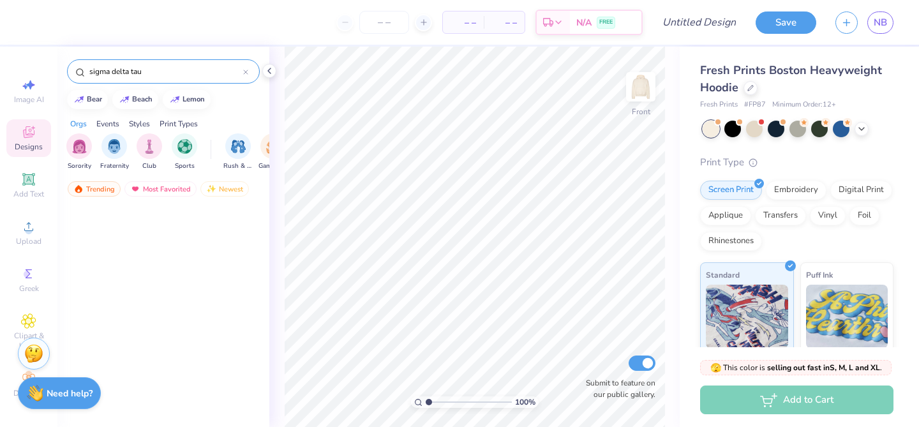
scroll to position [2870, 0]
